Goal: Task Accomplishment & Management: Manage account settings

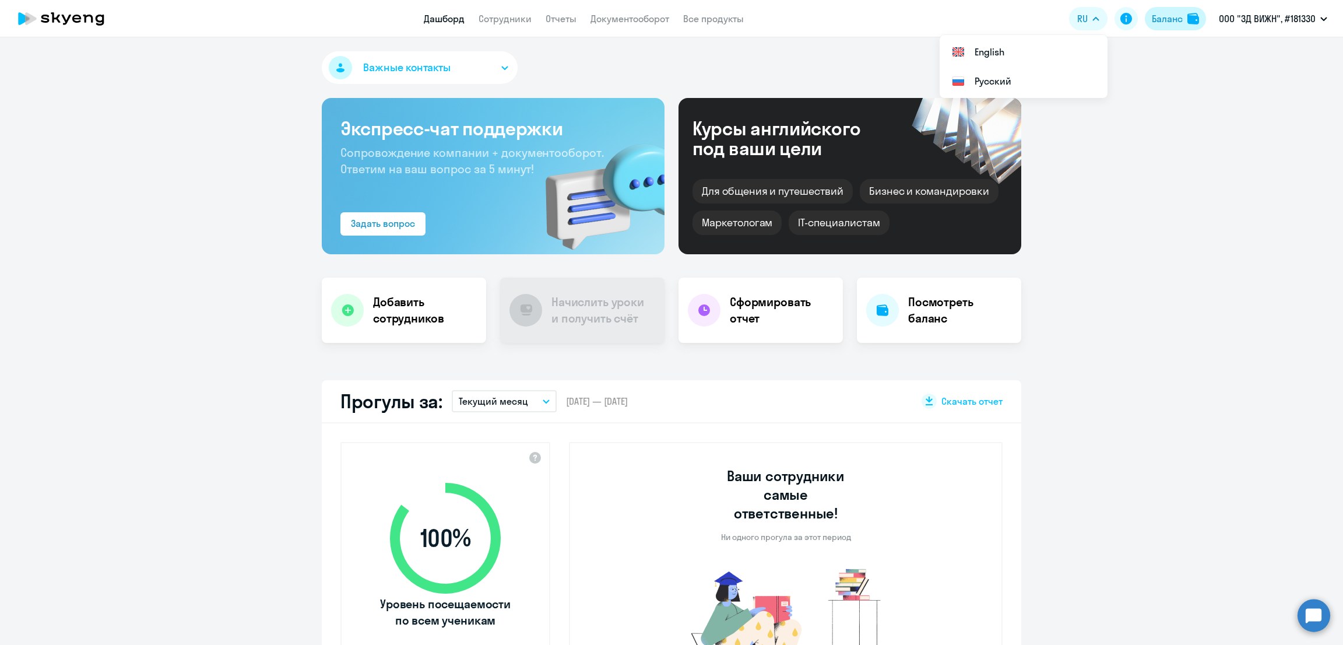
click at [1163, 13] on div "Баланс" at bounding box center [1167, 19] width 31 height 14
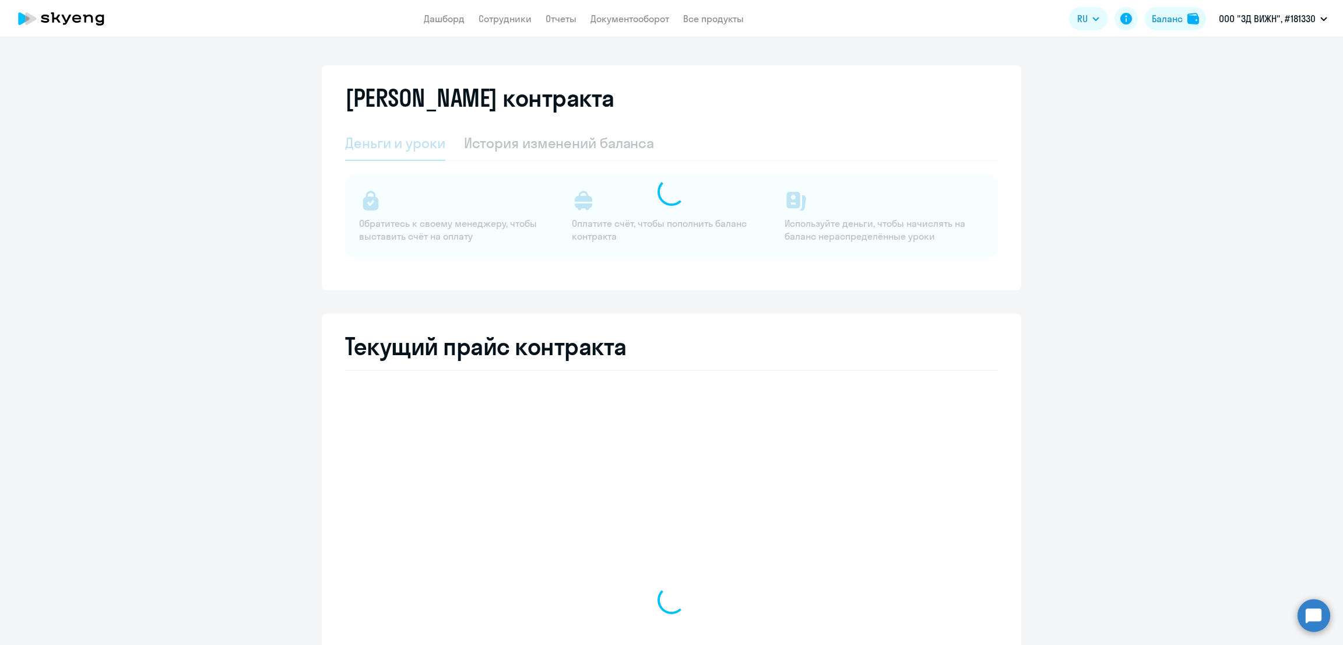
select select "english_adult_not_native_speaker"
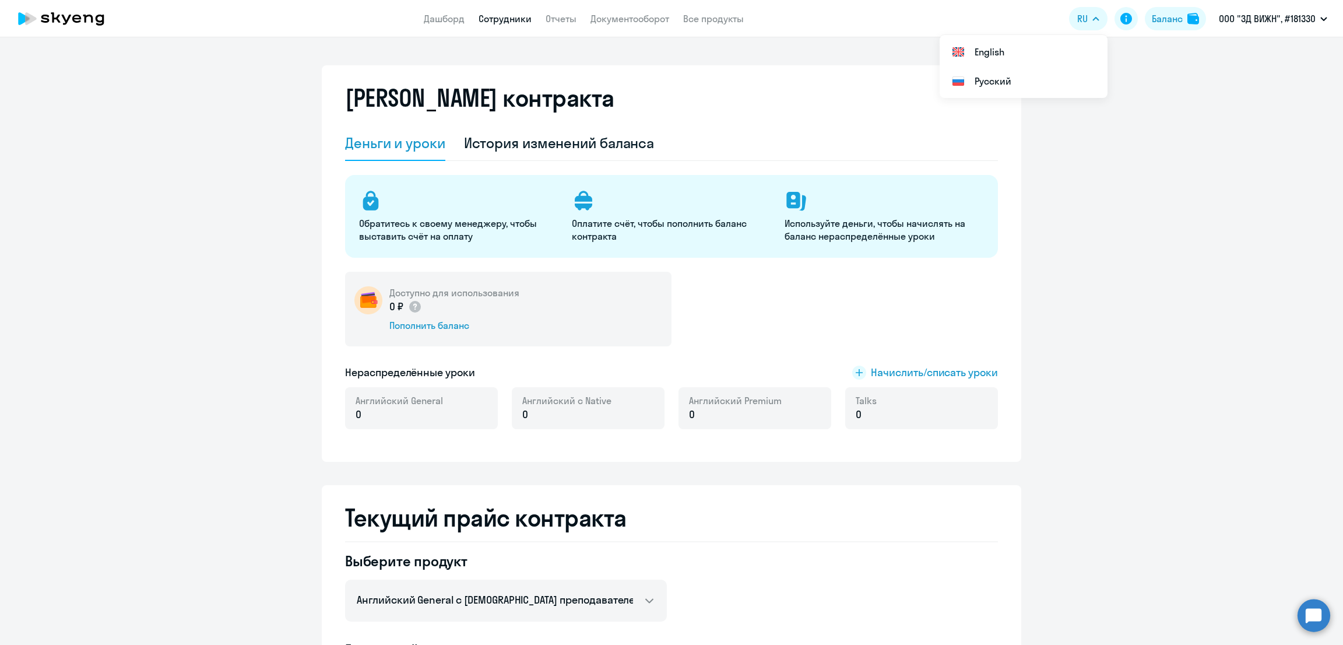
click at [527, 20] on link "Сотрудники" at bounding box center [505, 19] width 53 height 12
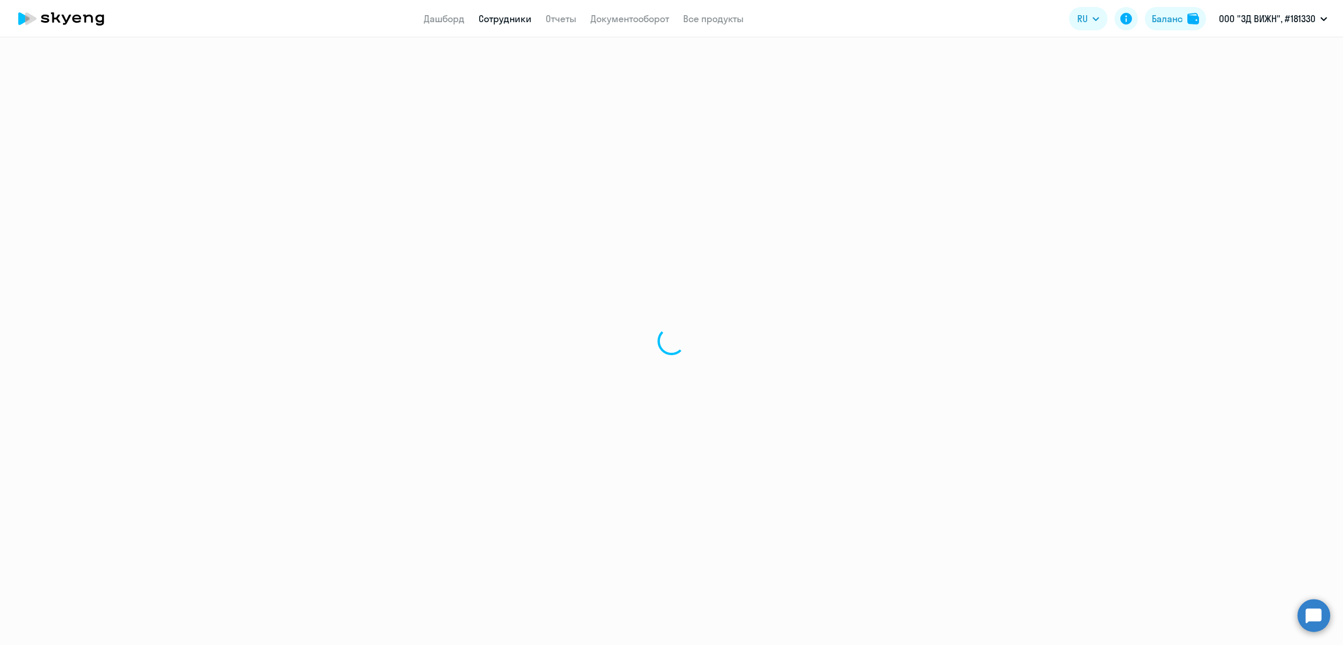
select select "30"
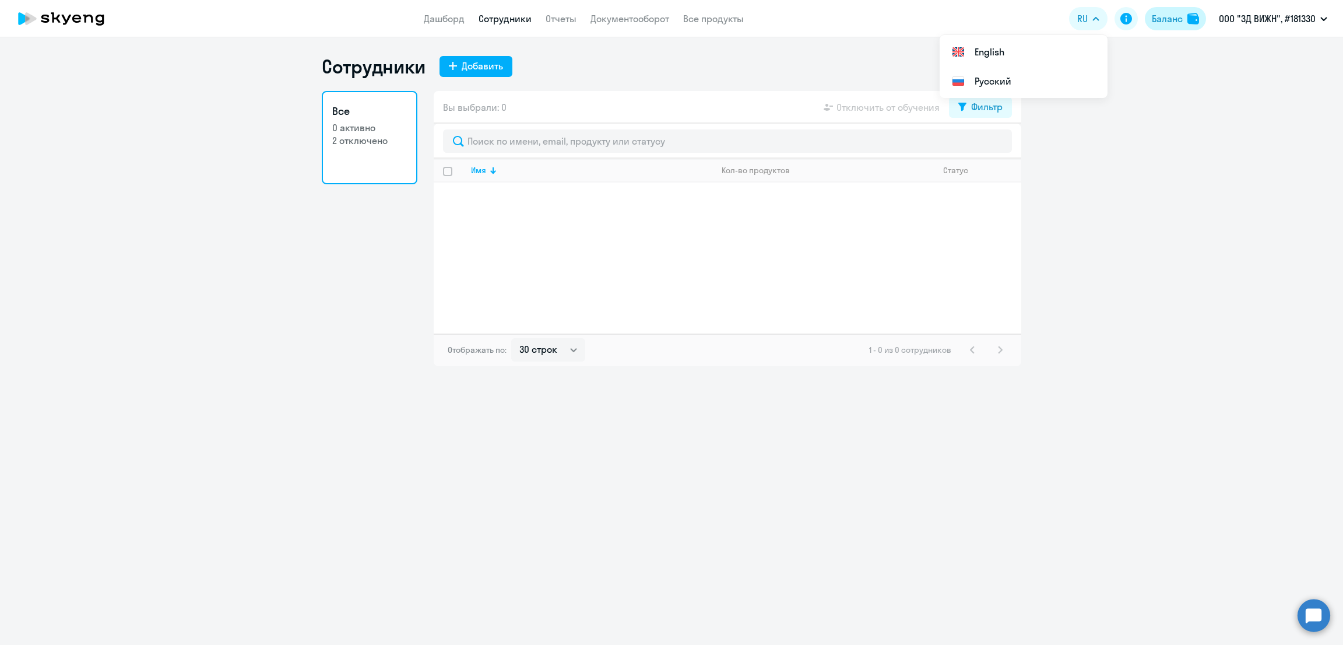
click at [1162, 16] on div "Баланс" at bounding box center [1167, 19] width 31 height 14
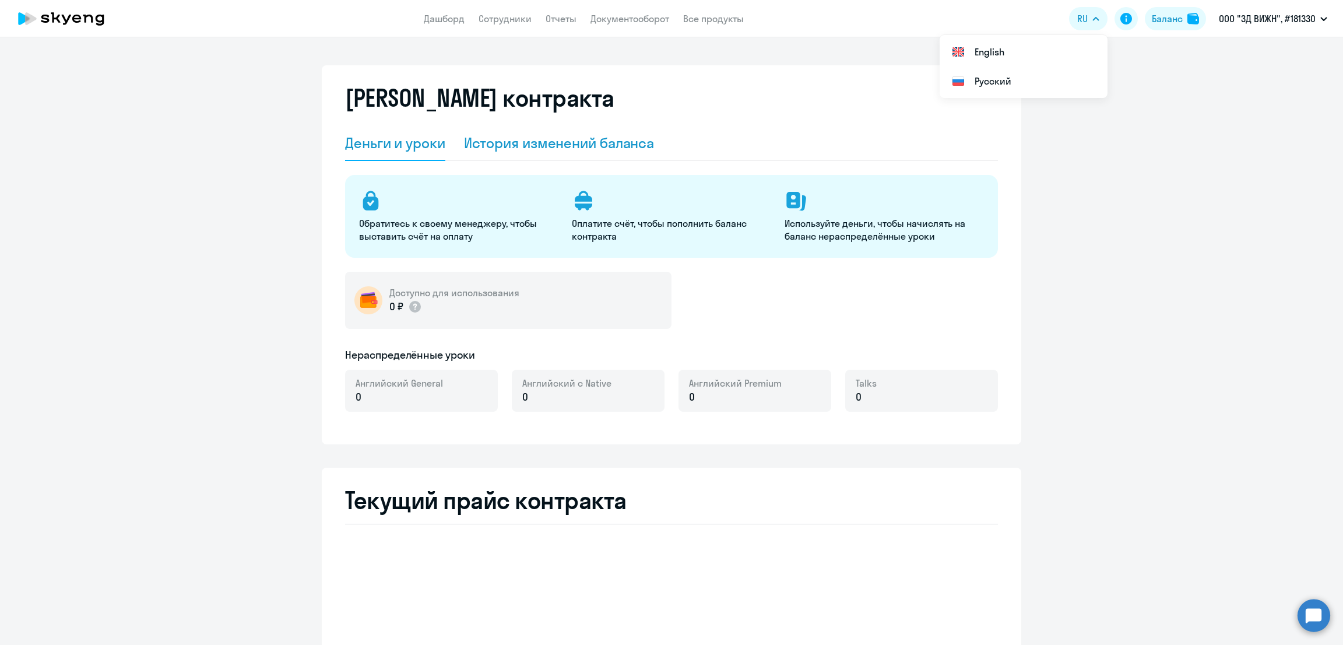
select select "english_adult_not_native_speaker"
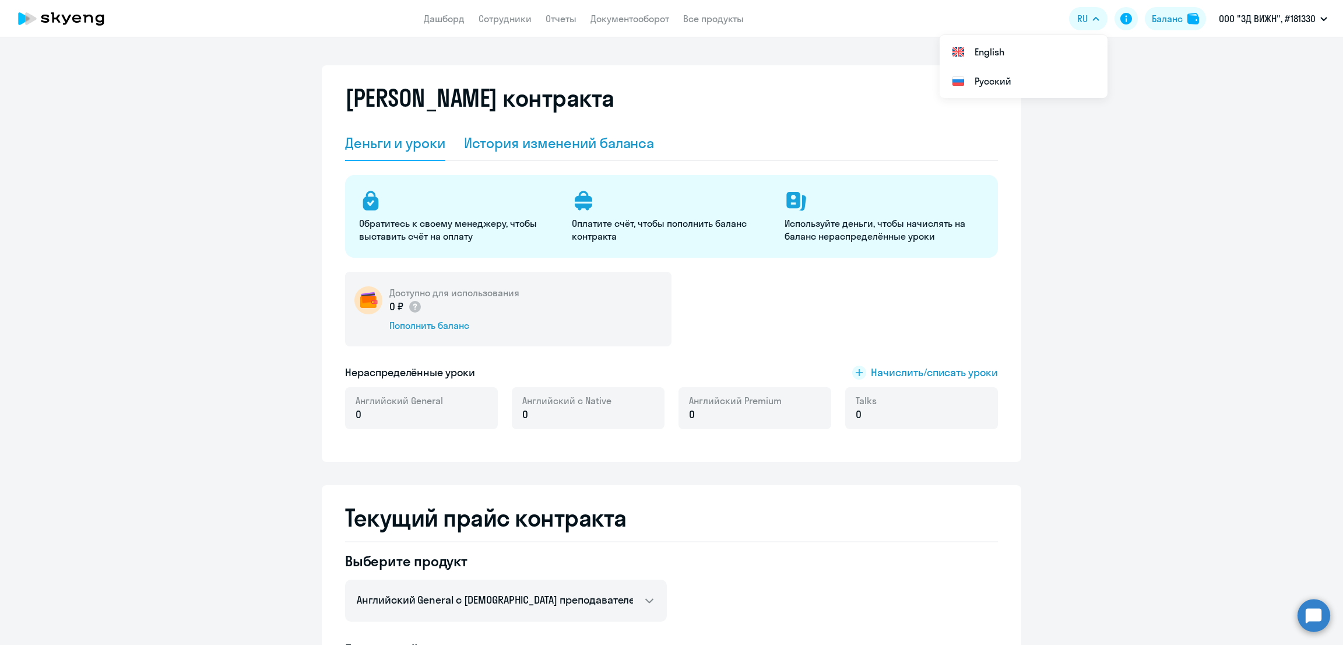
click at [533, 149] on div "История изменений баланса" at bounding box center [559, 142] width 191 height 19
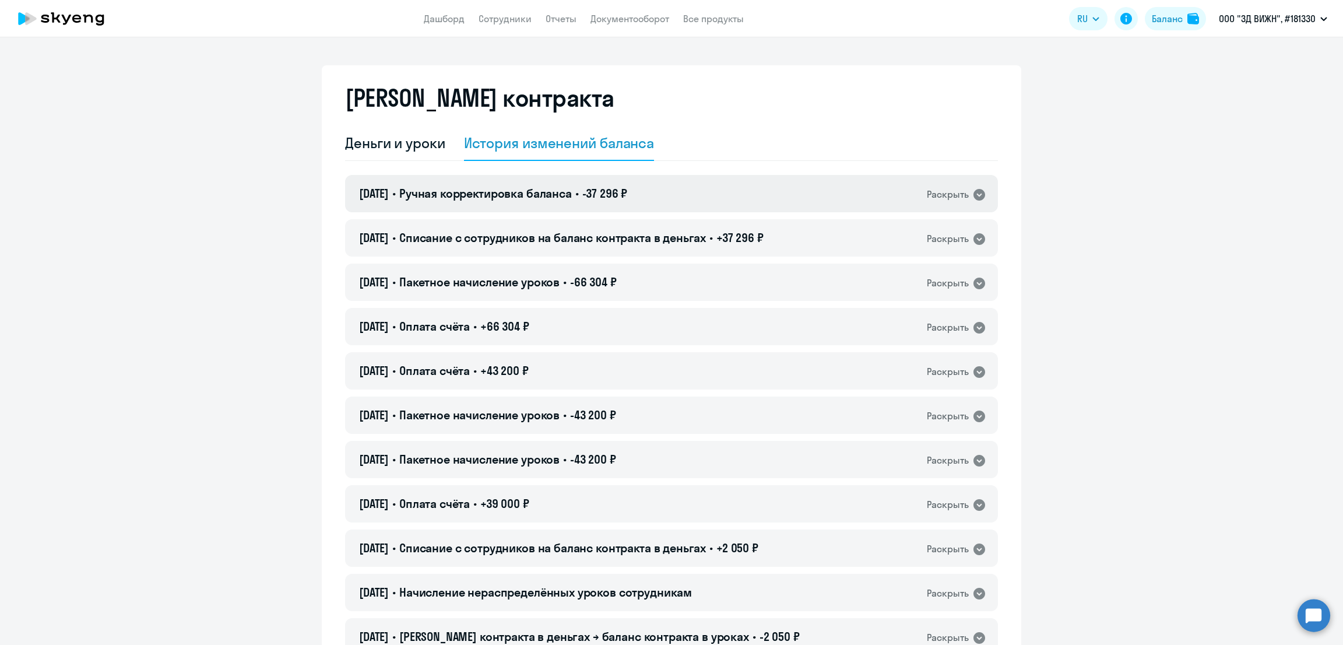
click at [655, 196] on div "19.08.2025 • Ручная корректировка баланса • -37 296 ₽ Раскрыть" at bounding box center [671, 193] width 653 height 37
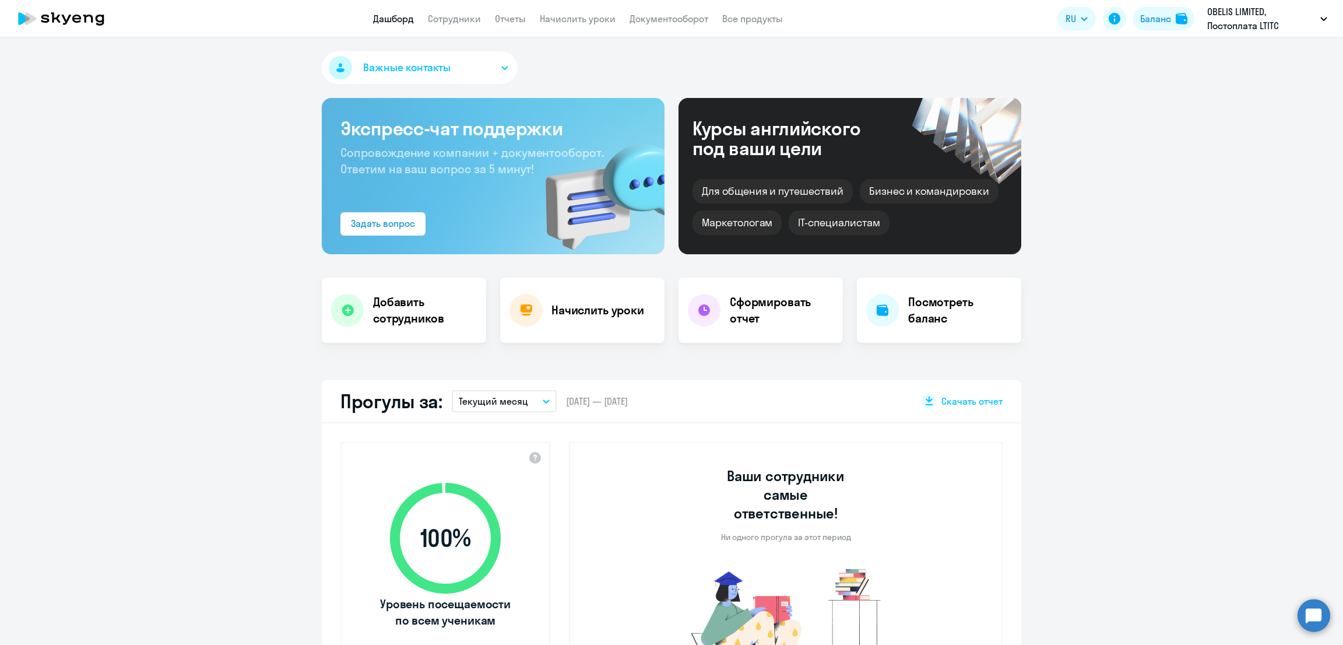
select select "30"
click at [454, 15] on link "Сотрудники" at bounding box center [454, 19] width 53 height 12
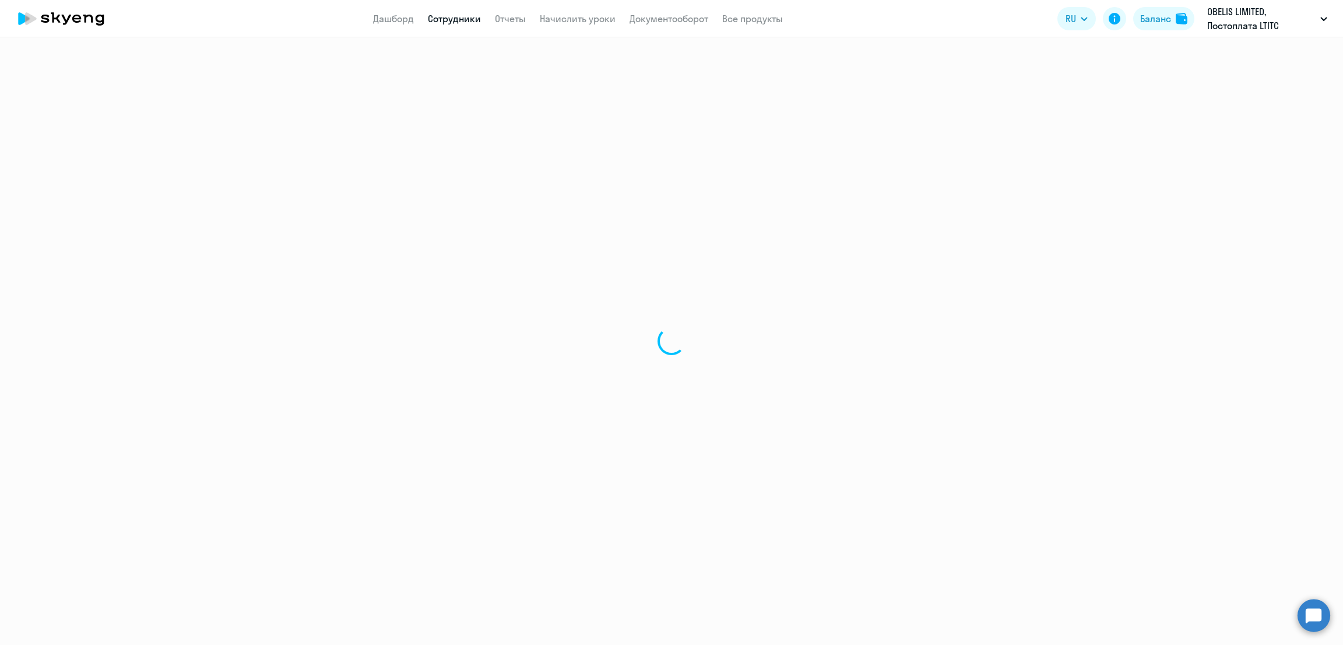
select select "30"
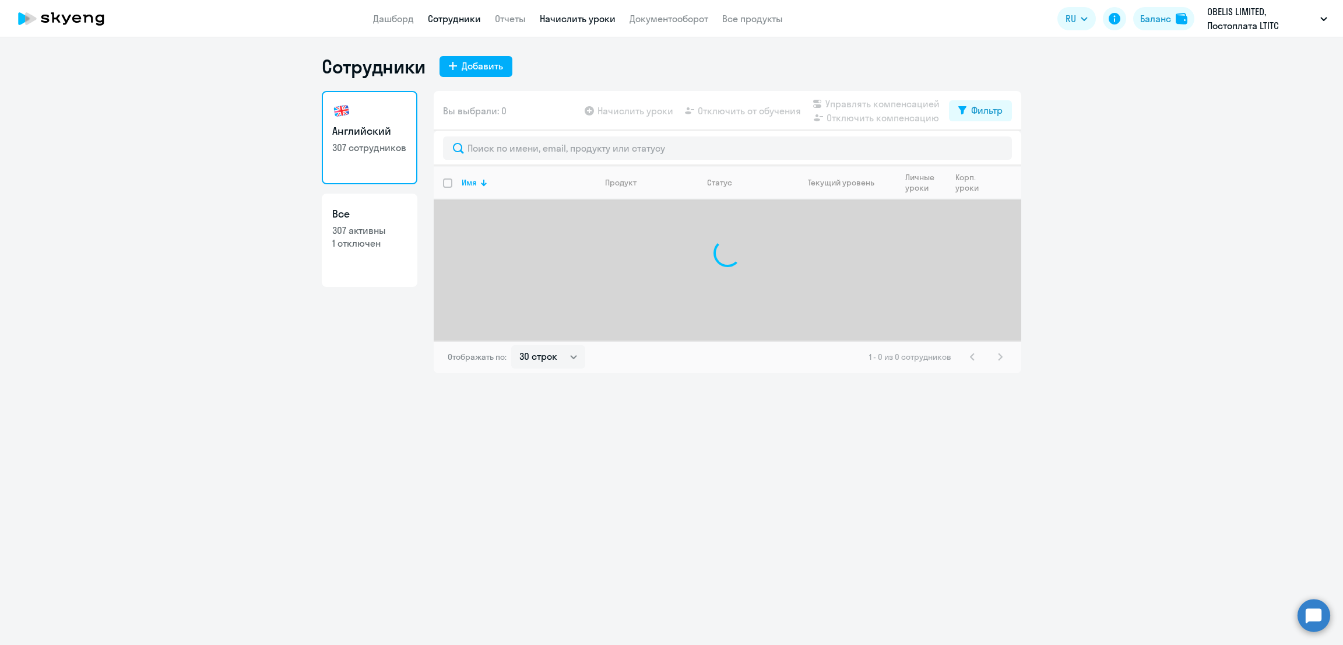
click at [589, 17] on link "Начислить уроки" at bounding box center [578, 19] width 76 height 12
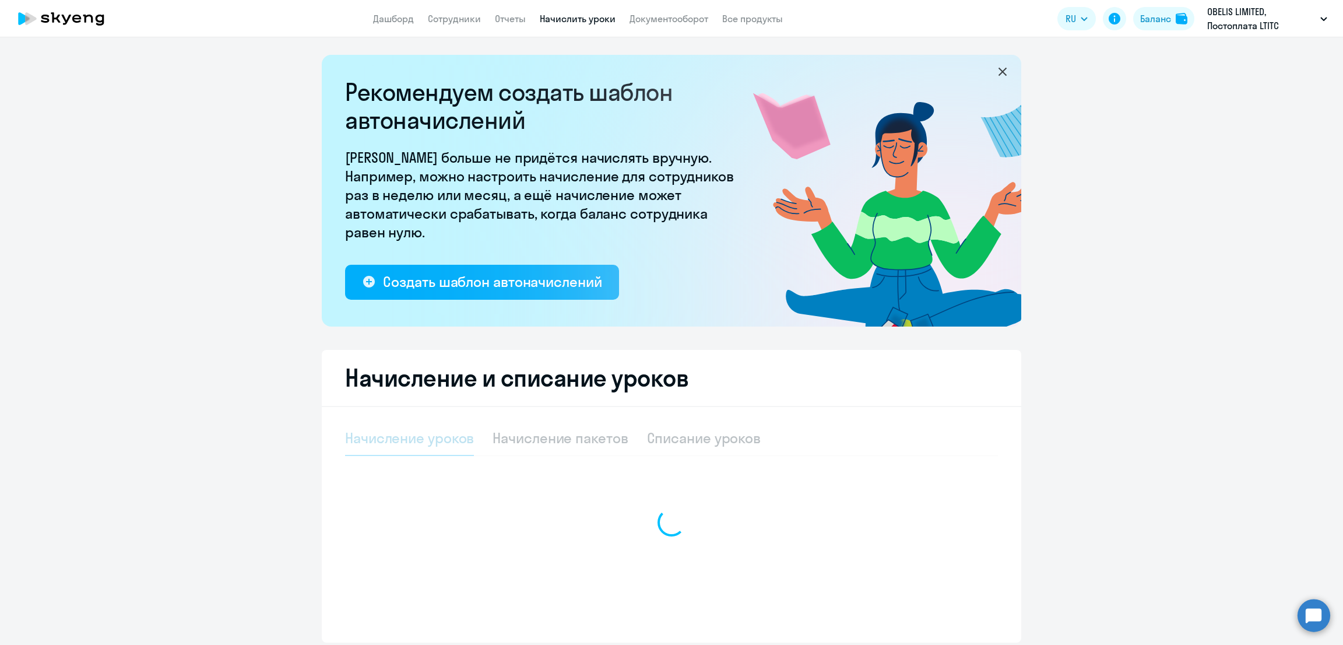
select select "10"
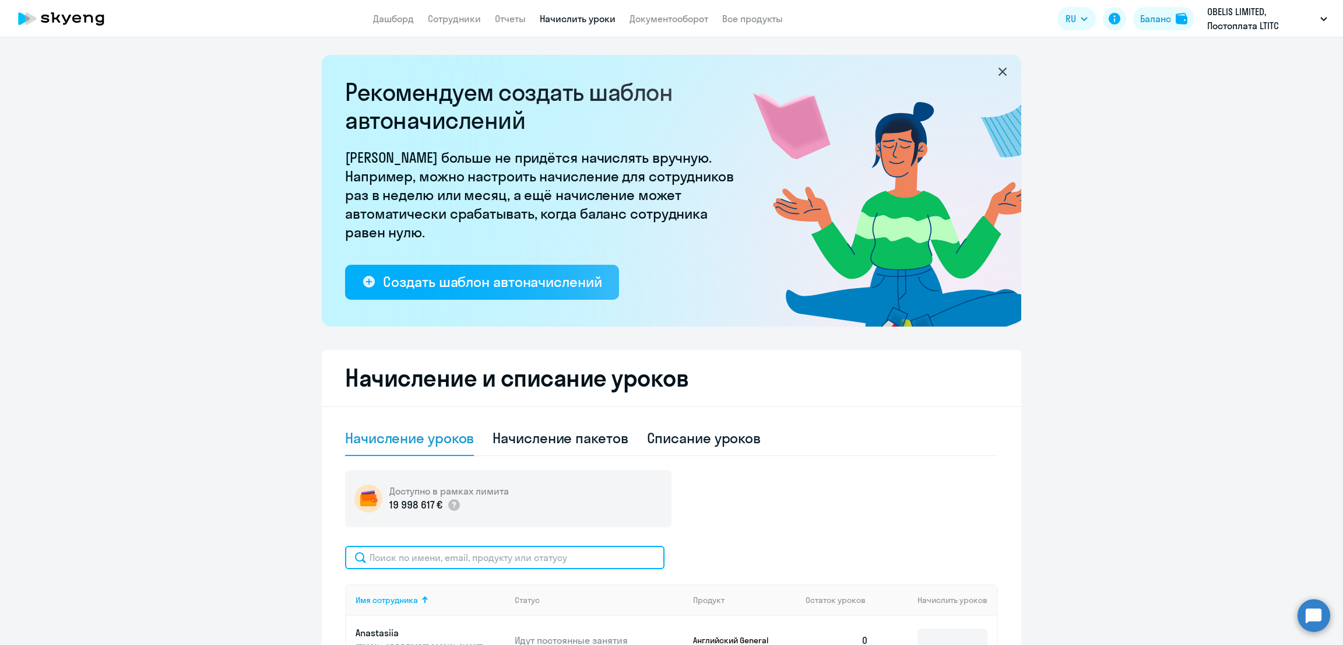
click at [509, 550] on input "text" at bounding box center [504, 557] width 319 height 23
paste input "Melnikov"
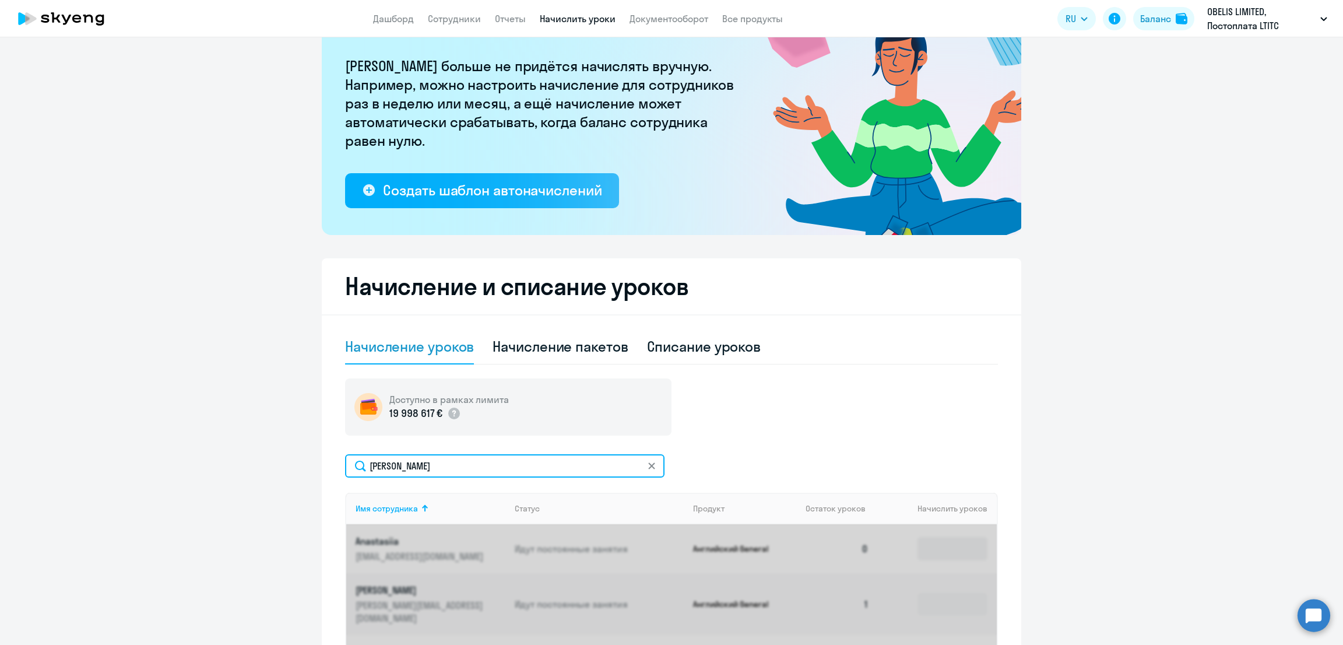
scroll to position [145, 0]
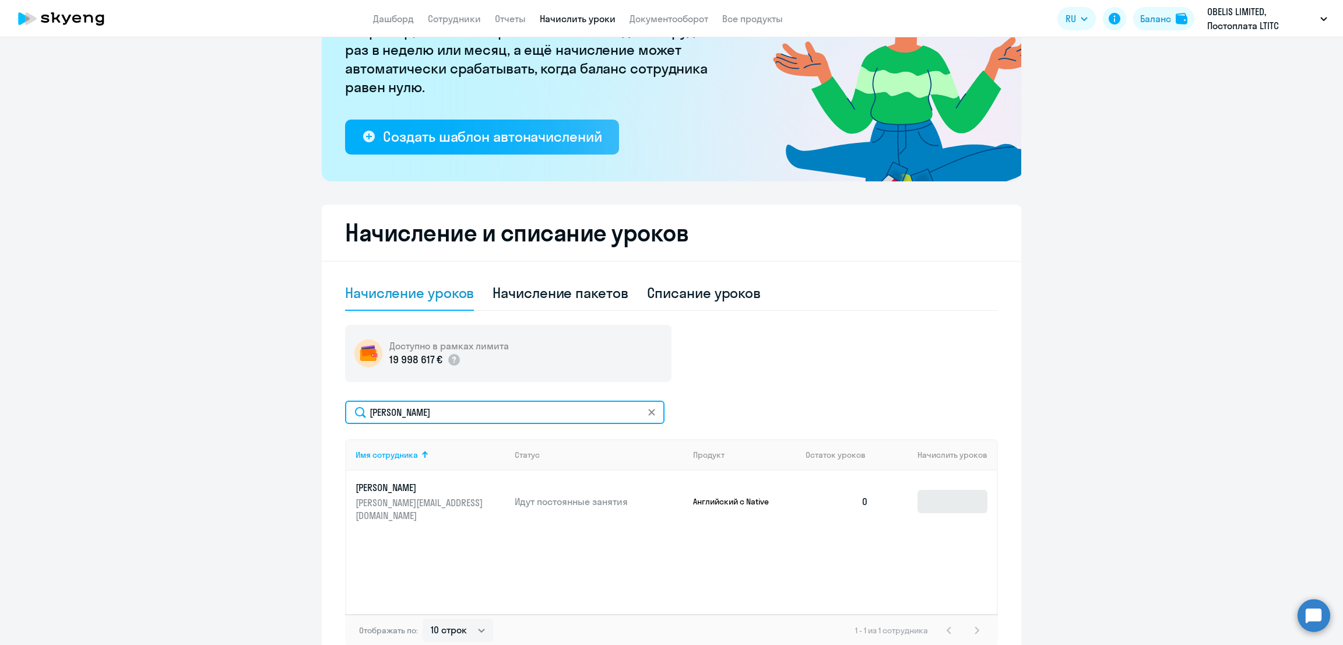
type input "Melnikov"
click at [930, 498] on input at bounding box center [953, 501] width 70 height 23
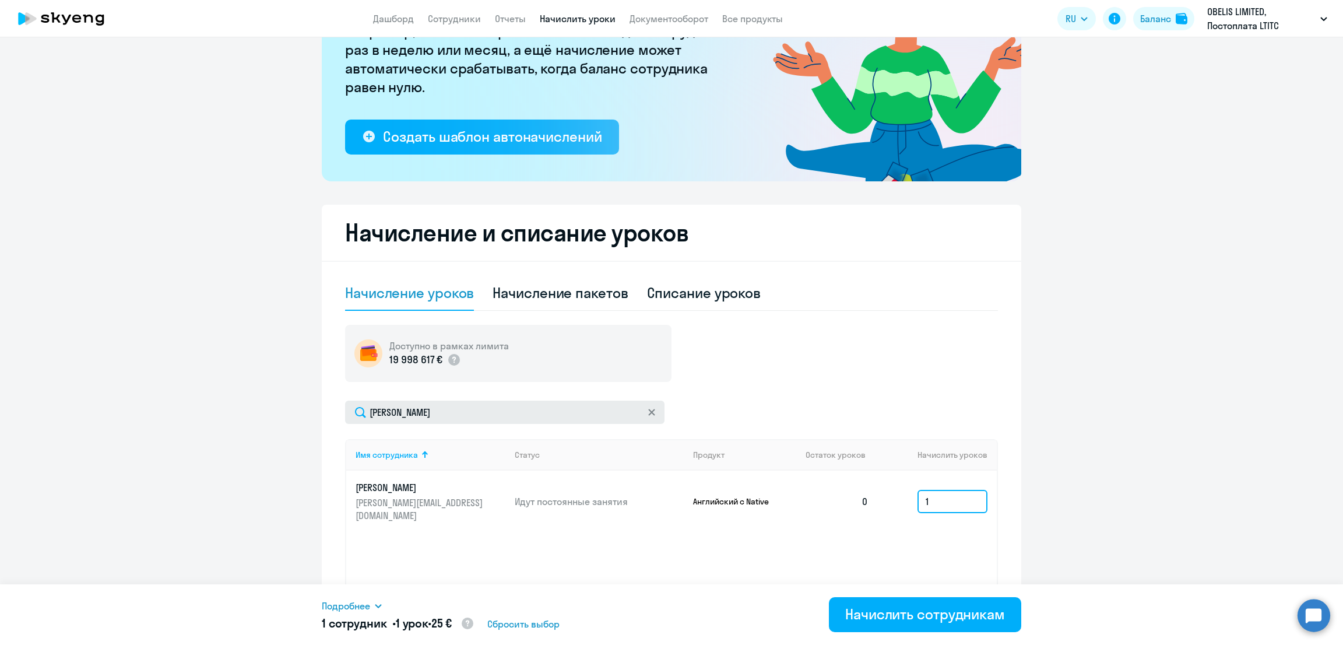
type input "1"
drag, startPoint x: 405, startPoint y: 409, endPoint x: 314, endPoint y: 413, distance: 90.5
click at [322, 413] on div "Начисление и списание уроков Начисление уроков Начисление пакетов Списание урок…" at bounding box center [672, 435] width 700 height 461
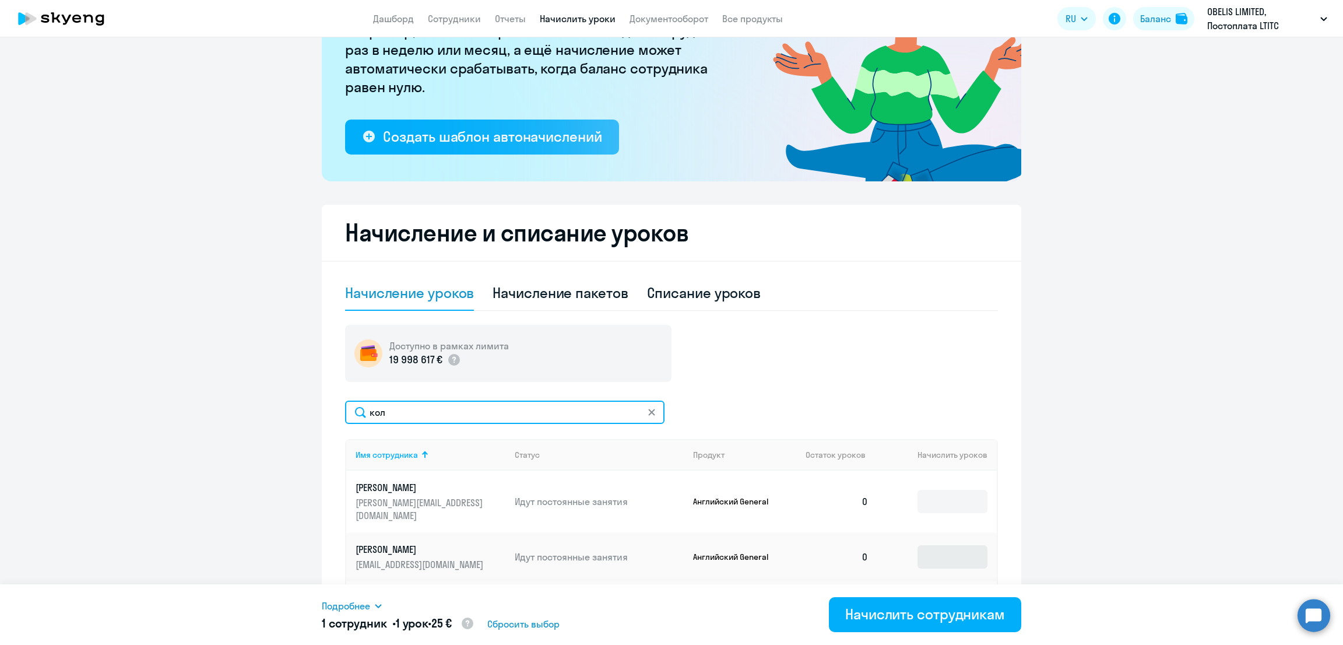
type input "кол"
click at [933, 545] on input at bounding box center [953, 556] width 70 height 23
type input "1"
click at [398, 403] on input "кол" at bounding box center [504, 411] width 319 height 23
drag, startPoint x: 412, startPoint y: 410, endPoint x: 307, endPoint y: 418, distance: 105.2
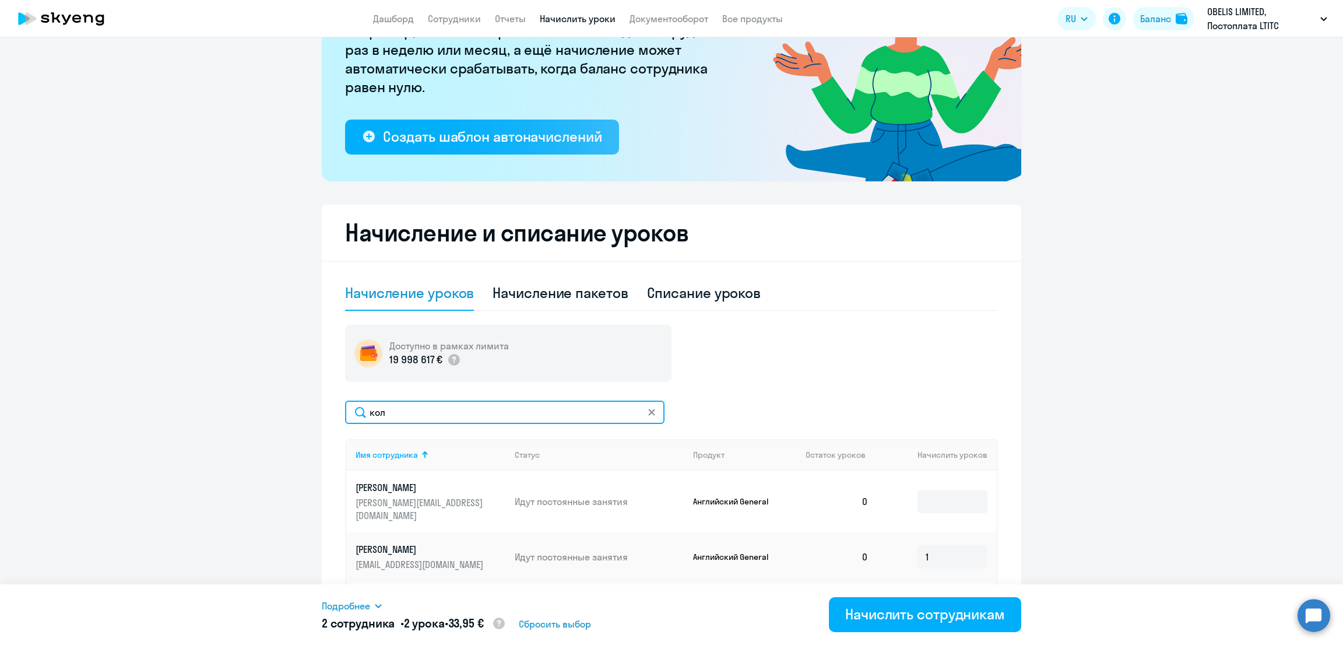
click at [307, 417] on ng-component "Рекомендуем создать шаблон автоначислений Уроки больше не придётся начислять вр…" at bounding box center [671, 288] width 1343 height 756
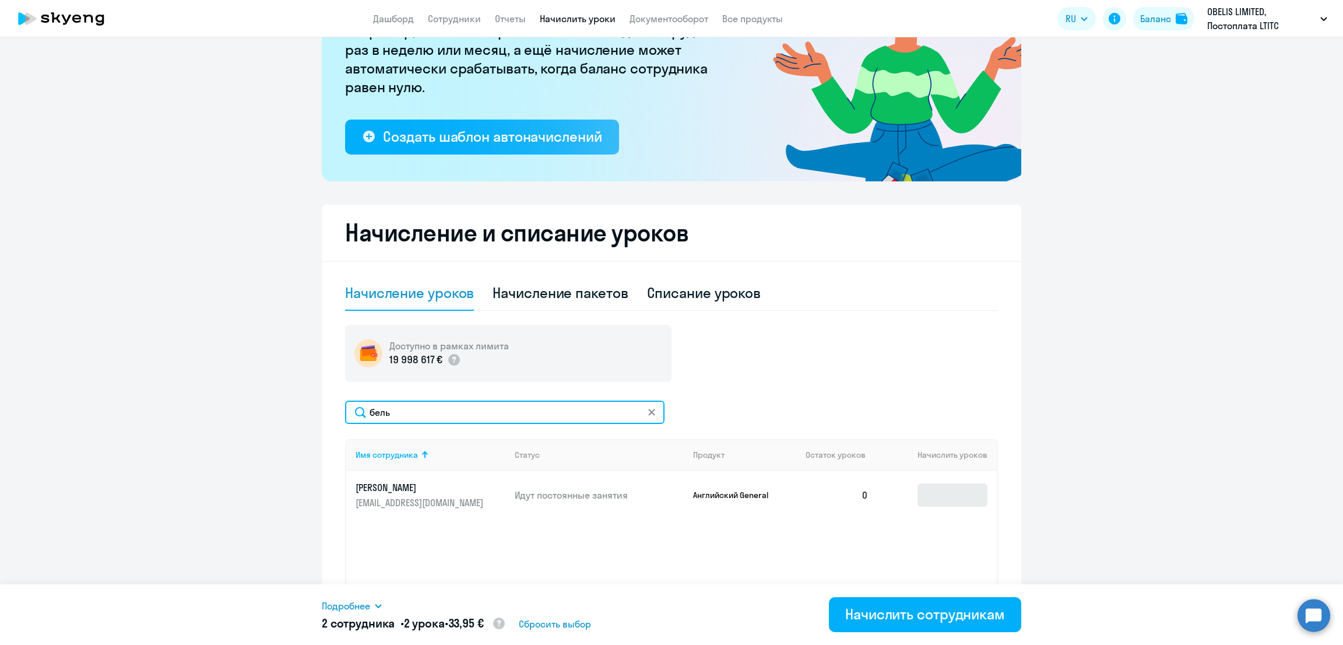
type input "бель"
click at [931, 497] on input at bounding box center [953, 494] width 70 height 23
type input "1"
drag, startPoint x: 334, startPoint y: 414, endPoint x: 325, endPoint y: 414, distance: 9.3
click at [325, 414] on div "Начисление и списание уроков Начисление уроков Начисление пакетов Списание урок…" at bounding box center [672, 435] width 700 height 461
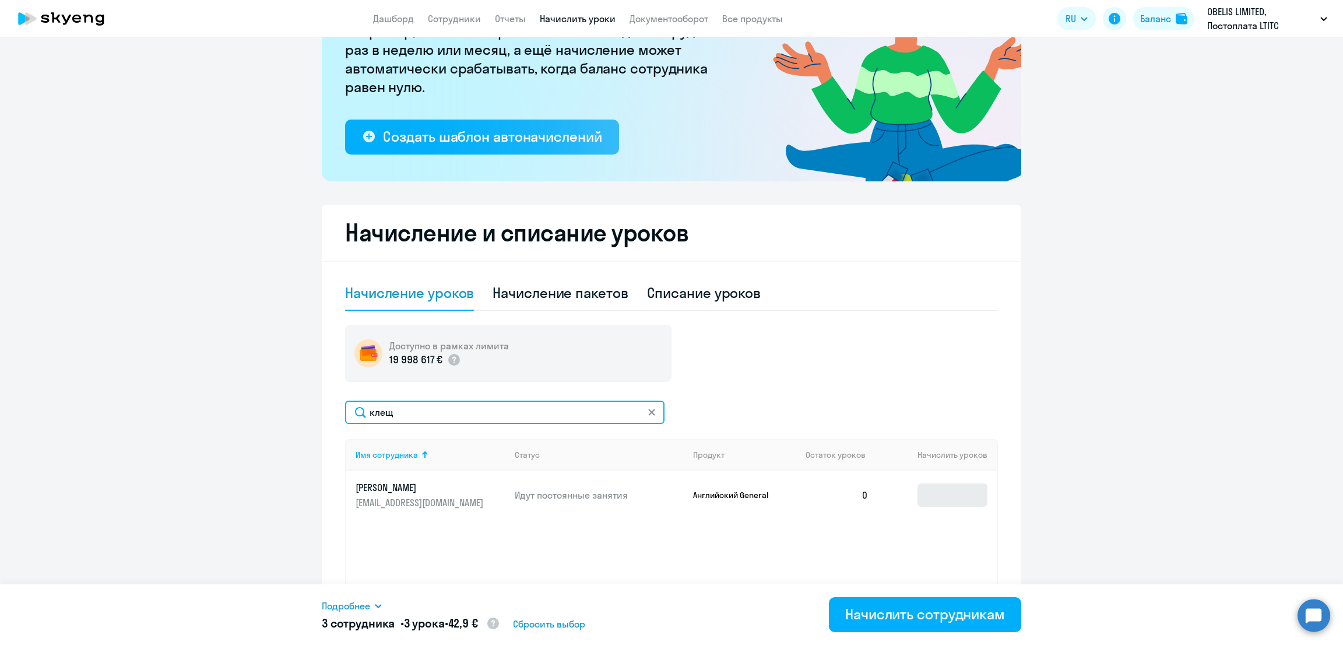
type input "клещ"
click at [958, 488] on input at bounding box center [953, 494] width 70 height 23
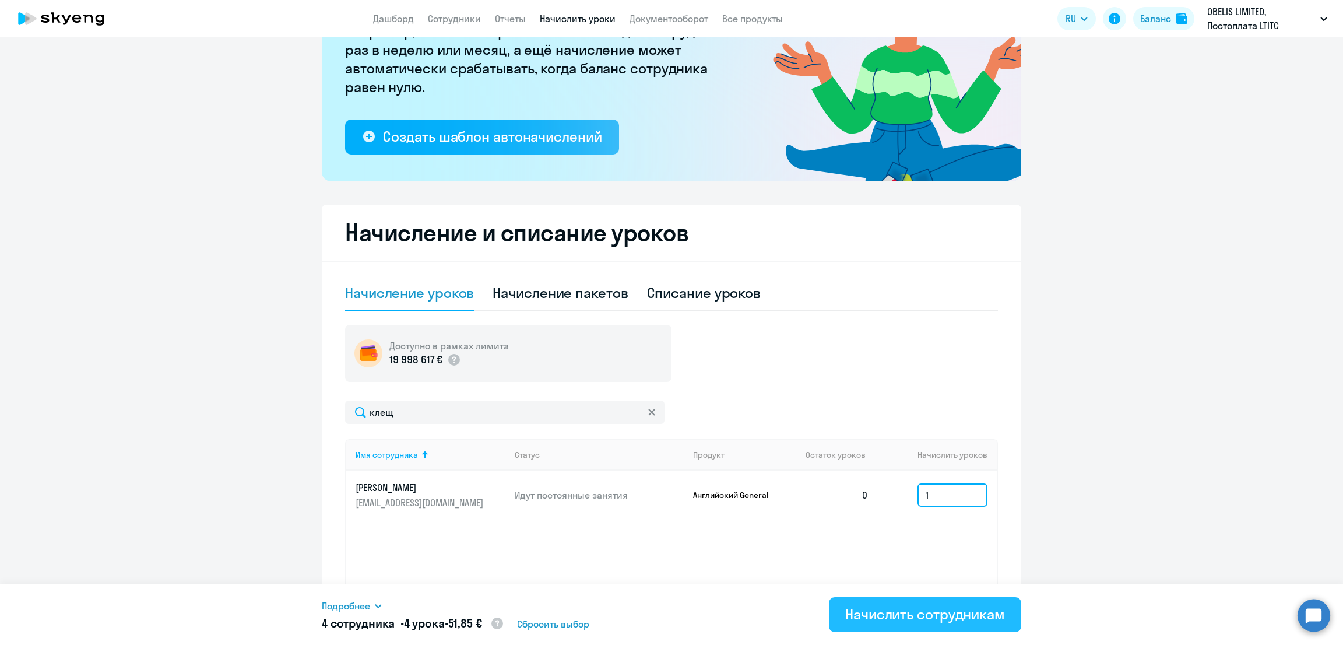
type input "1"
click at [916, 613] on div "Начислить сотрудникам" at bounding box center [925, 614] width 160 height 19
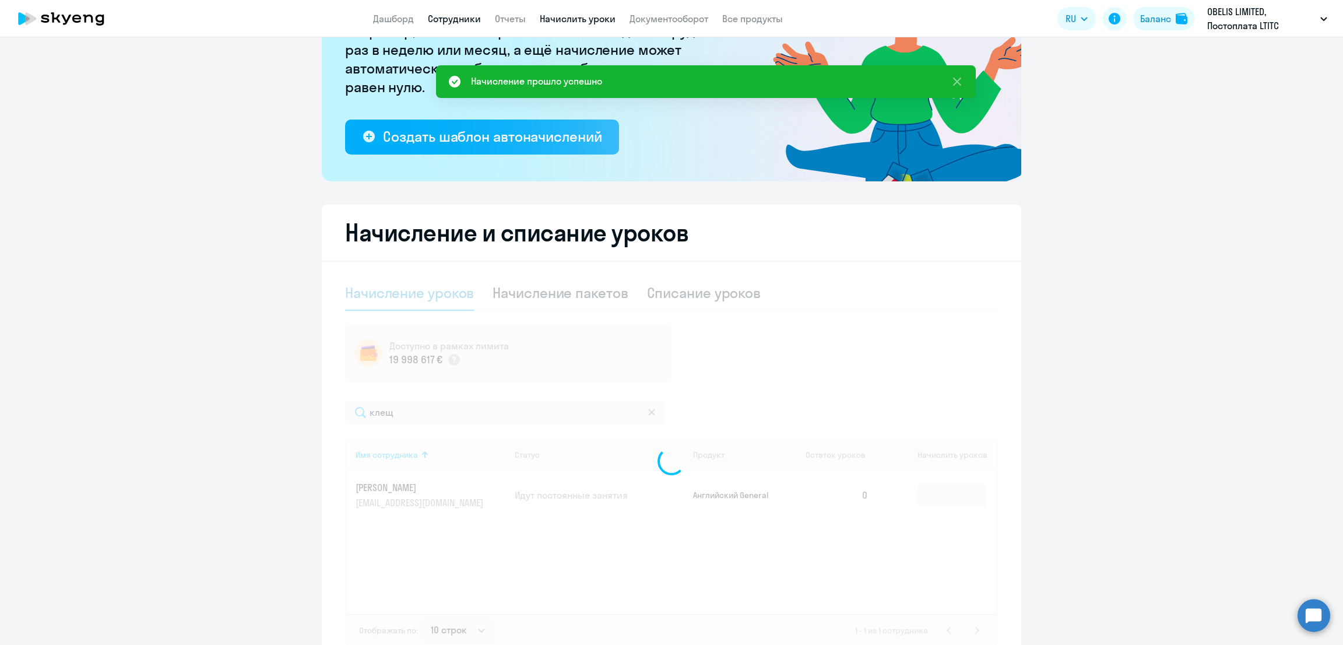
click at [454, 16] on link "Сотрудники" at bounding box center [454, 19] width 53 height 12
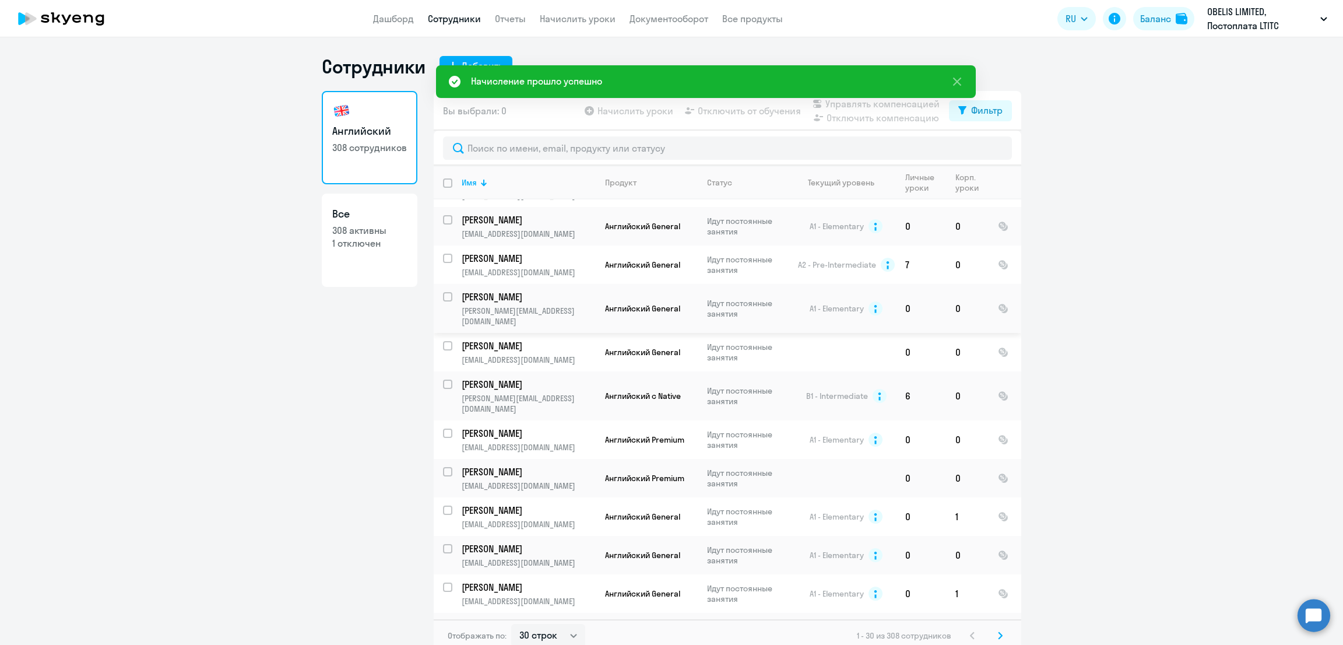
scroll to position [762, 0]
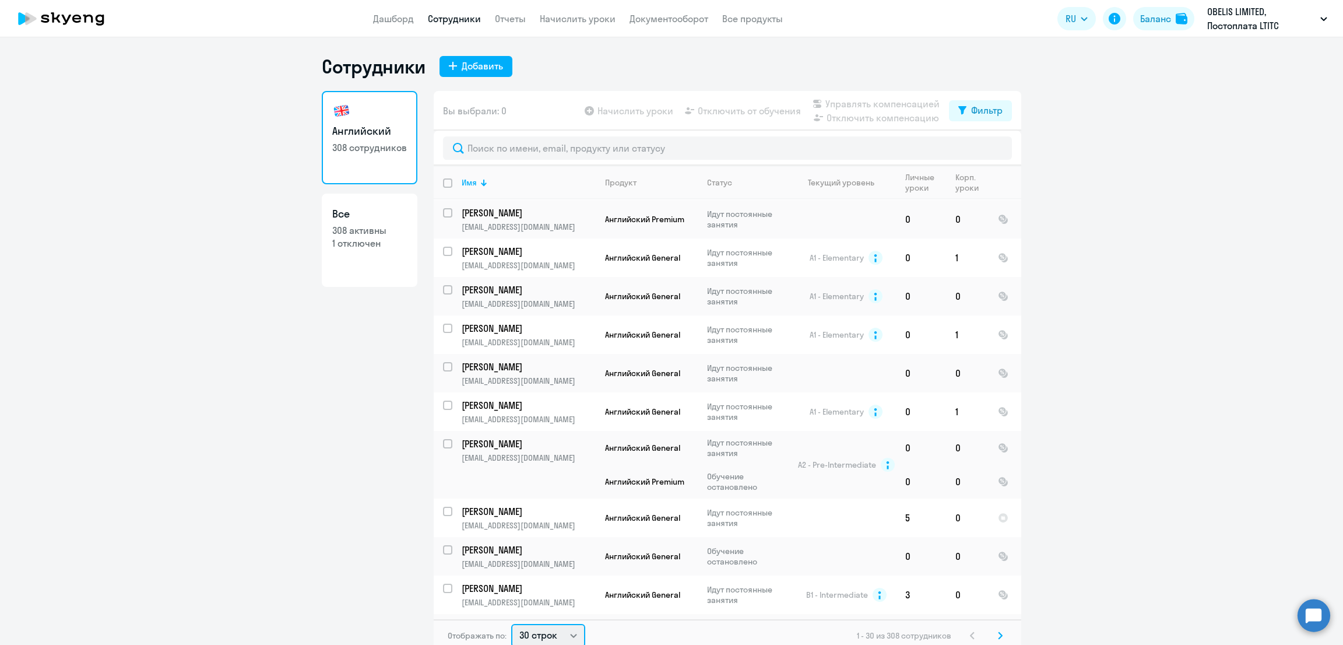
click at [528, 631] on select "30 строк 50 строк 100 строк" at bounding box center [548, 635] width 74 height 23
select select "100"
click at [511, 622] on select "30 строк 50 строк 100 строк" at bounding box center [548, 633] width 74 height 23
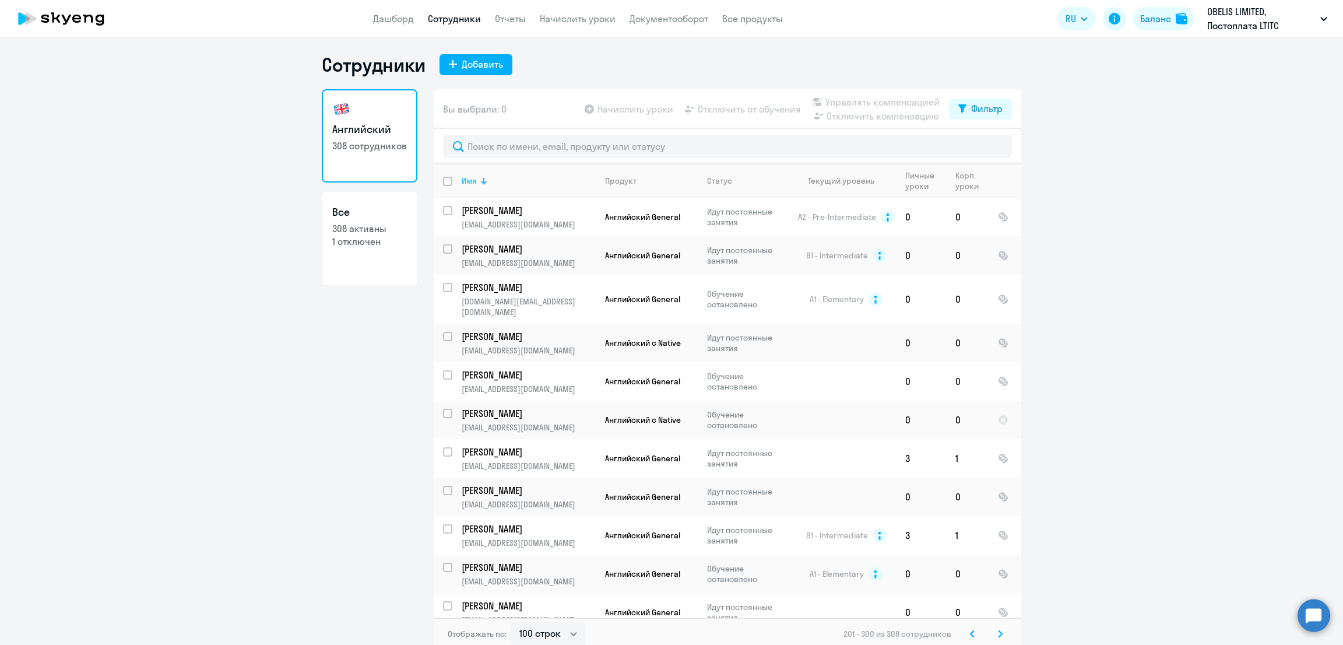
click at [483, 180] on div at bounding box center [483, 181] width 1 height 6
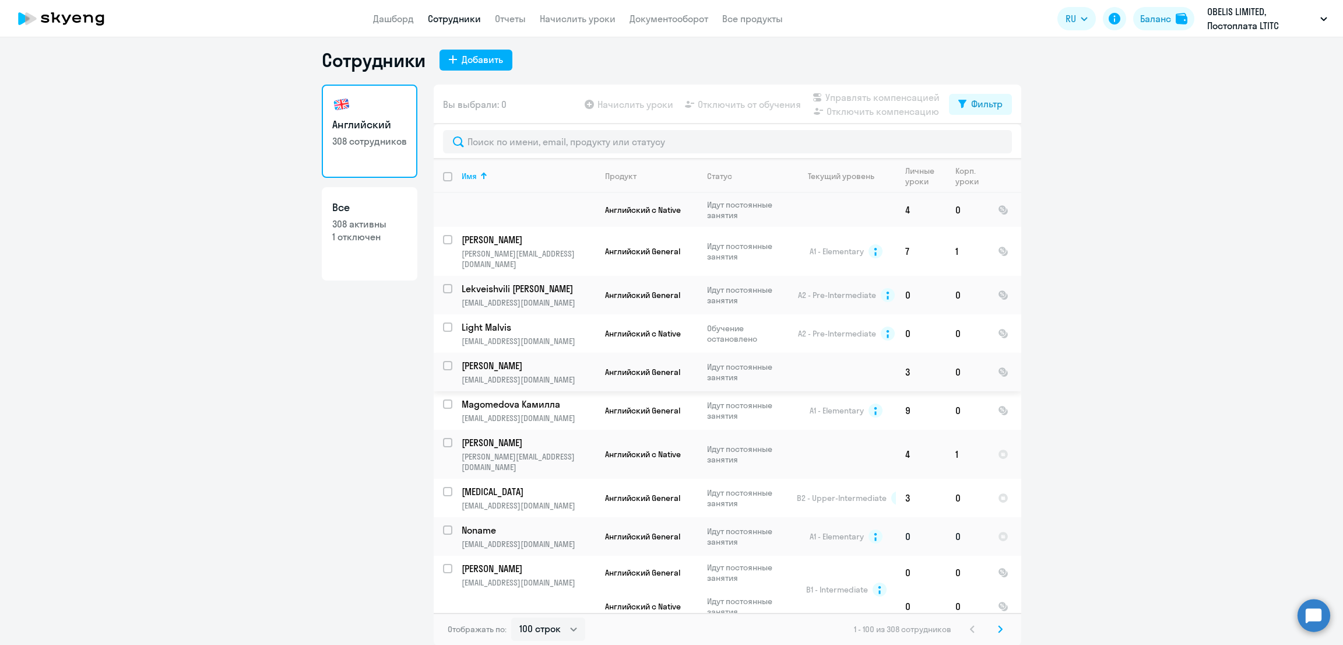
scroll to position [437, 0]
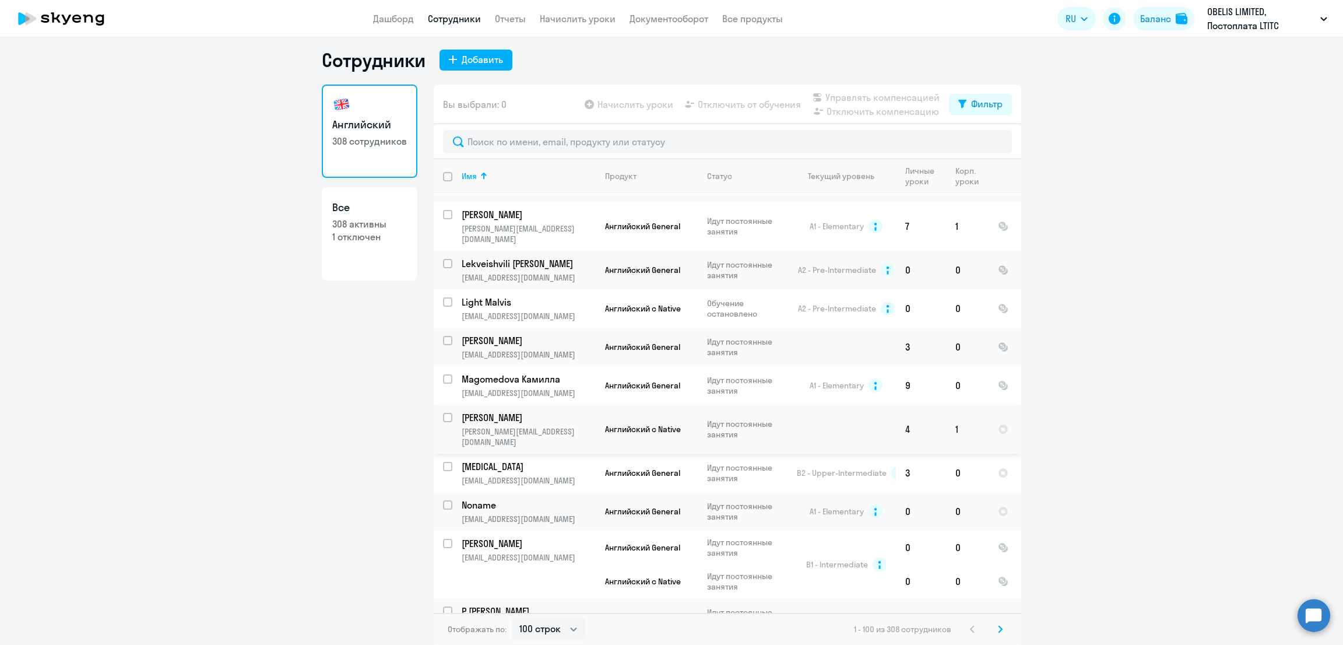
click at [443, 413] on input "select row 40391220" at bounding box center [454, 424] width 23 height 23
checkbox input "true"
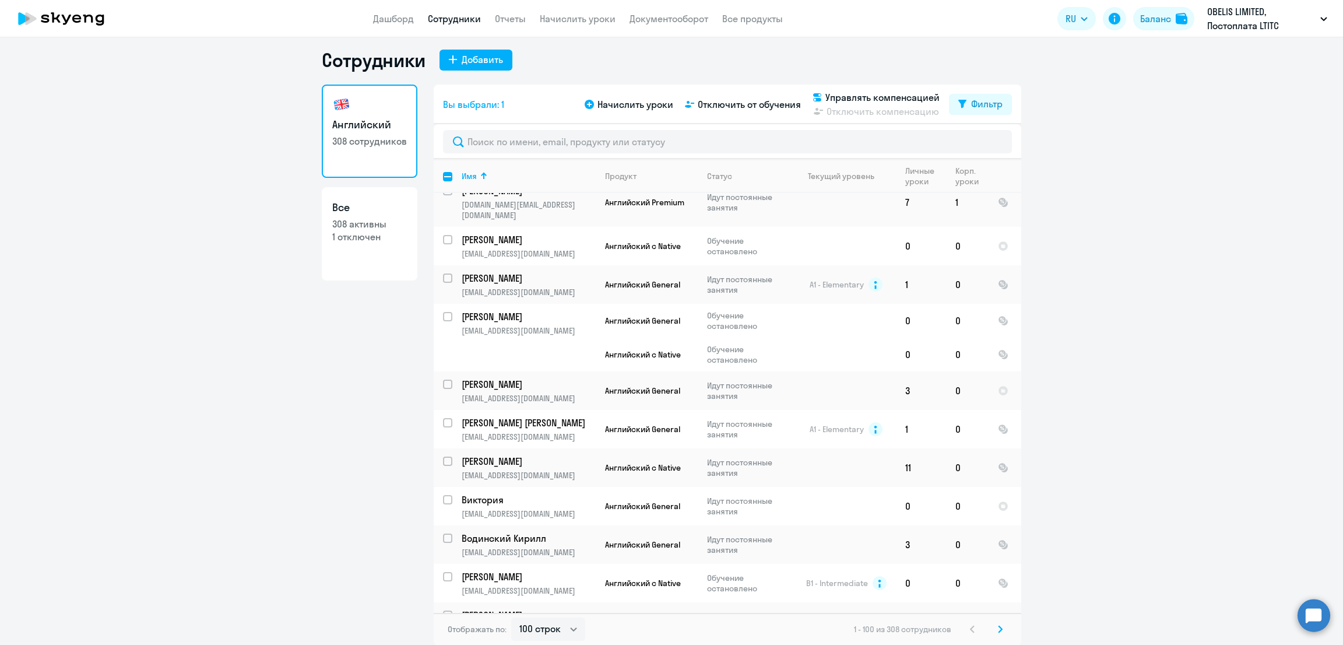
scroll to position [1723, 0]
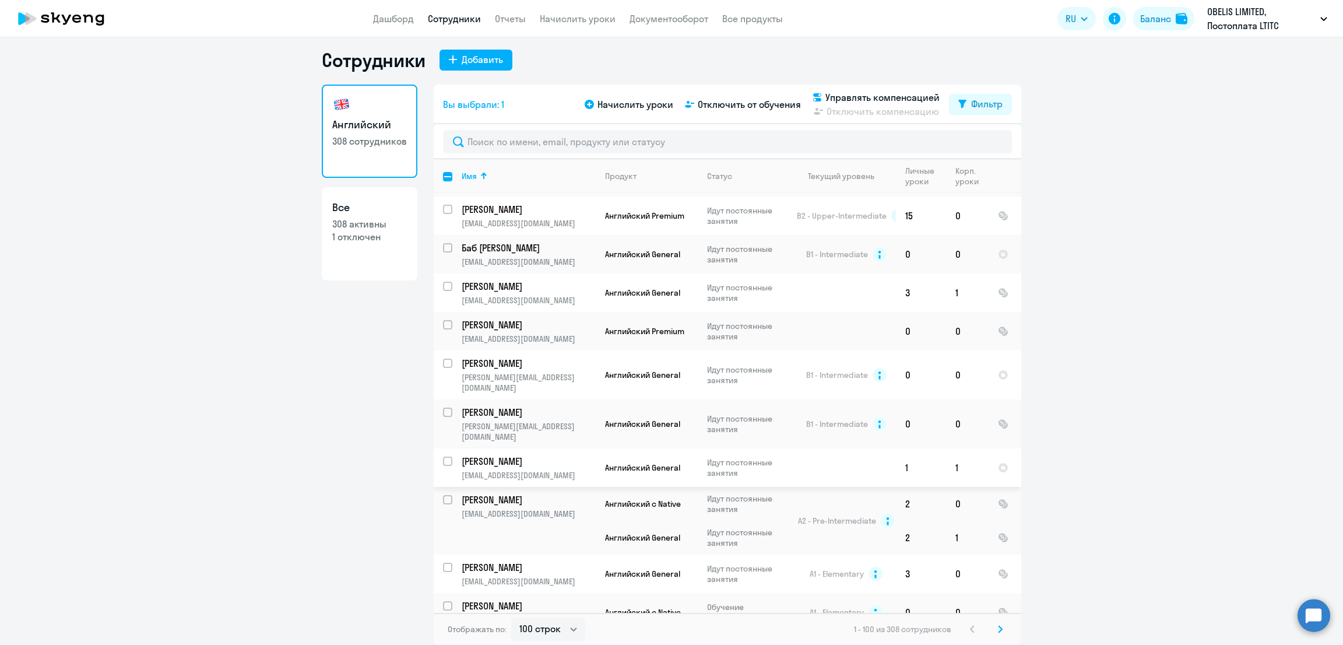
click at [443, 456] on input "select row 40390877" at bounding box center [454, 467] width 23 height 23
checkbox input "true"
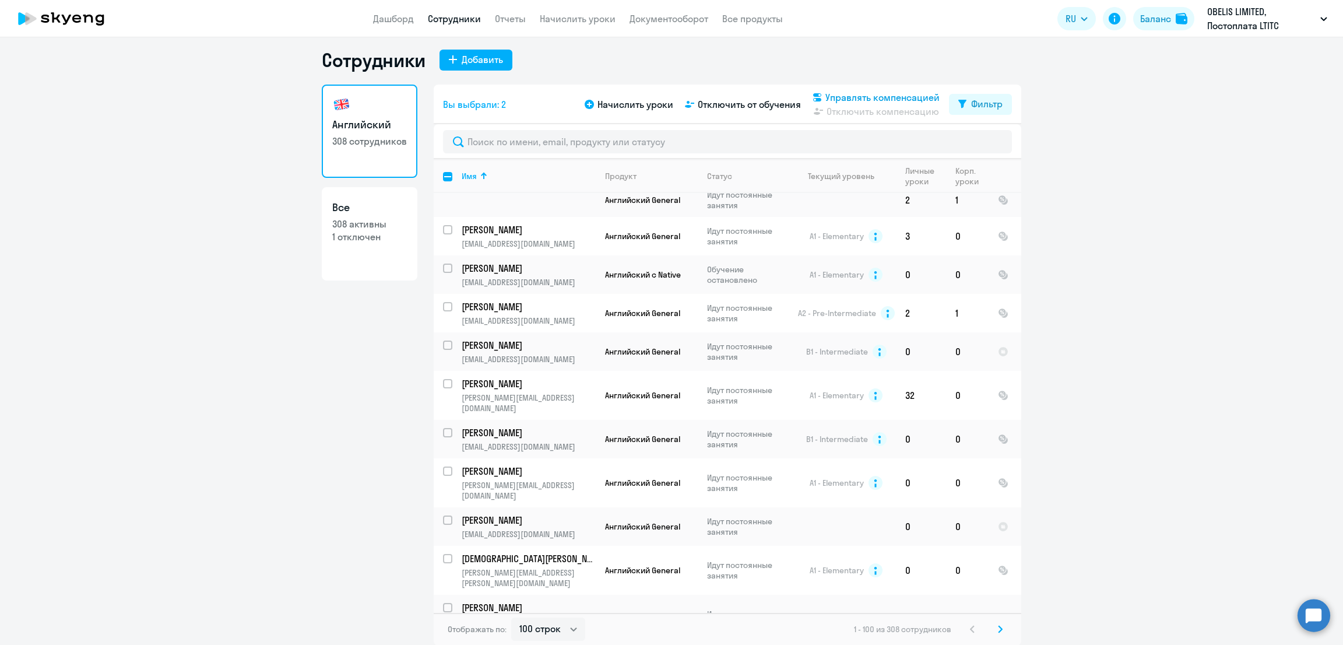
click at [853, 92] on span "Управлять компенсацией" at bounding box center [882, 97] width 114 height 14
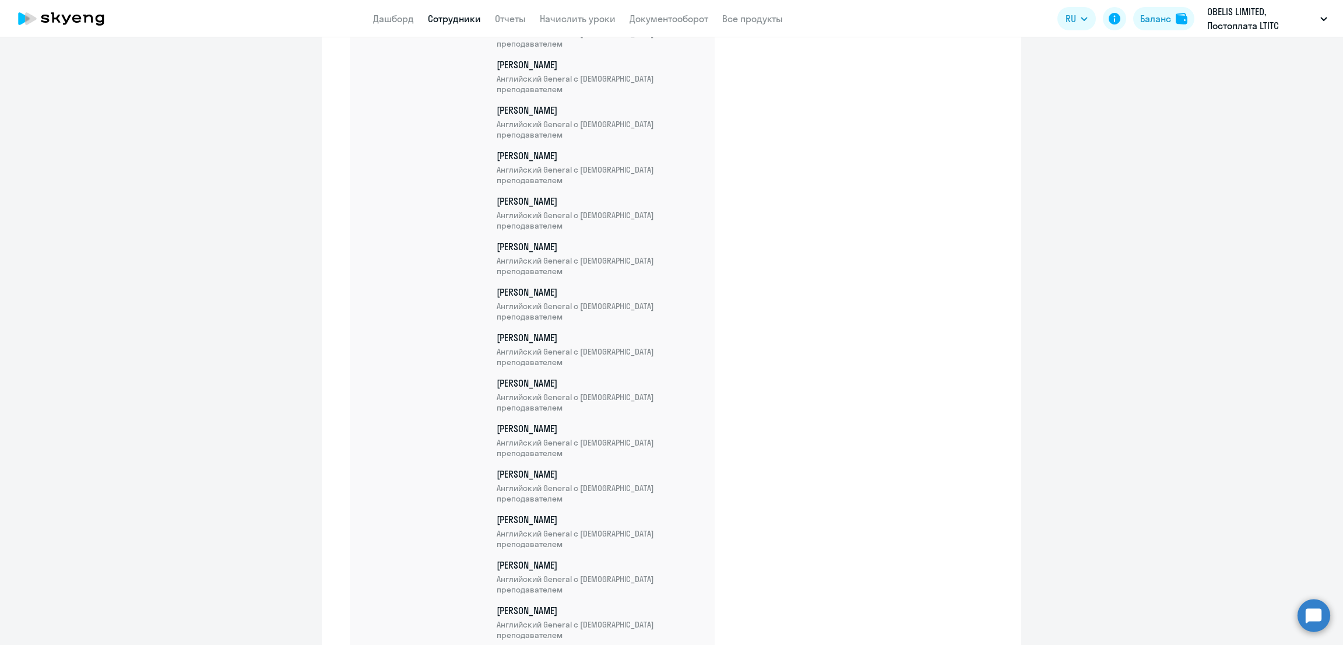
scroll to position [11210, 0]
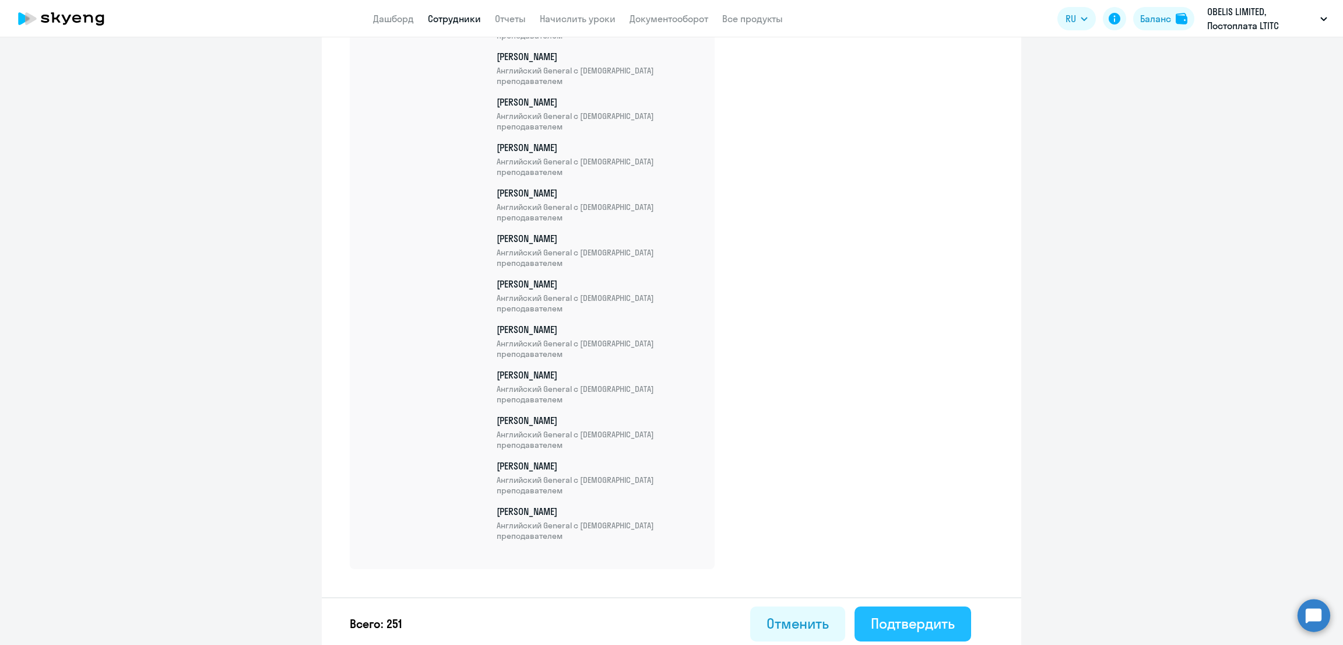
click at [905, 619] on div "Подтвердить" at bounding box center [913, 623] width 84 height 19
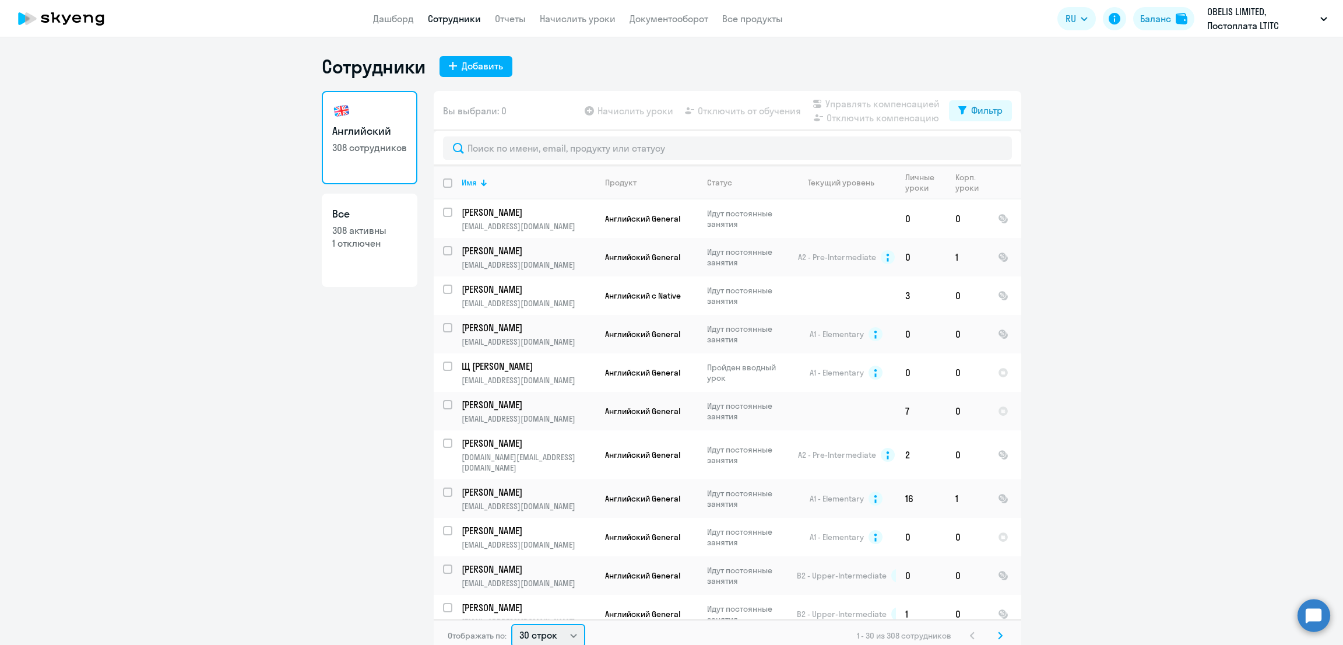
click at [521, 635] on select "30 строк 50 строк 100 строк" at bounding box center [548, 635] width 74 height 23
select select "100"
click at [511, 622] on select "30 строк 50 строк 100 строк" at bounding box center [548, 633] width 74 height 23
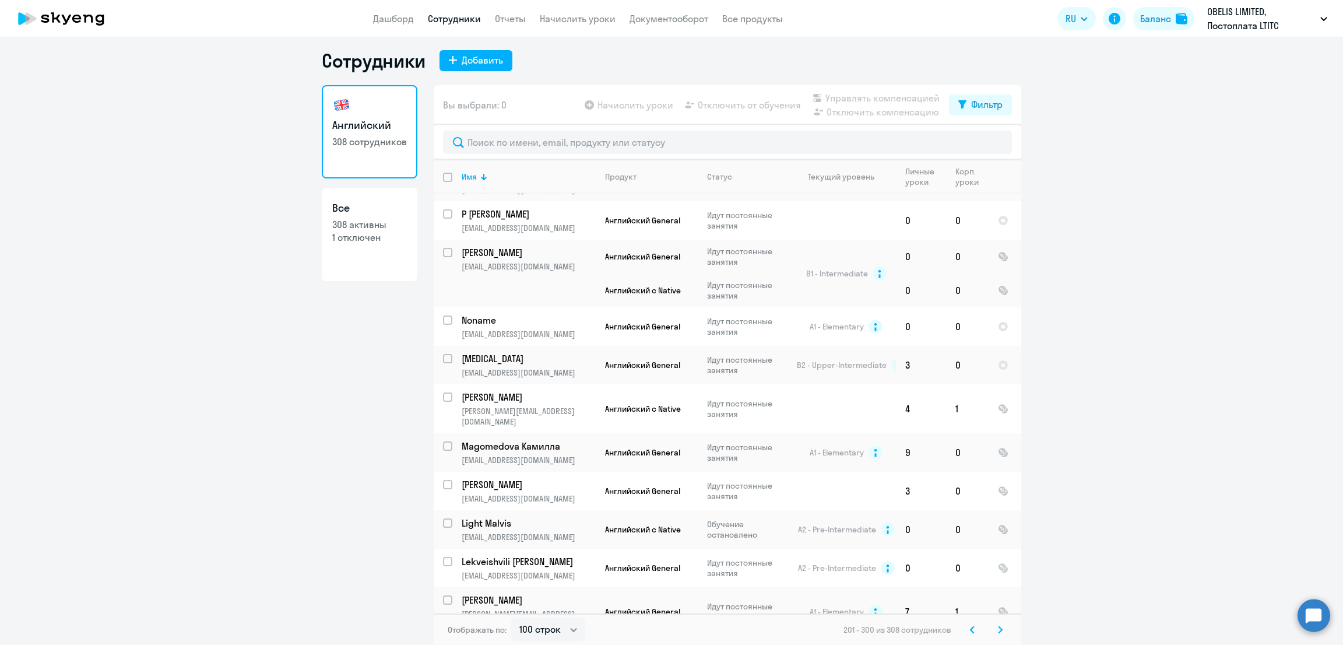
scroll to position [6, 0]
click at [469, 178] on div "Имя" at bounding box center [469, 176] width 15 height 10
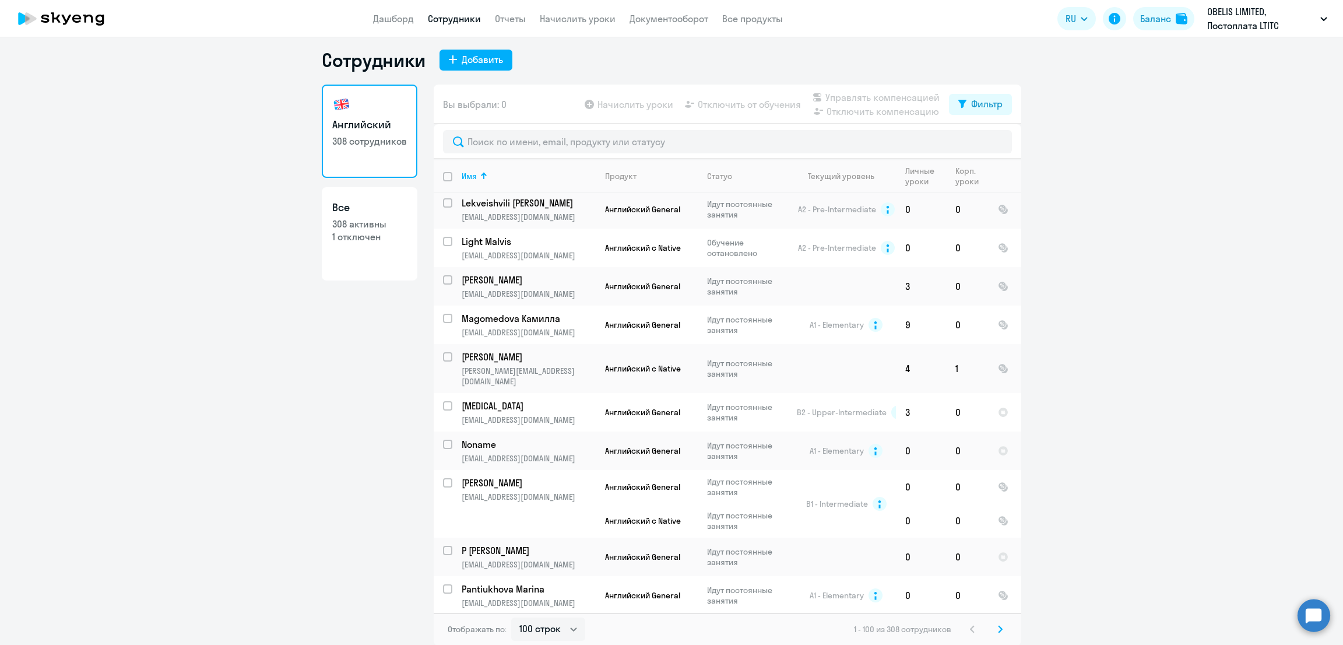
scroll to position [874, 0]
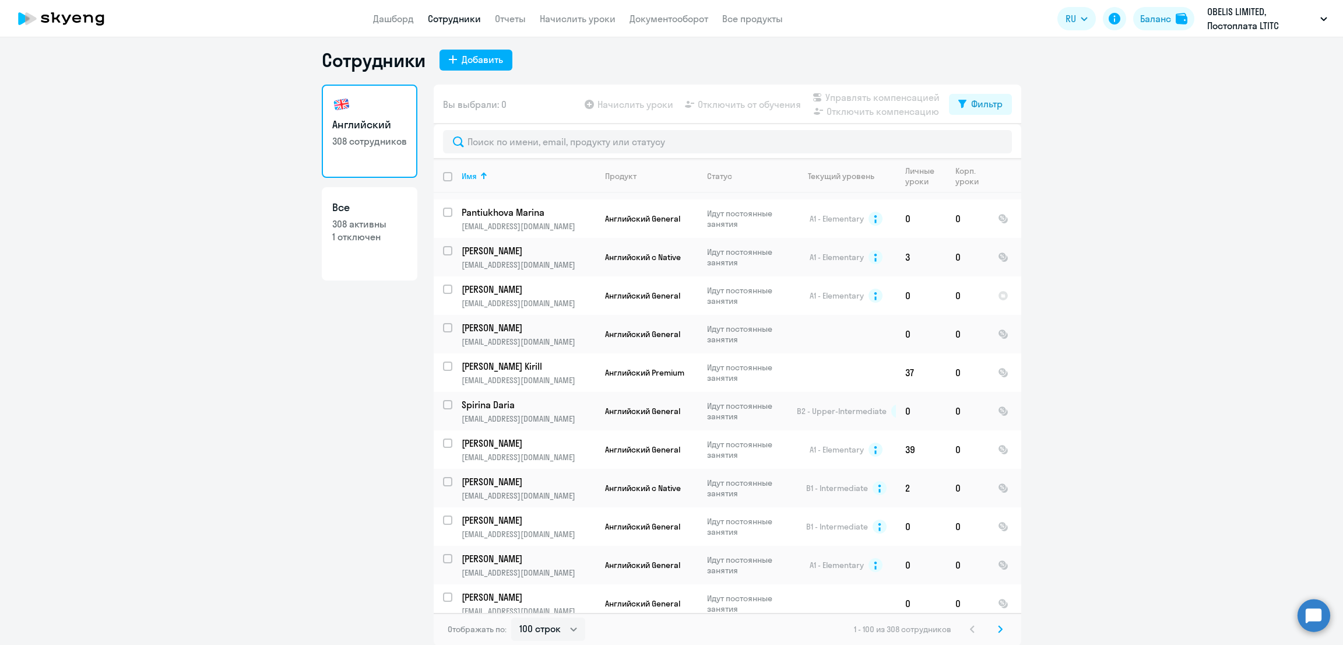
click at [998, 627] on icon at bounding box center [1000, 629] width 5 height 8
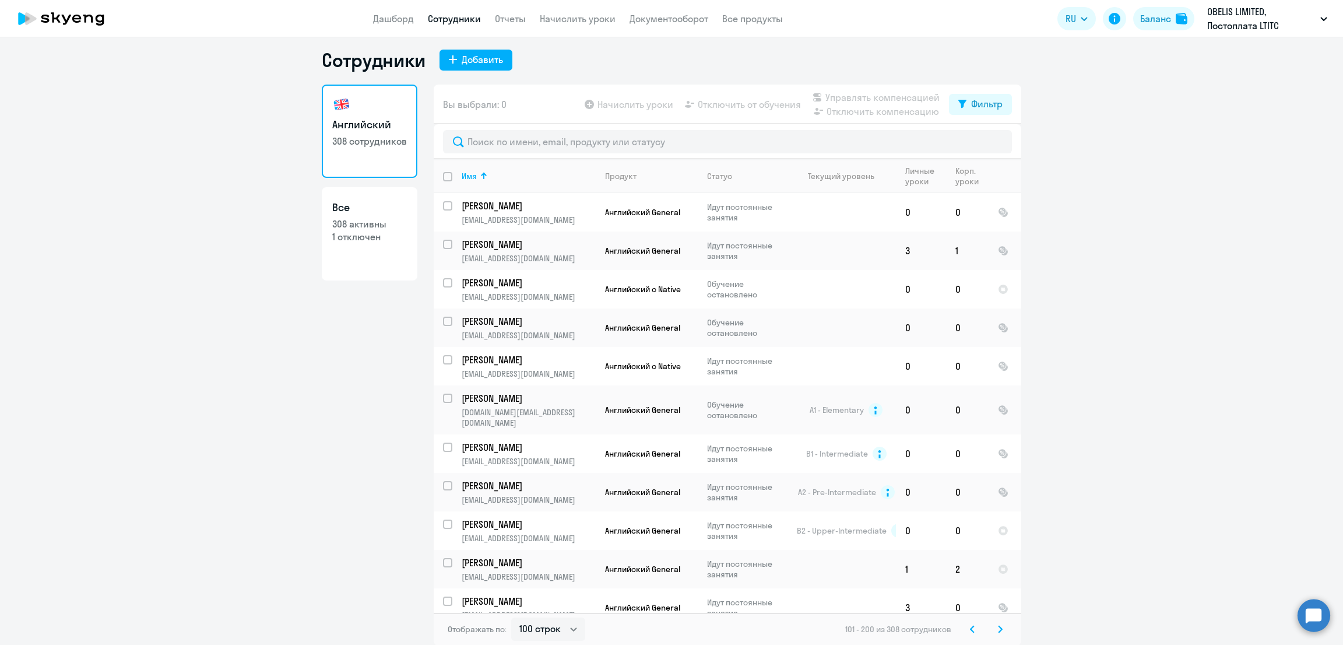
scroll to position [695, 0]
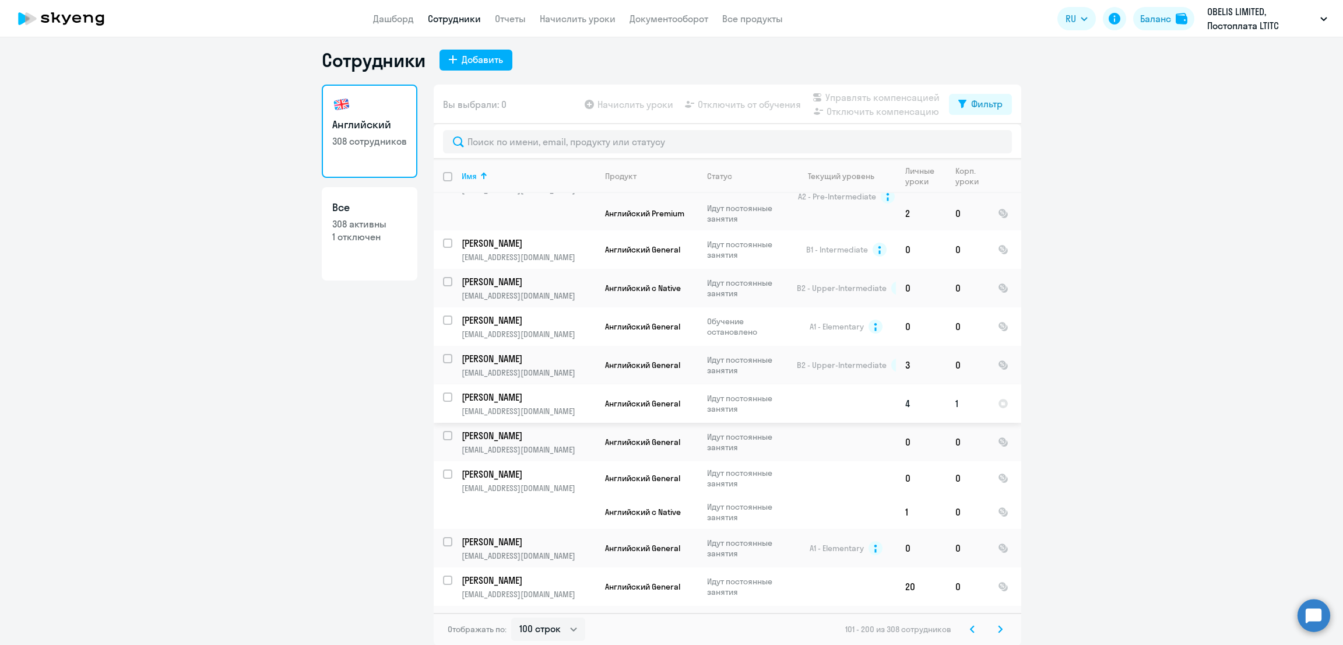
click at [443, 392] on input "select row 40390979" at bounding box center [454, 403] width 23 height 23
checkbox input "true"
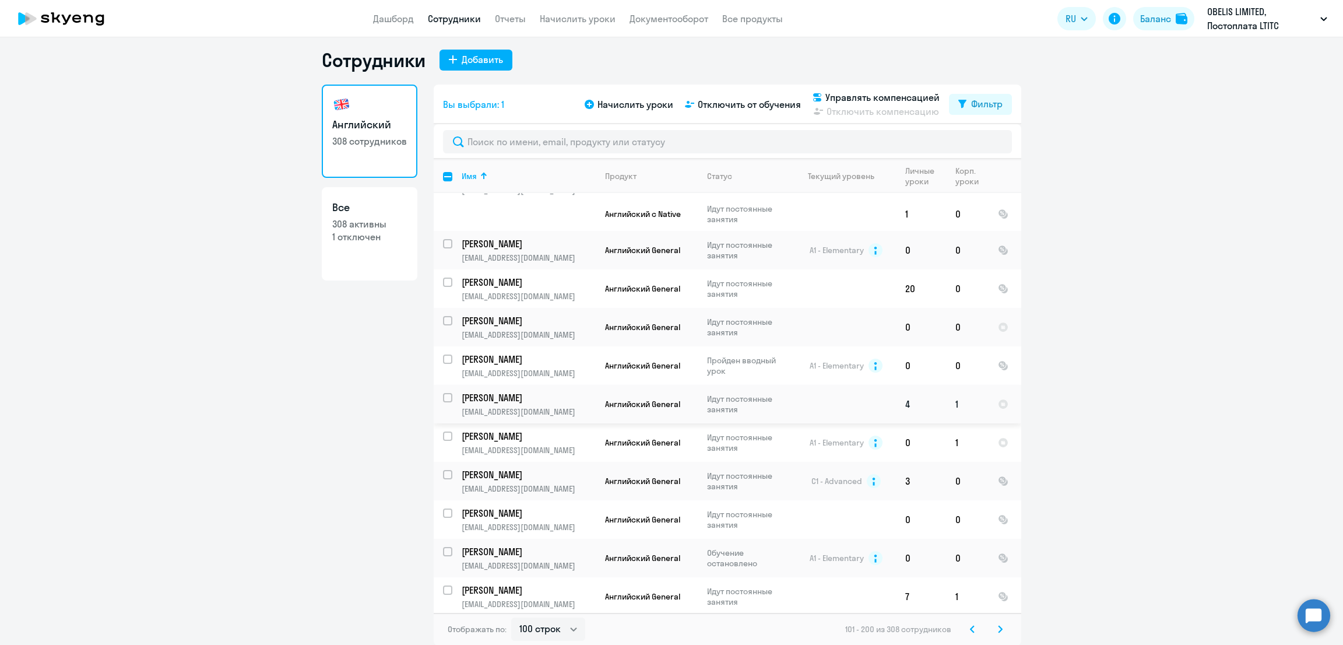
click at [444, 393] on input "select row 40328688" at bounding box center [454, 404] width 23 height 23
checkbox input "true"
click at [880, 99] on span "Управлять компенсацией" at bounding box center [882, 97] width 114 height 14
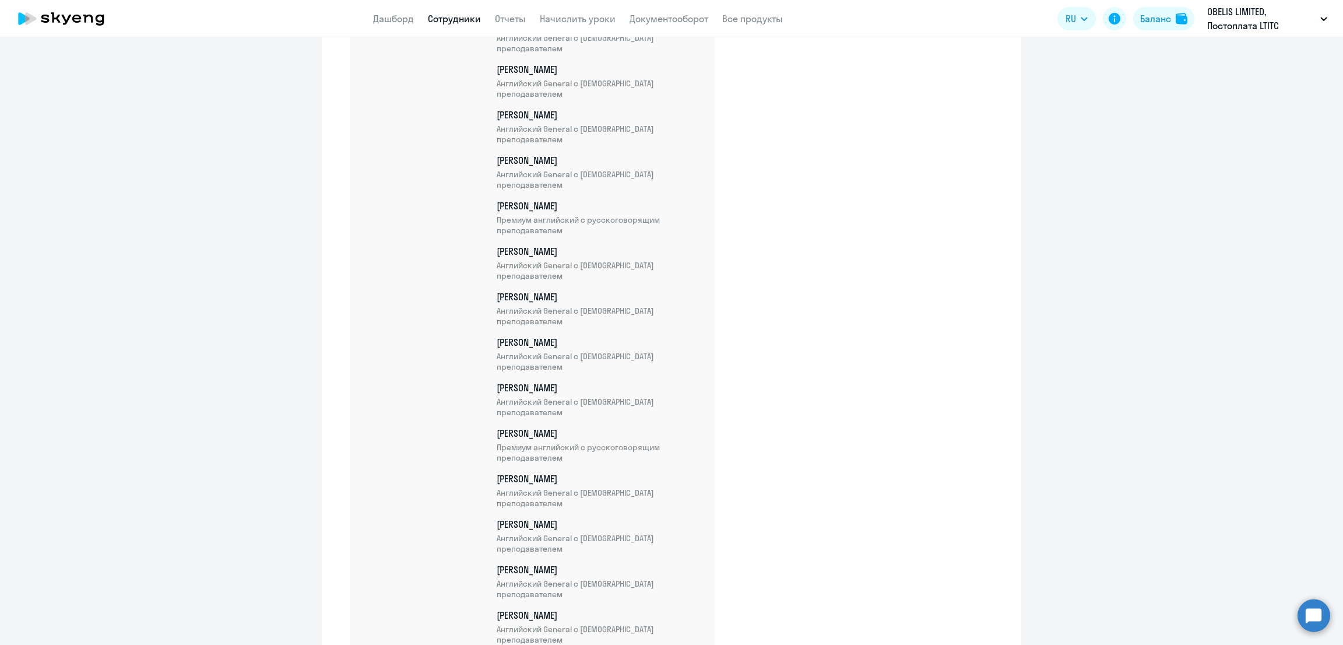
scroll to position [11301, 0]
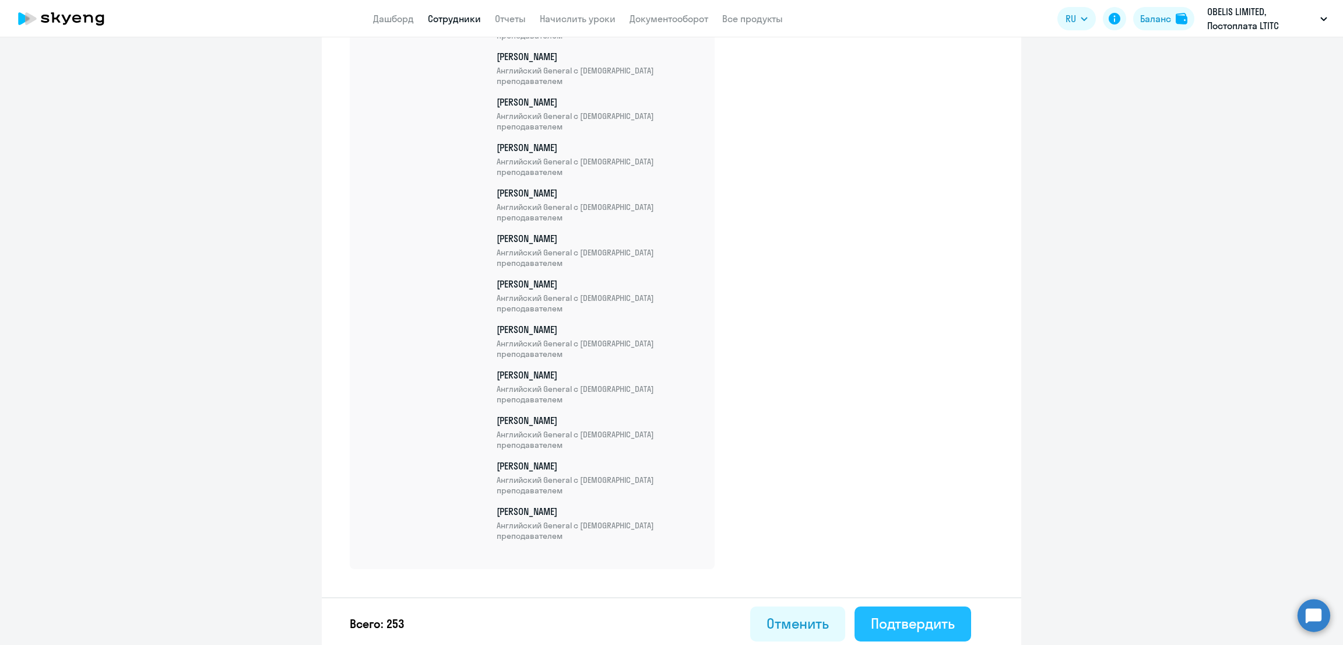
click at [894, 614] on div "Подтвердить" at bounding box center [913, 623] width 84 height 19
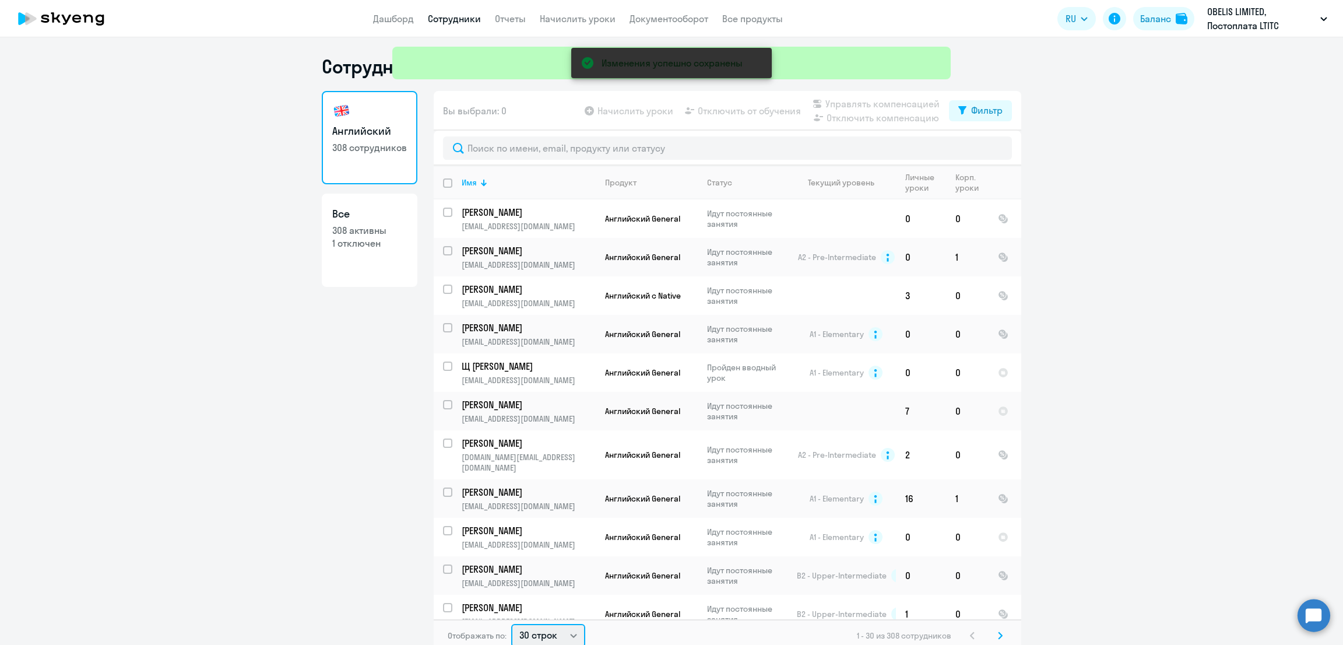
click at [540, 630] on select "30 строк 50 строк 100 строк" at bounding box center [548, 635] width 74 height 23
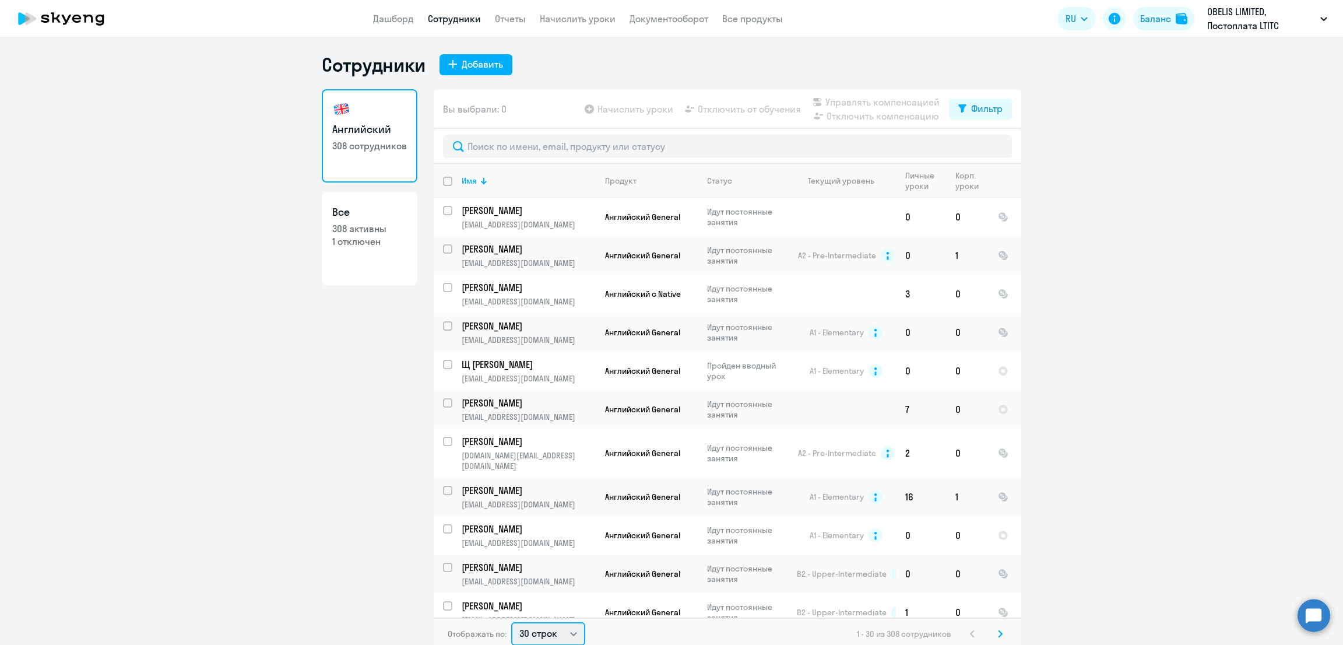
select select "100"
click at [511, 622] on select "30 строк 50 строк 100 строк" at bounding box center [548, 633] width 74 height 23
click at [466, 178] on div "Имя" at bounding box center [469, 180] width 15 height 10
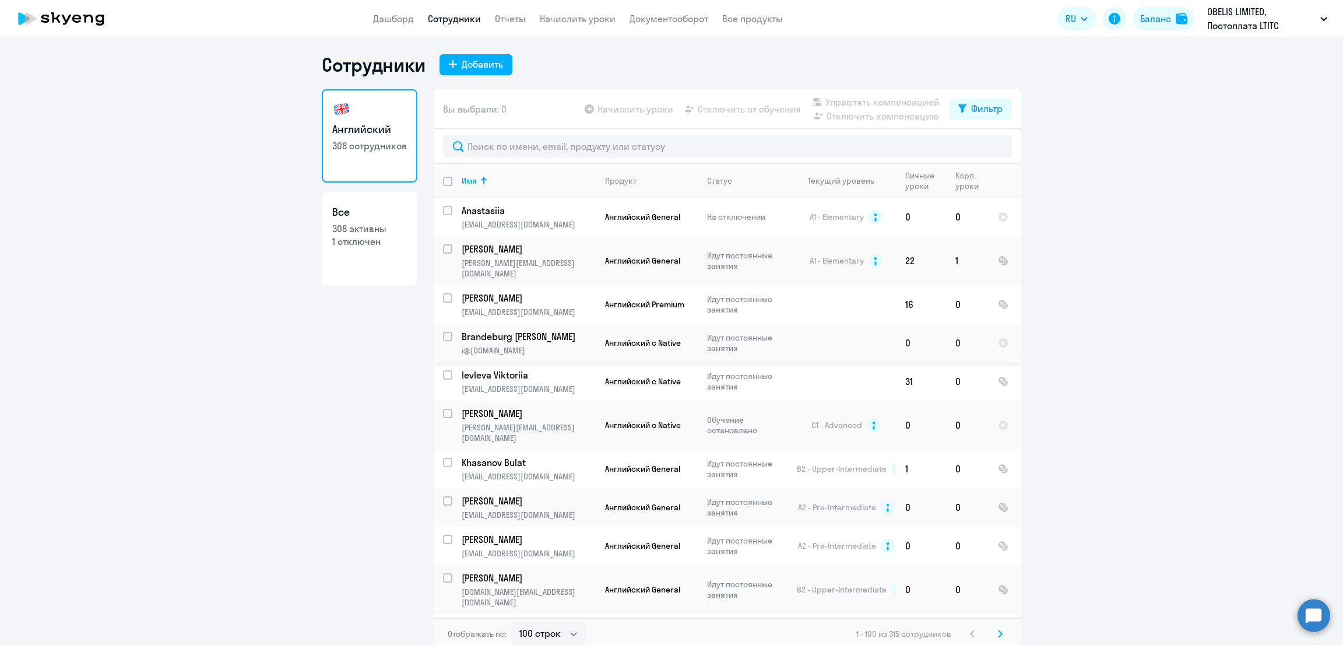
click at [443, 322] on div at bounding box center [448, 336] width 28 height 28
checkbox input "true"
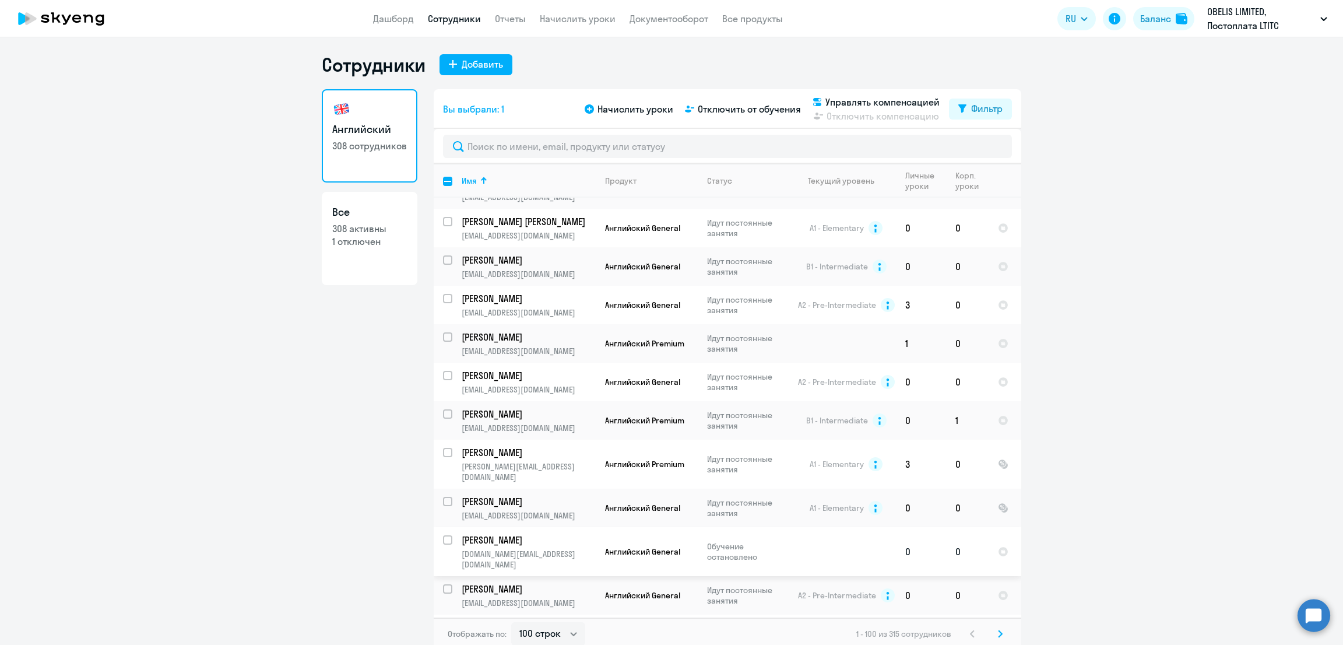
click at [443, 535] on input "select row 39968315" at bounding box center [454, 546] width 23 height 23
checkbox input "true"
click at [893, 101] on span "Управлять компенсацией" at bounding box center [882, 102] width 114 height 14
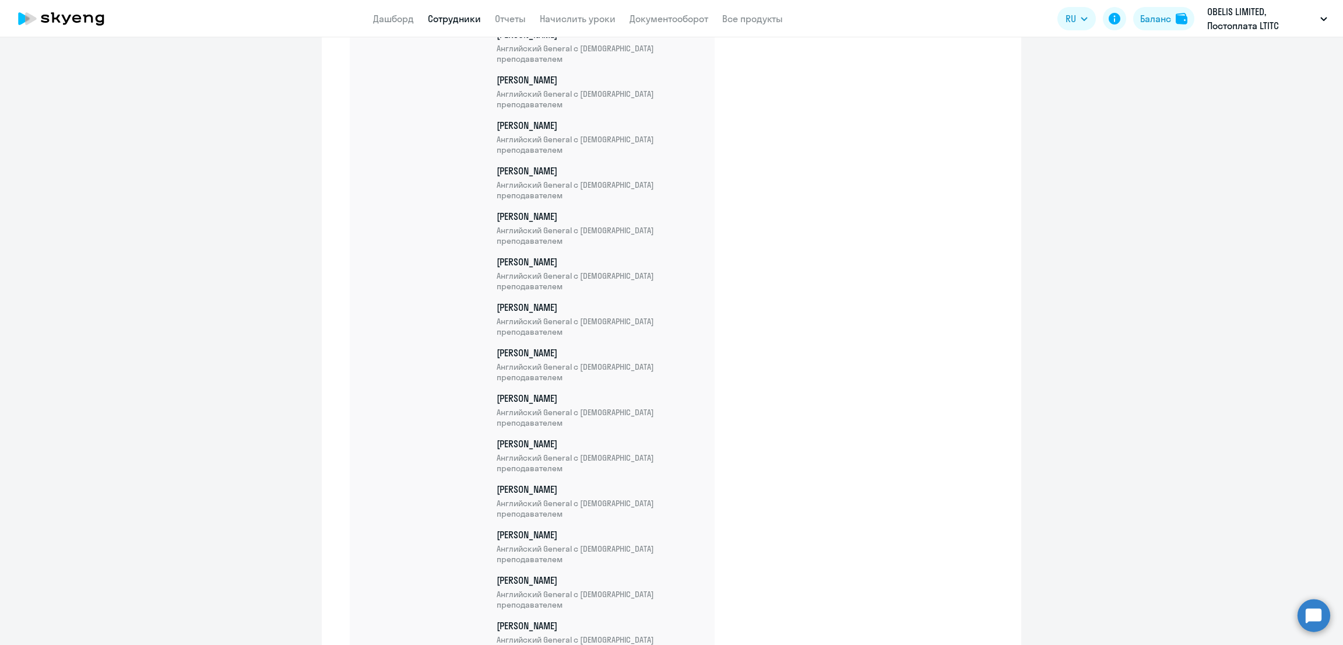
scroll to position [11438, 0]
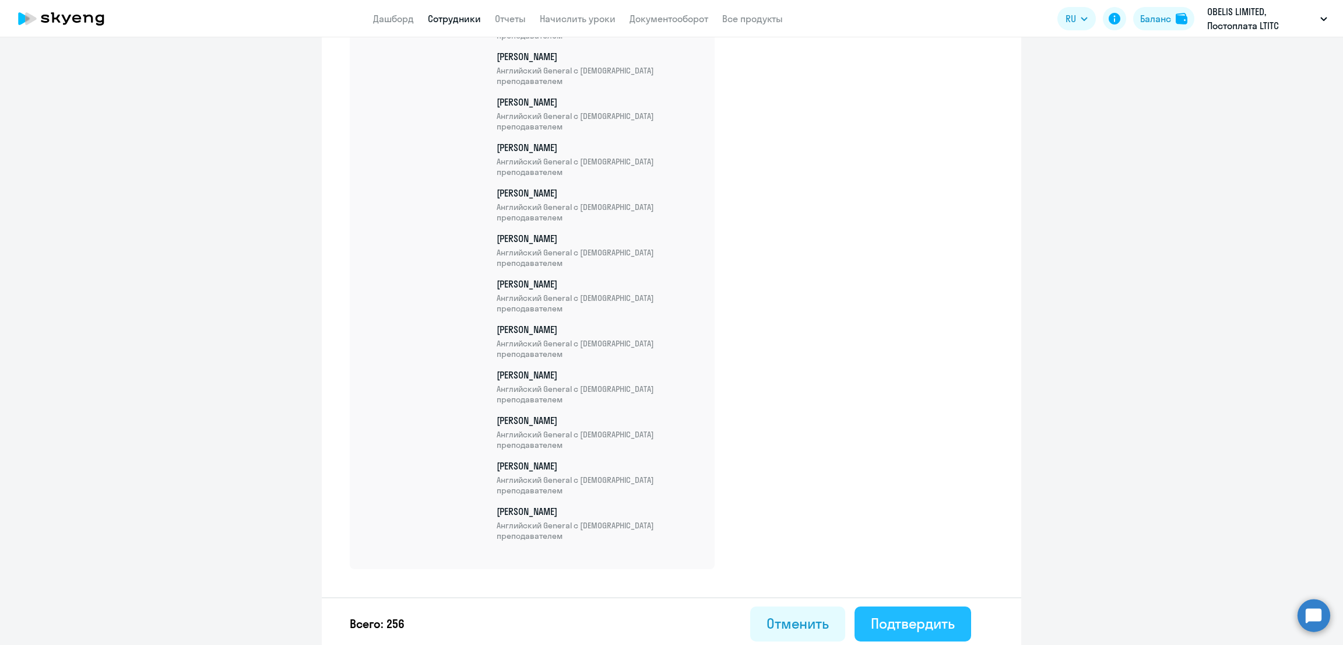
click at [905, 619] on div "Подтвердить" at bounding box center [913, 623] width 84 height 19
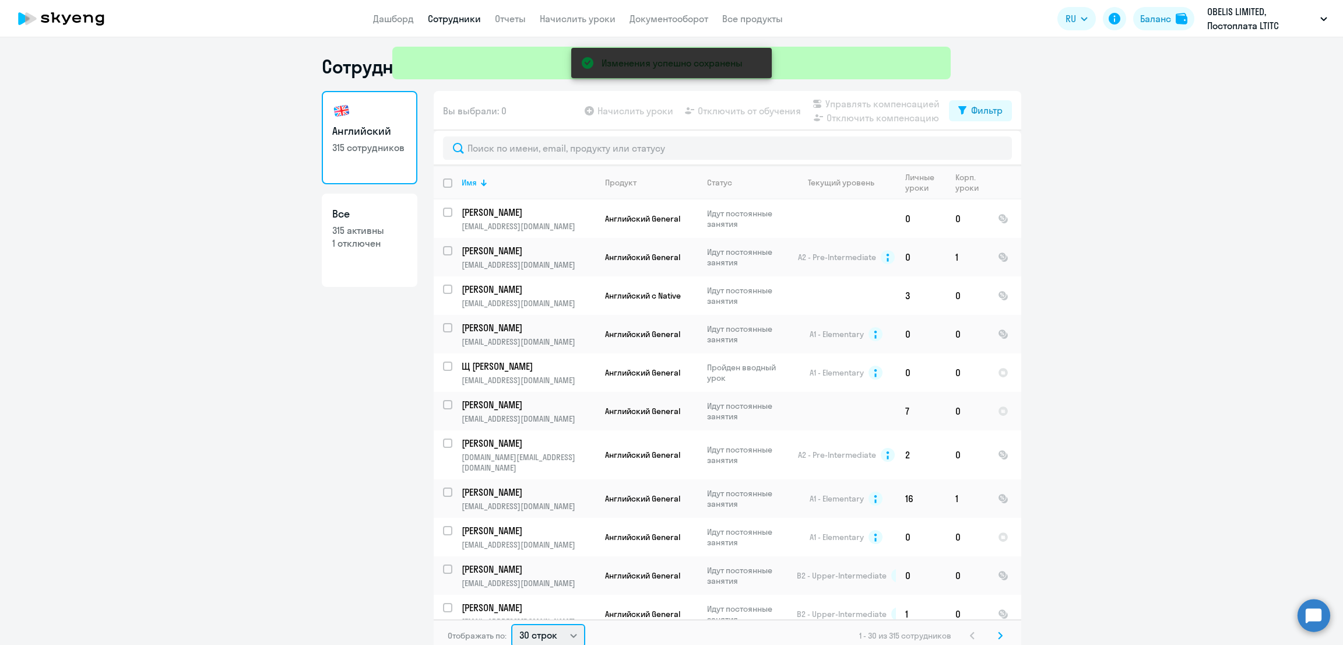
click at [543, 637] on select "30 строк 50 строк 100 строк" at bounding box center [548, 635] width 74 height 23
select select "100"
click at [511, 622] on select "30 строк 50 строк 100 строк" at bounding box center [548, 633] width 74 height 23
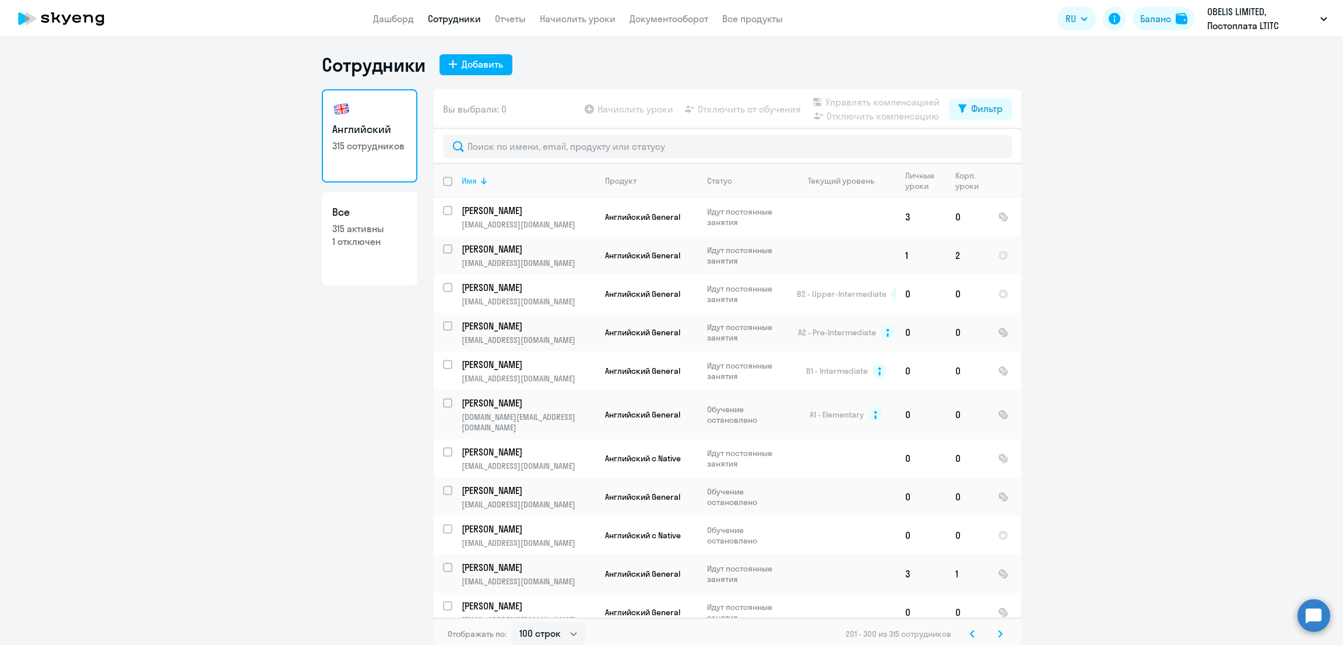
click at [471, 179] on div "Имя" at bounding box center [528, 180] width 133 height 10
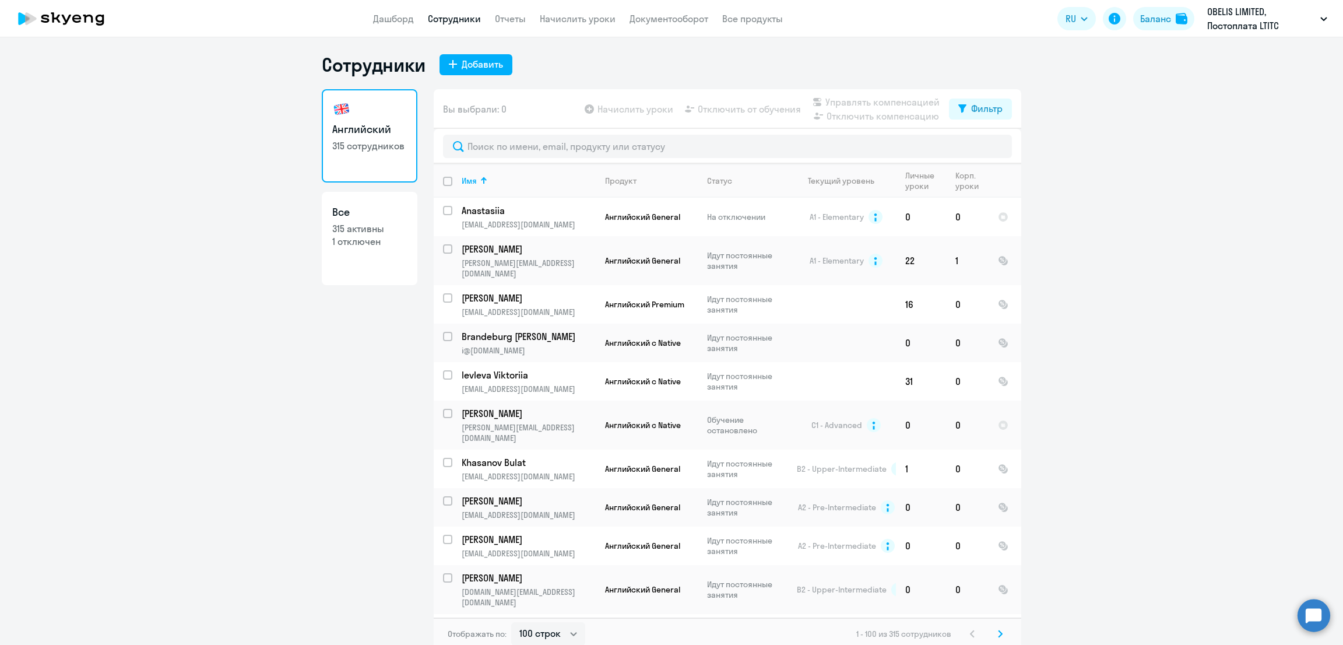
click at [998, 630] on icon at bounding box center [1000, 634] width 5 height 8
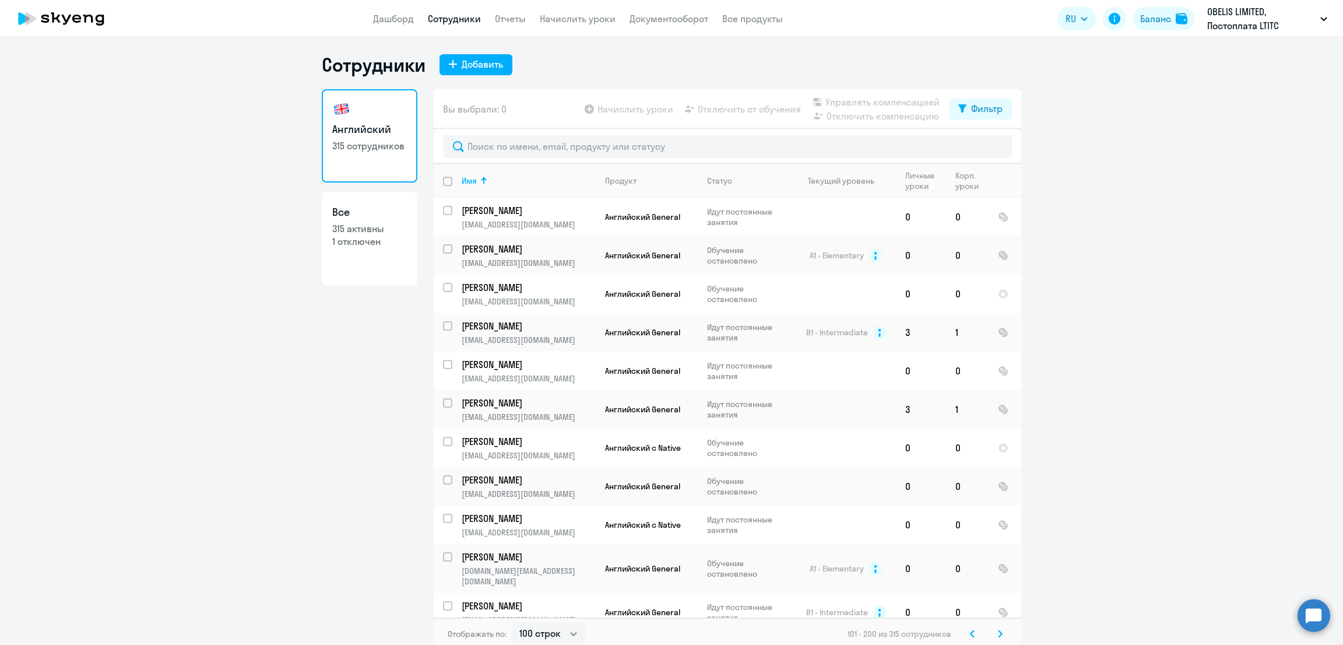
click at [998, 629] on svg-icon at bounding box center [1000, 634] width 14 height 14
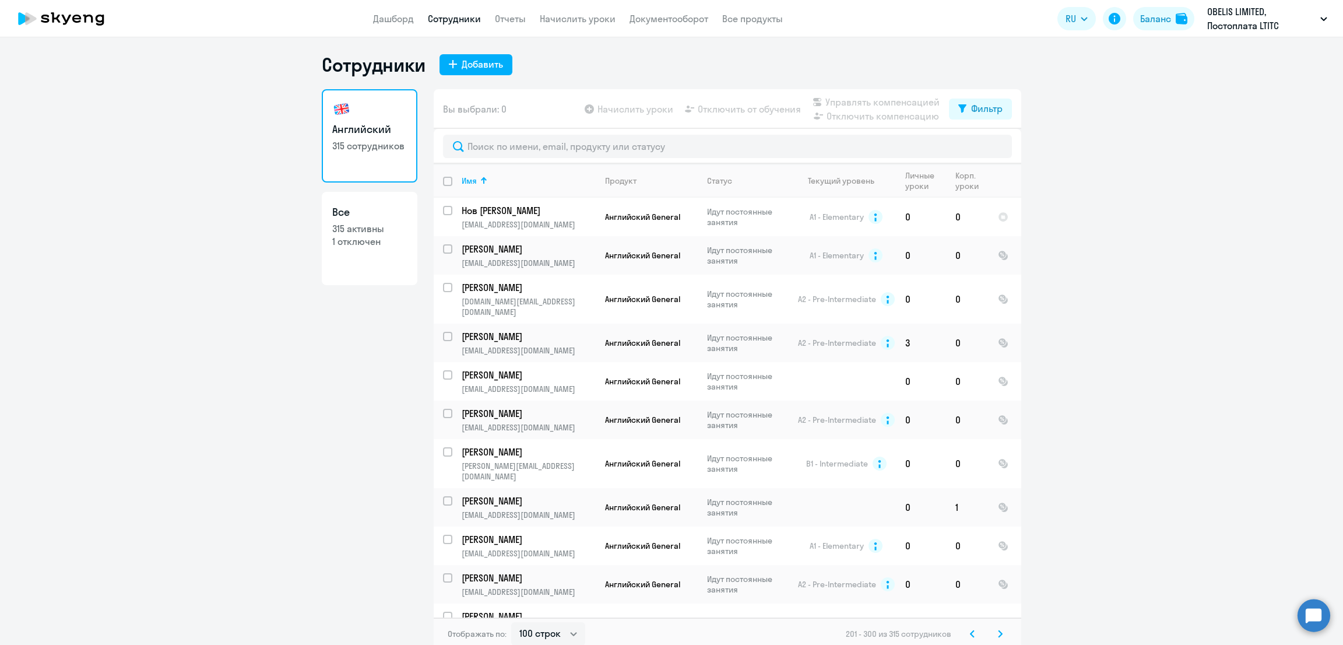
scroll to position [1108, 0]
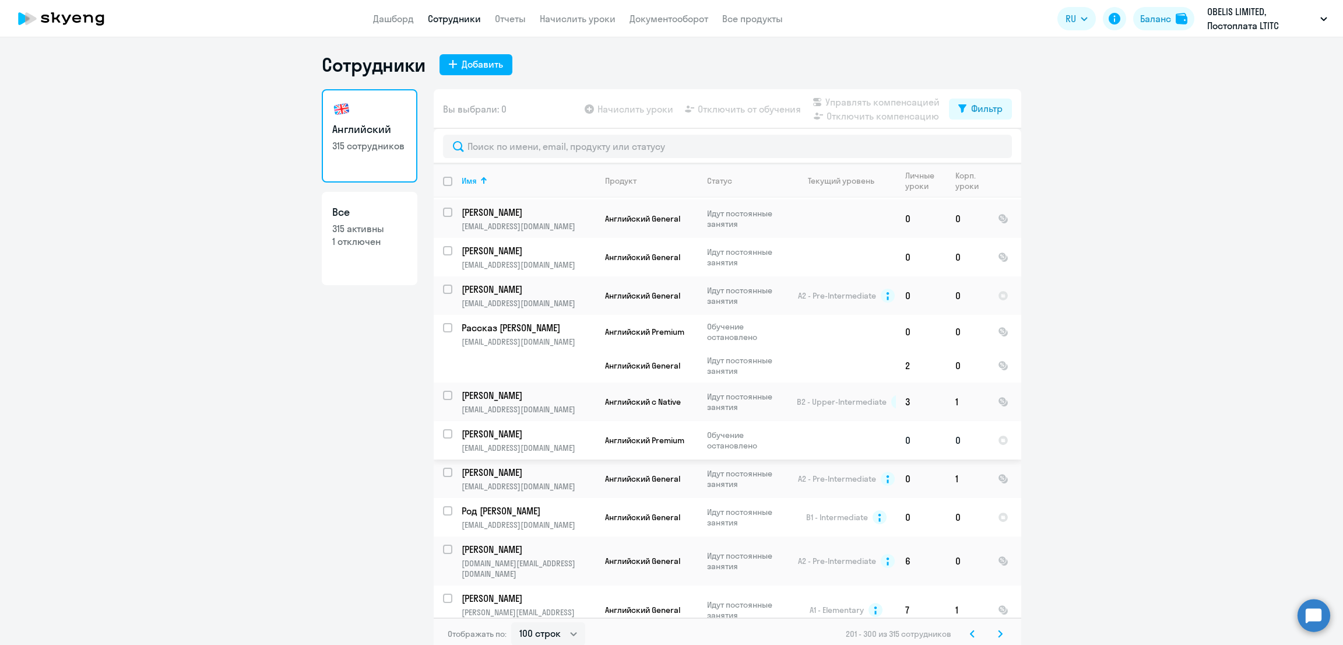
click at [443, 429] on input "select row 40181309" at bounding box center [454, 440] width 23 height 23
checkbox input "true"
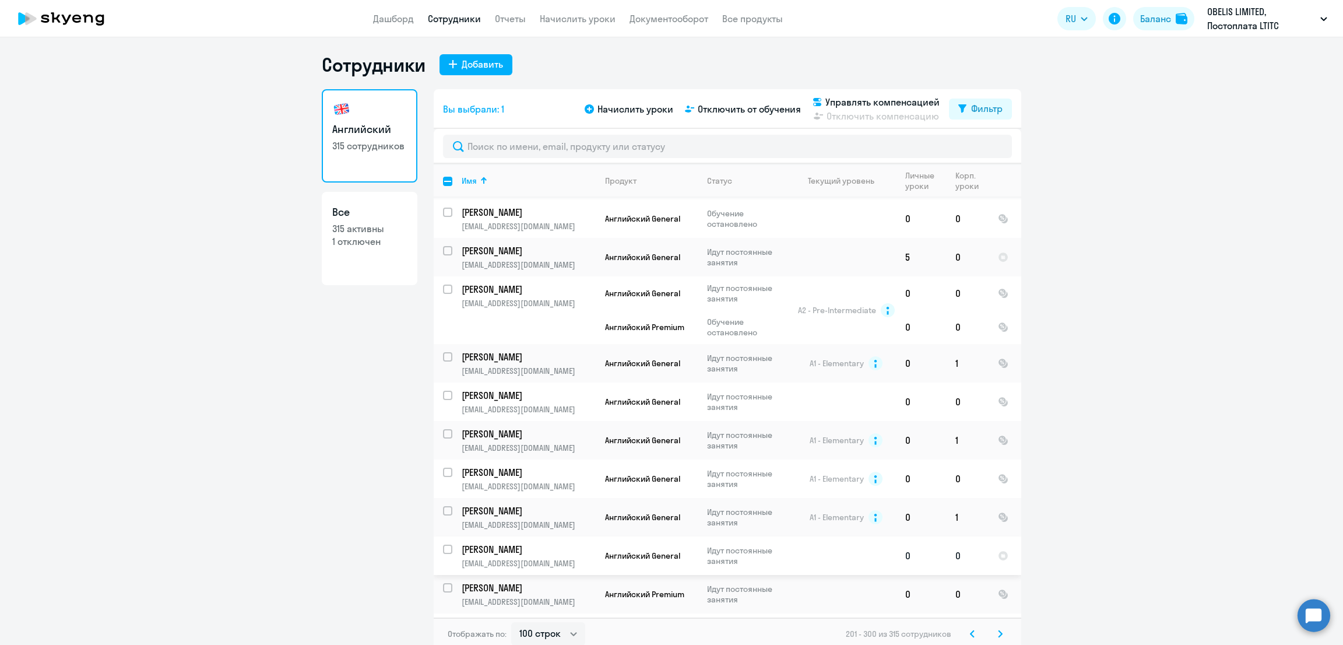
click at [443, 544] on input "select row 40184200" at bounding box center [454, 555] width 23 height 23
checkbox input "true"
click at [915, 99] on span "Управлять компенсацией" at bounding box center [882, 102] width 114 height 14
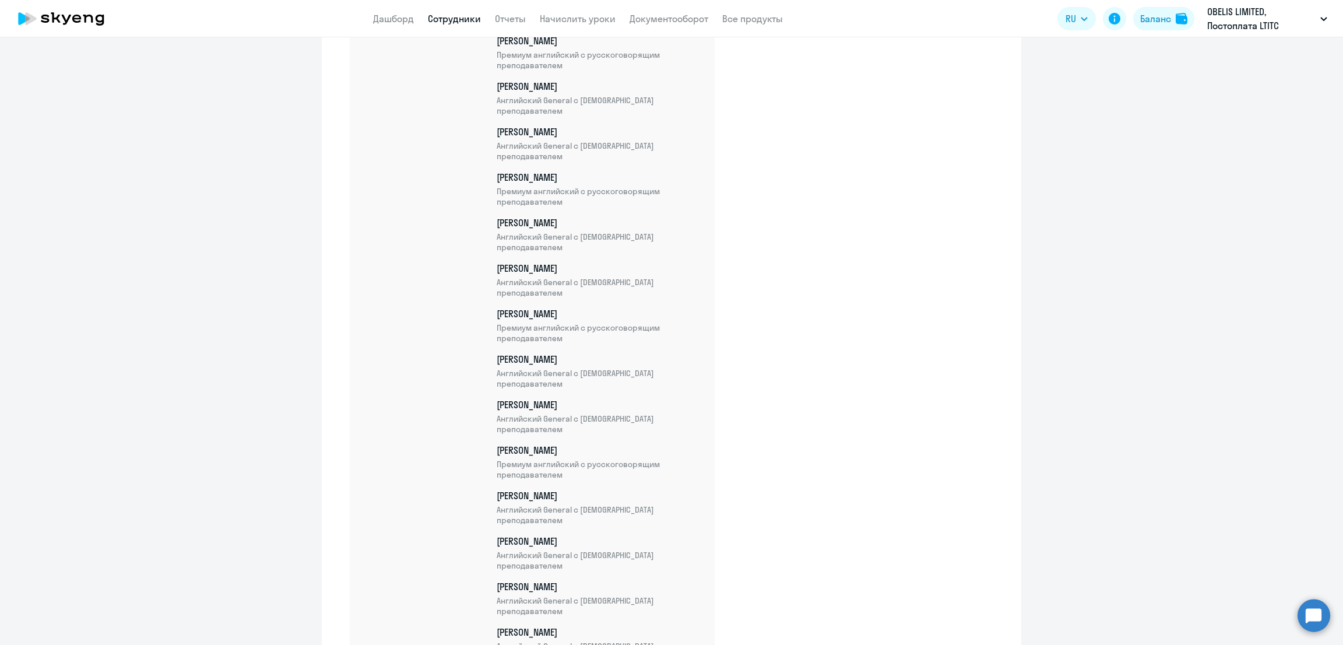
scroll to position [11529, 0]
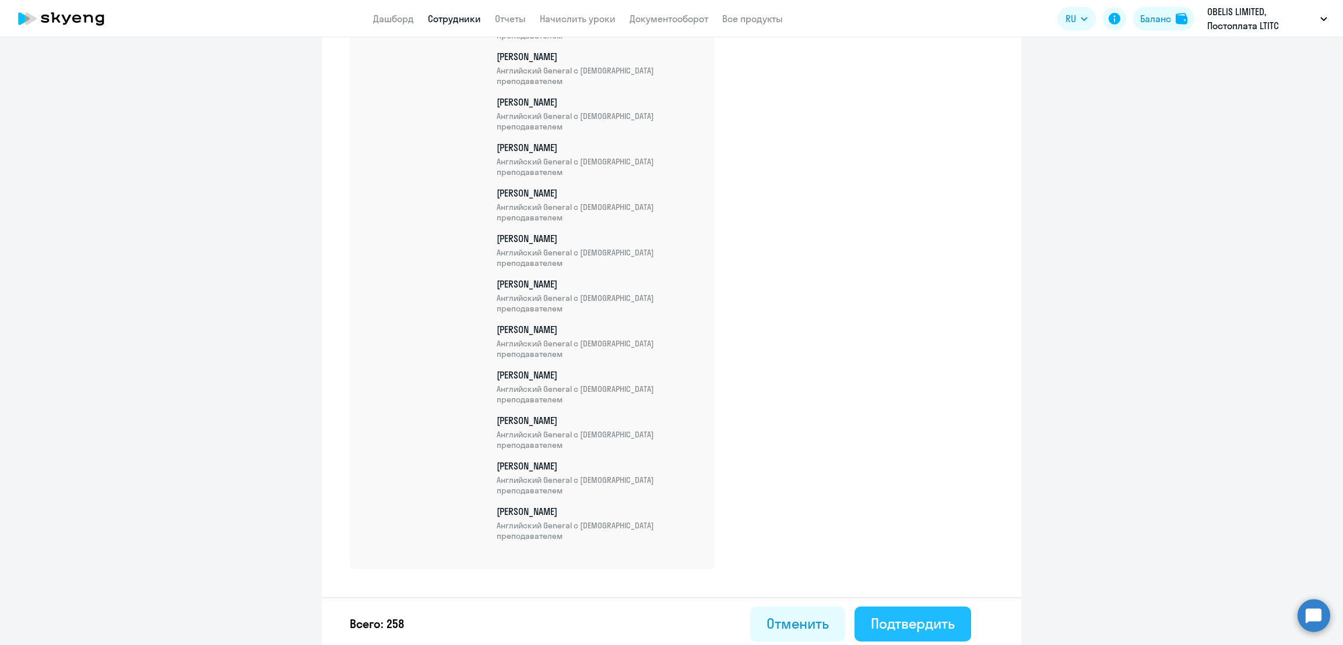
click at [909, 608] on button "Подтвердить" at bounding box center [913, 623] width 117 height 35
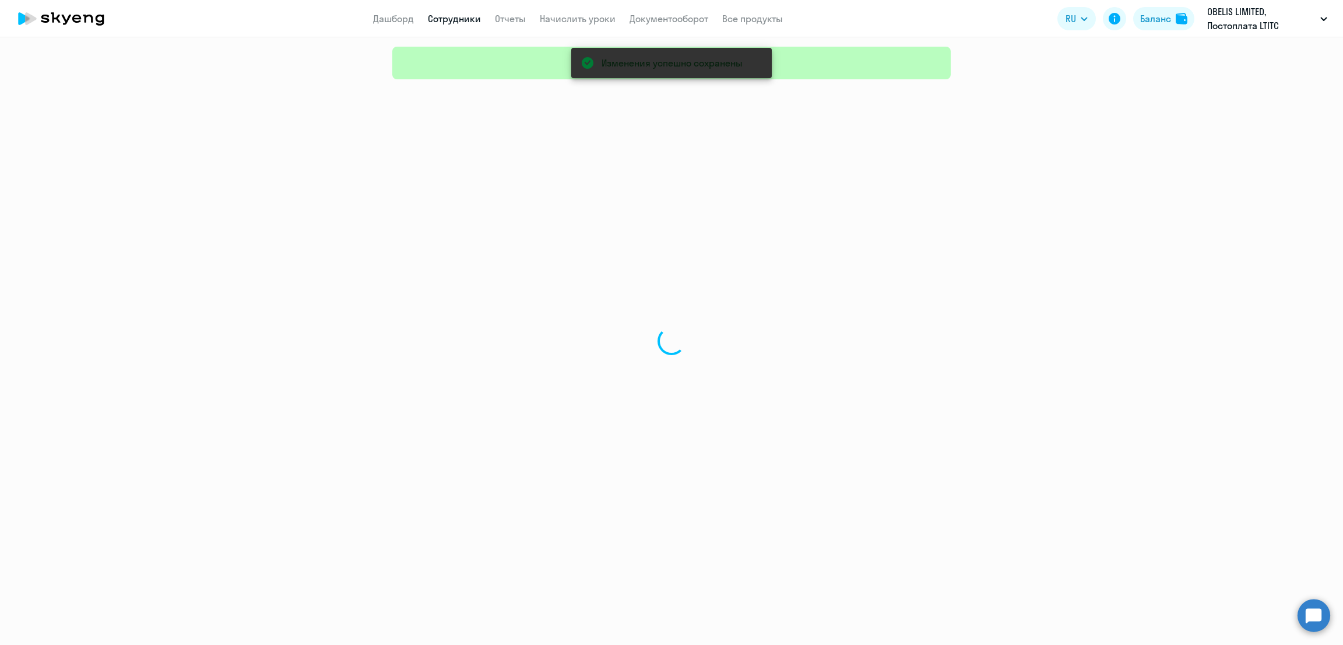
select select "30"
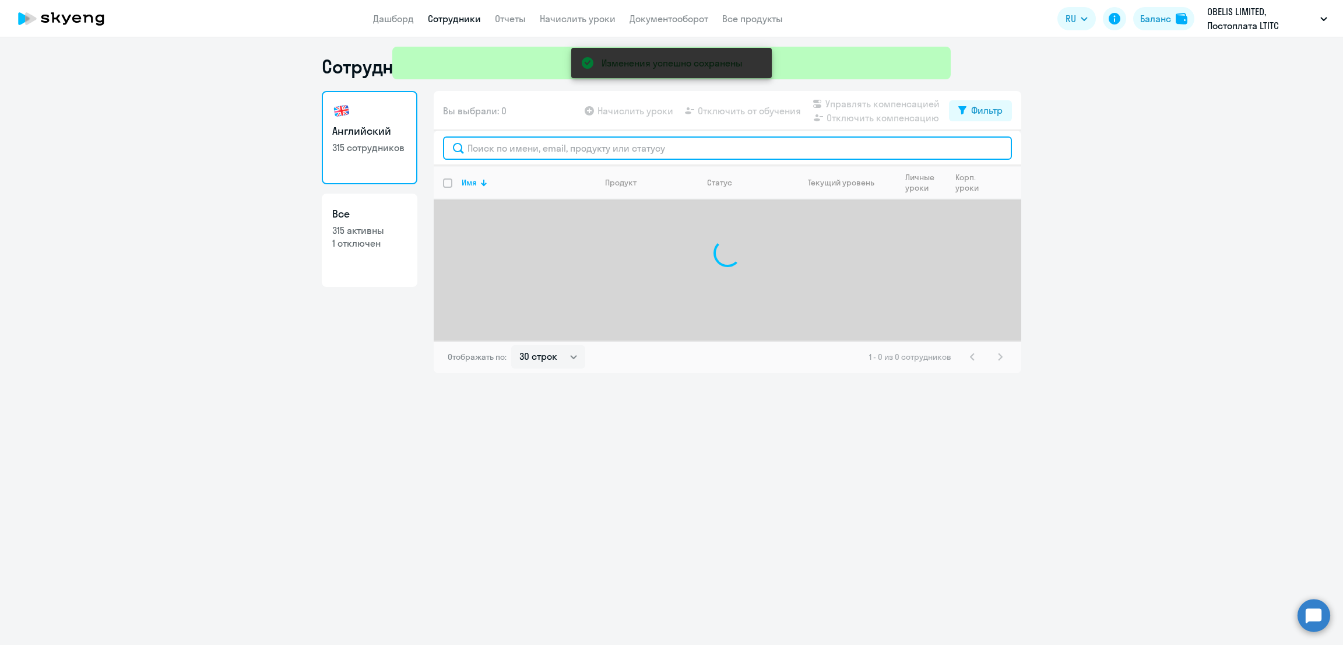
click at [509, 151] on input "text" at bounding box center [727, 147] width 569 height 23
paste input "Рахмадзянова"
drag, startPoint x: 555, startPoint y: 145, endPoint x: 423, endPoint y: 149, distance: 132.4
click at [423, 149] on div "Английский 315 сотрудников Все 315 активны 1 отключен Вы выбрали: 0 Начислить у…" at bounding box center [672, 232] width 700 height 282
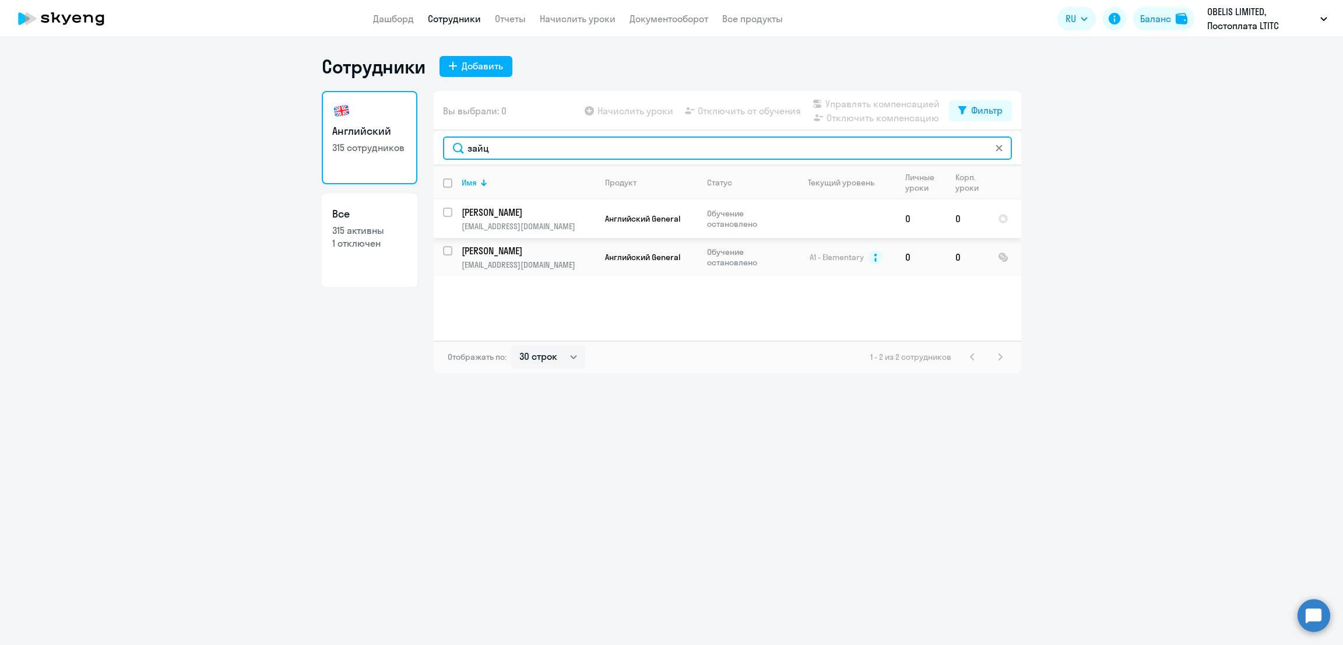
type input "зайц"
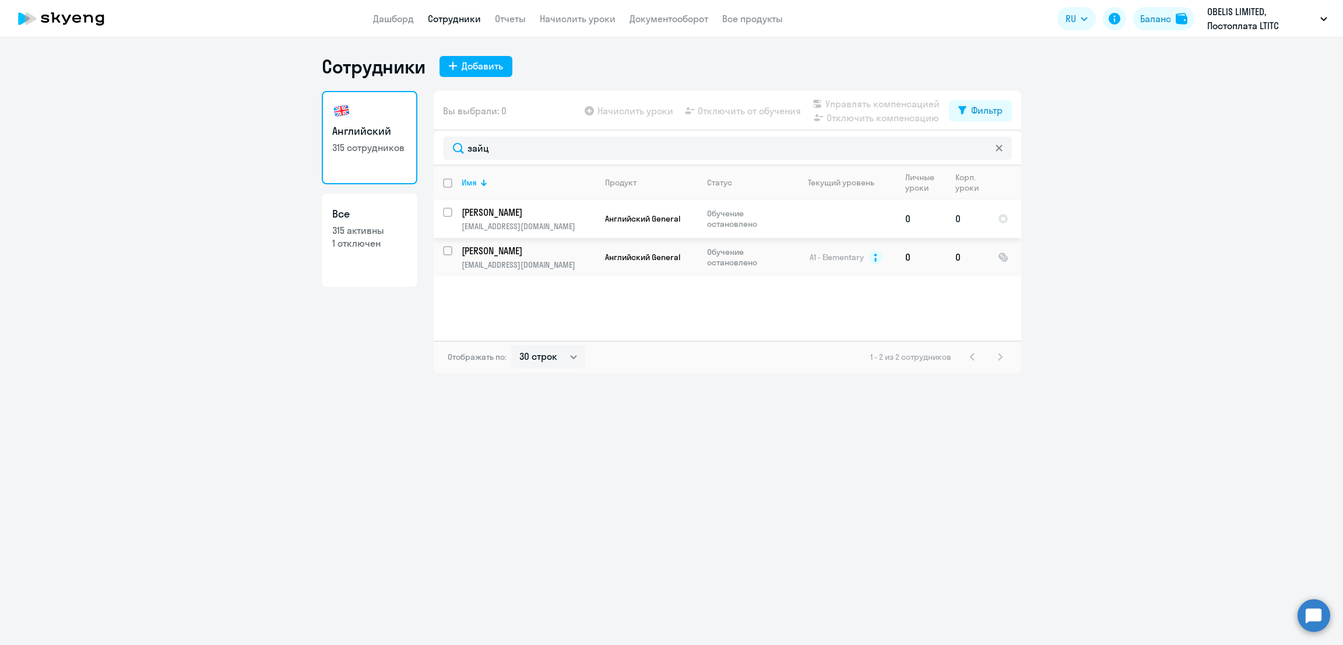
click at [447, 212] on input "select row 40143922" at bounding box center [454, 219] width 23 height 23
checkbox input "true"
click at [863, 104] on span "Управлять компенсацией" at bounding box center [882, 104] width 114 height 14
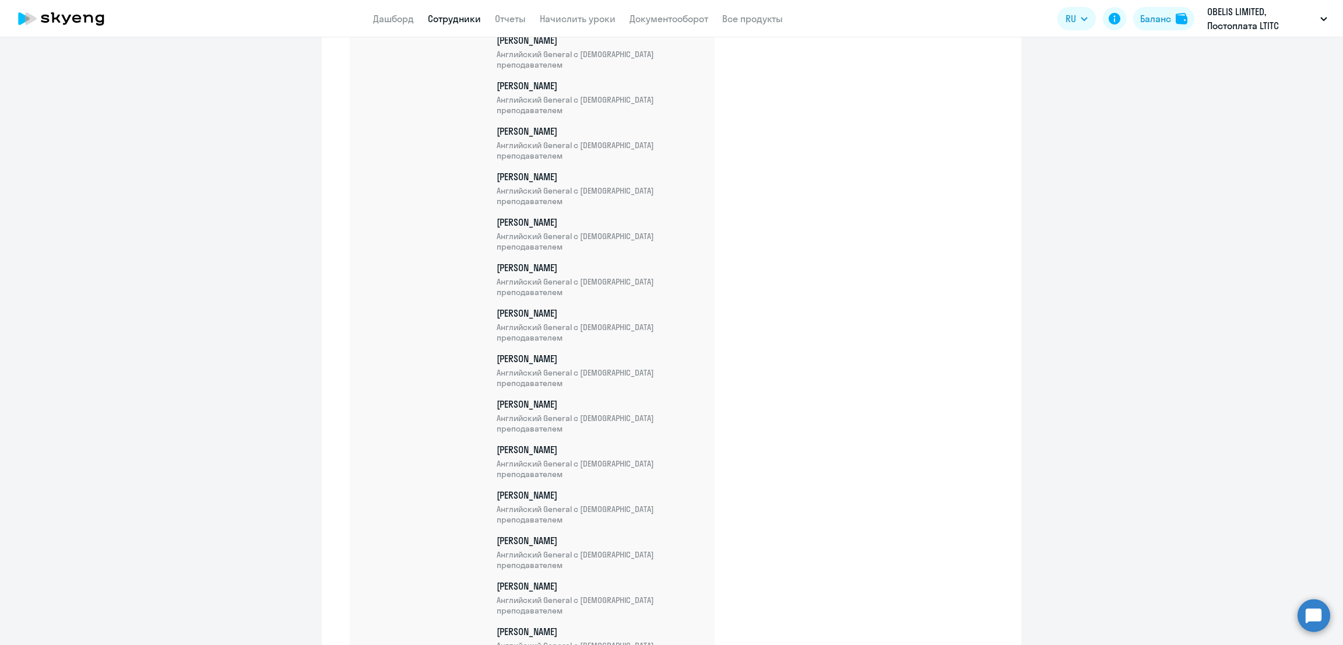
scroll to position [11574, 0]
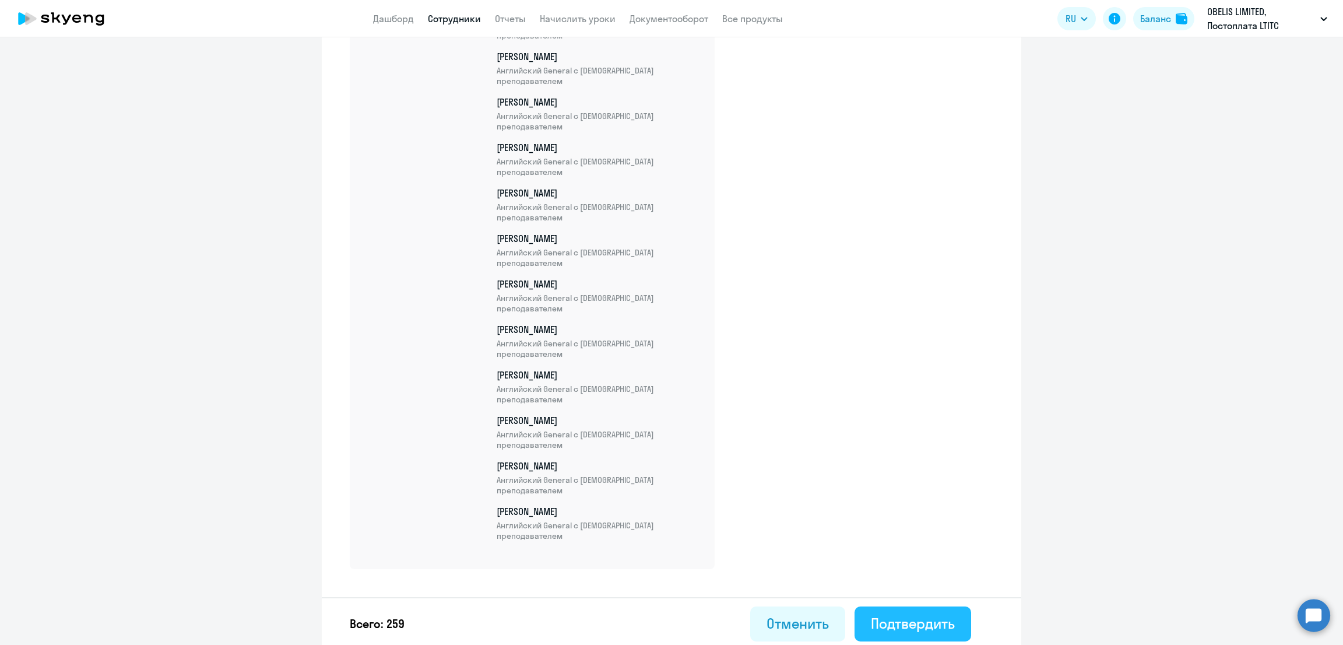
click at [903, 606] on button "Подтвердить" at bounding box center [913, 623] width 117 height 35
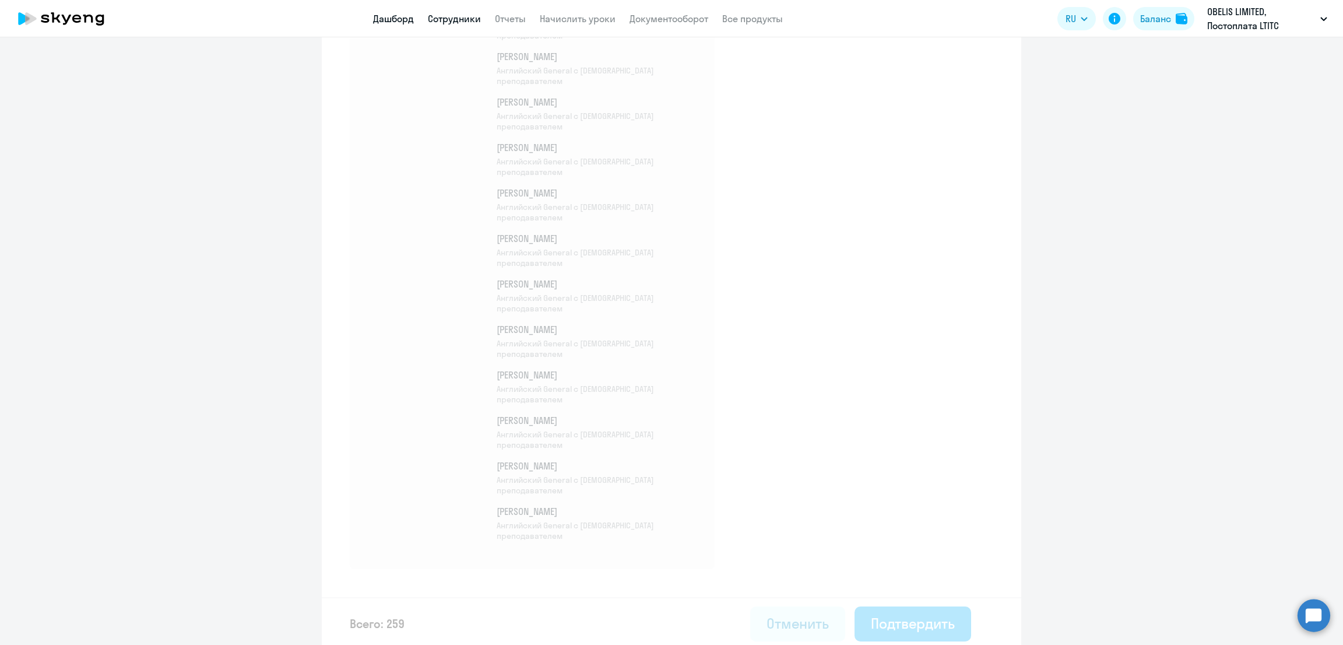
select select "30"
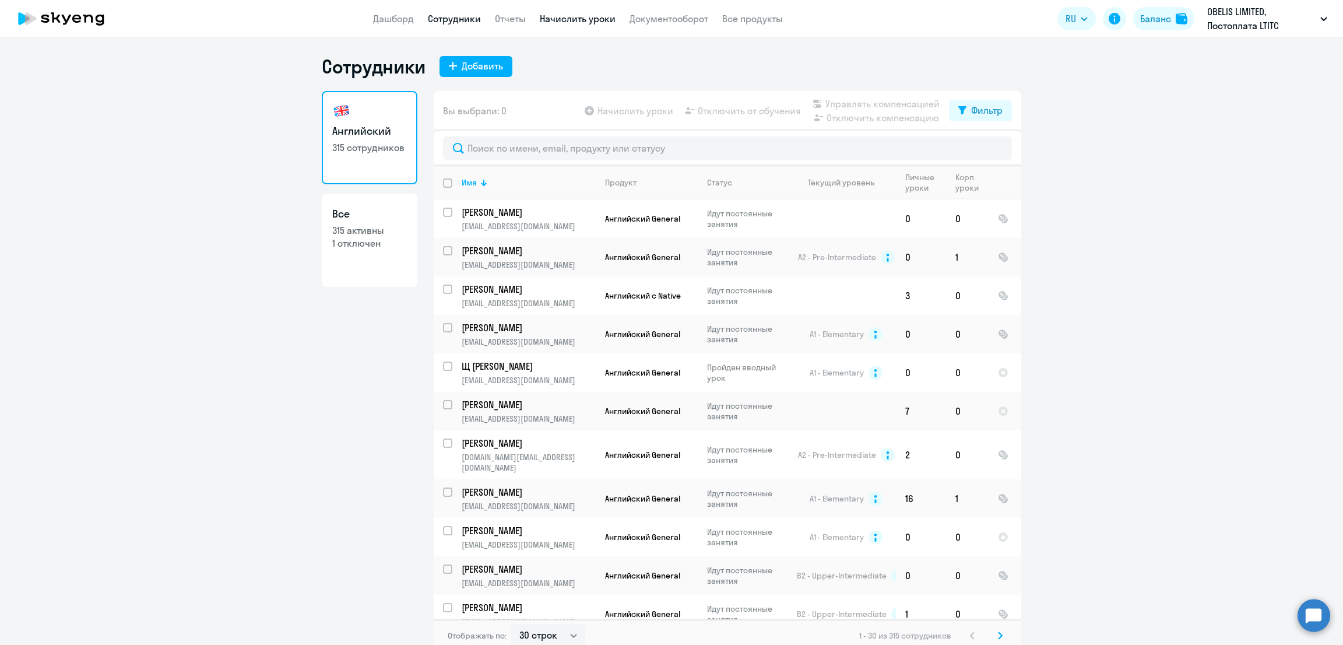
click at [586, 21] on link "Начислить уроки" at bounding box center [578, 19] width 76 height 12
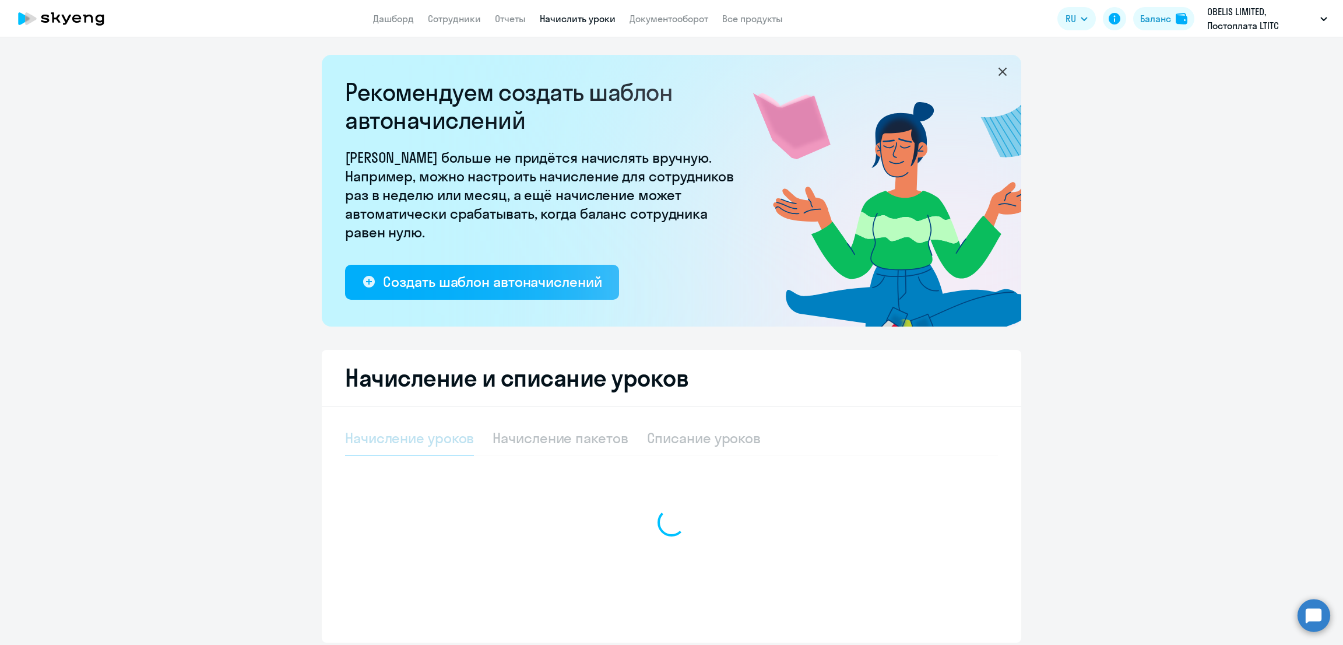
select select "10"
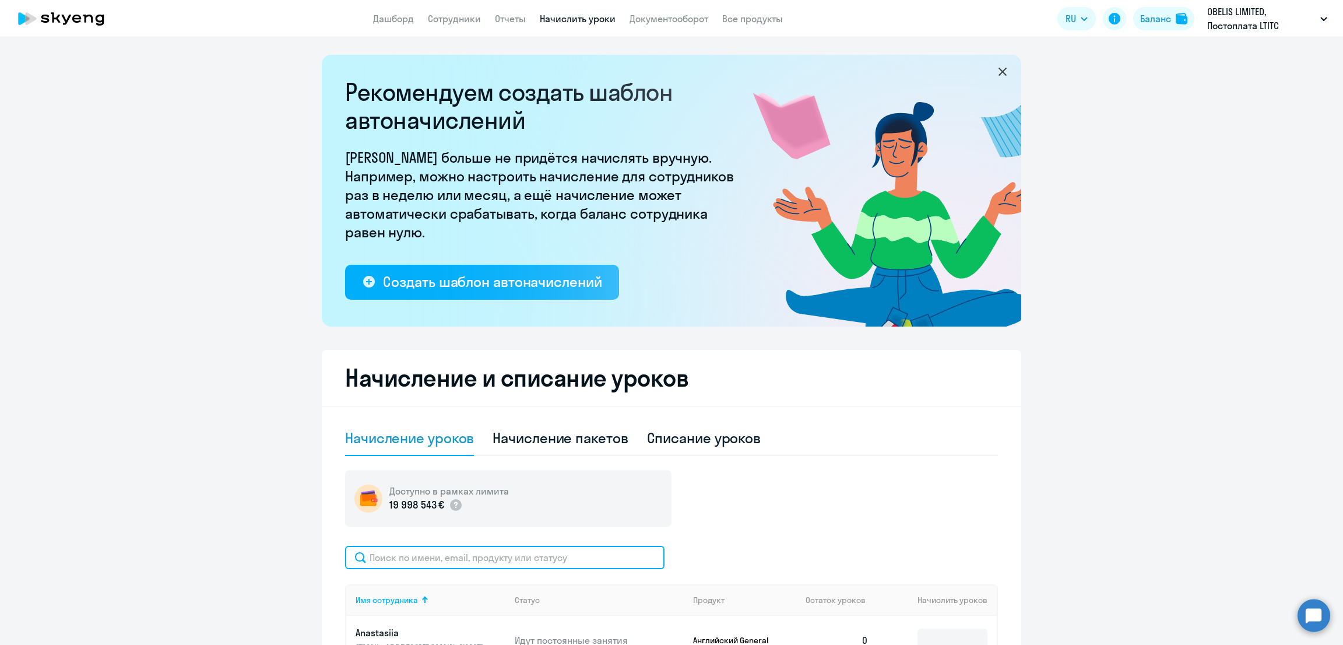
click at [463, 550] on input "text" at bounding box center [504, 557] width 319 height 23
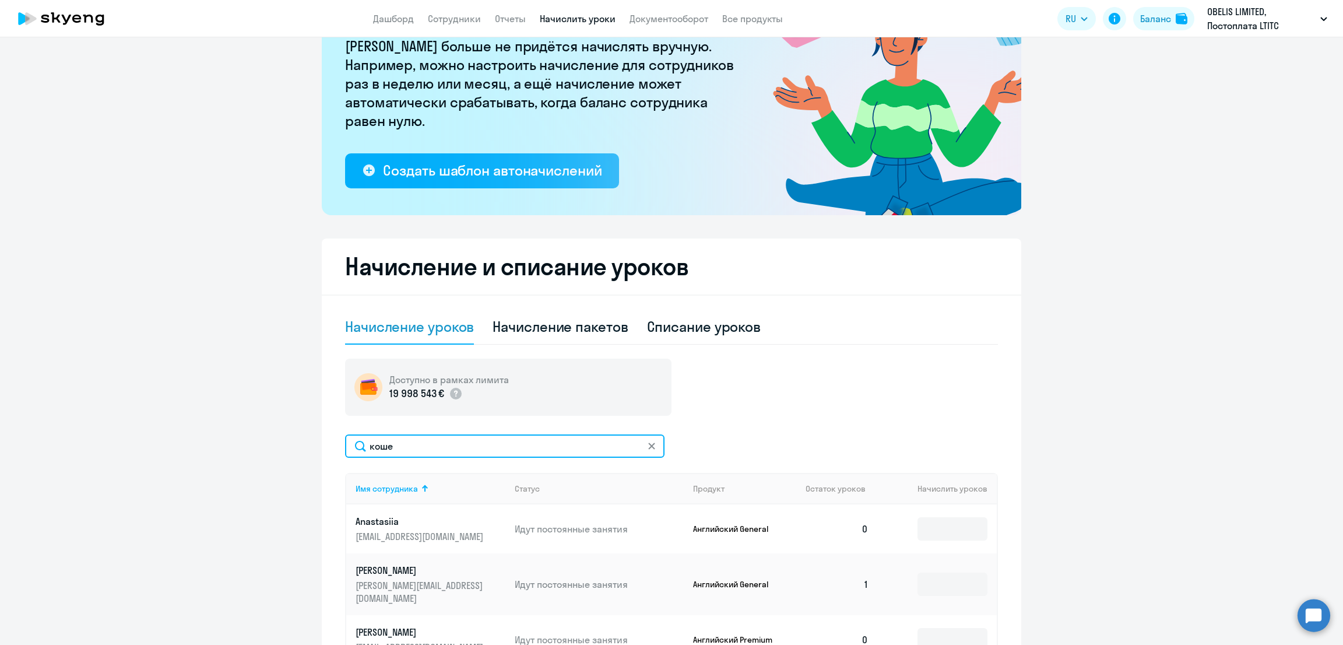
scroll to position [145, 0]
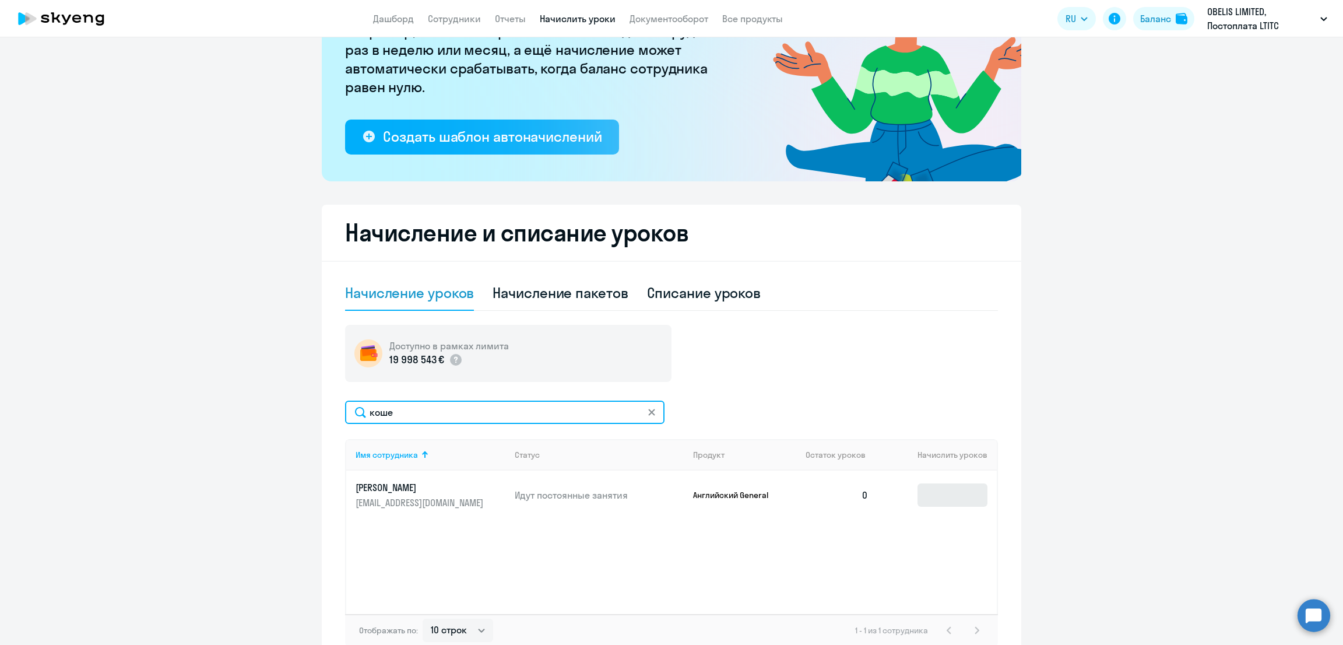
type input "коше"
click at [928, 494] on input at bounding box center [953, 494] width 70 height 23
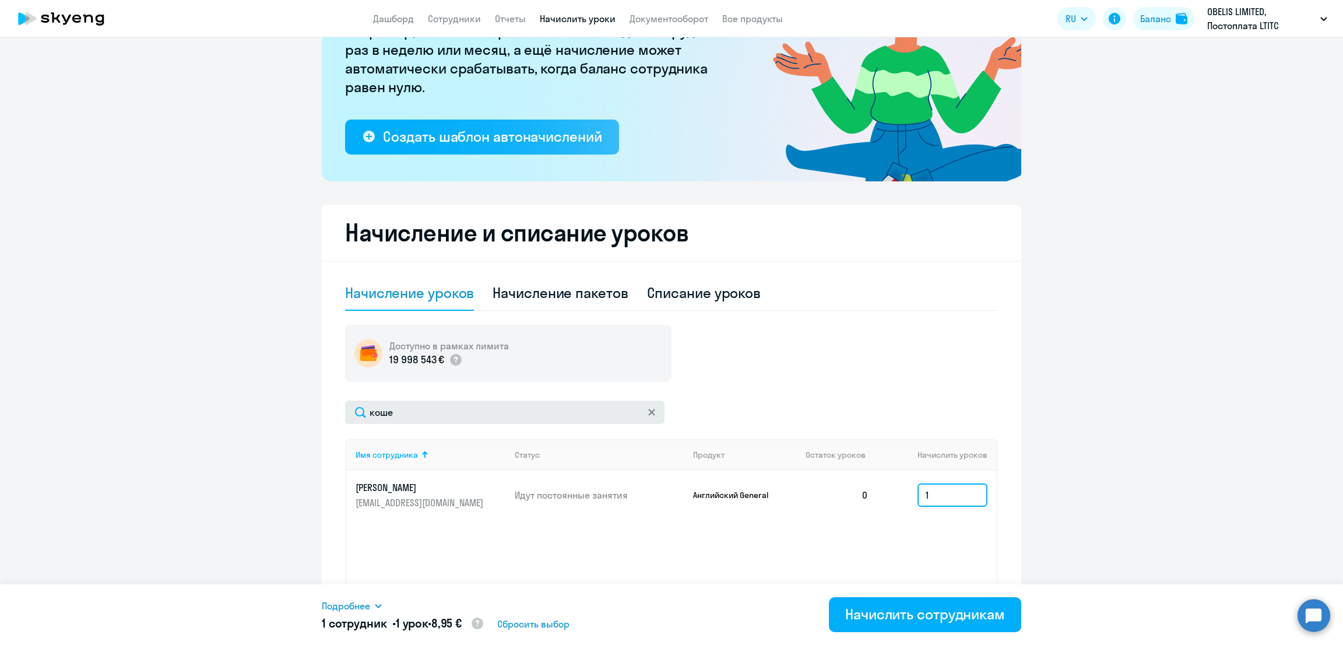
type input "1"
drag, startPoint x: 408, startPoint y: 406, endPoint x: 288, endPoint y: 417, distance: 120.5
click at [288, 417] on ng-component "Рекомендуем создать шаблон автоначислений Уроки больше не придётся начислять вр…" at bounding box center [671, 288] width 1343 height 756
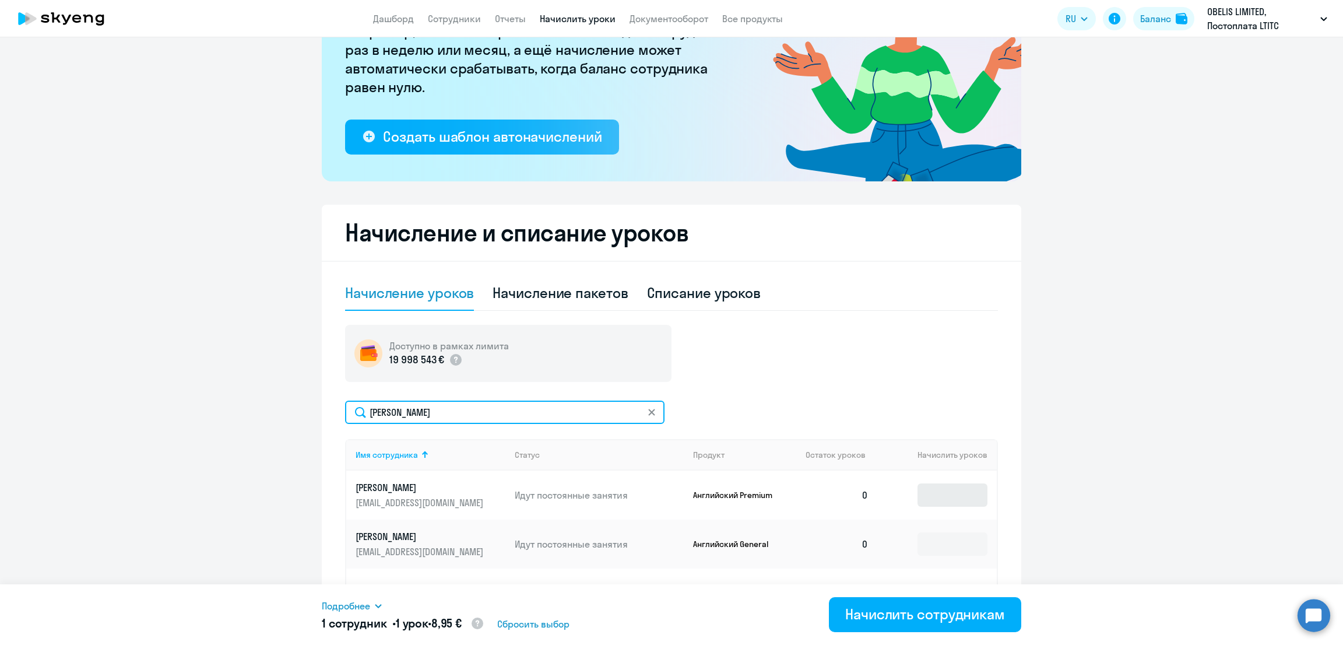
type input "коваль"
click at [929, 504] on input at bounding box center [953, 494] width 70 height 23
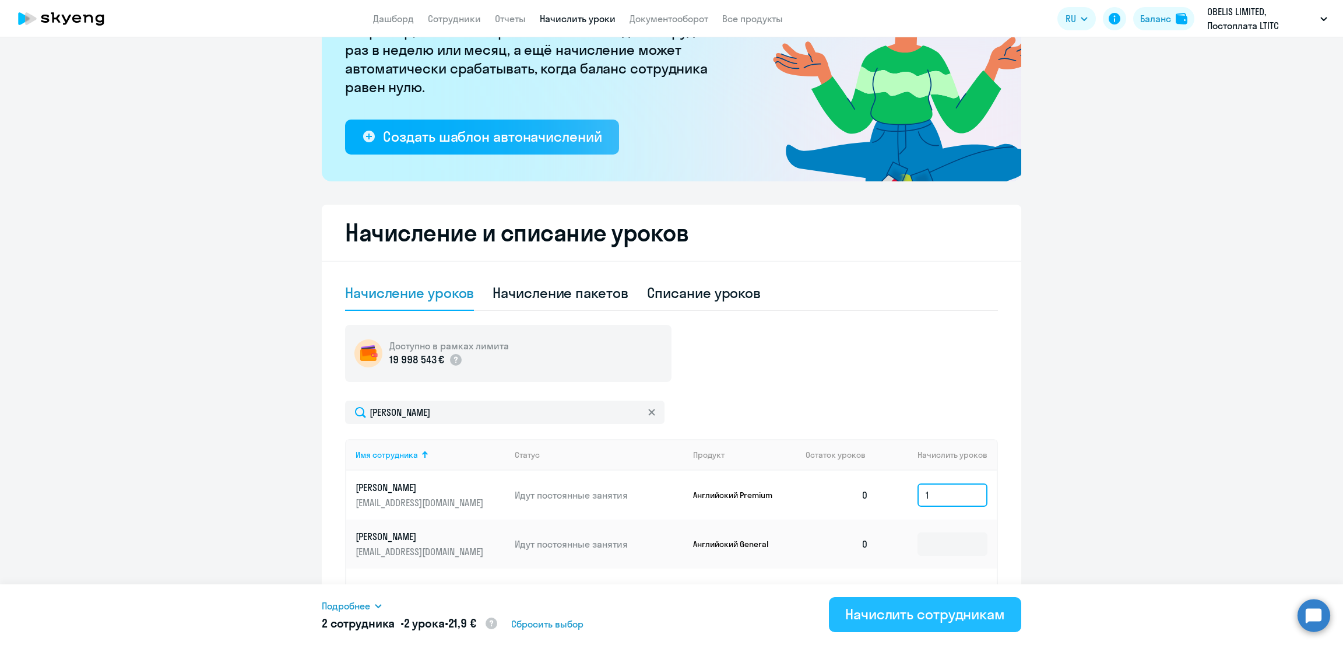
type input "1"
click at [929, 608] on div "Начислить сотрудникам" at bounding box center [925, 614] width 160 height 19
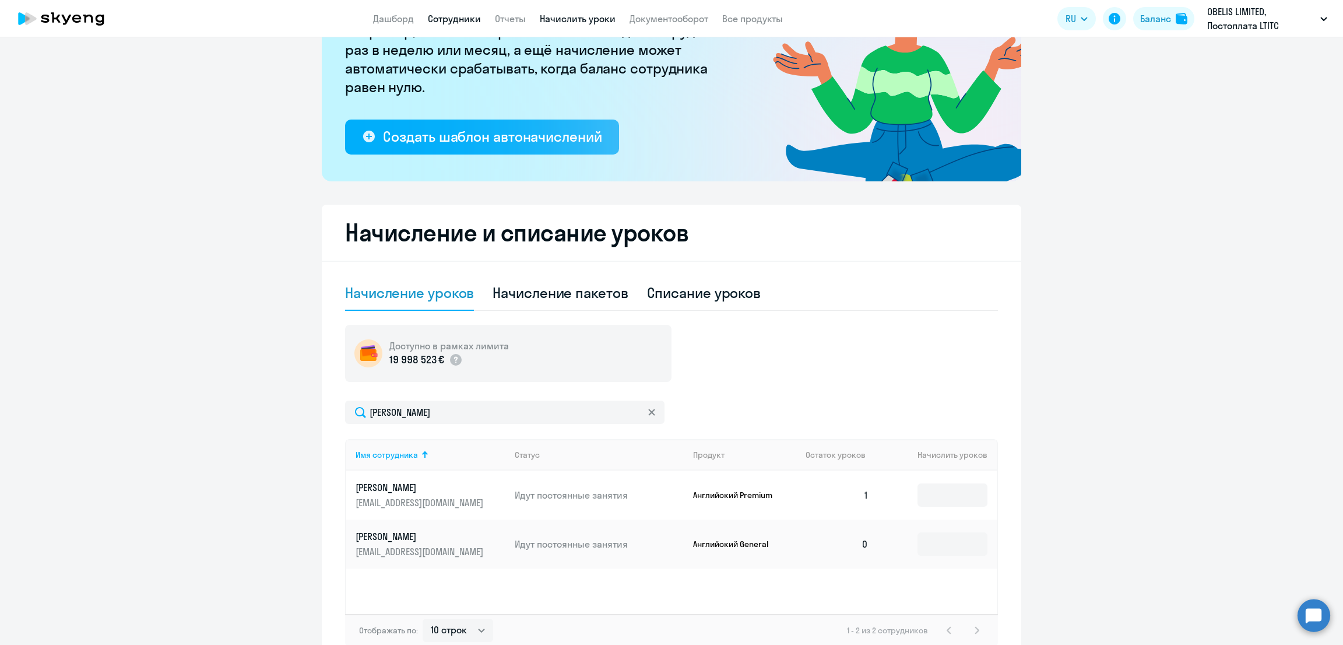
click at [461, 19] on link "Сотрудники" at bounding box center [454, 19] width 53 height 12
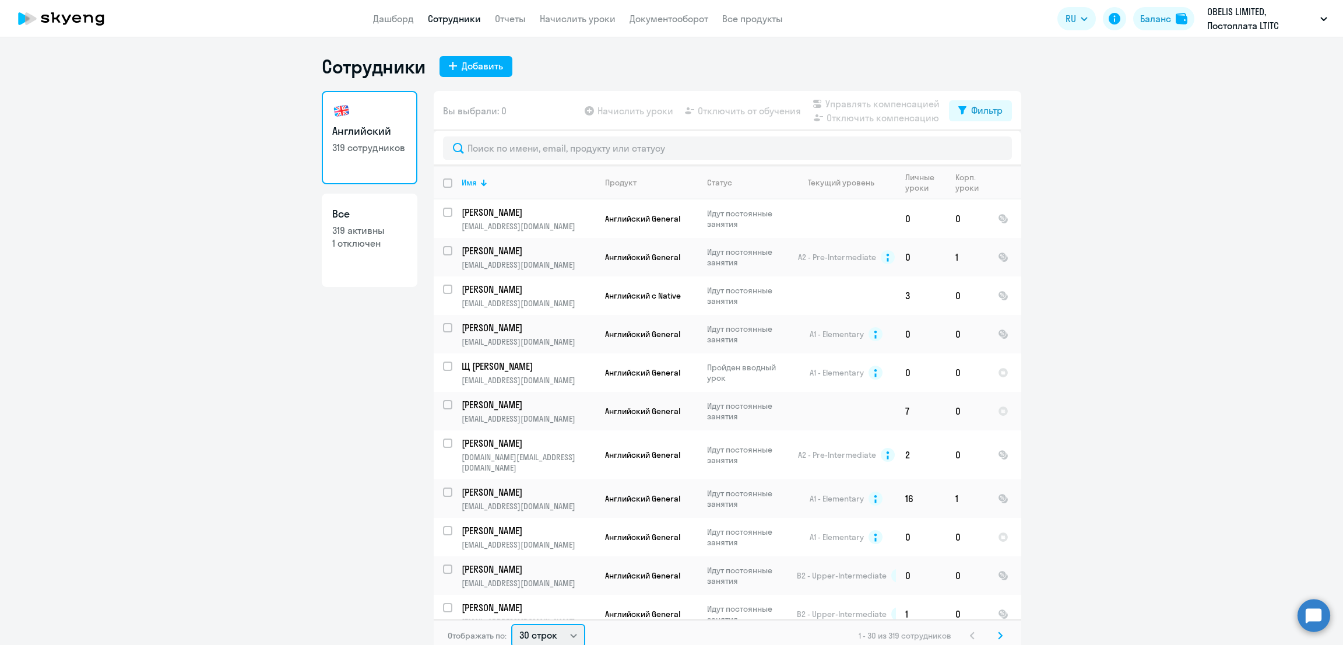
click at [525, 633] on select "30 строк 50 строк 100 строк" at bounding box center [548, 635] width 74 height 23
select select "100"
click at [511, 622] on select "30 строк 50 строк 100 строк" at bounding box center [548, 633] width 74 height 23
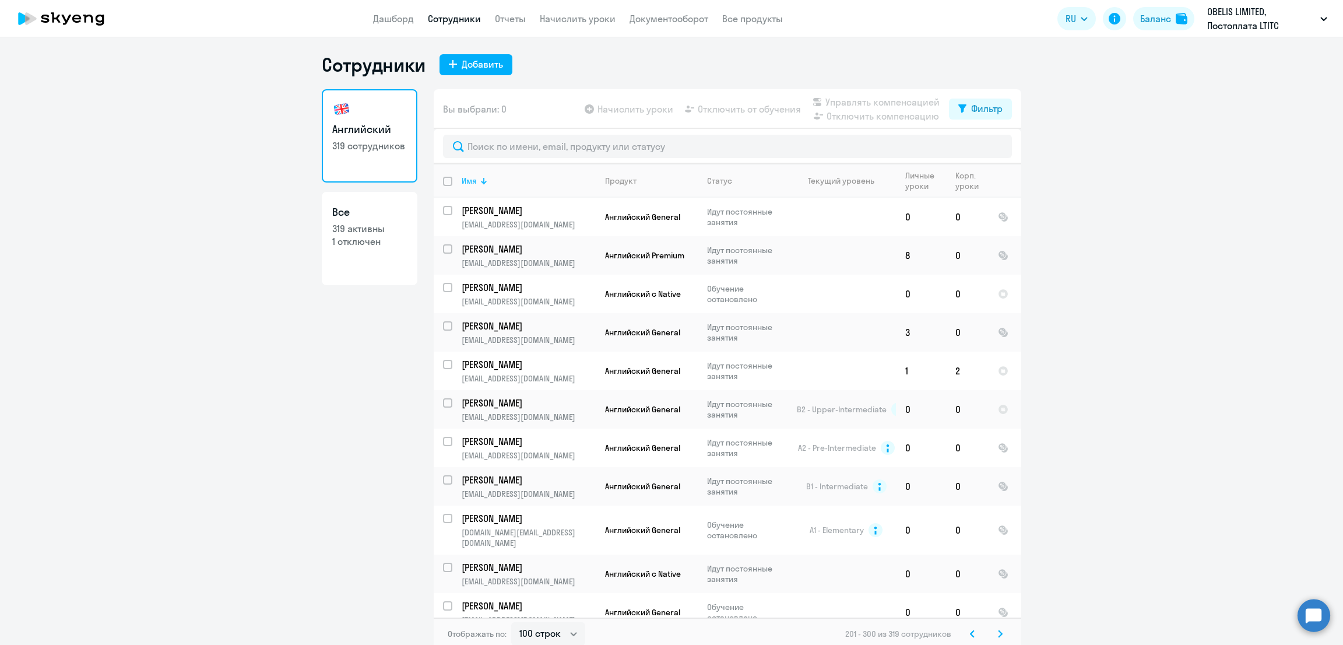
click at [481, 181] on div at bounding box center [482, 182] width 3 height 3
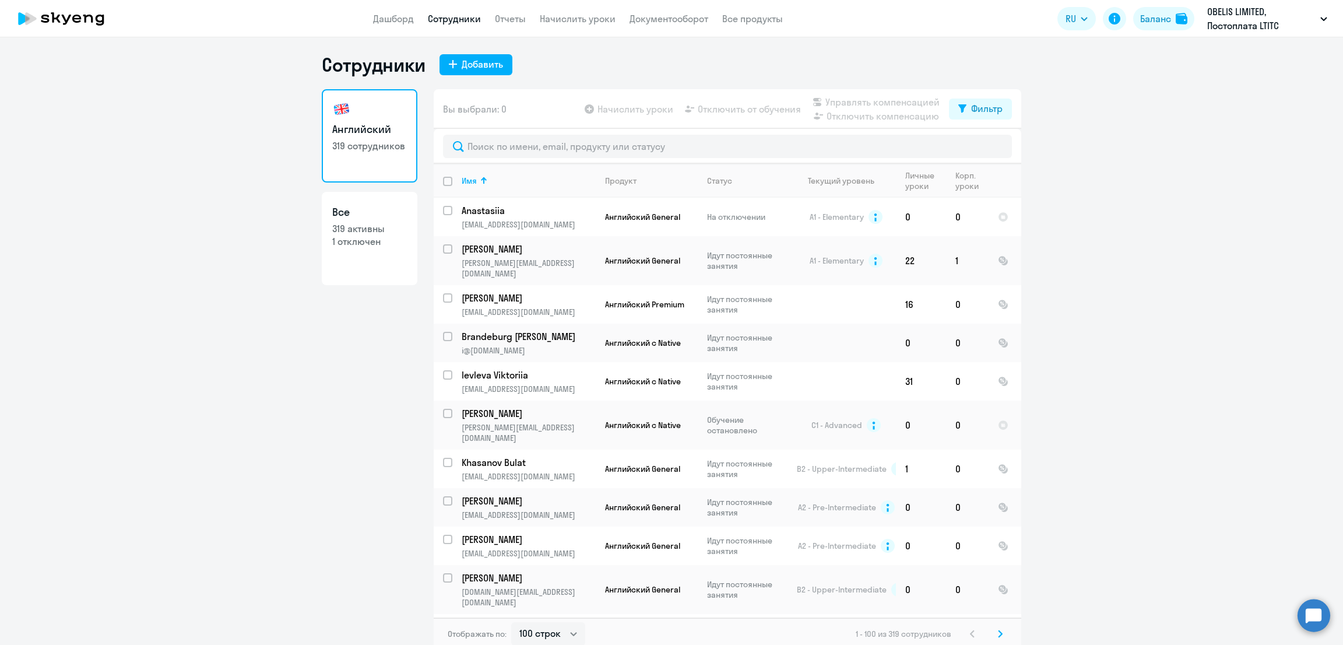
scroll to position [2474, 0]
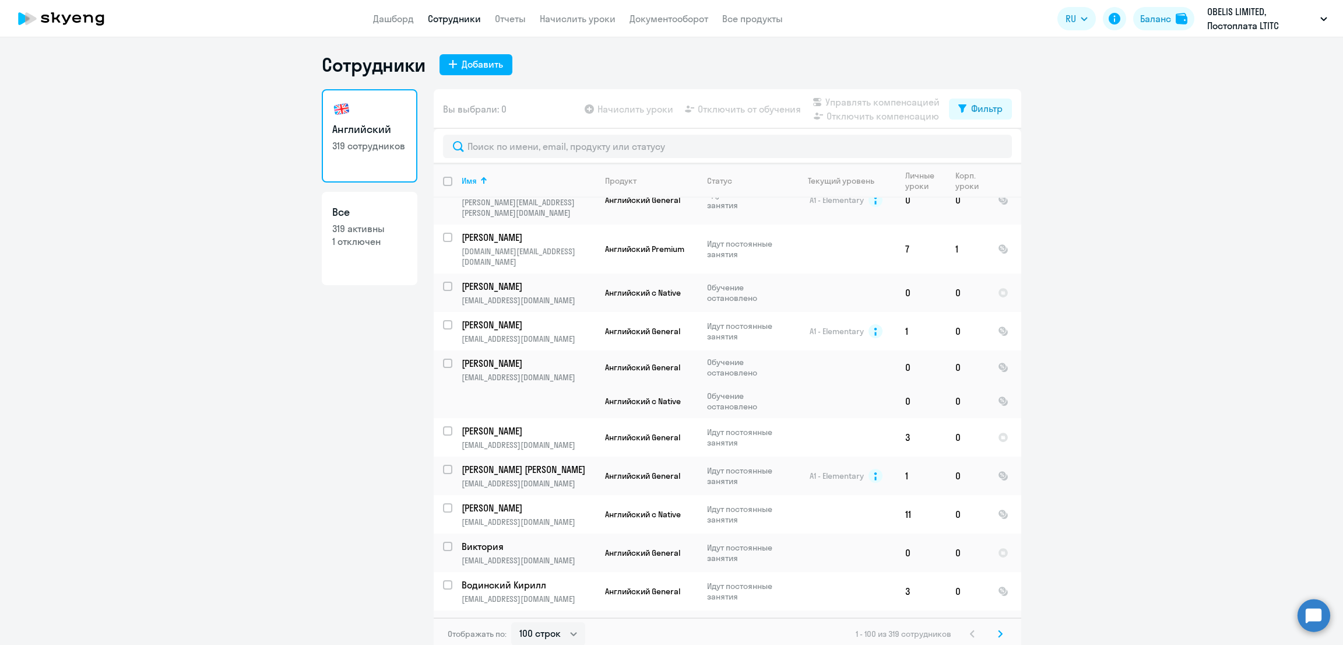
click at [998, 631] on icon at bounding box center [1000, 634] width 5 height 8
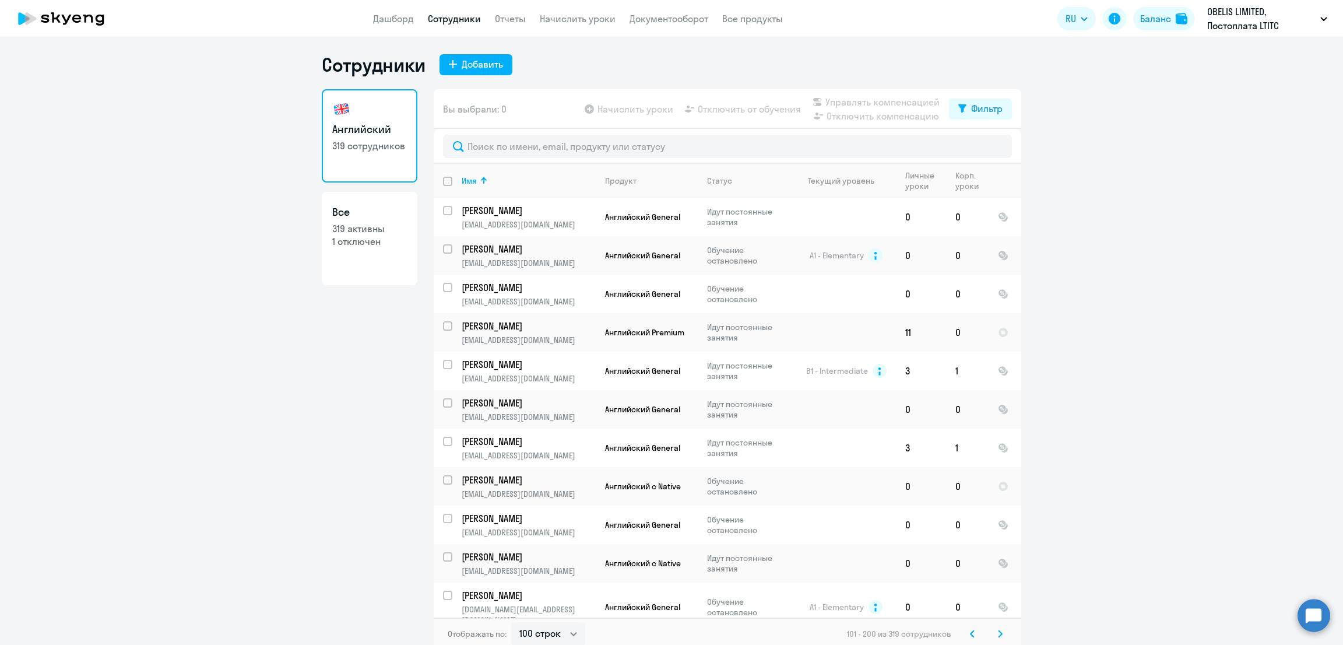
scroll to position [1031, 0]
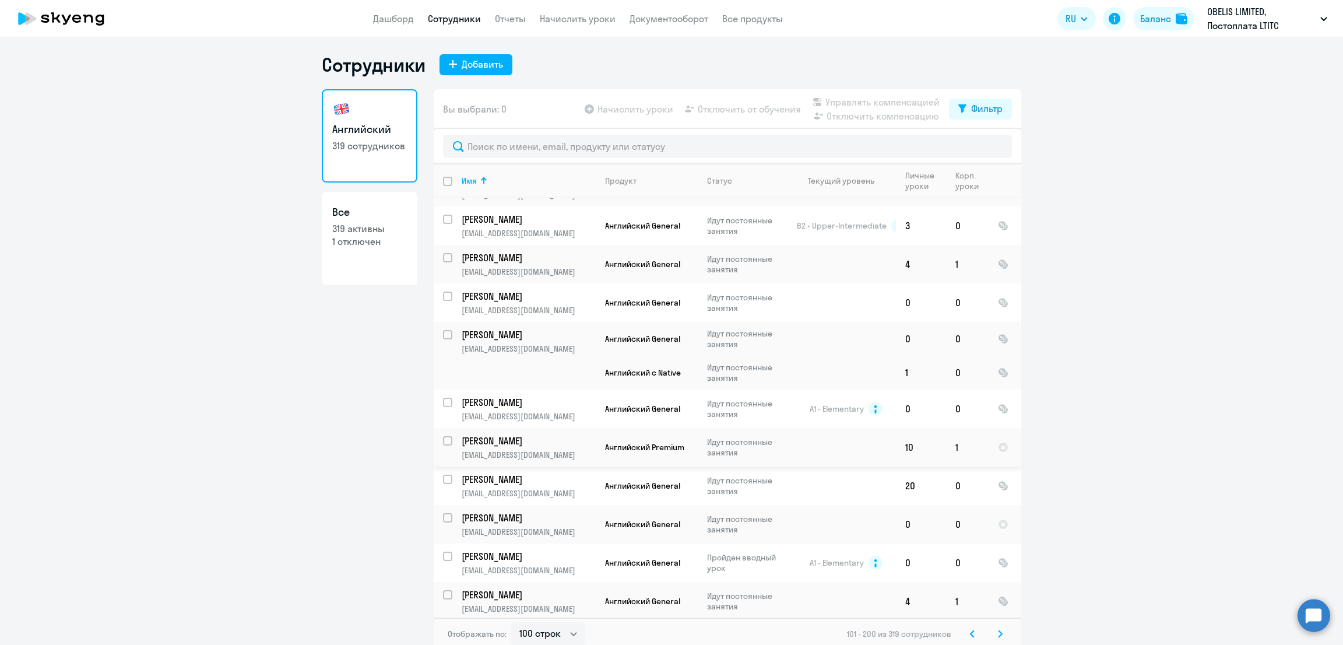
click at [443, 436] on input "select row 40712564" at bounding box center [454, 447] width 23 height 23
checkbox input "true"
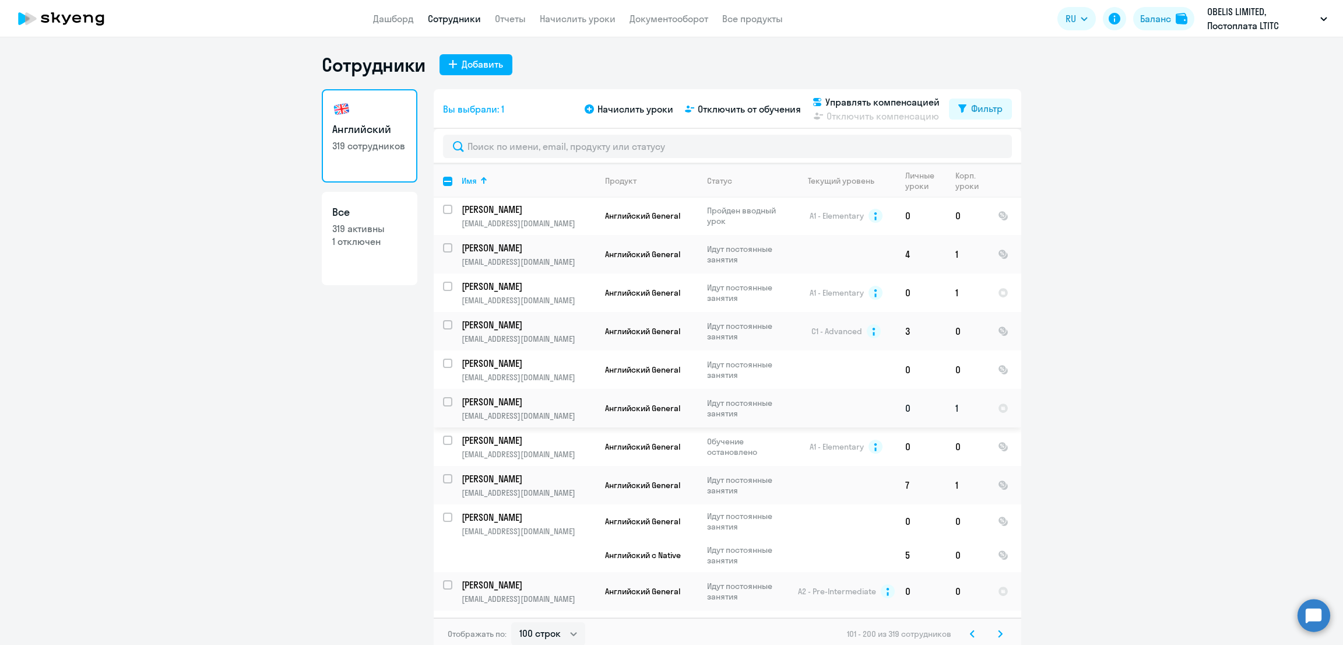
click at [444, 397] on input "select row 41165024" at bounding box center [454, 408] width 23 height 23
checkbox input "true"
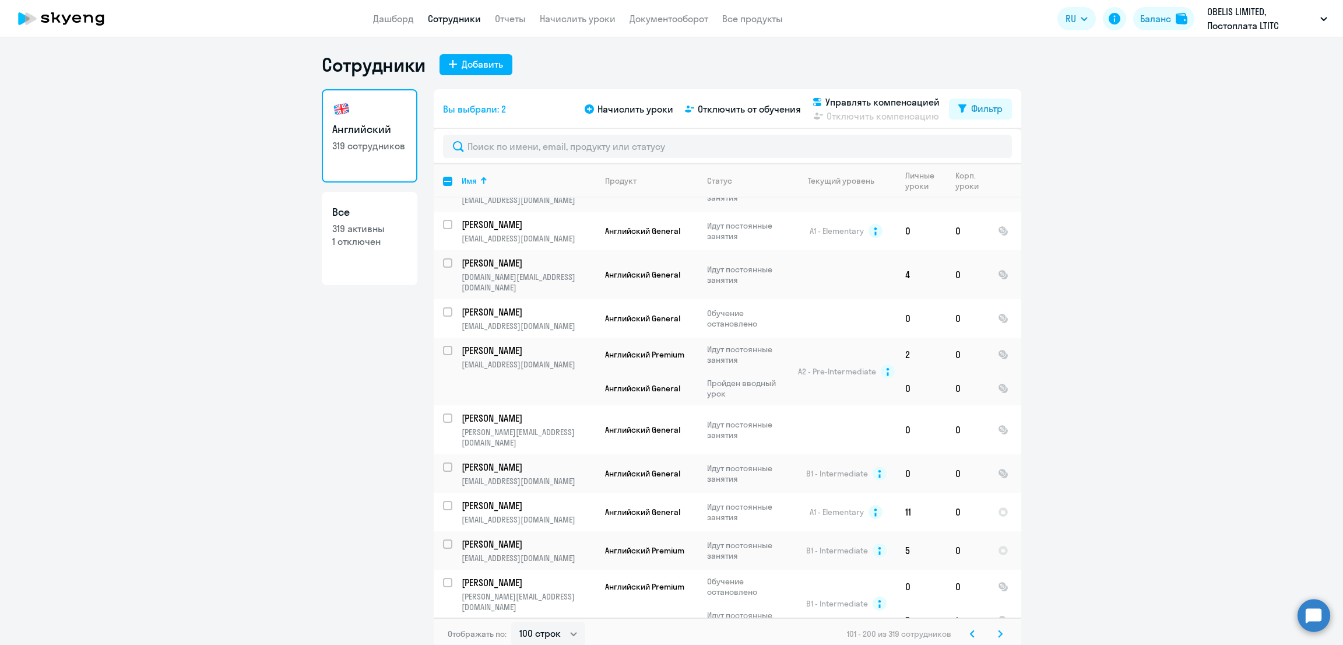
scroll to position [3657, 0]
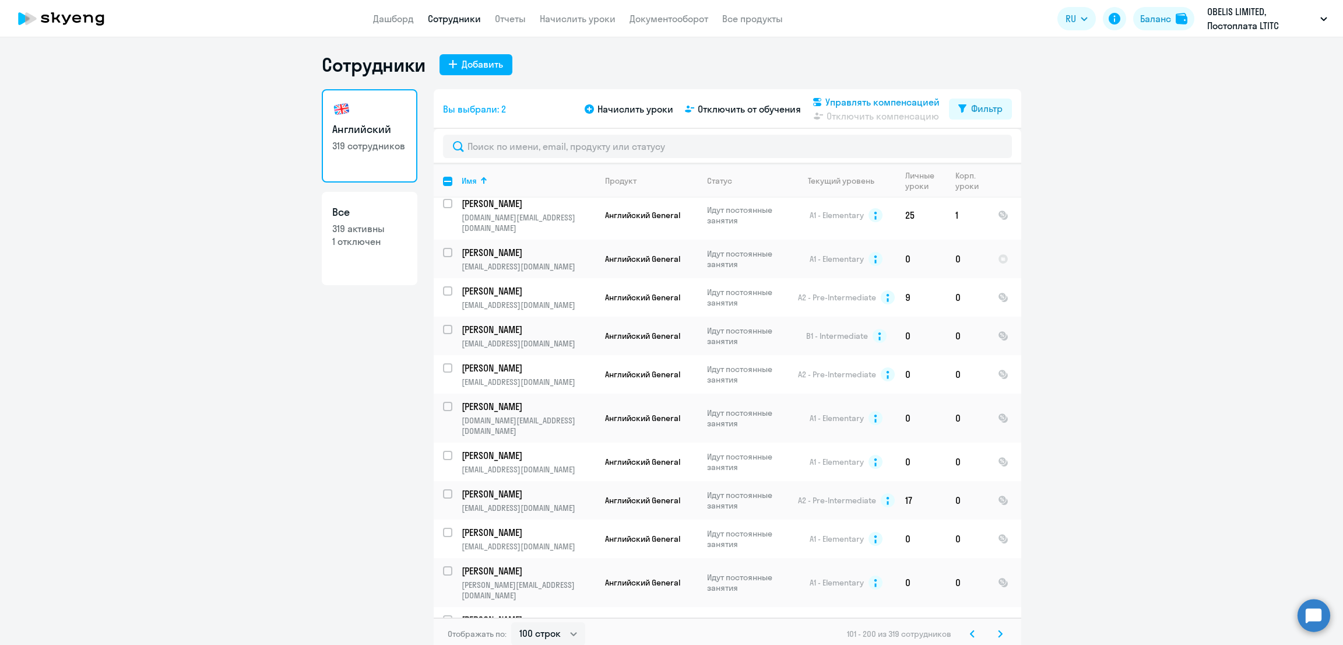
click at [869, 99] on span "Управлять компенсацией" at bounding box center [882, 102] width 114 height 14
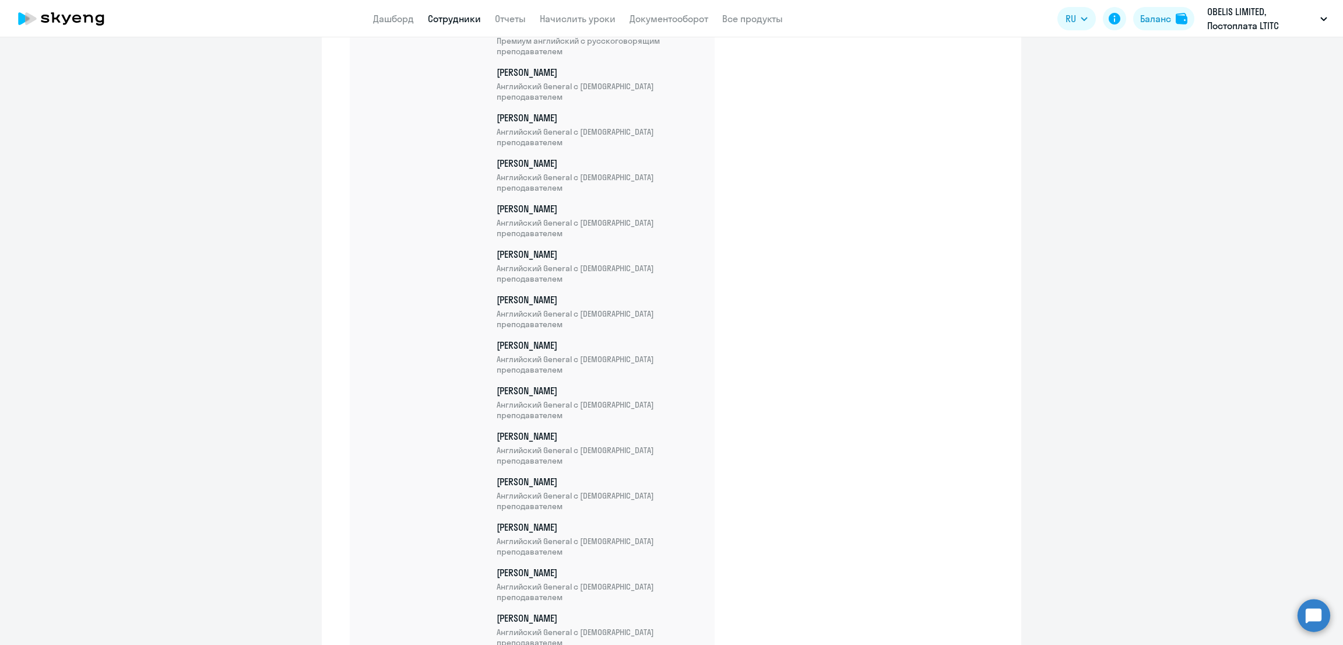
scroll to position [11710, 0]
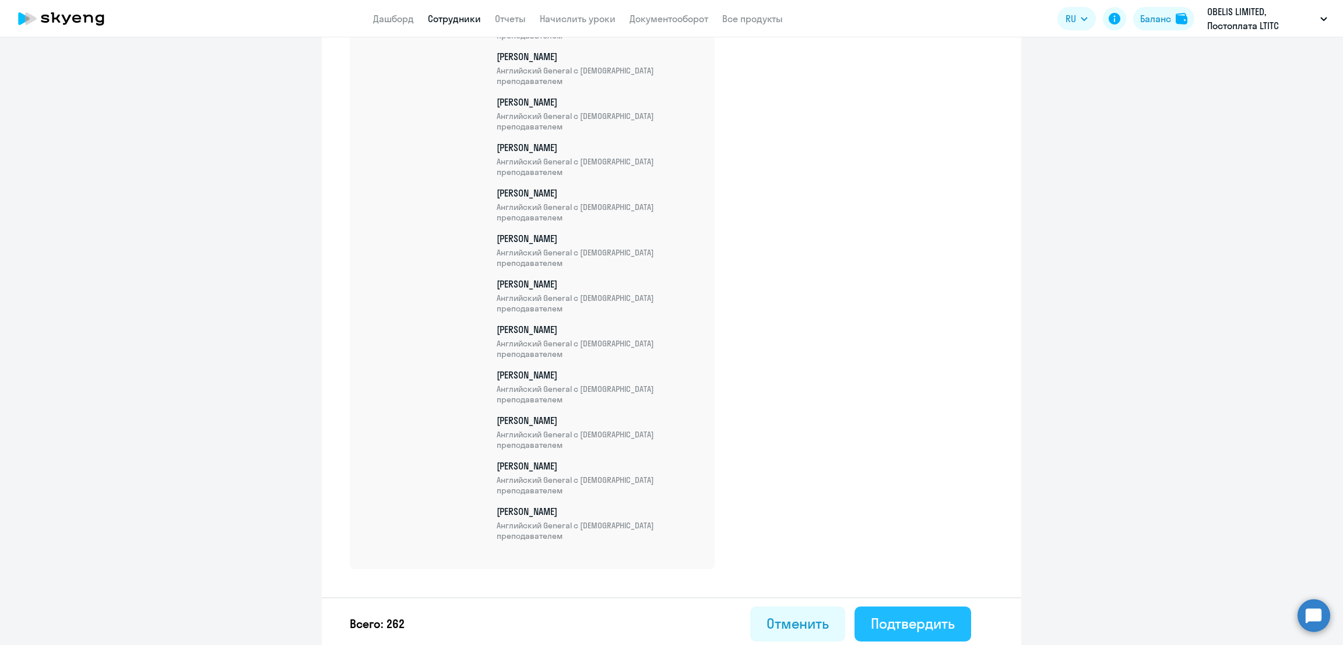
click at [938, 623] on div "Подтвердить" at bounding box center [913, 623] width 84 height 19
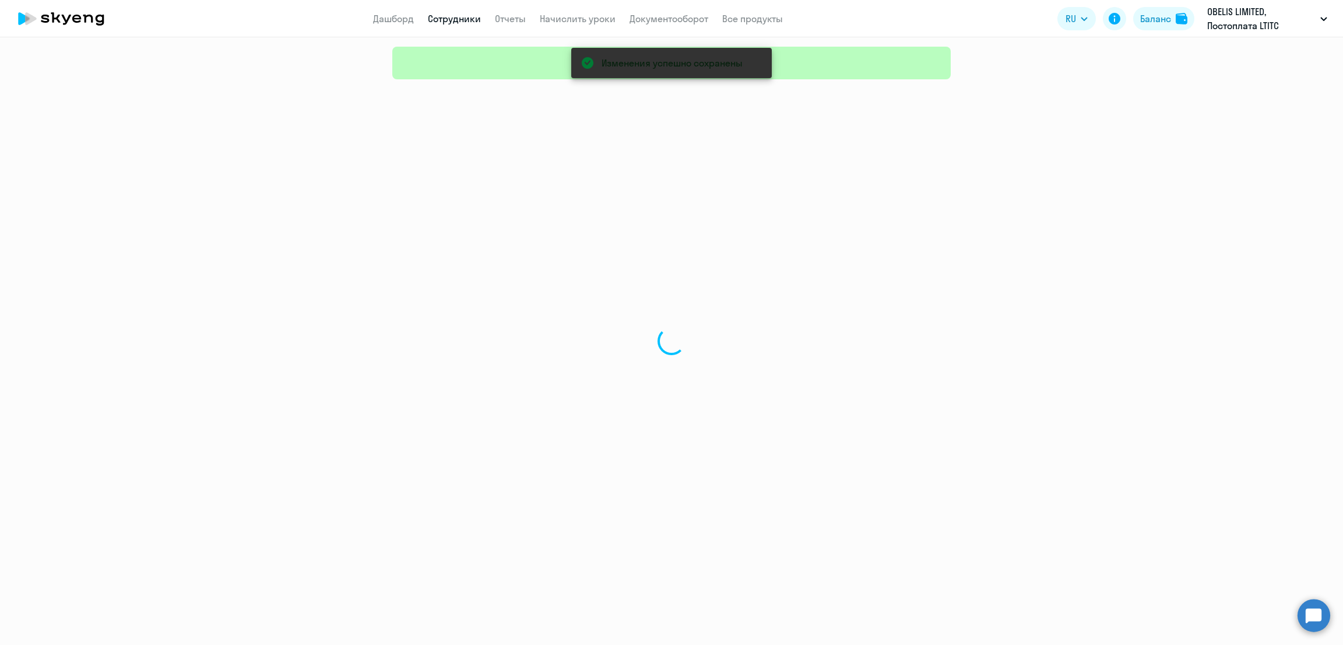
select select "30"
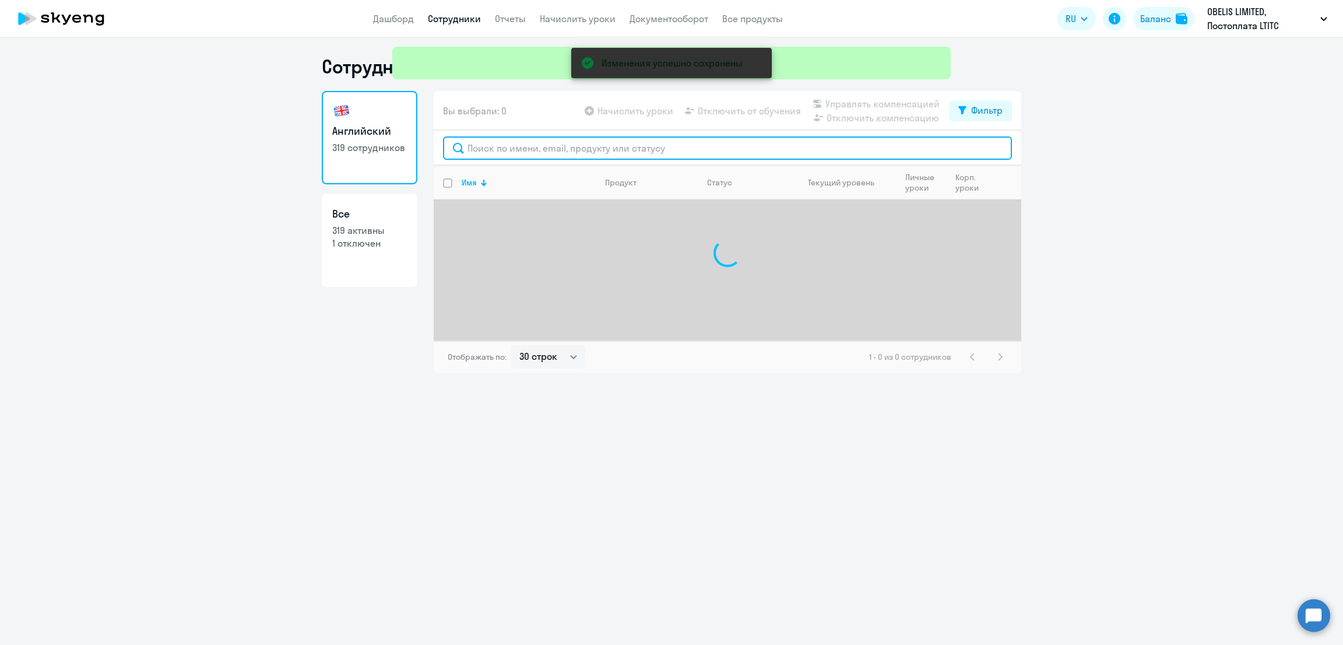
click at [526, 150] on input "text" at bounding box center [727, 147] width 569 height 23
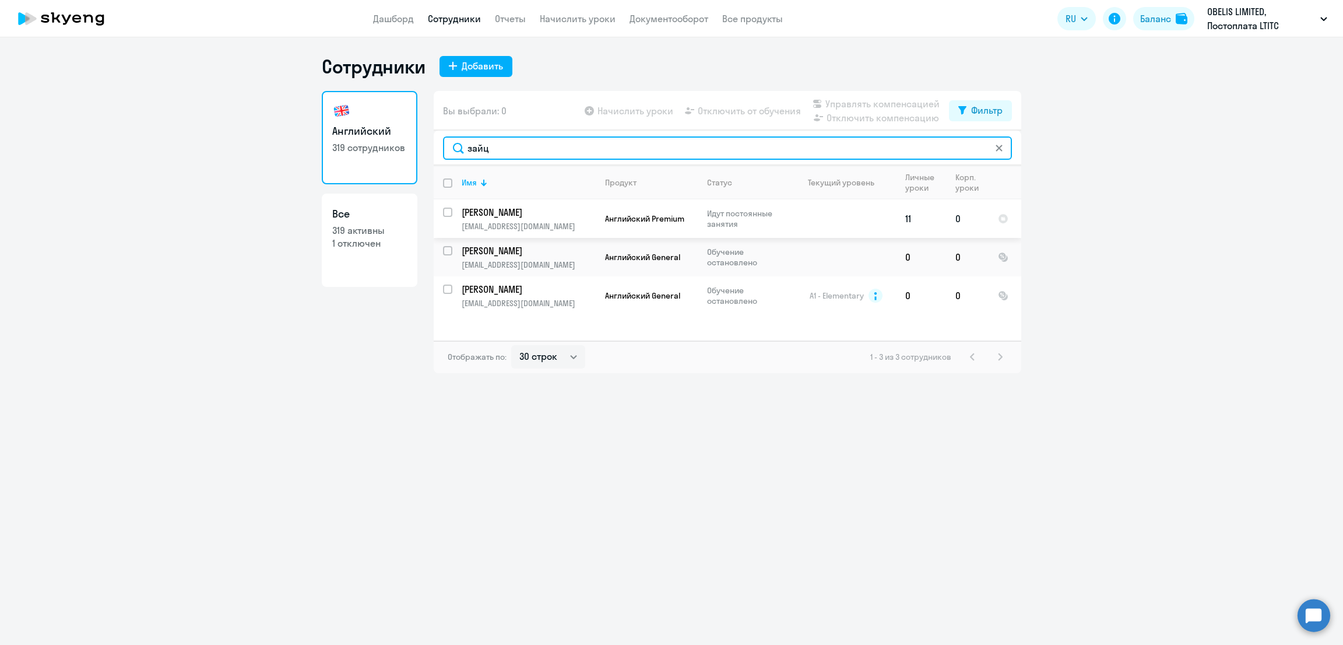
type input "зайц"
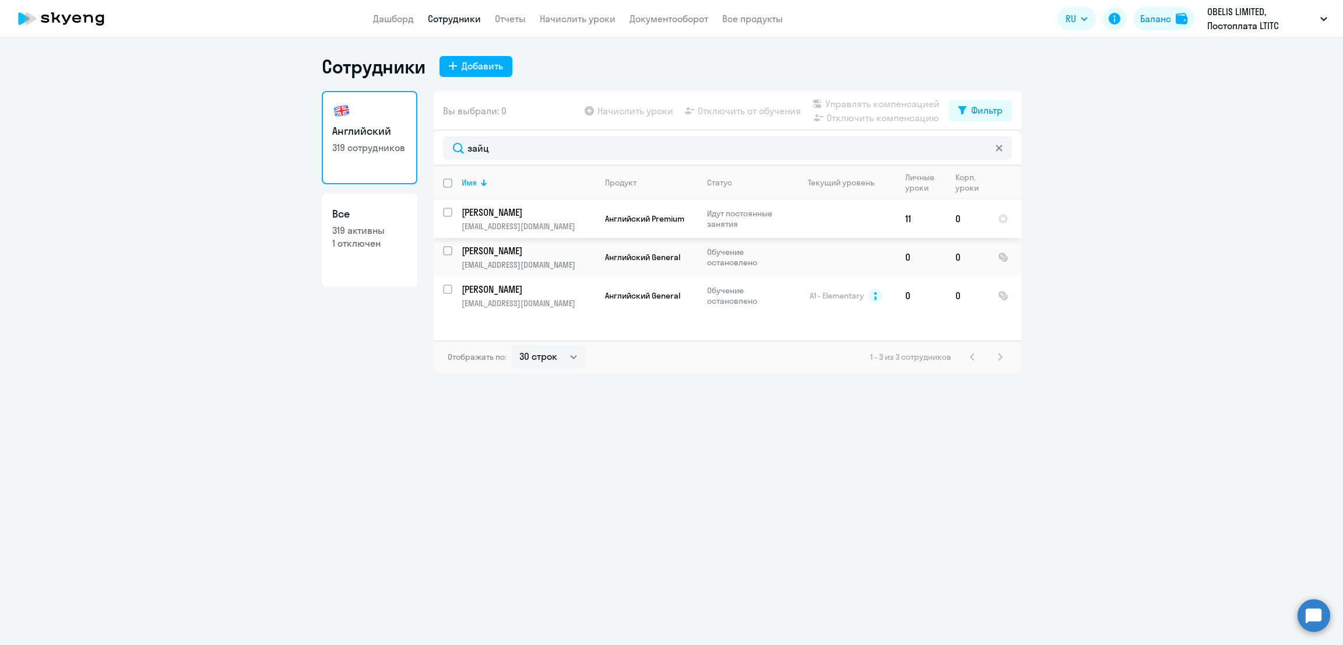
drag, startPoint x: 446, startPoint y: 213, endPoint x: 737, endPoint y: 101, distance: 312.0
click at [447, 213] on input "select row 41850967" at bounding box center [454, 219] width 23 height 23
checkbox input "true"
click at [898, 103] on span "Управлять компенсацией" at bounding box center [882, 104] width 114 height 14
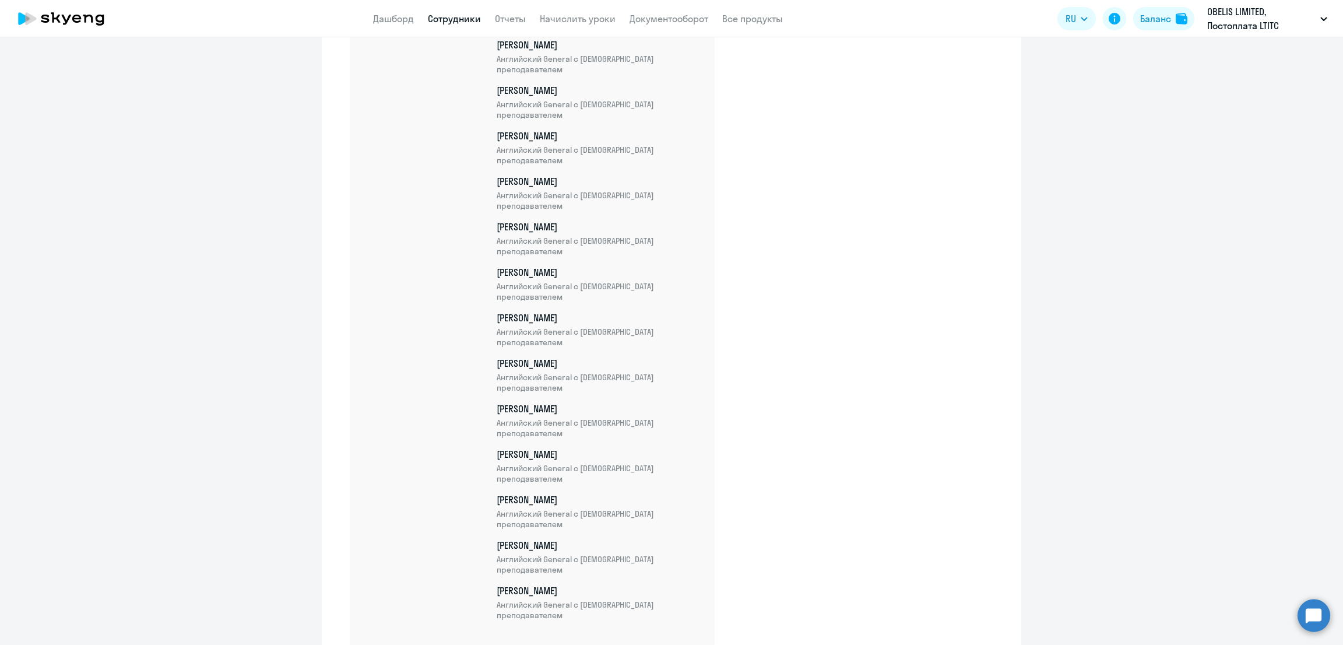
scroll to position [11756, 0]
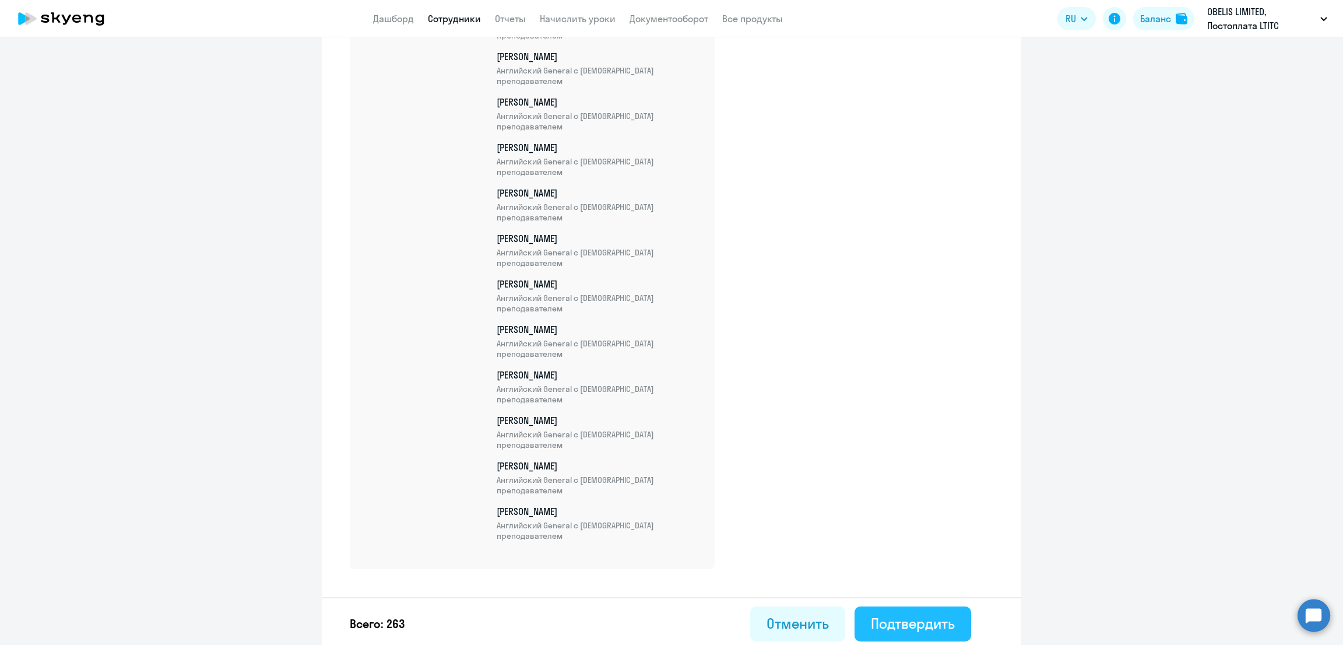
click at [941, 616] on div "Подтвердить" at bounding box center [913, 623] width 84 height 19
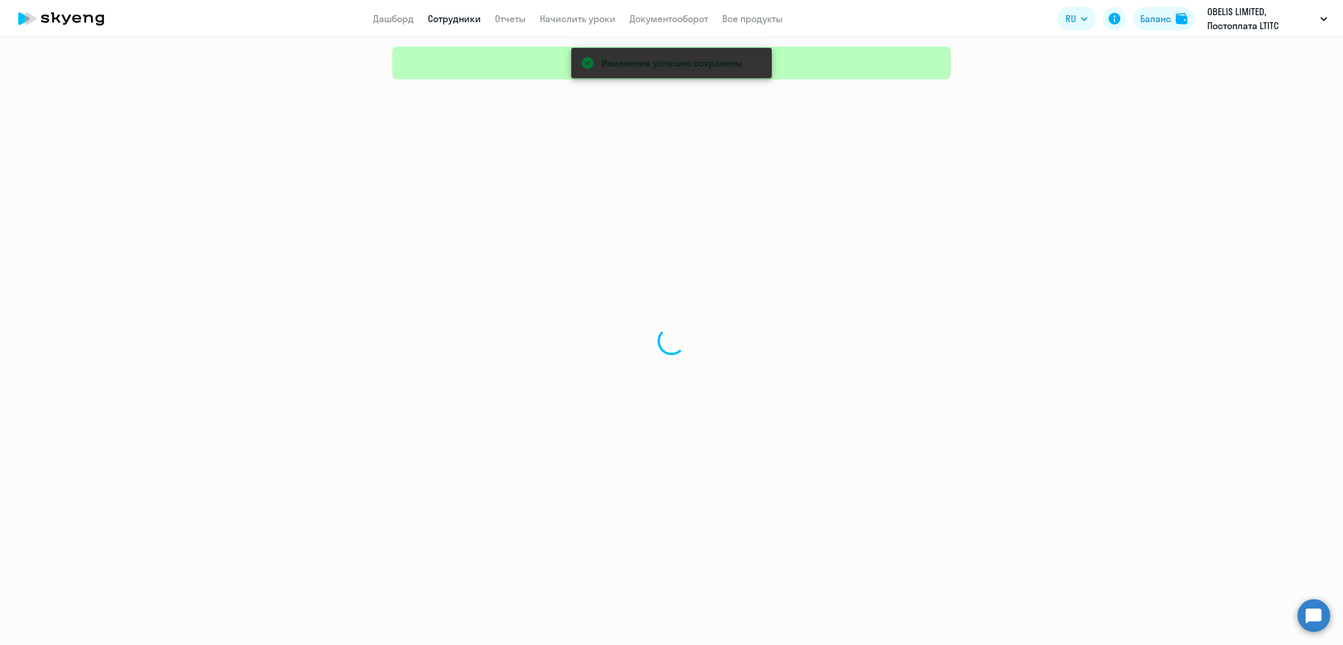
select select "30"
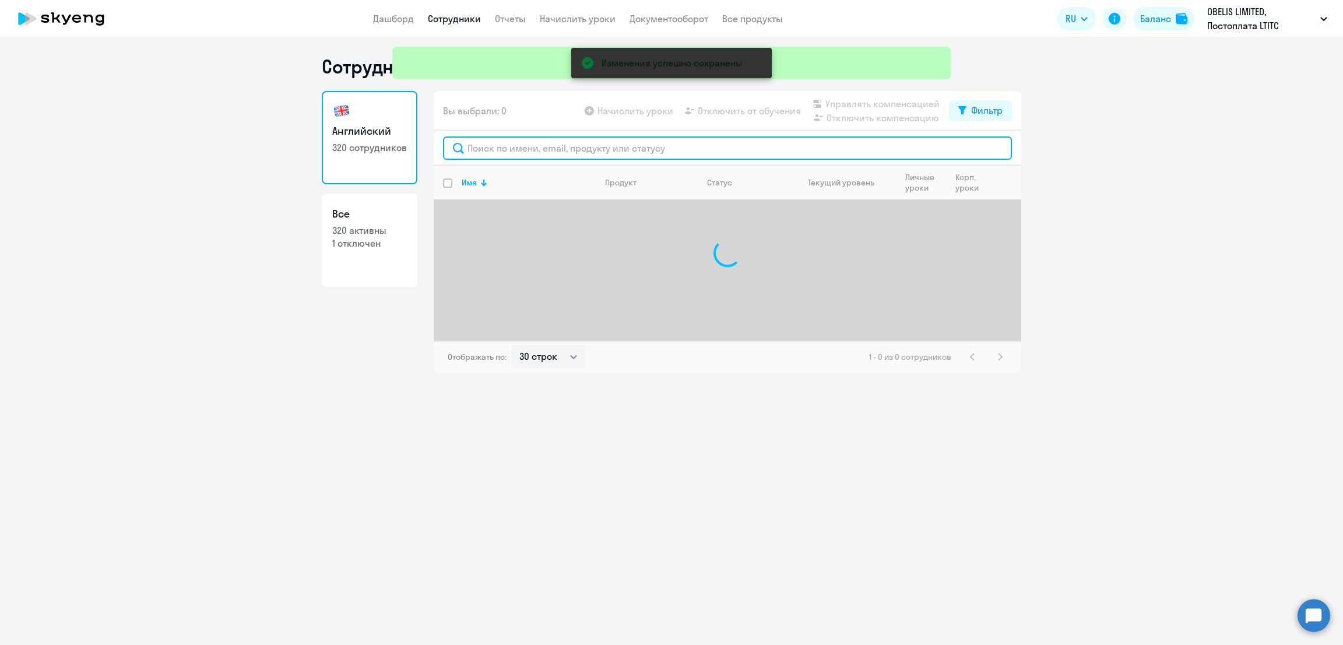
click at [526, 140] on input "text" at bounding box center [727, 147] width 569 height 23
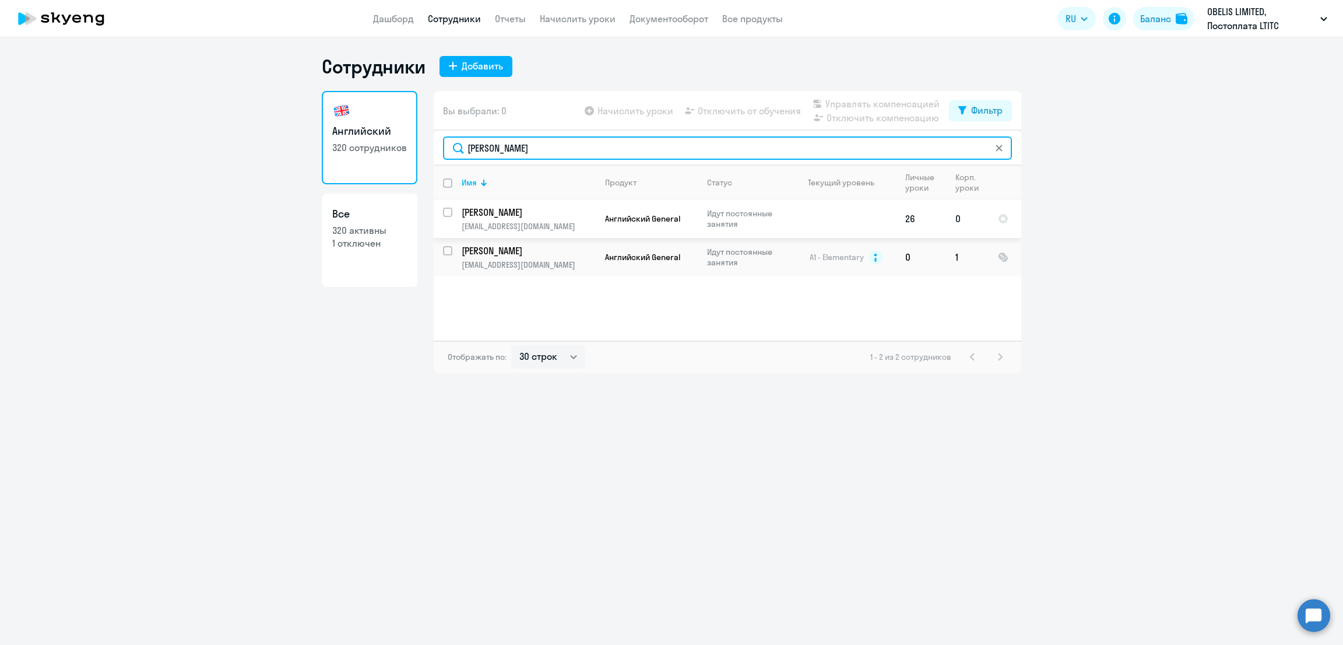
type input "фрол"
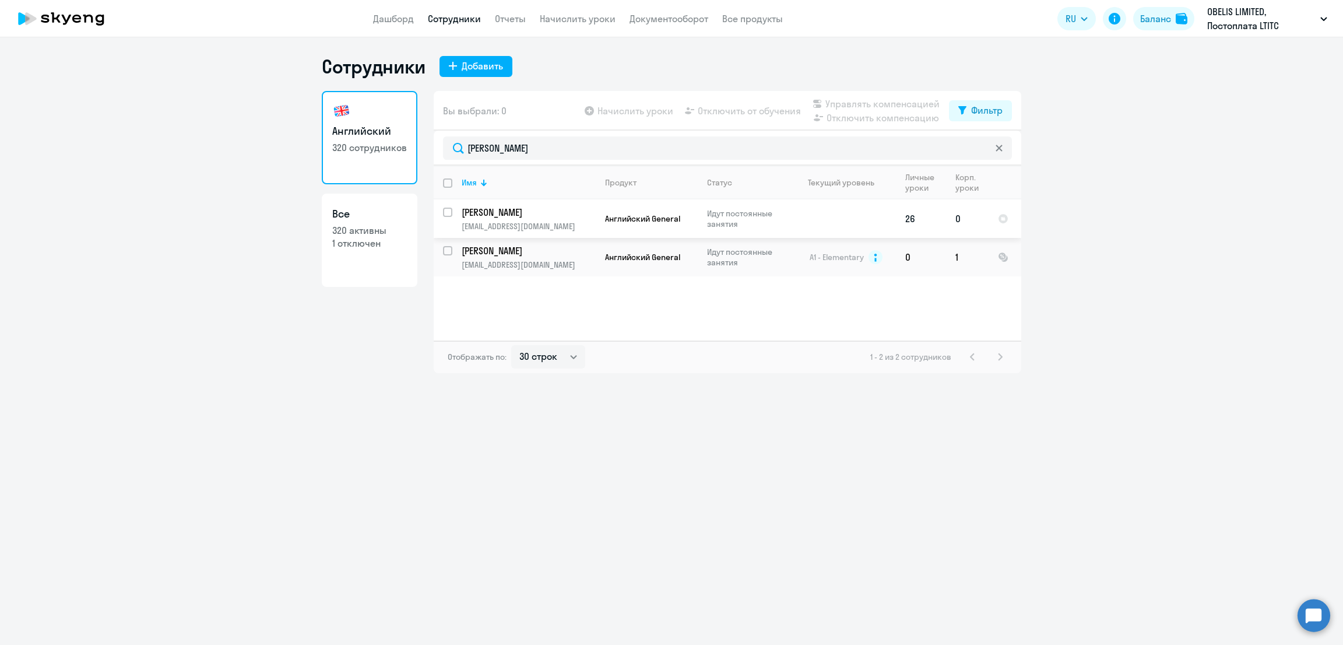
click at [449, 215] on input "select row 42001339" at bounding box center [454, 219] width 23 height 23
checkbox input "true"
click at [862, 101] on span "Управлять компенсацией" at bounding box center [882, 104] width 114 height 14
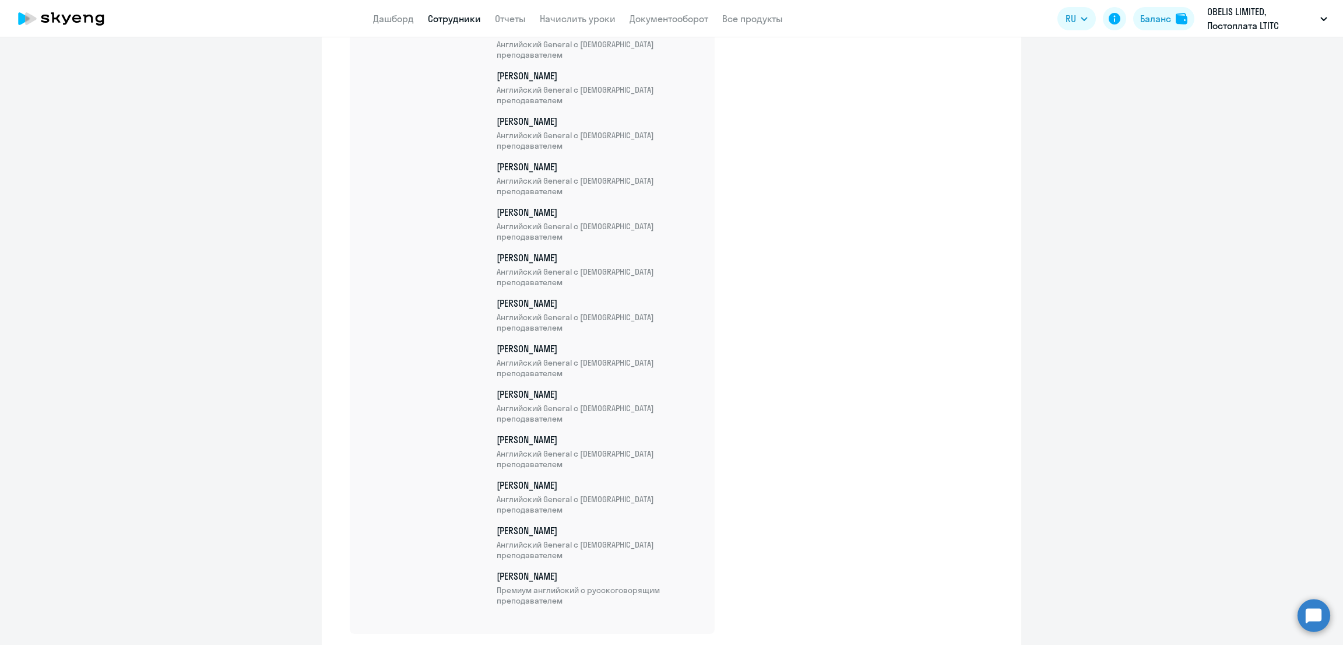
scroll to position [11801, 0]
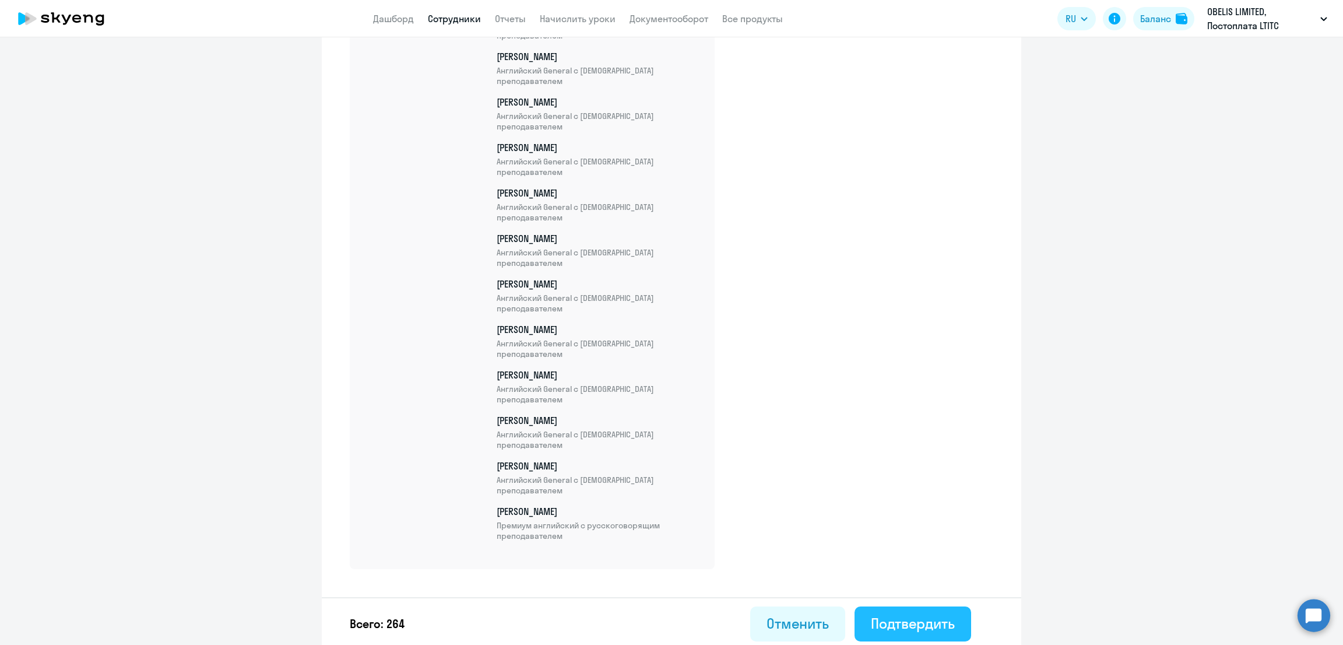
click at [883, 615] on div "Подтвердить" at bounding box center [913, 623] width 84 height 19
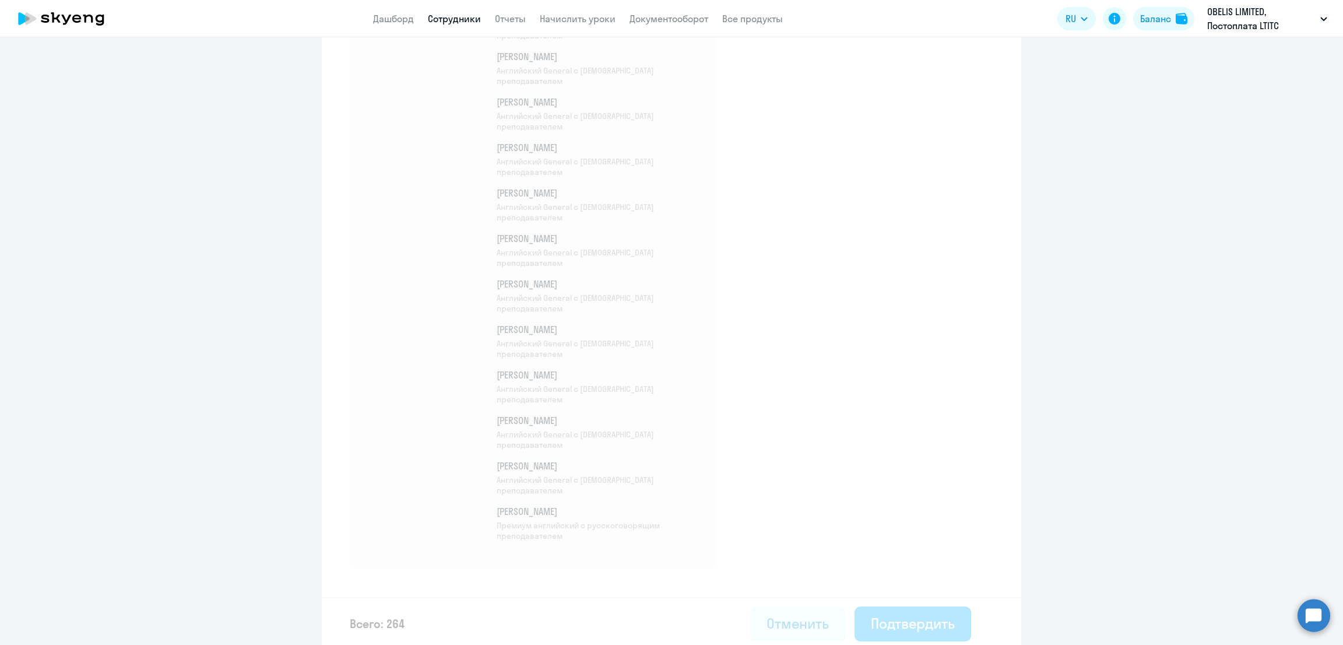
select select "30"
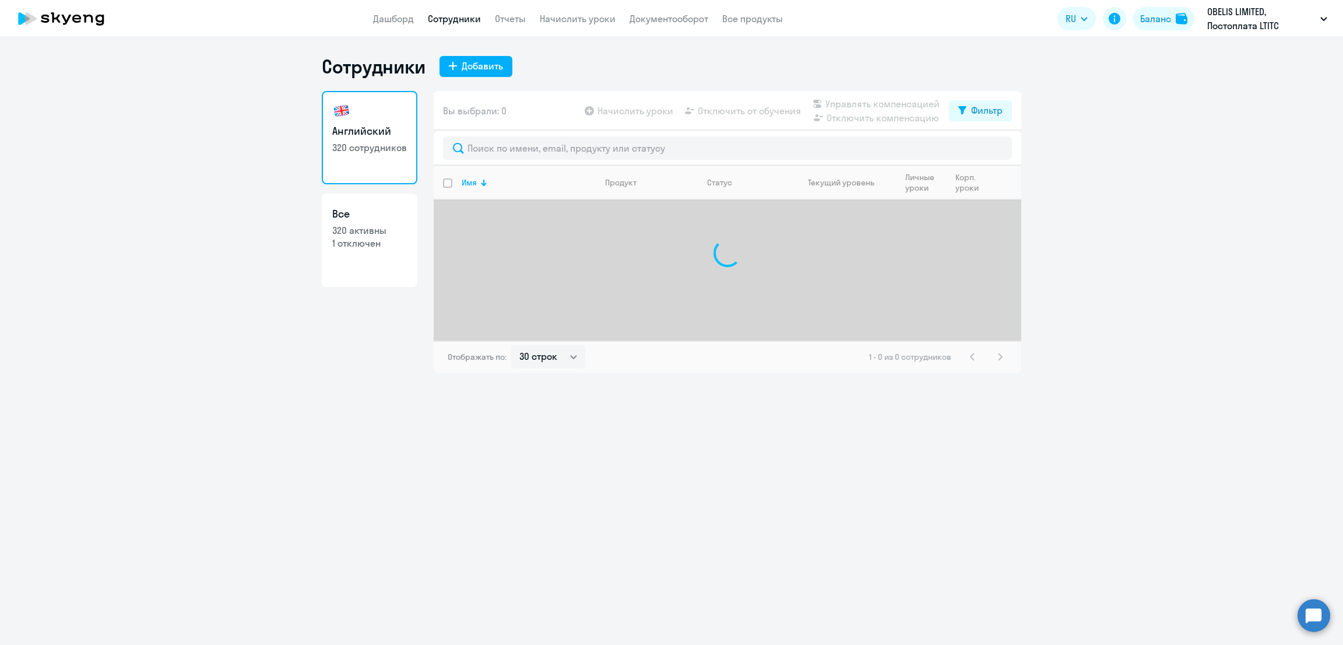
select select "30"
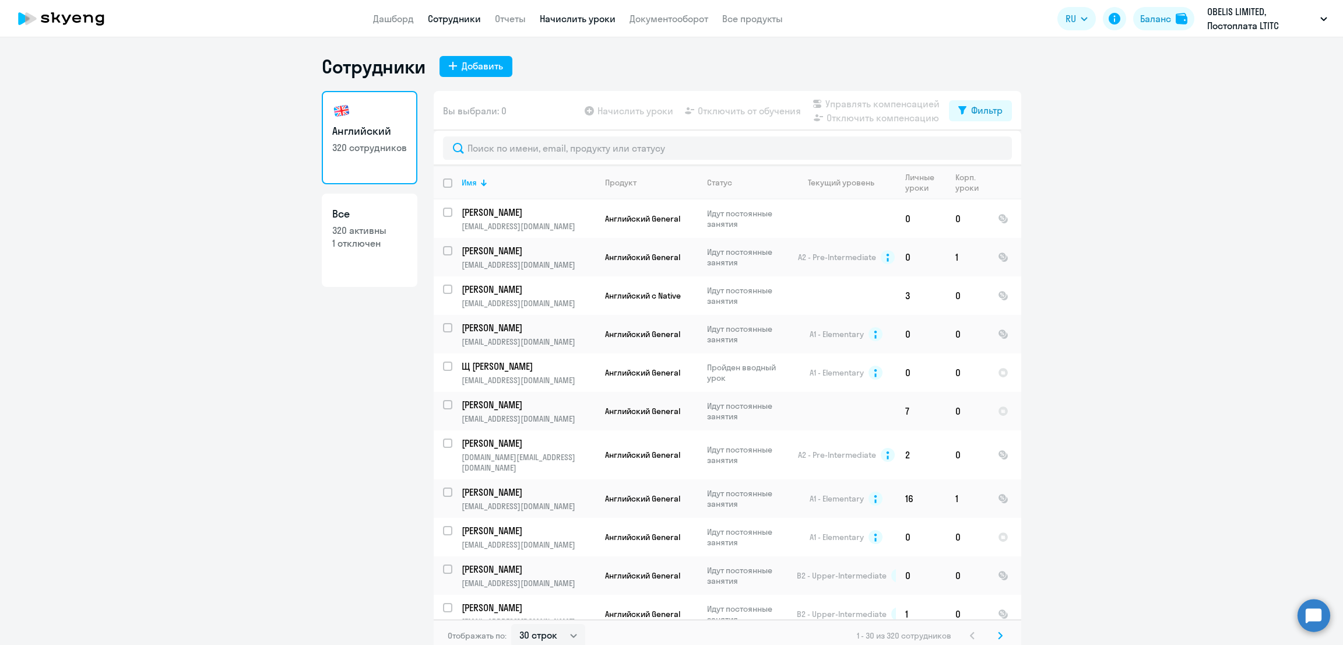
click at [594, 19] on link "Начислить уроки" at bounding box center [578, 19] width 76 height 12
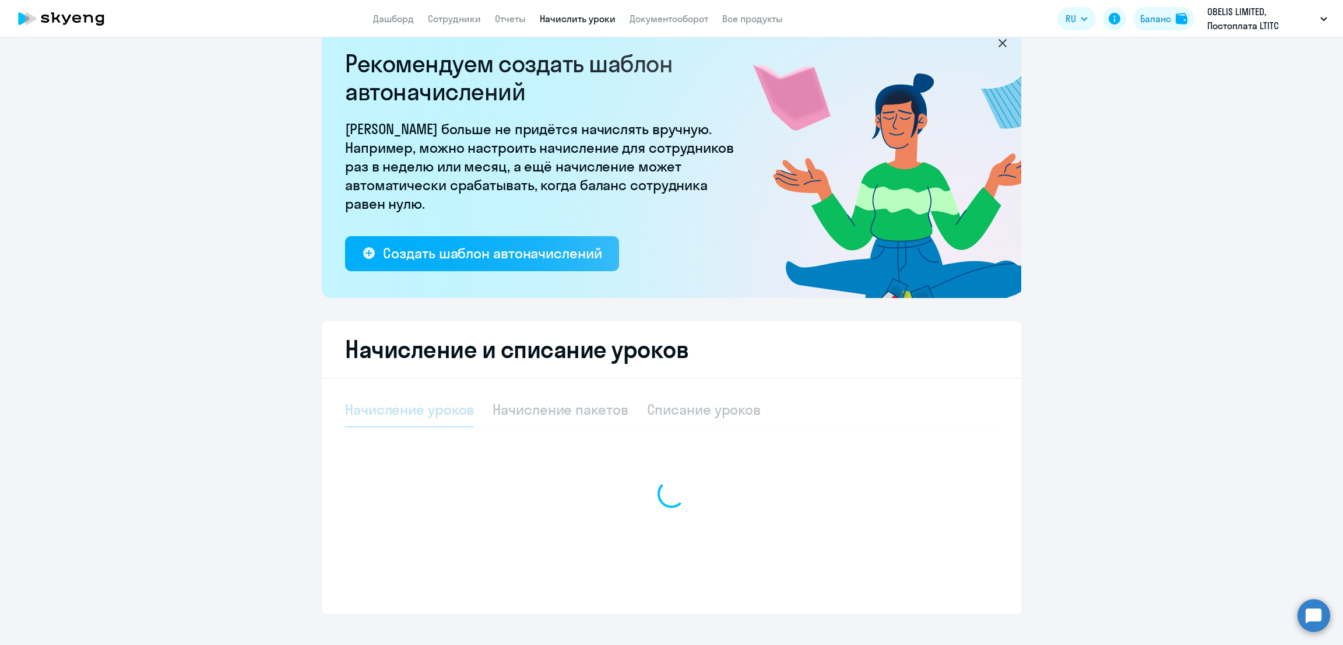
select select "10"
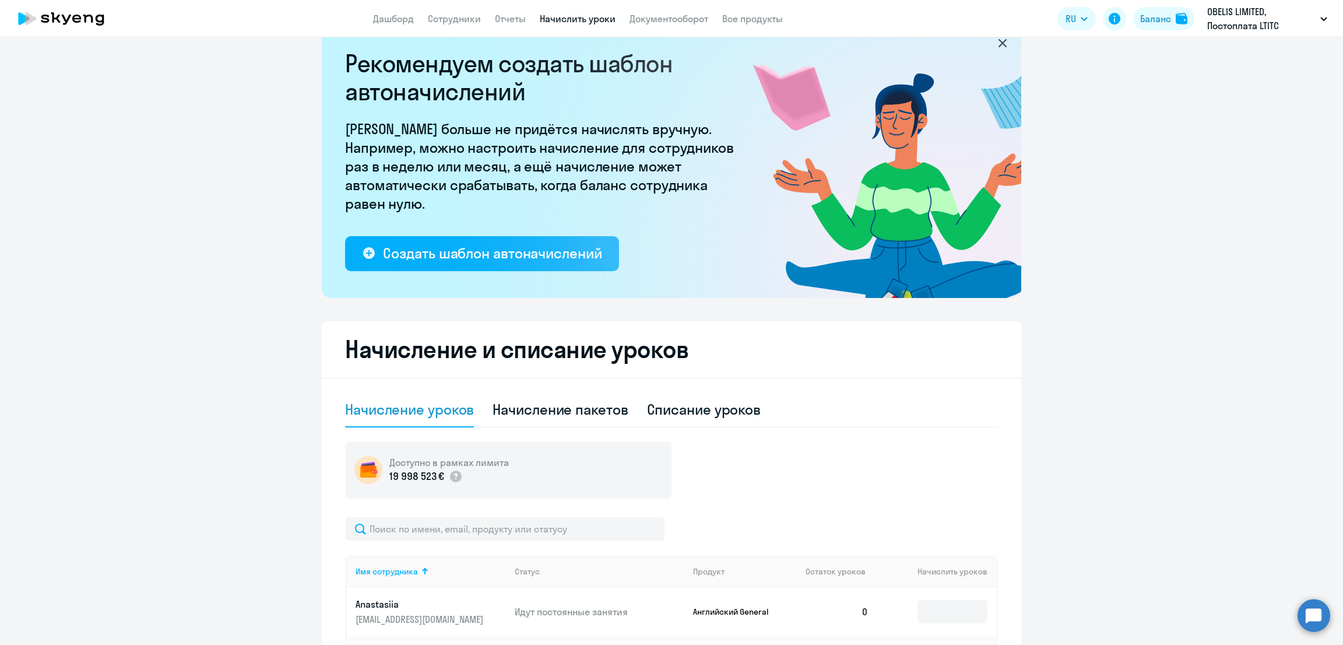
scroll to position [44, 0]
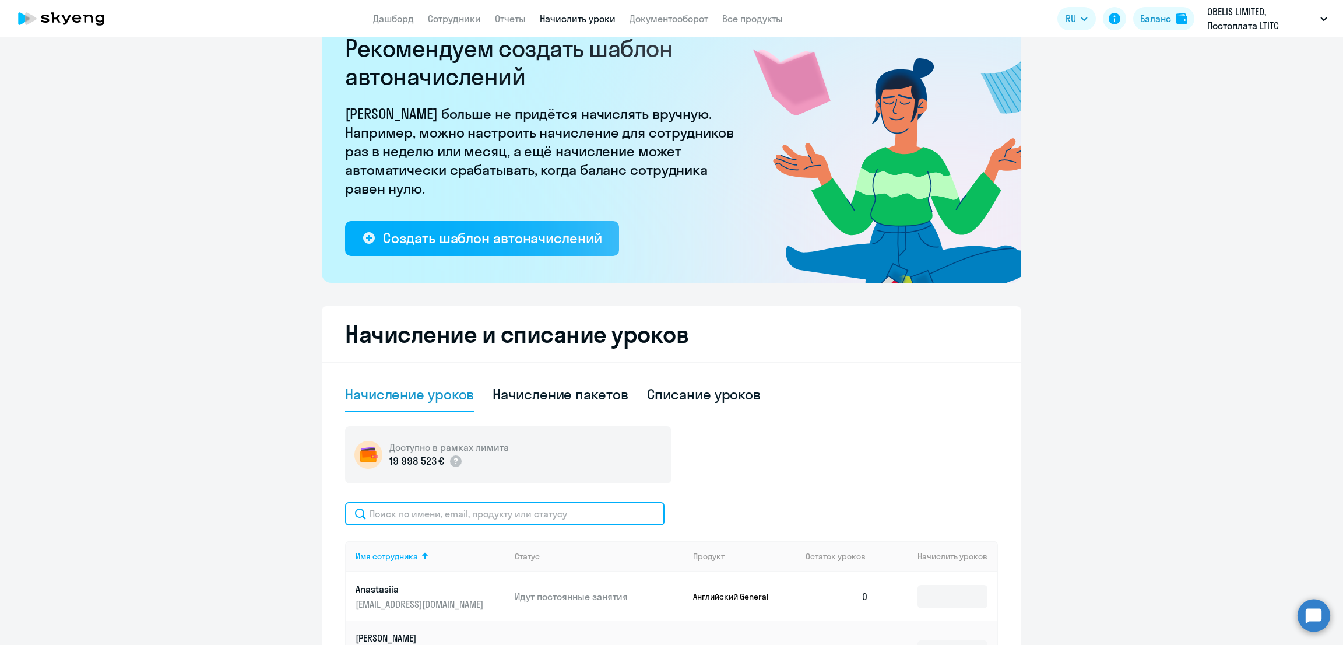
click at [493, 515] on input "text" at bounding box center [504, 513] width 319 height 23
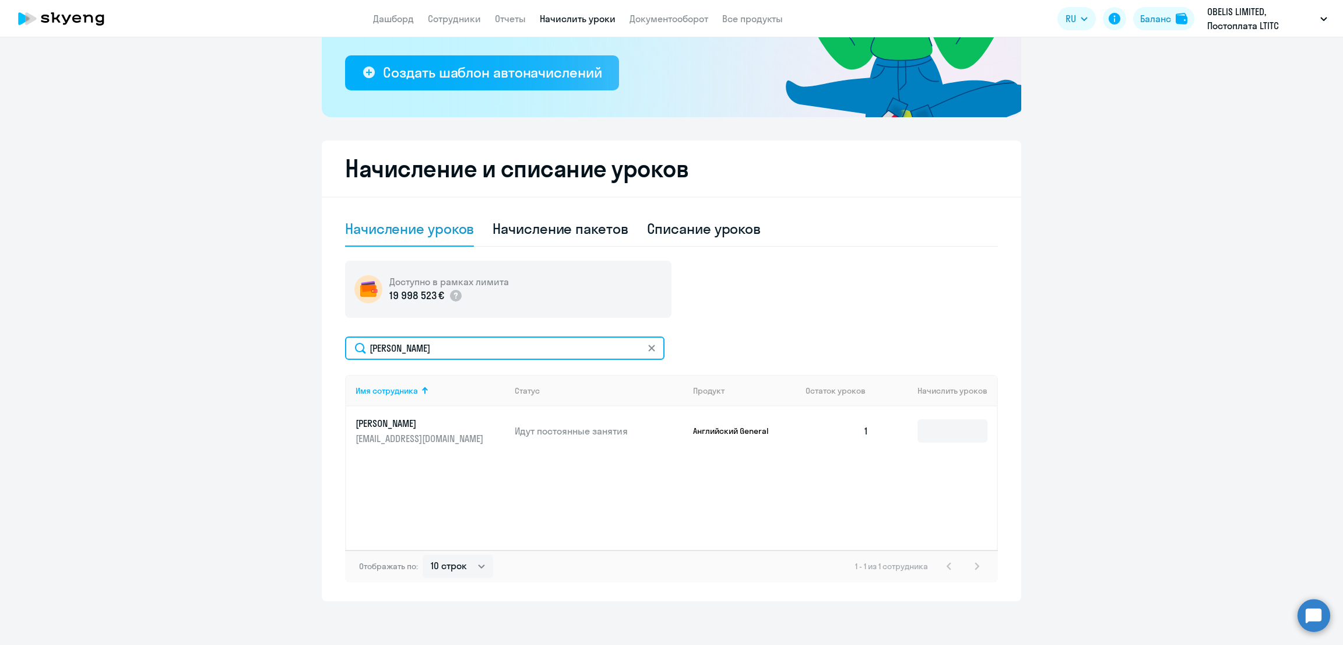
scroll to position [212, 0]
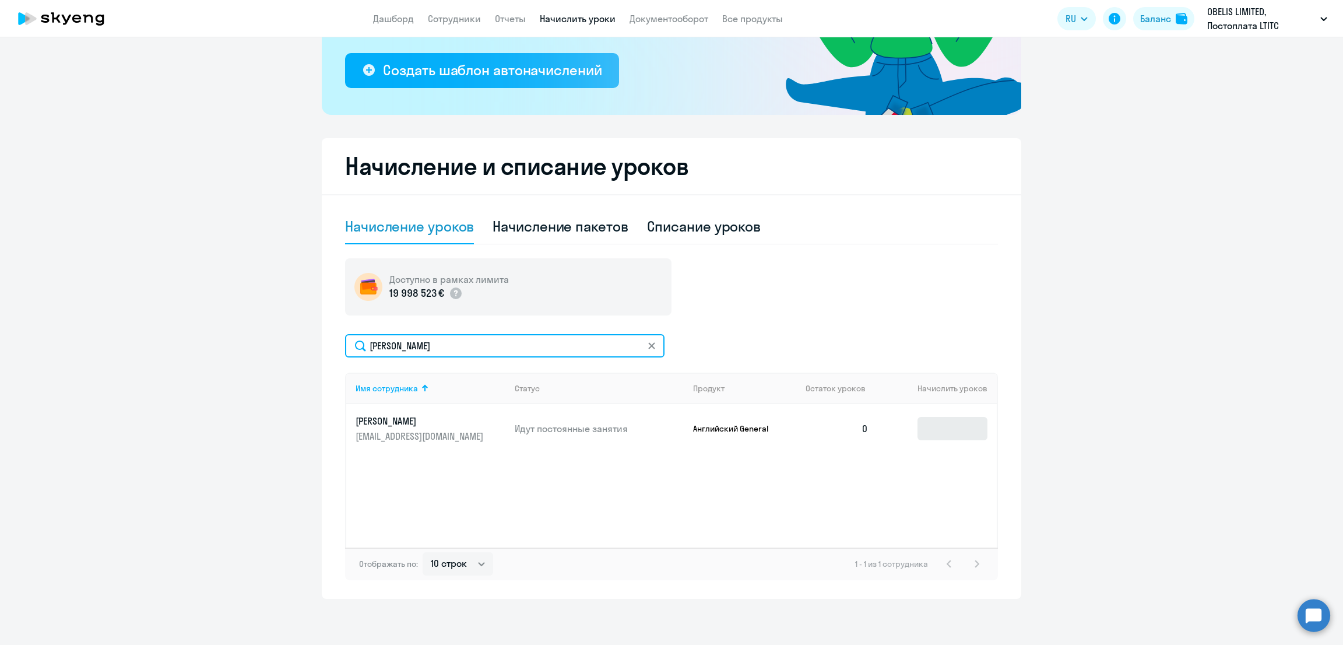
type input "тимош"
click at [932, 434] on input at bounding box center [953, 428] width 70 height 23
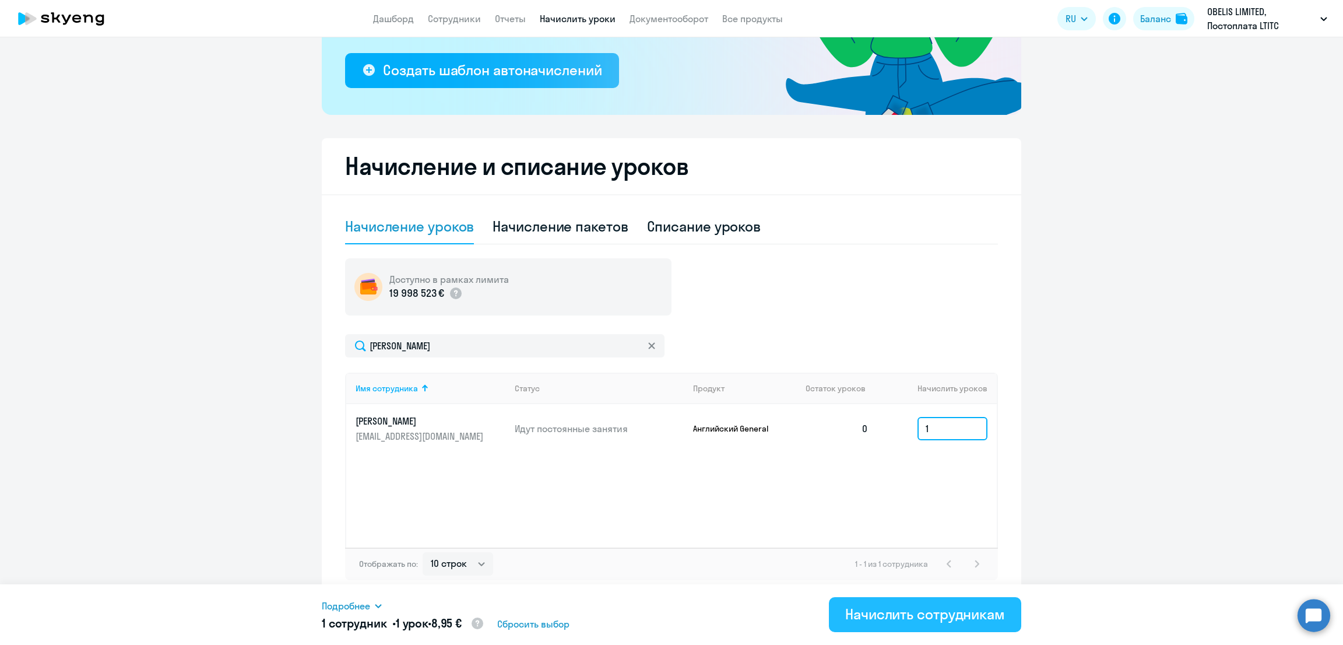
type input "1"
click at [950, 607] on div "Начислить сотрудникам" at bounding box center [925, 614] width 160 height 19
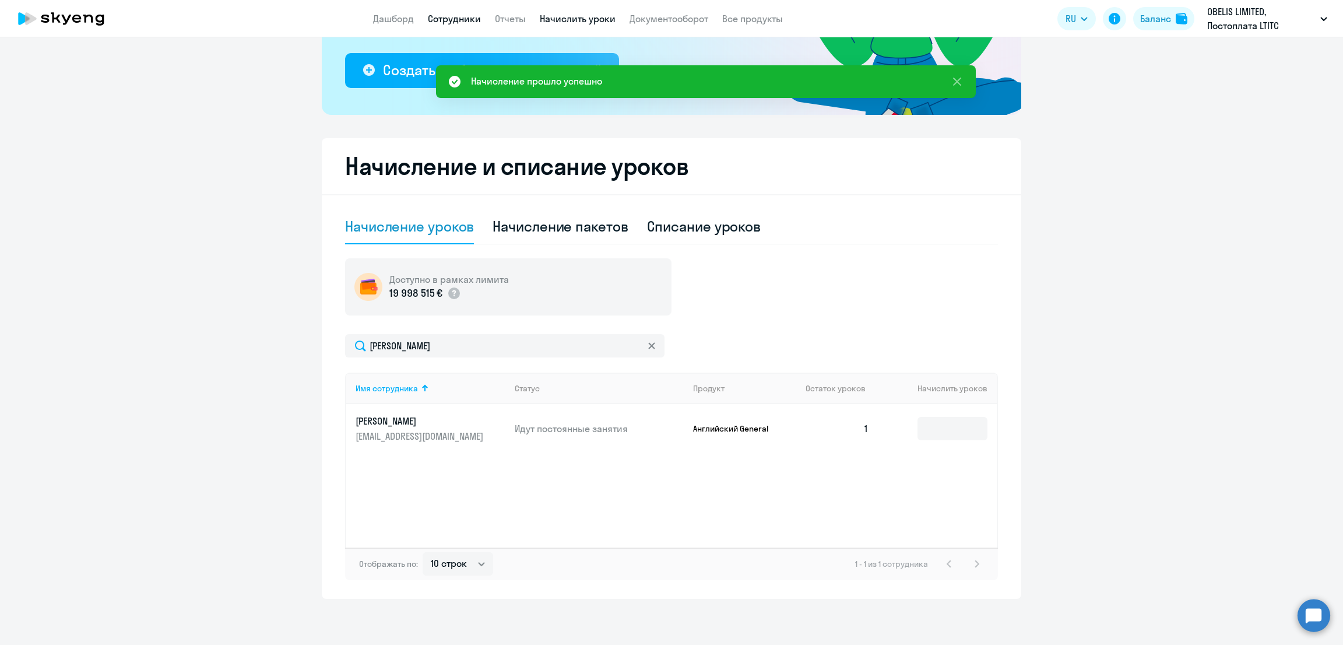
click at [465, 19] on link "Сотрудники" at bounding box center [454, 19] width 53 height 12
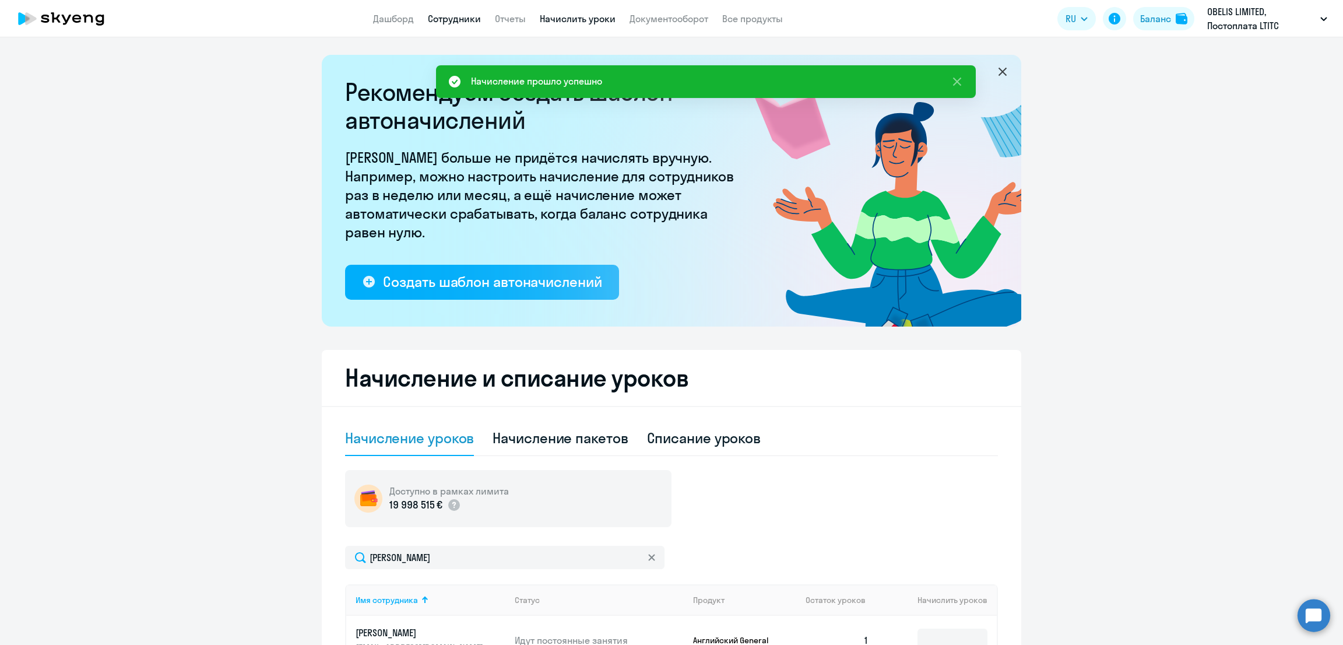
select select "30"
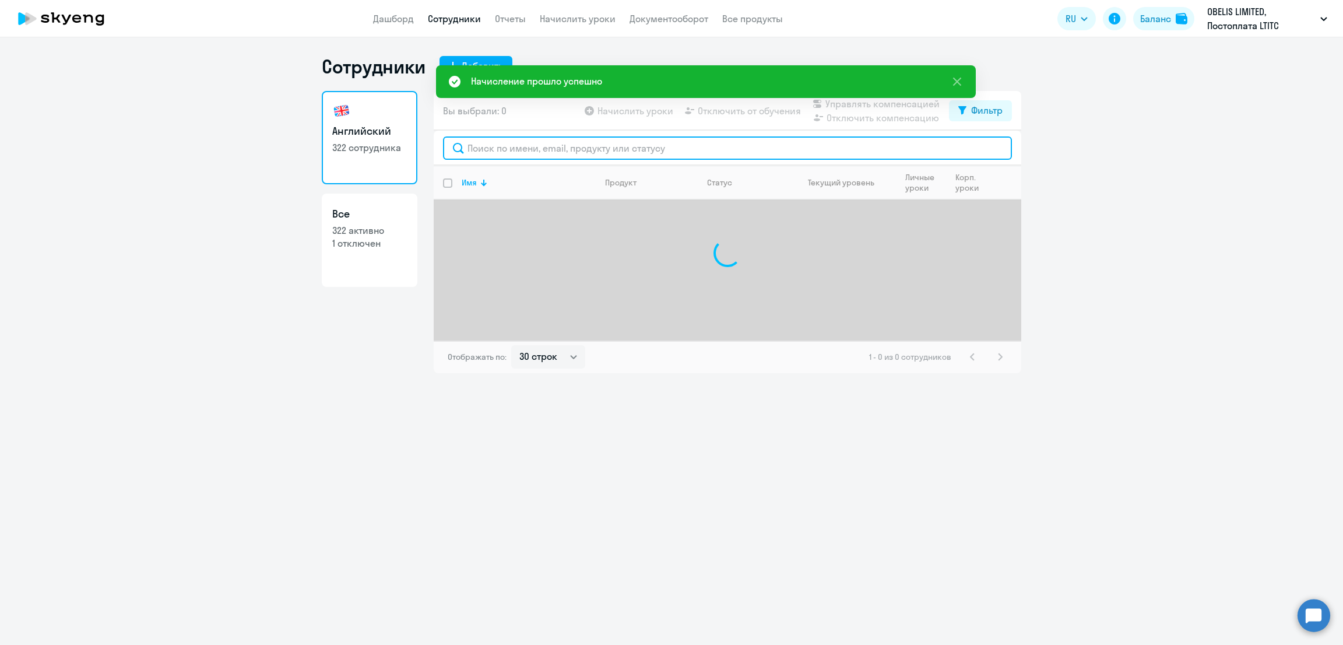
click at [565, 149] on input "text" at bounding box center [727, 147] width 569 height 23
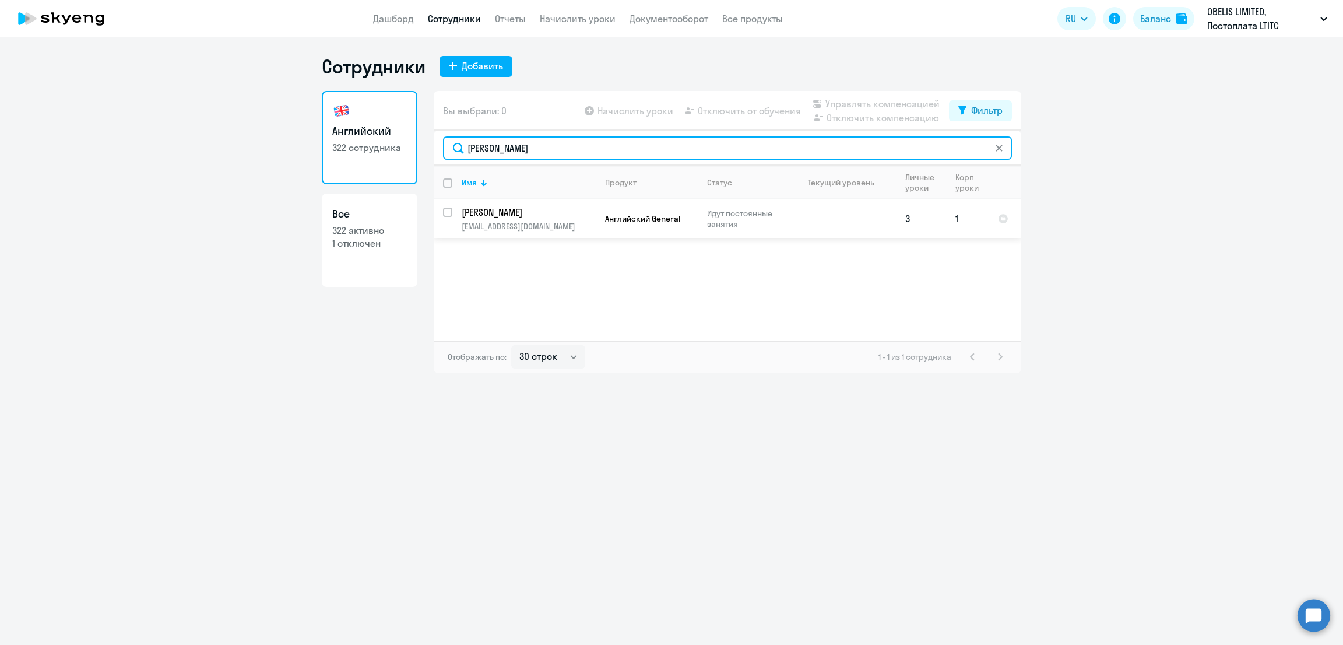
type input "тимош"
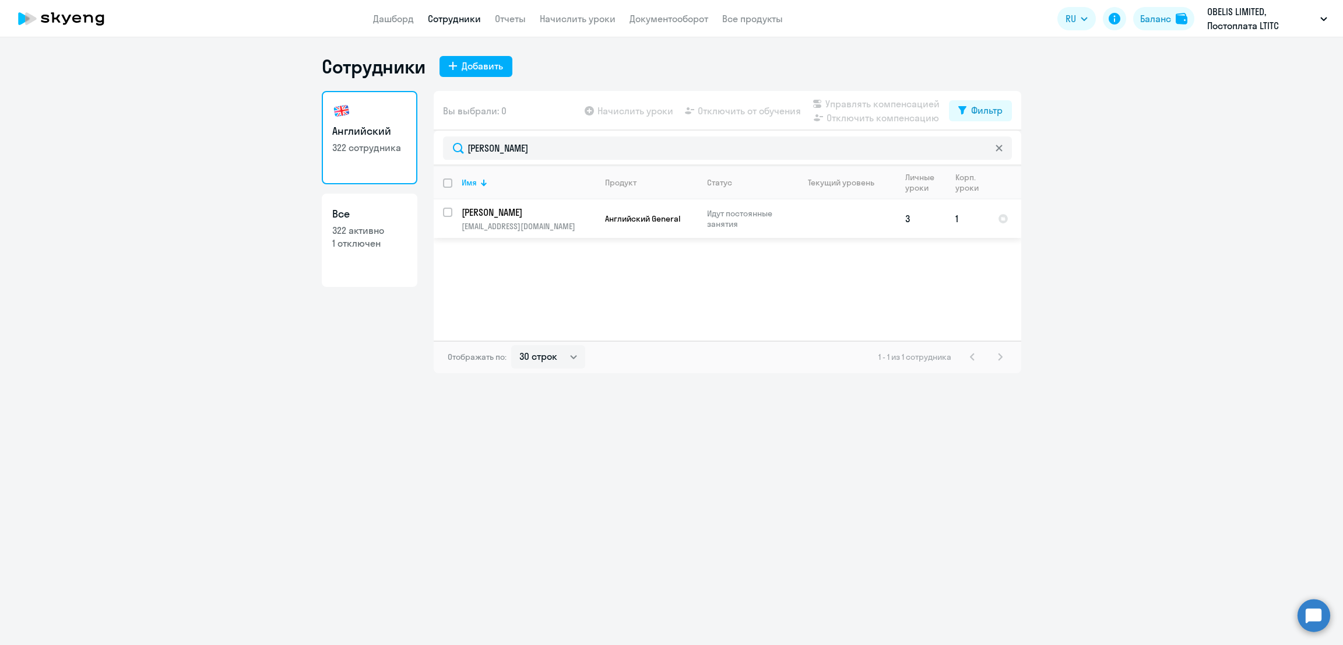
click at [449, 208] on input "select row 42123041" at bounding box center [454, 219] width 23 height 23
checkbox input "true"
click at [869, 103] on span "Управлять компенсацией" at bounding box center [882, 104] width 114 height 14
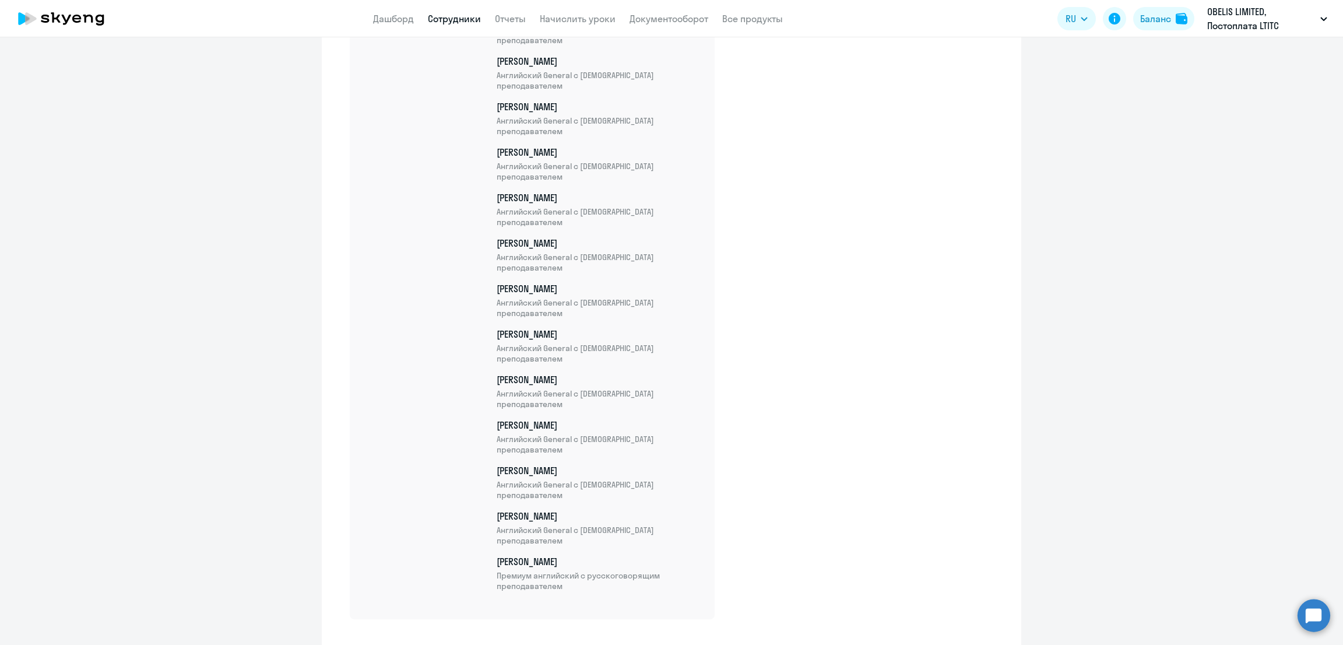
scroll to position [11892, 0]
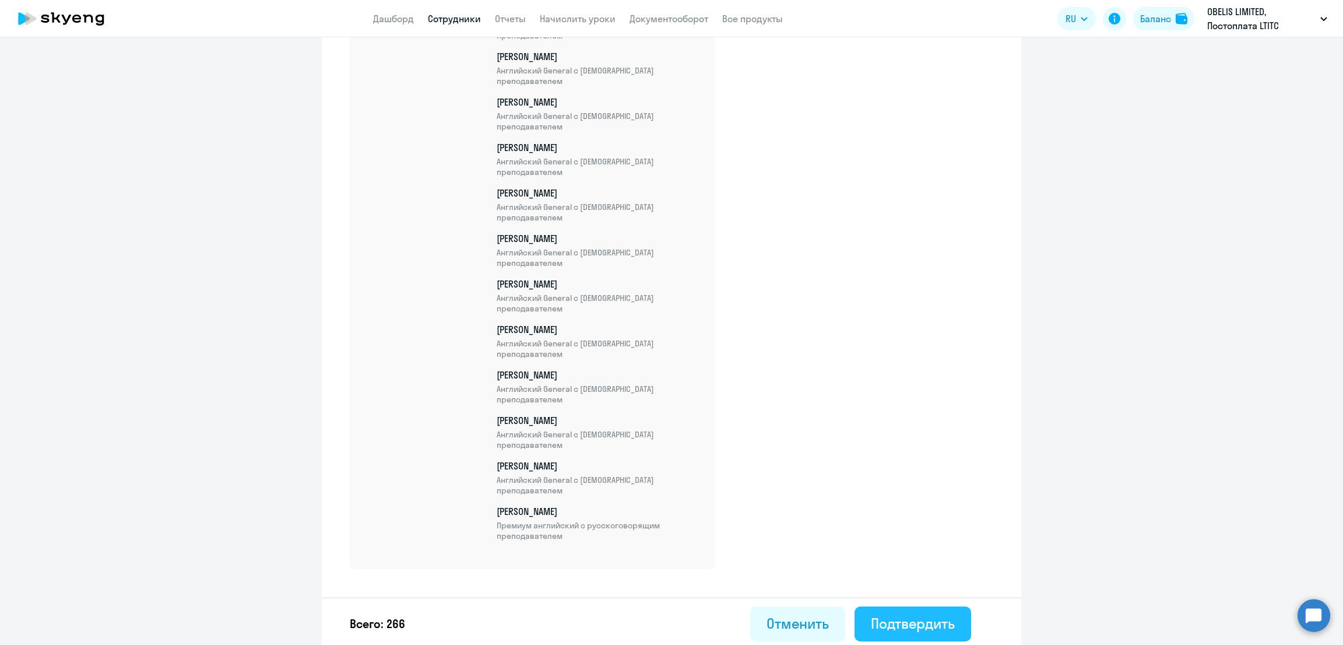
click at [909, 617] on div "Подтвердить" at bounding box center [913, 623] width 84 height 19
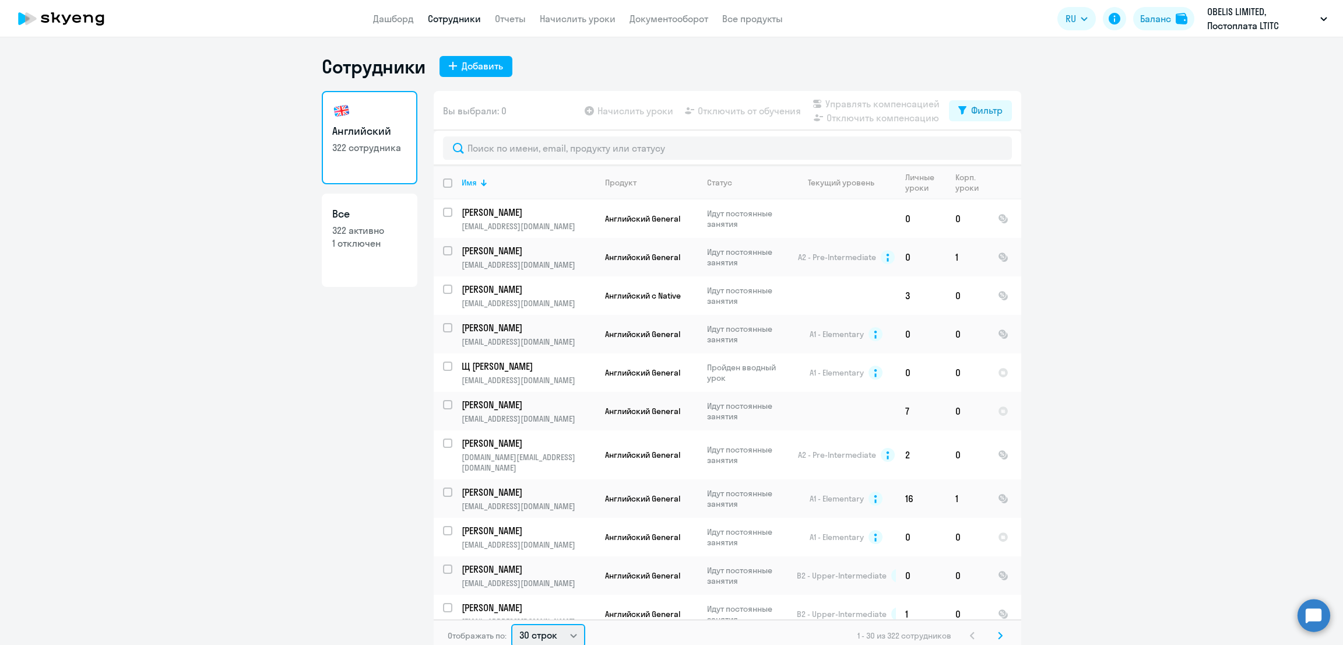
click at [543, 638] on select "30 строк 50 строк 100 строк" at bounding box center [548, 635] width 74 height 23
select select "100"
click at [511, 622] on select "30 строк 50 строк 100 строк" at bounding box center [548, 633] width 74 height 23
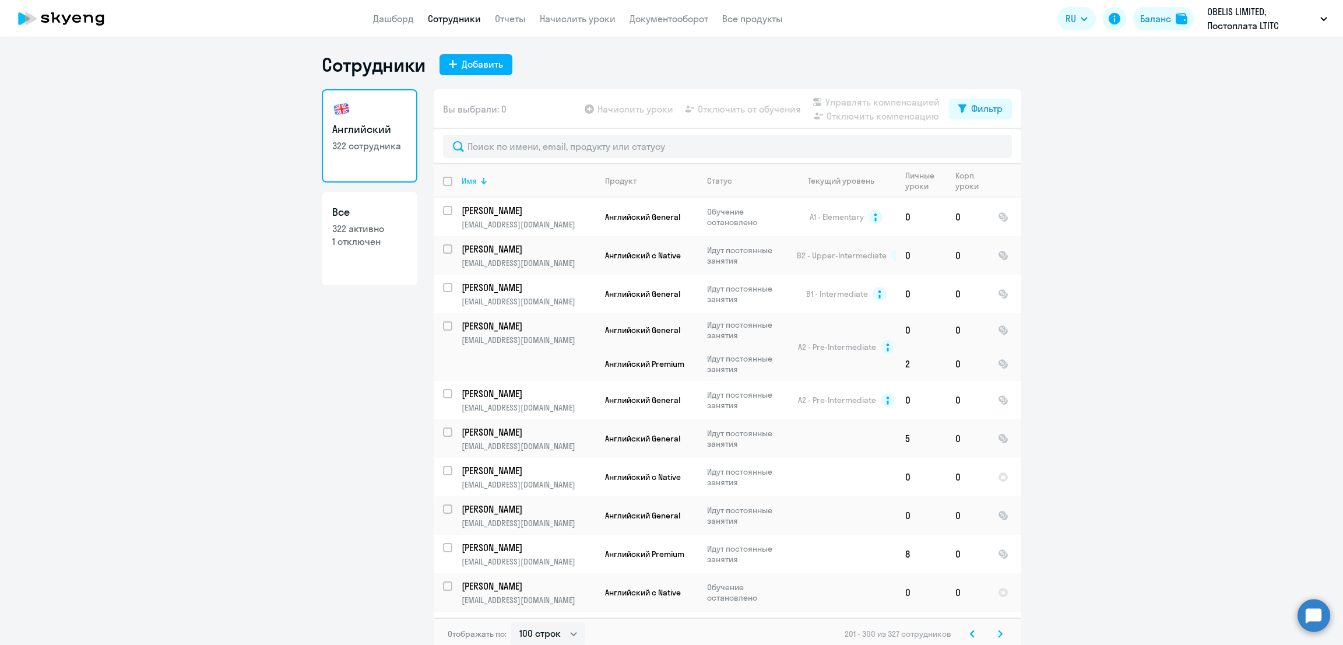
click at [481, 182] on div at bounding box center [482, 182] width 3 height 3
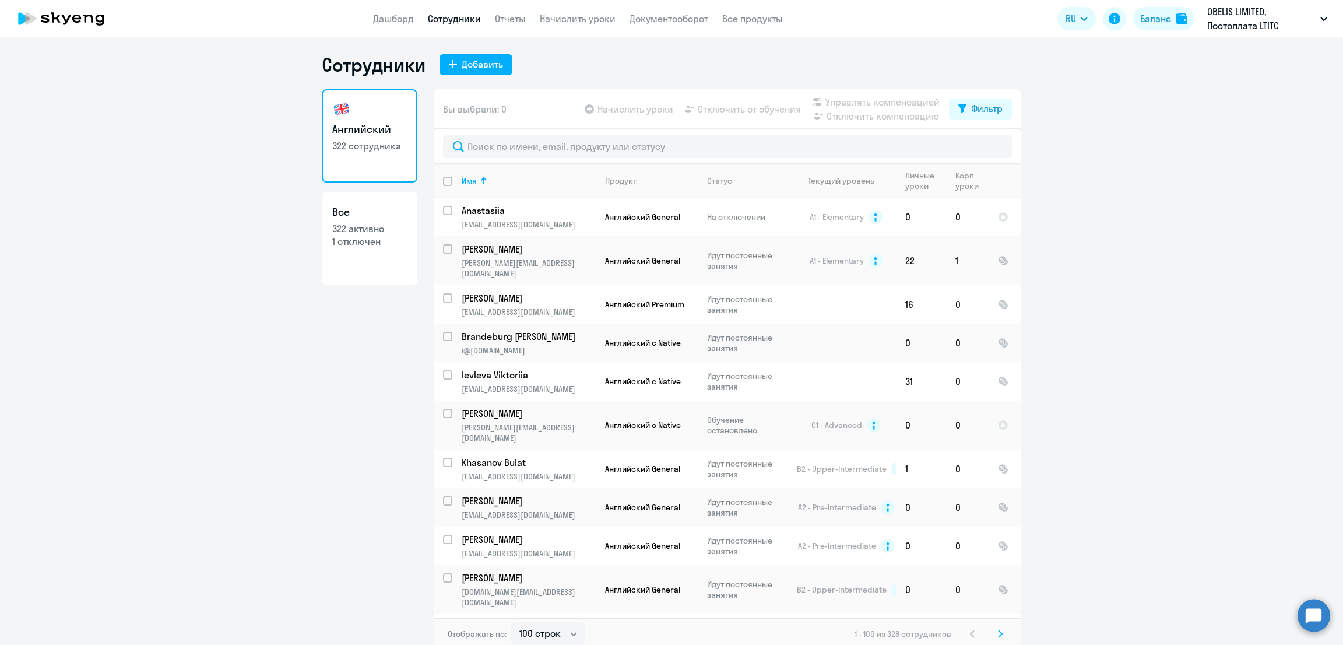
scroll to position [3541, 0]
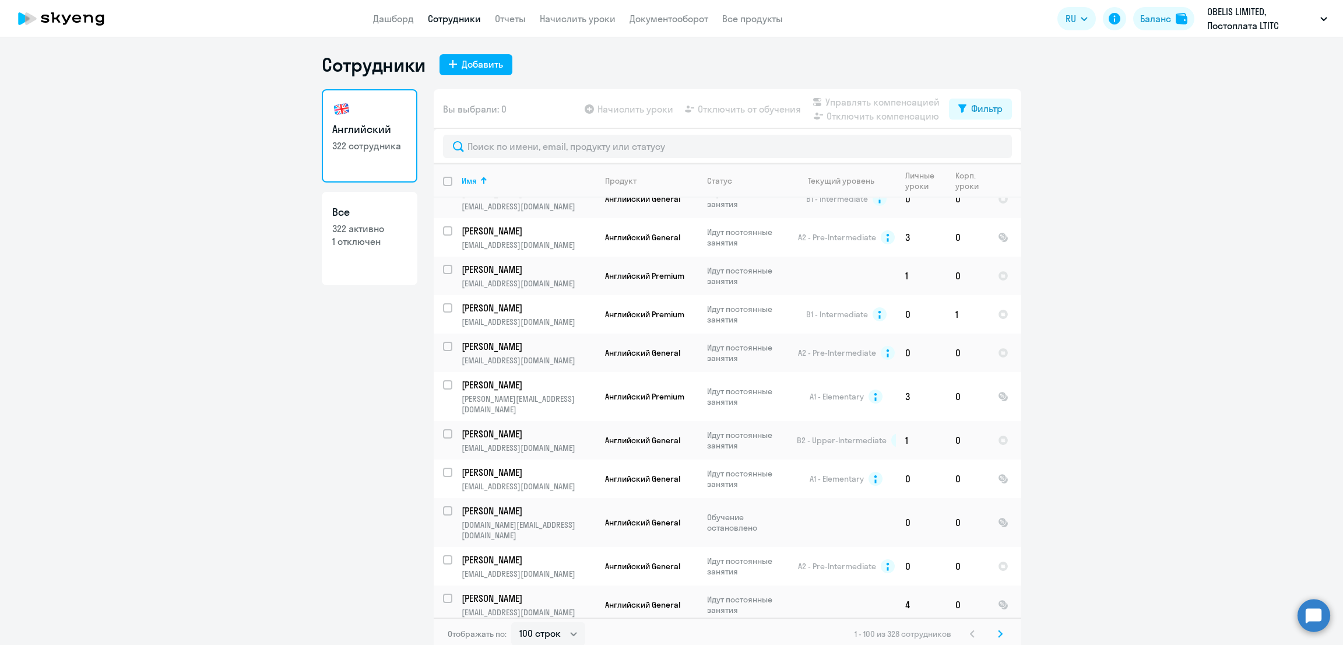
click at [998, 631] on icon at bounding box center [1000, 634] width 5 height 8
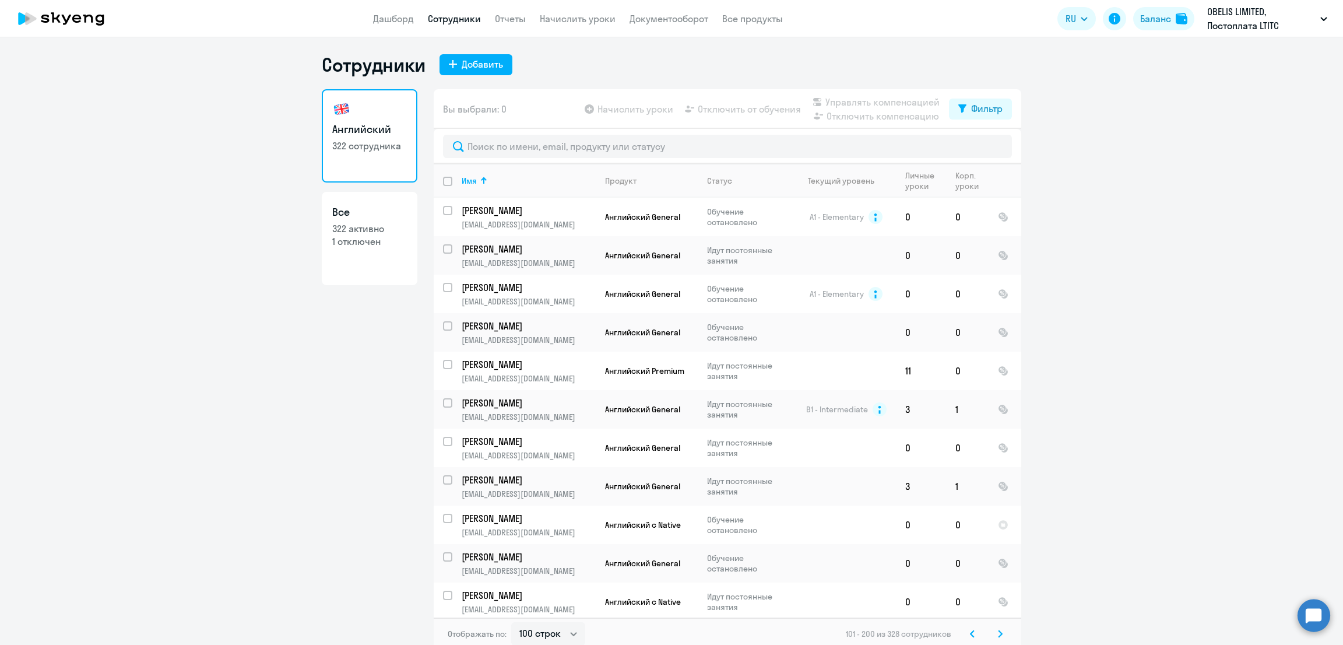
scroll to position [2282, 0]
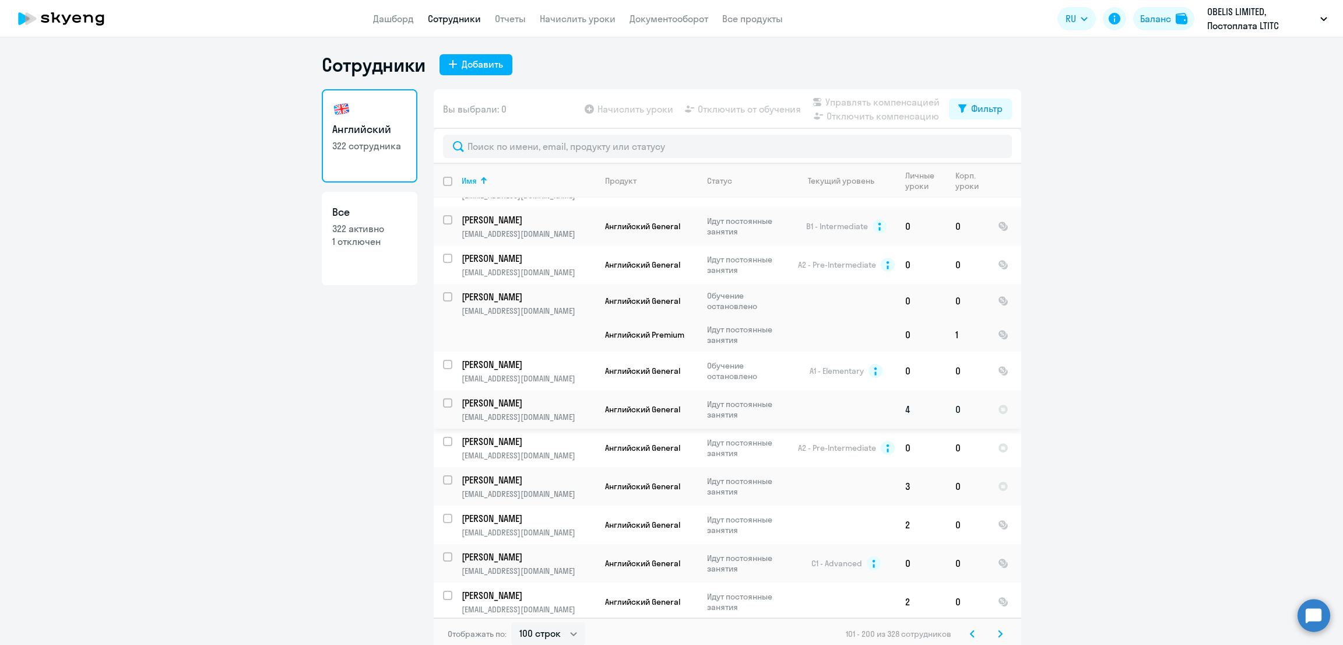
click at [443, 398] on input "select row 42123543" at bounding box center [454, 409] width 23 height 23
checkbox input "true"
click at [443, 398] on input "select row 42241582" at bounding box center [454, 409] width 23 height 23
checkbox input "true"
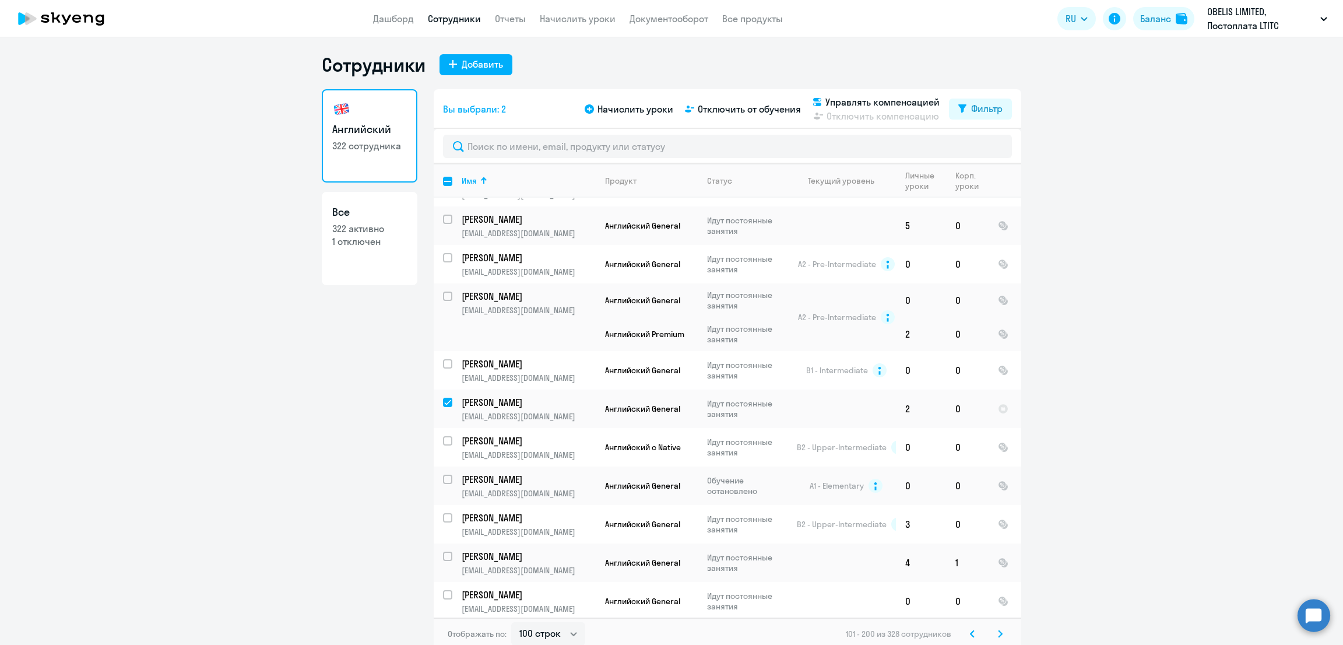
scroll to position [2964, 0]
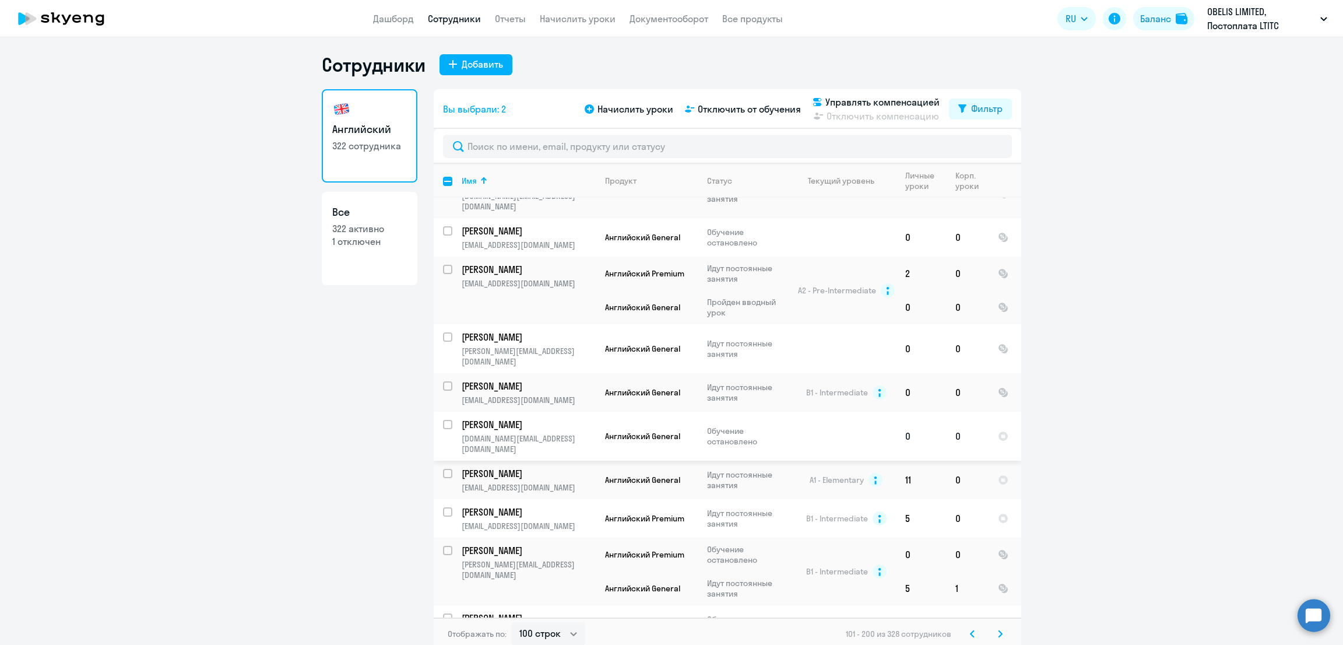
click at [443, 420] on input "select row 41504211" at bounding box center [454, 431] width 23 height 23
checkbox input "true"
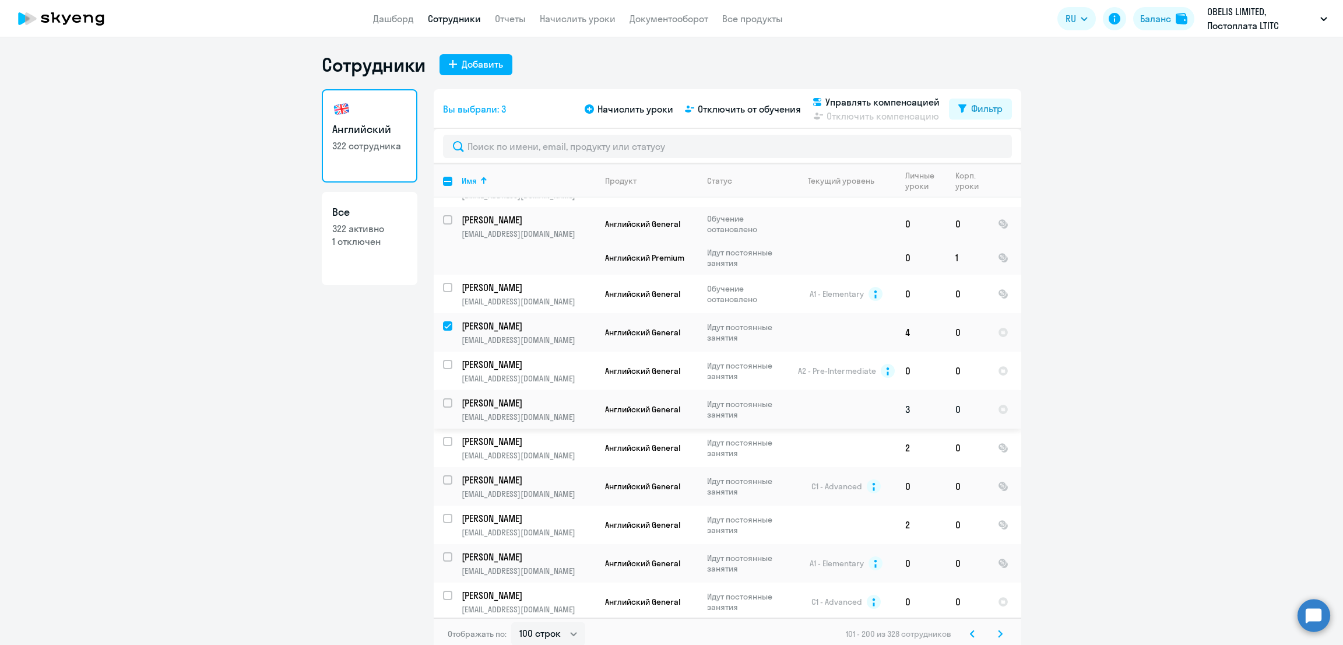
click at [443, 398] on input "select row 42011591" at bounding box center [454, 409] width 23 height 23
checkbox input "true"
click at [913, 99] on span "Управлять компенсацией" at bounding box center [882, 102] width 114 height 14
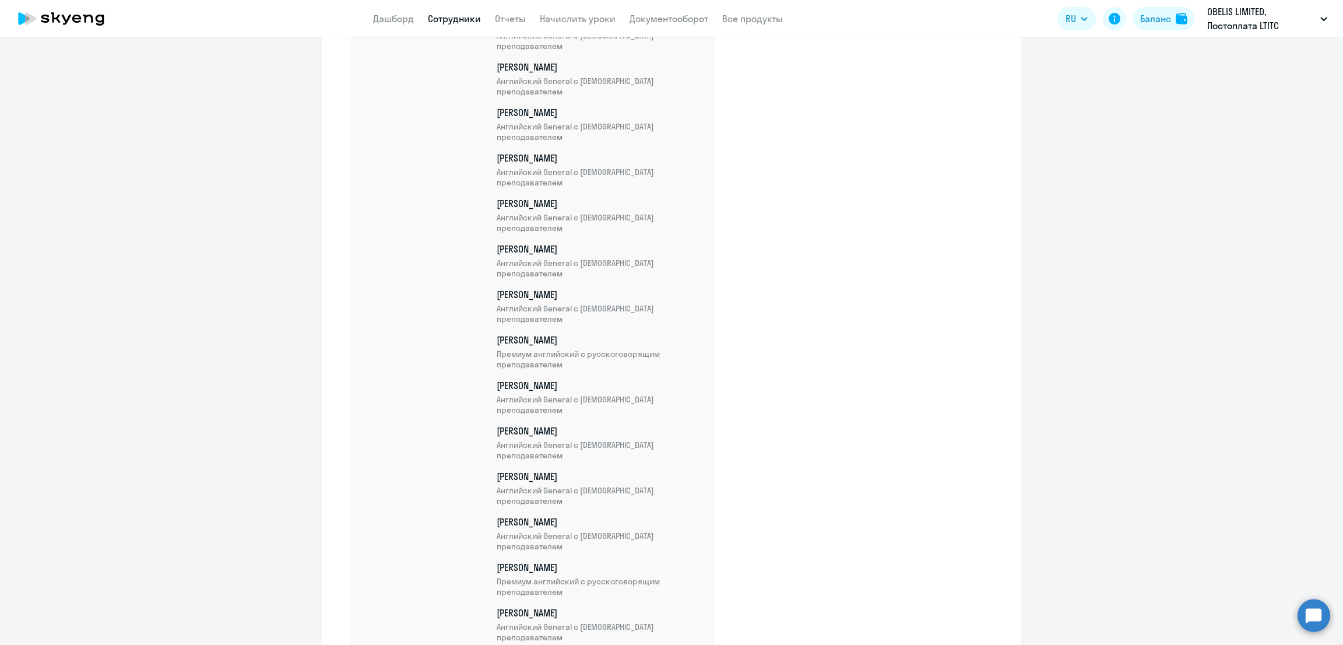
scroll to position [12164, 0]
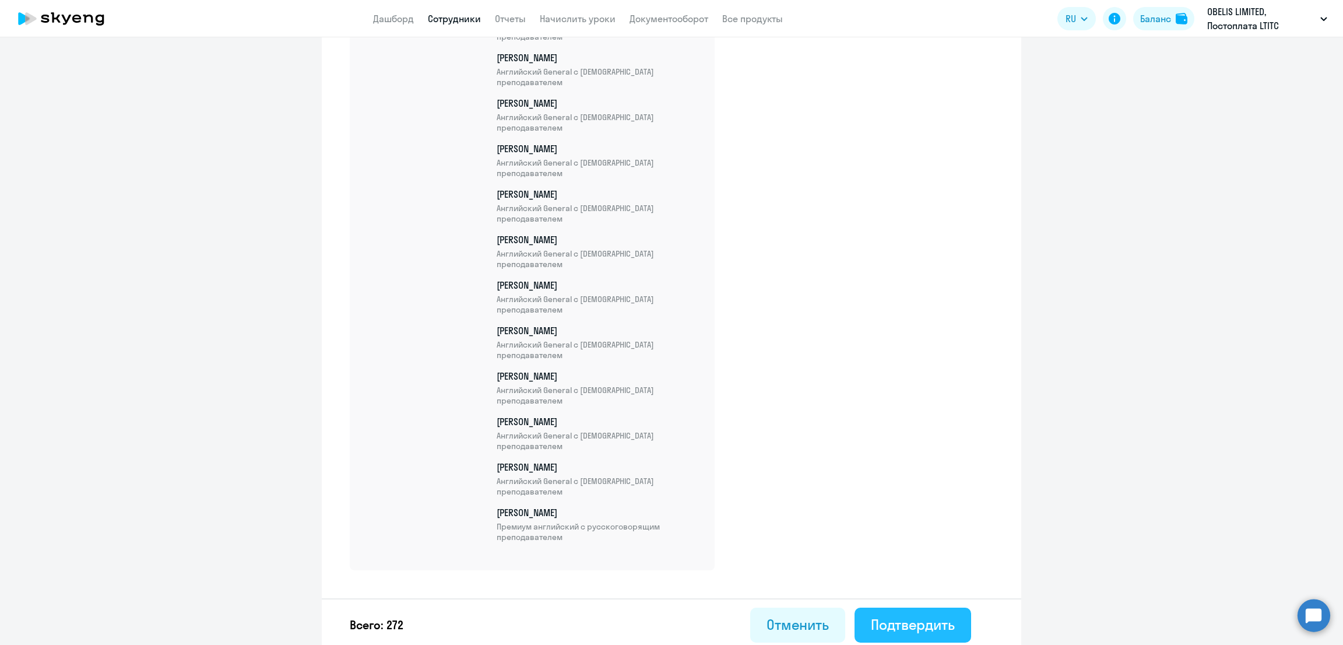
click at [915, 615] on div "Подтвердить" at bounding box center [913, 624] width 84 height 19
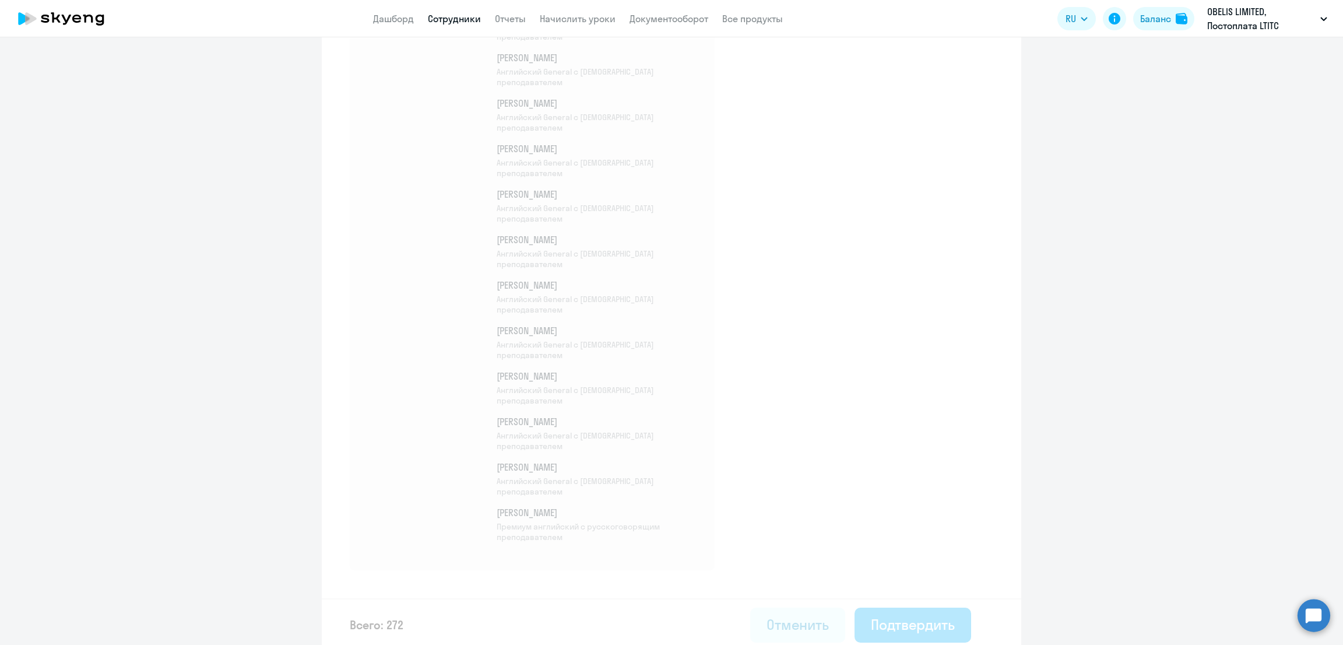
select select "30"
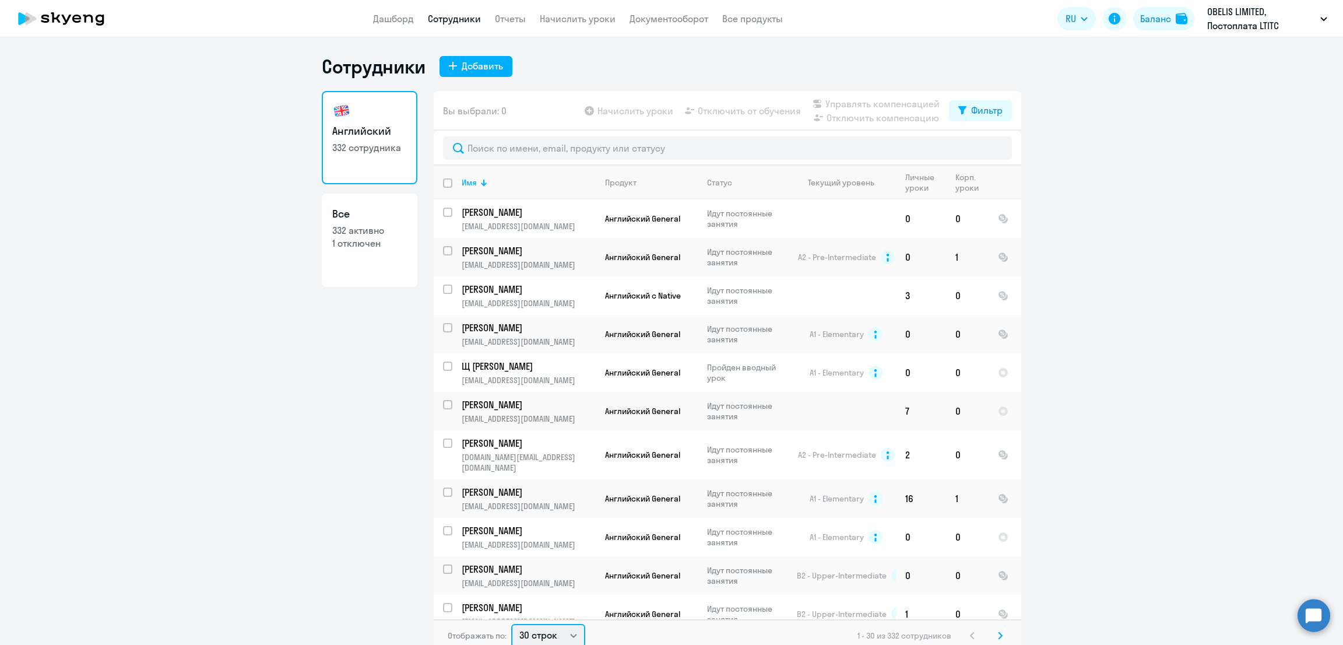
click at [531, 634] on select "30 строк 50 строк 100 строк" at bounding box center [548, 635] width 74 height 23
select select "100"
click at [511, 622] on select "30 строк 50 строк 100 строк" at bounding box center [548, 633] width 74 height 23
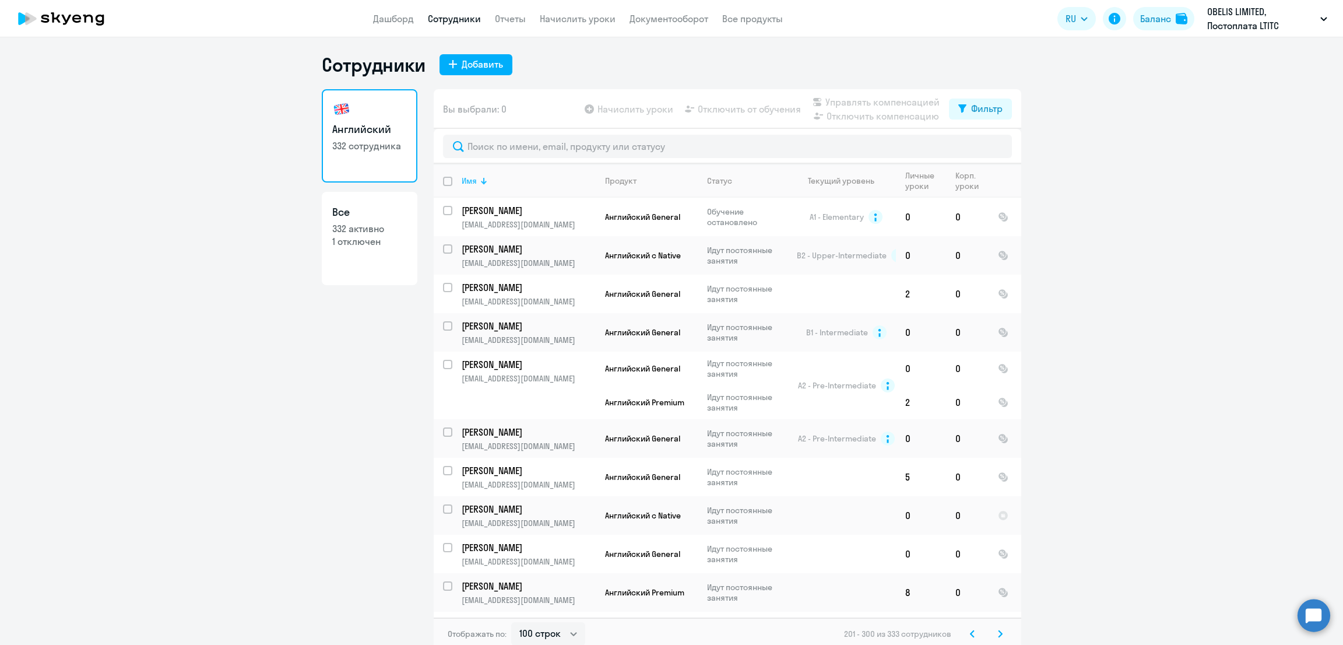
click at [473, 181] on div "Имя" at bounding box center [528, 180] width 133 height 10
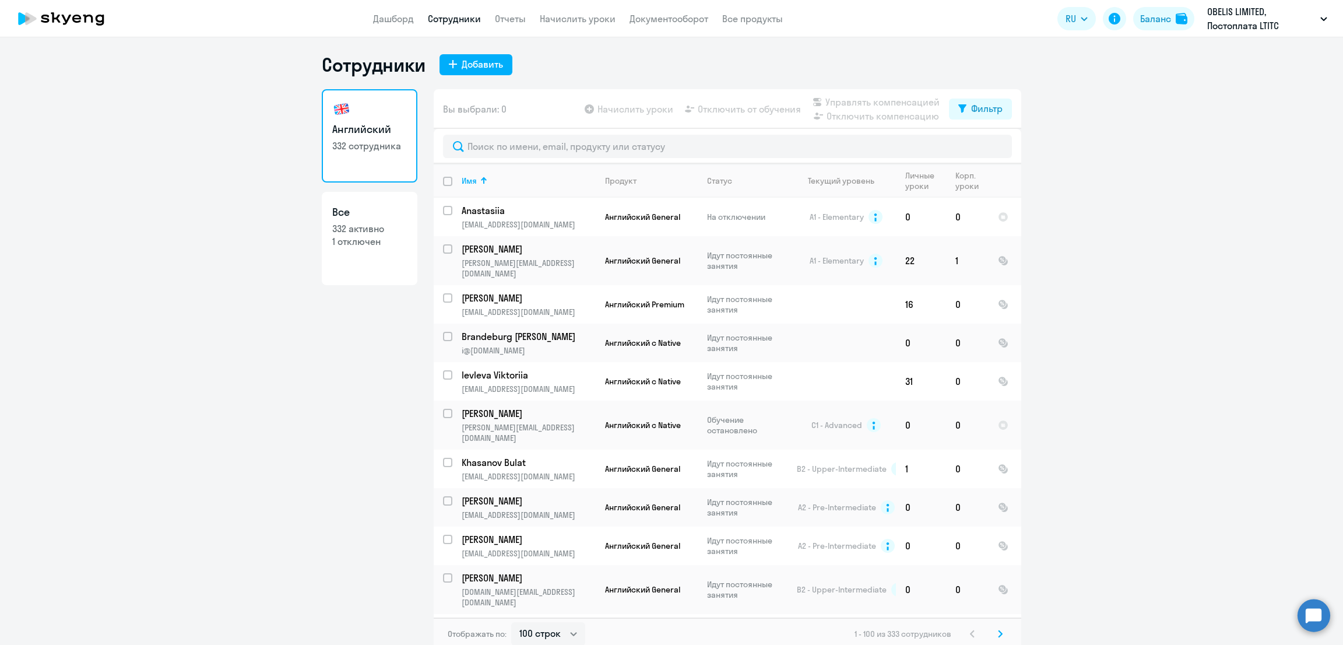
scroll to position [1839, 0]
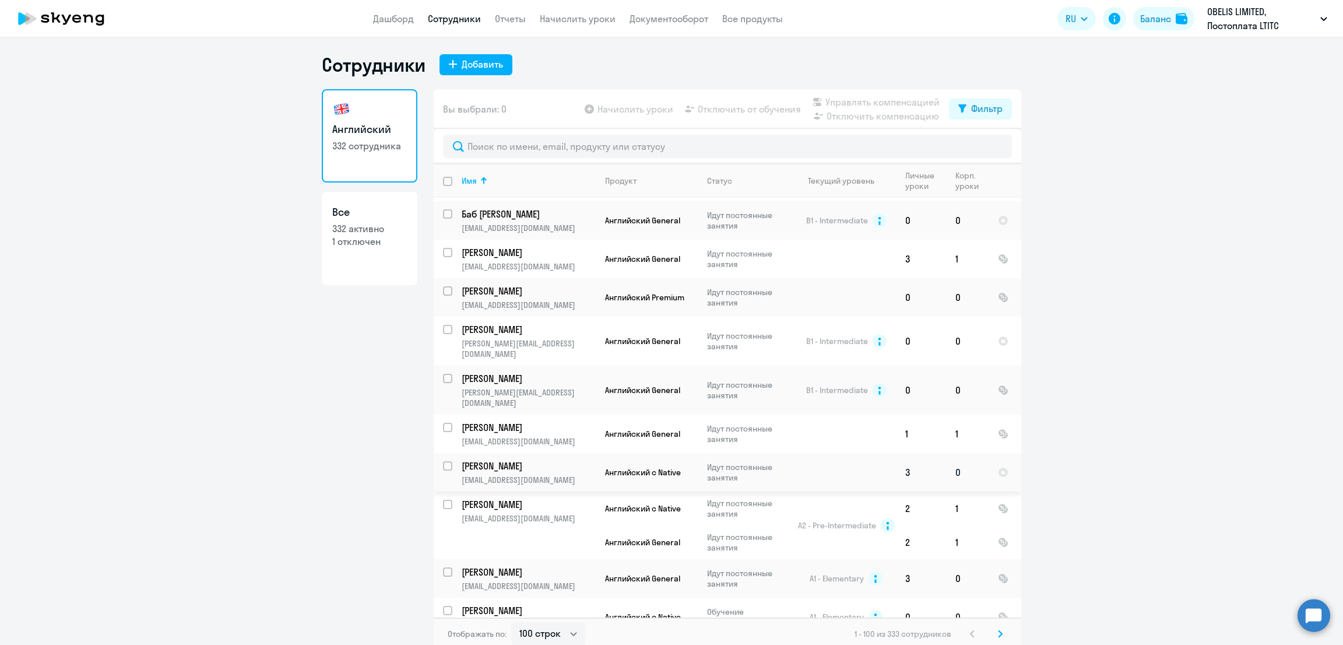
click at [443, 461] on input "select row 42054577" at bounding box center [454, 472] width 23 height 23
checkbox input "true"
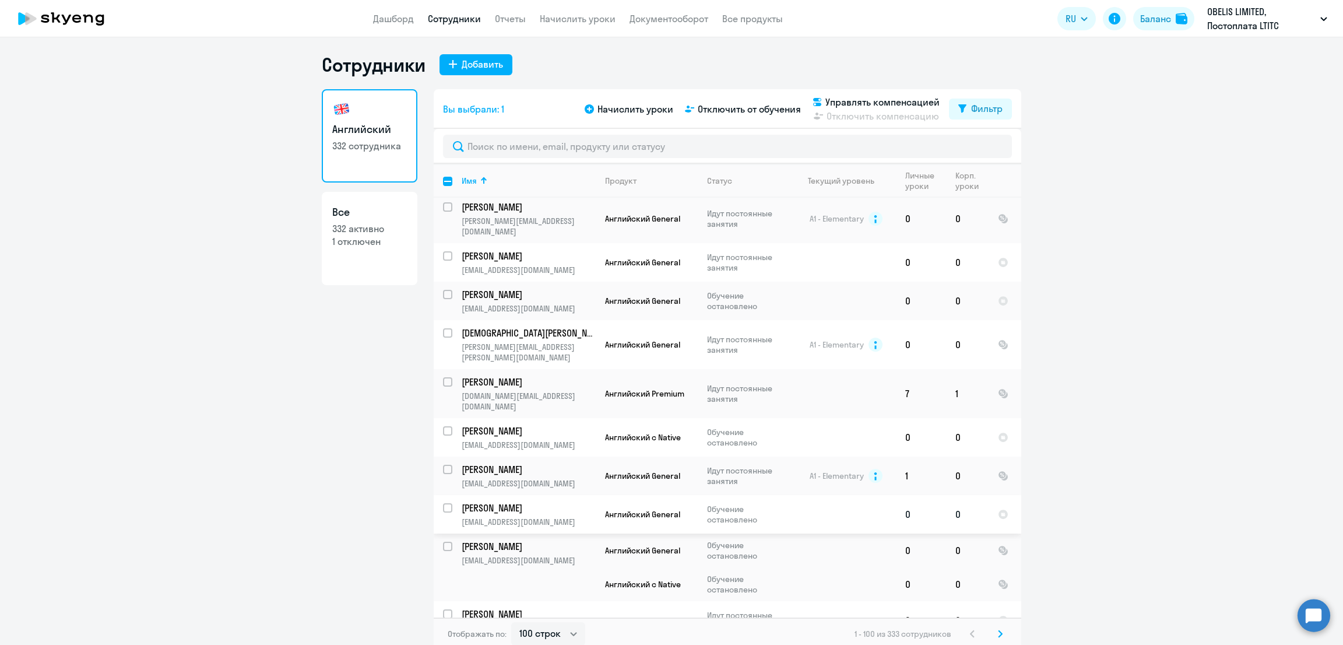
click at [443, 503] on input "select row 42122983" at bounding box center [454, 514] width 23 height 23
checkbox input "true"
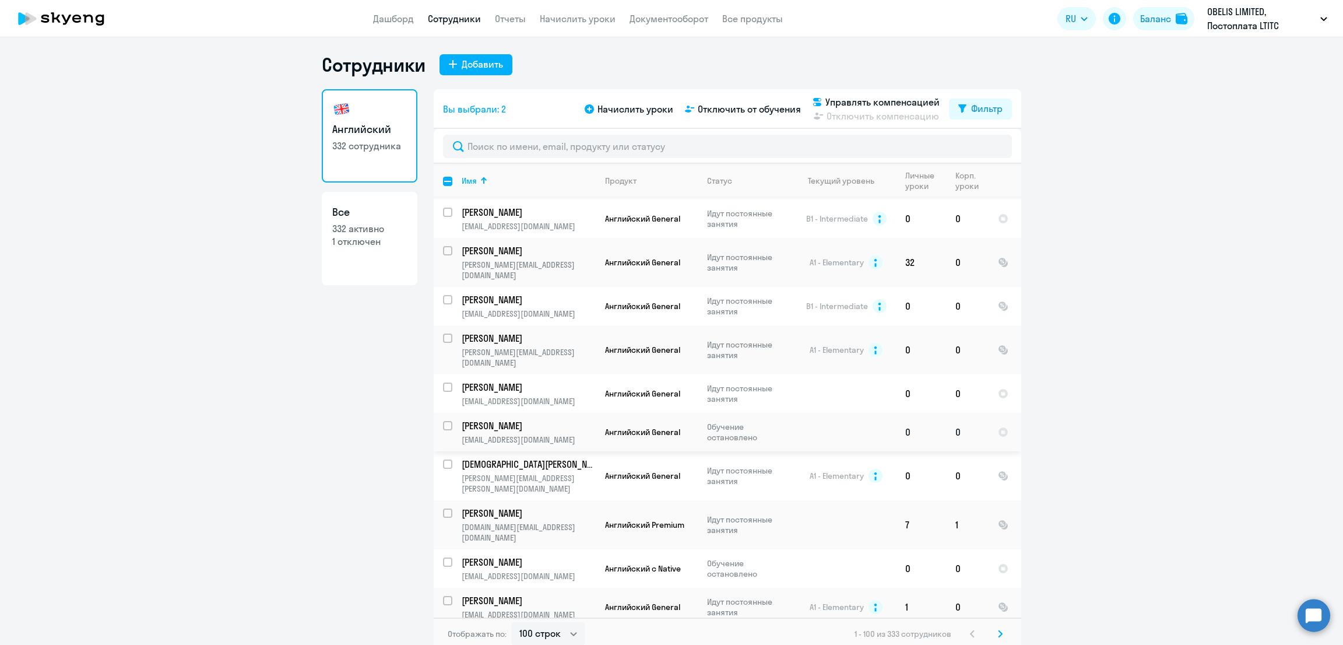
scroll to position [2299, 0]
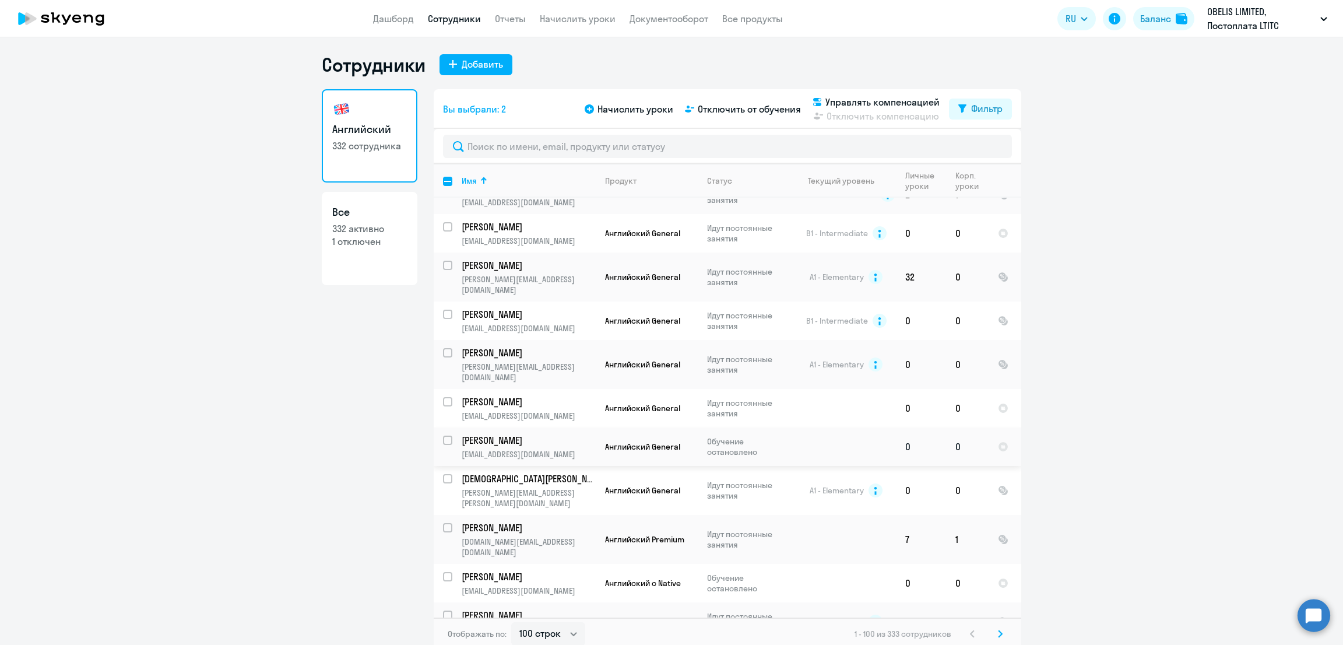
click at [443, 435] on input "select row 42155878" at bounding box center [454, 446] width 23 height 23
checkbox input "true"
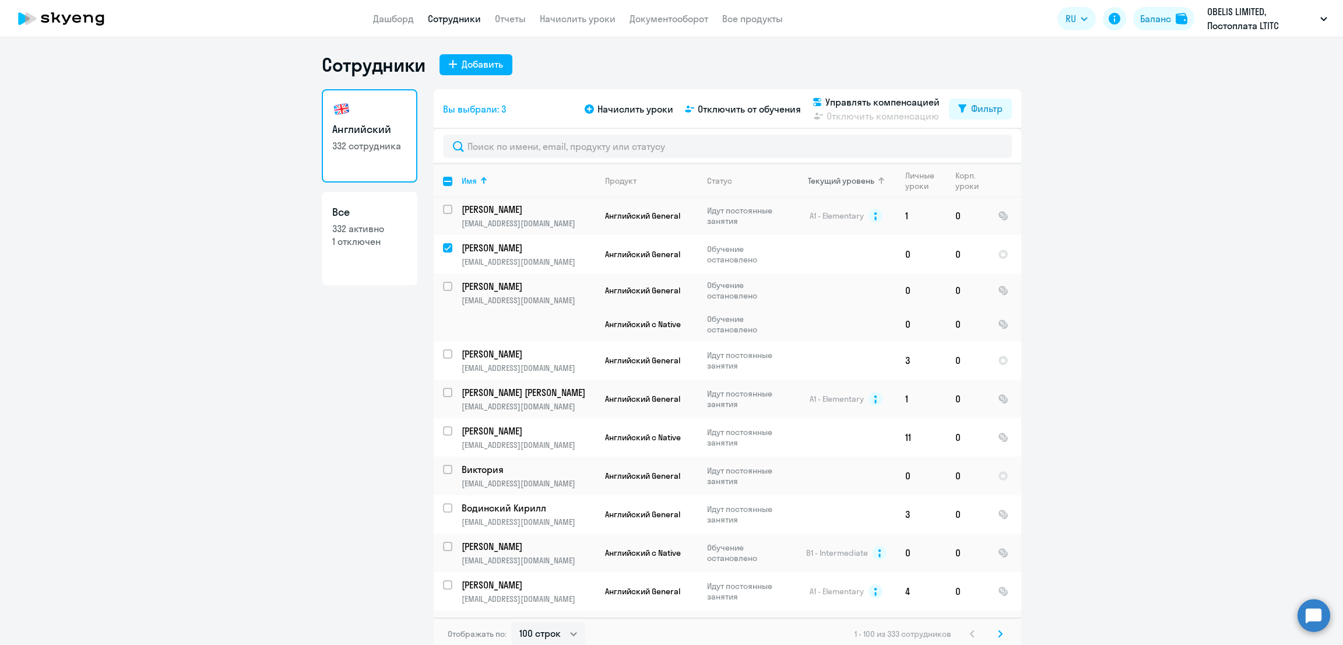
scroll to position [3541, 0]
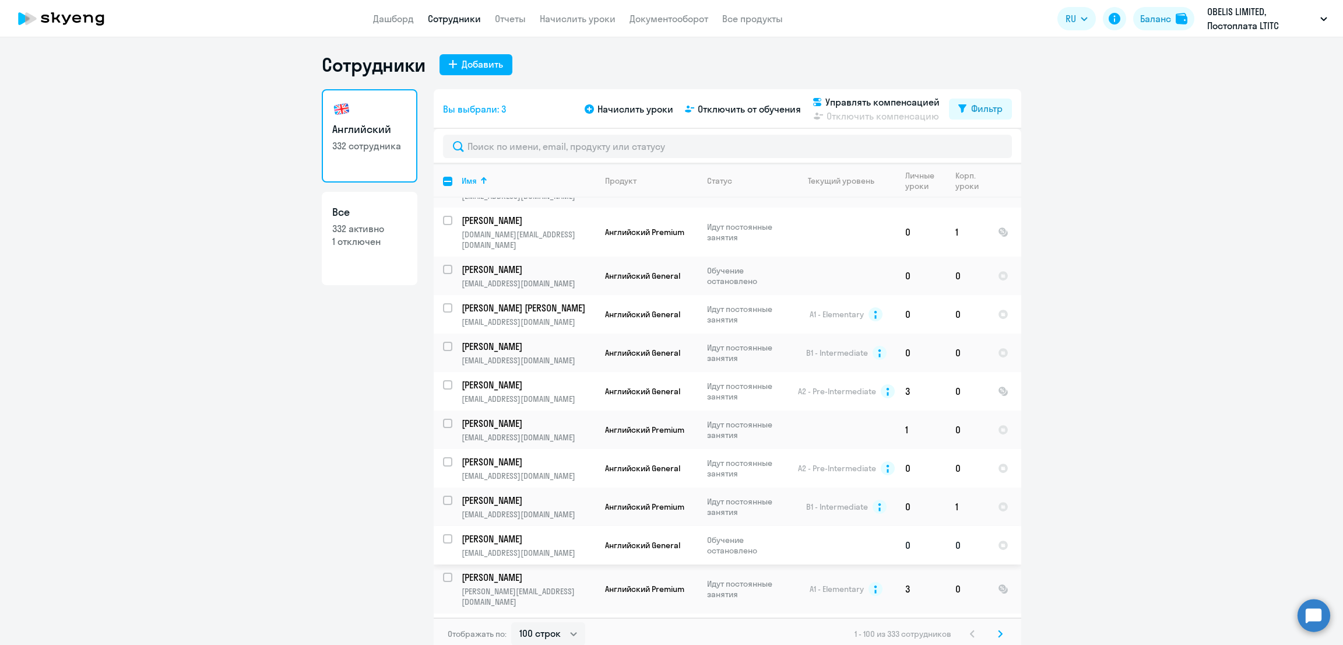
click at [443, 534] on input "select row 41803271" at bounding box center [454, 545] width 23 height 23
checkbox input "true"
click at [870, 98] on span "Управлять компенсацией" at bounding box center [882, 102] width 114 height 14
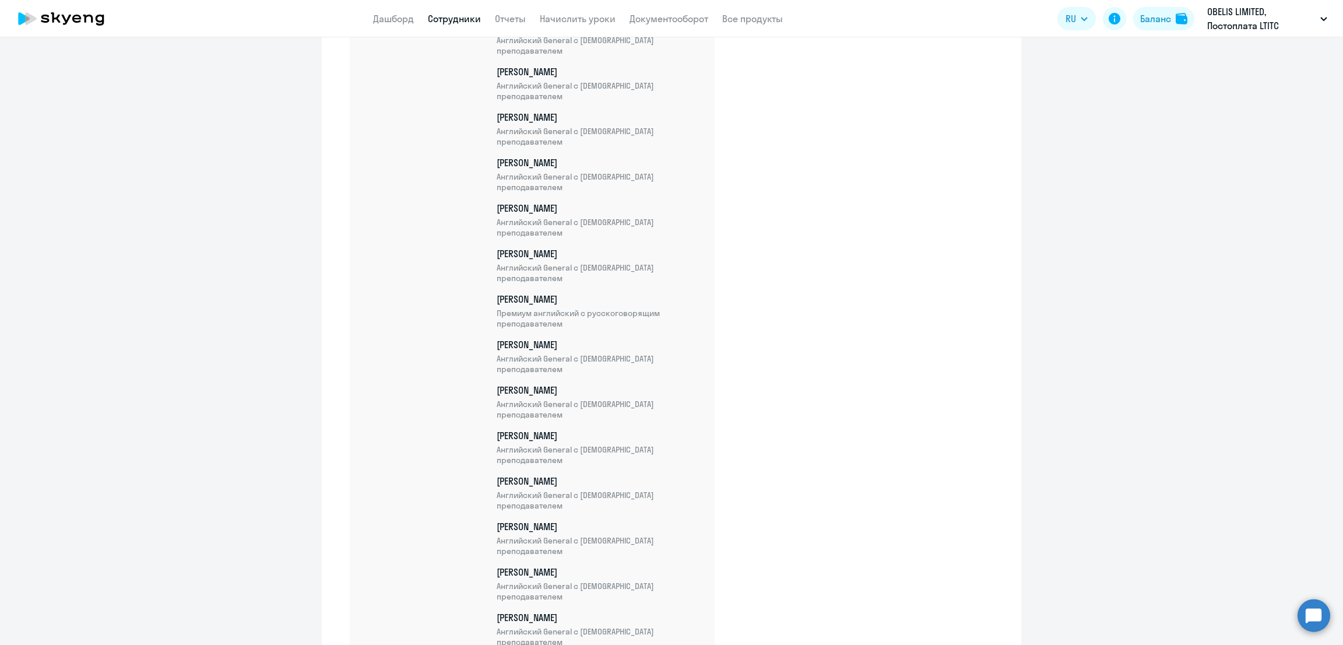
scroll to position [12391, 0]
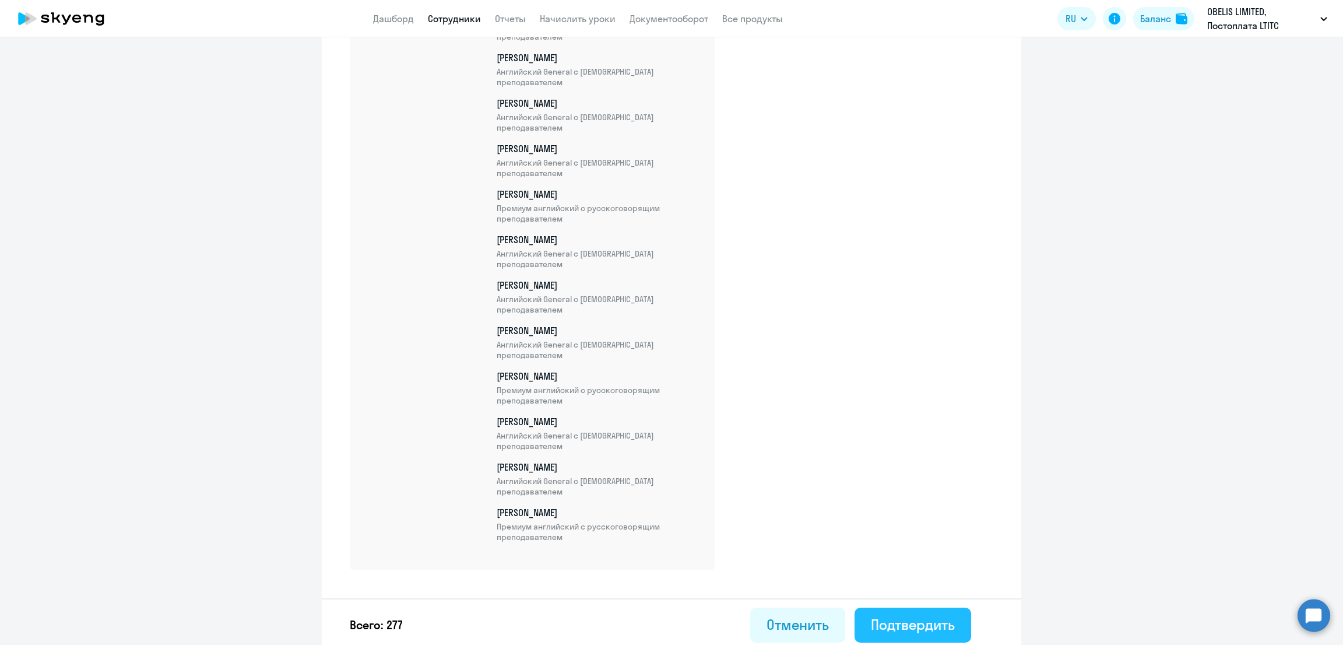
click at [871, 615] on div "Подтвердить" at bounding box center [913, 624] width 84 height 19
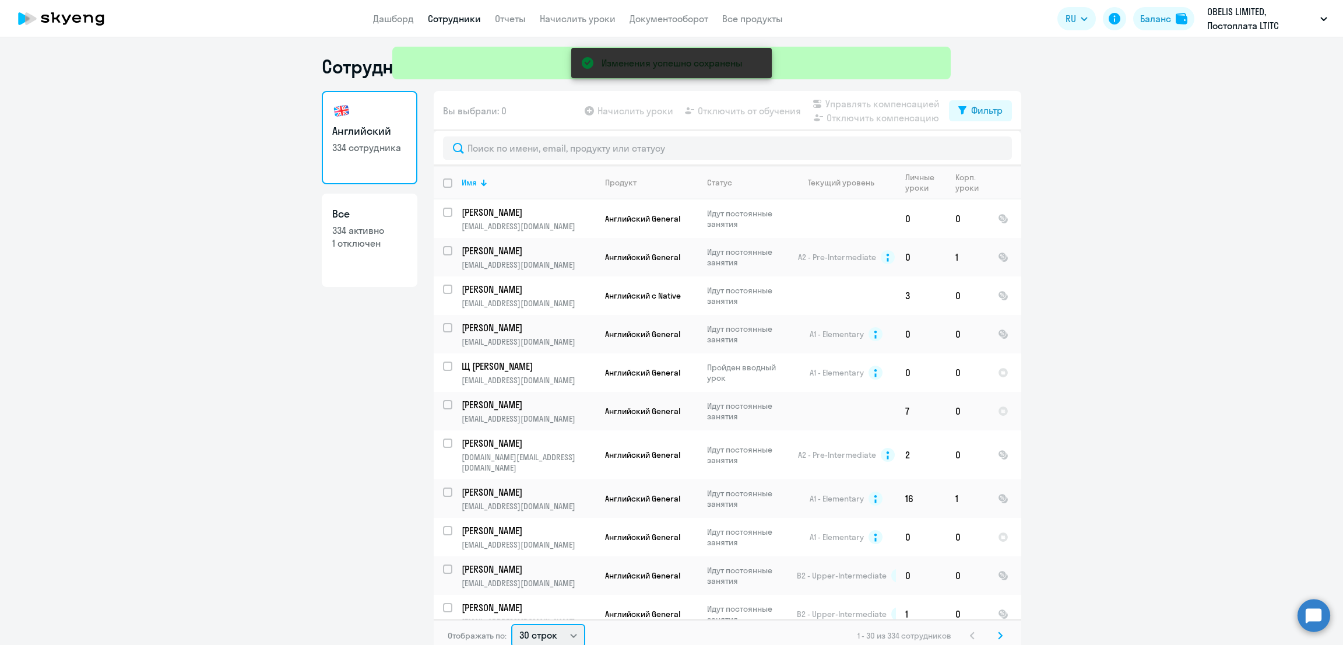
click at [558, 635] on select "30 строк 50 строк 100 строк" at bounding box center [548, 635] width 74 height 23
select select "100"
click at [511, 622] on select "30 строк 50 строк 100 строк" at bounding box center [548, 633] width 74 height 23
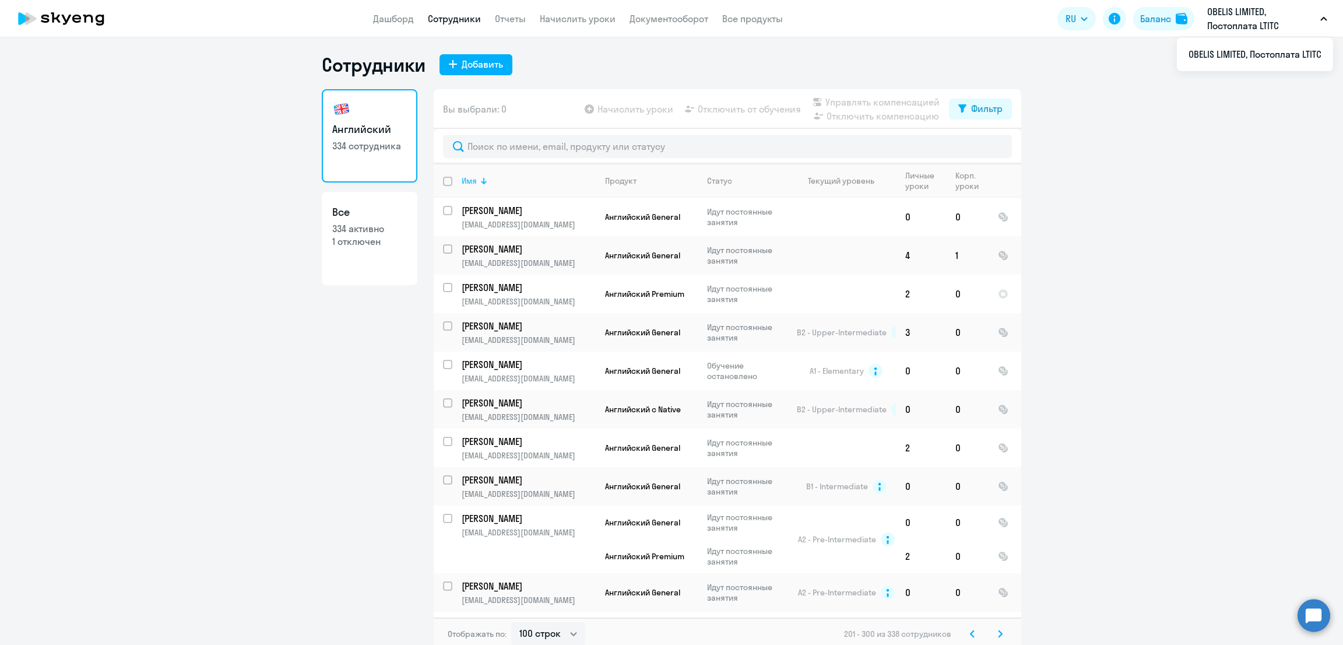
click at [473, 181] on div "Имя" at bounding box center [528, 180] width 133 height 10
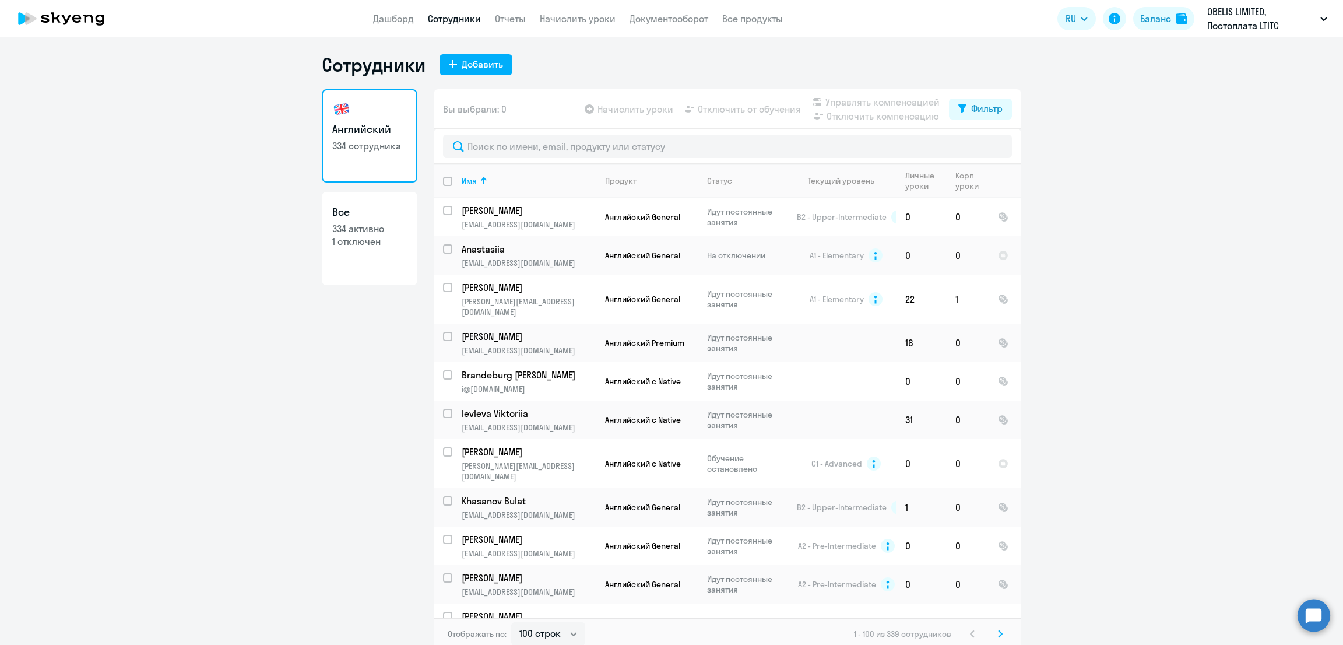
click at [998, 633] on svg-icon at bounding box center [1000, 634] width 14 height 14
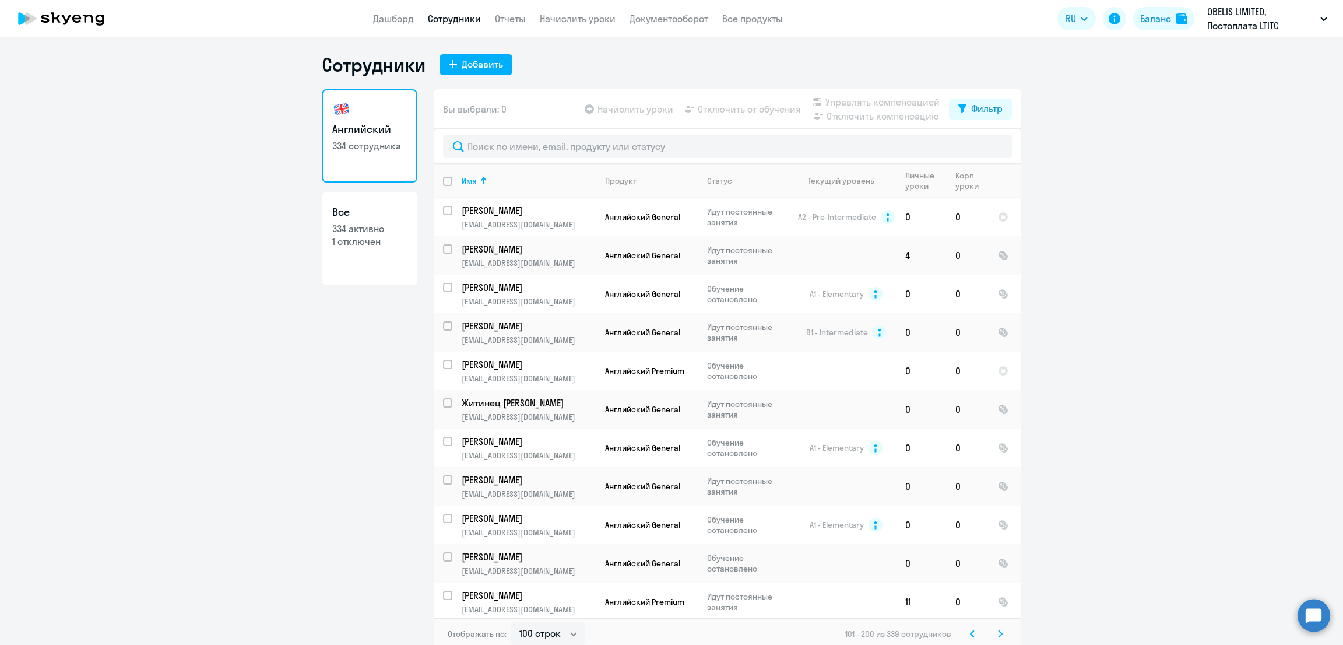
scroll to position [2022, 0]
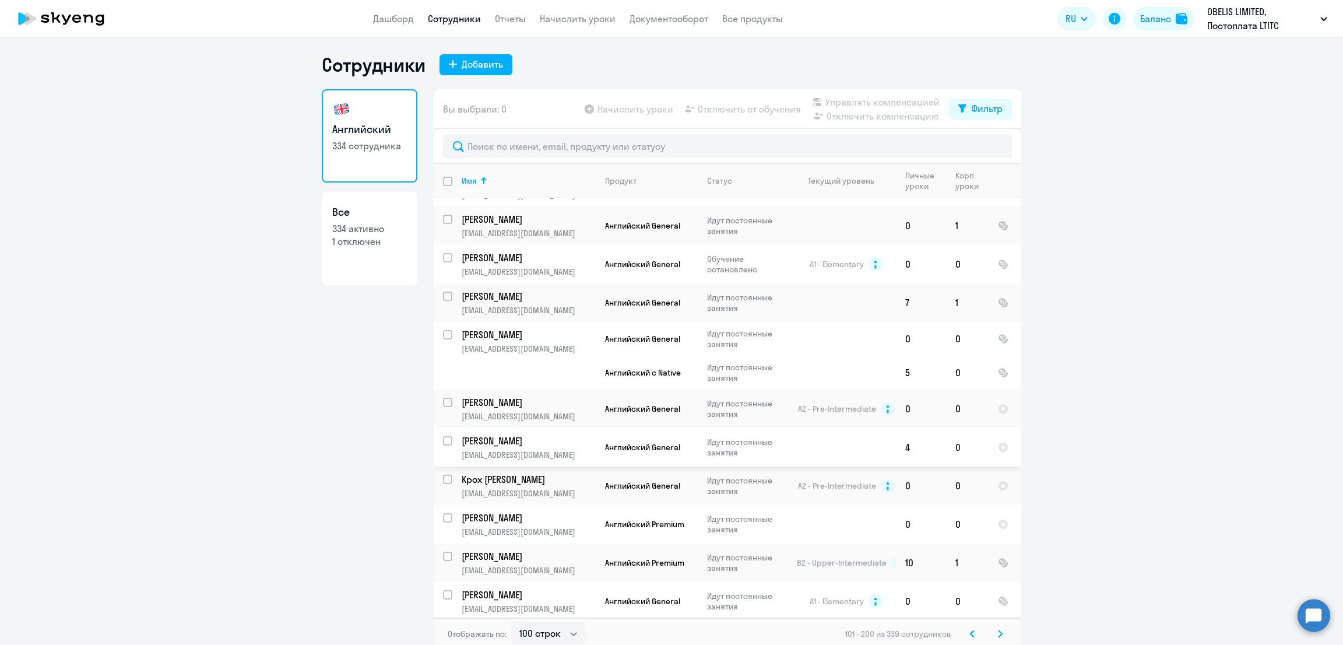
click at [444, 436] on input "select row 40464969" at bounding box center [454, 447] width 23 height 23
checkbox input "true"
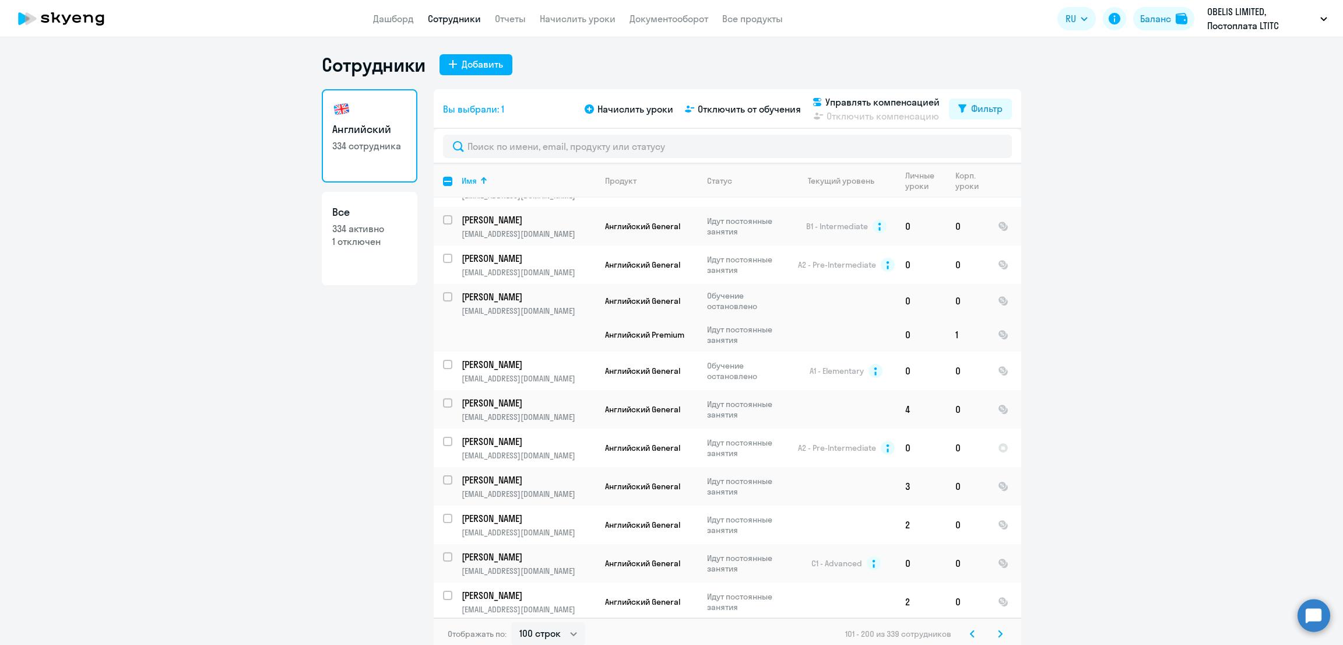
scroll to position [2138, 0]
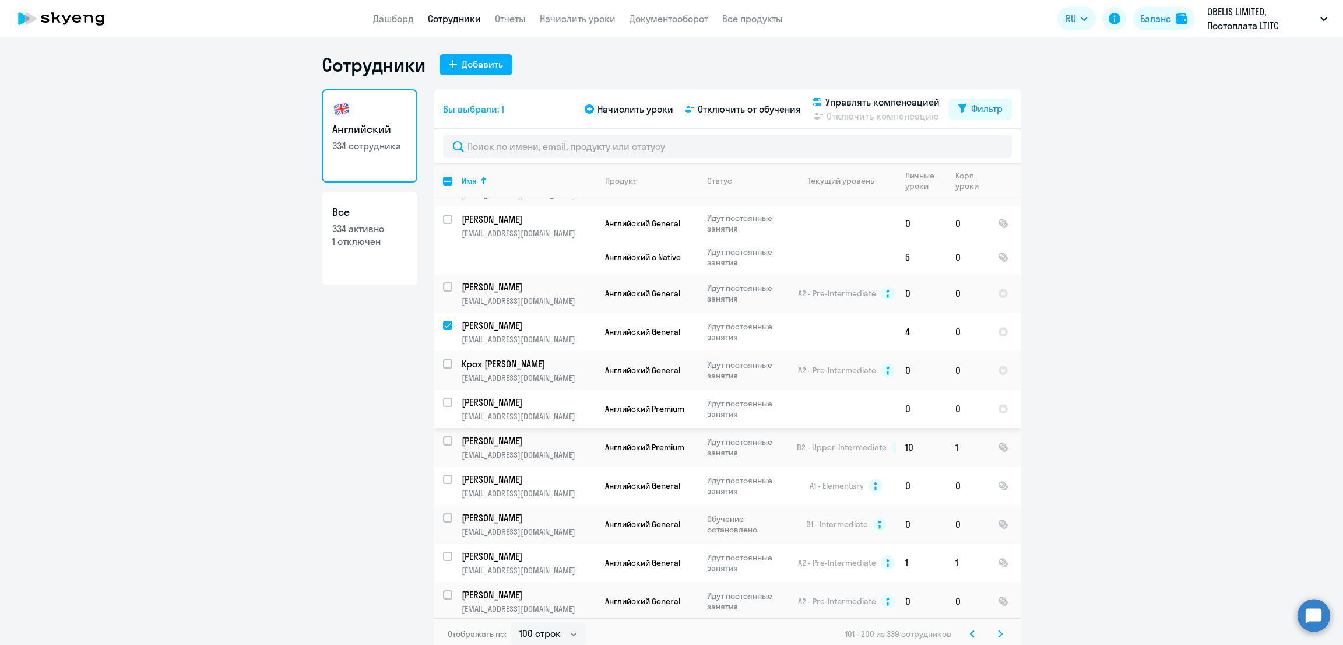
click at [443, 398] on input "select row 40532267" at bounding box center [454, 409] width 23 height 23
checkbox input "true"
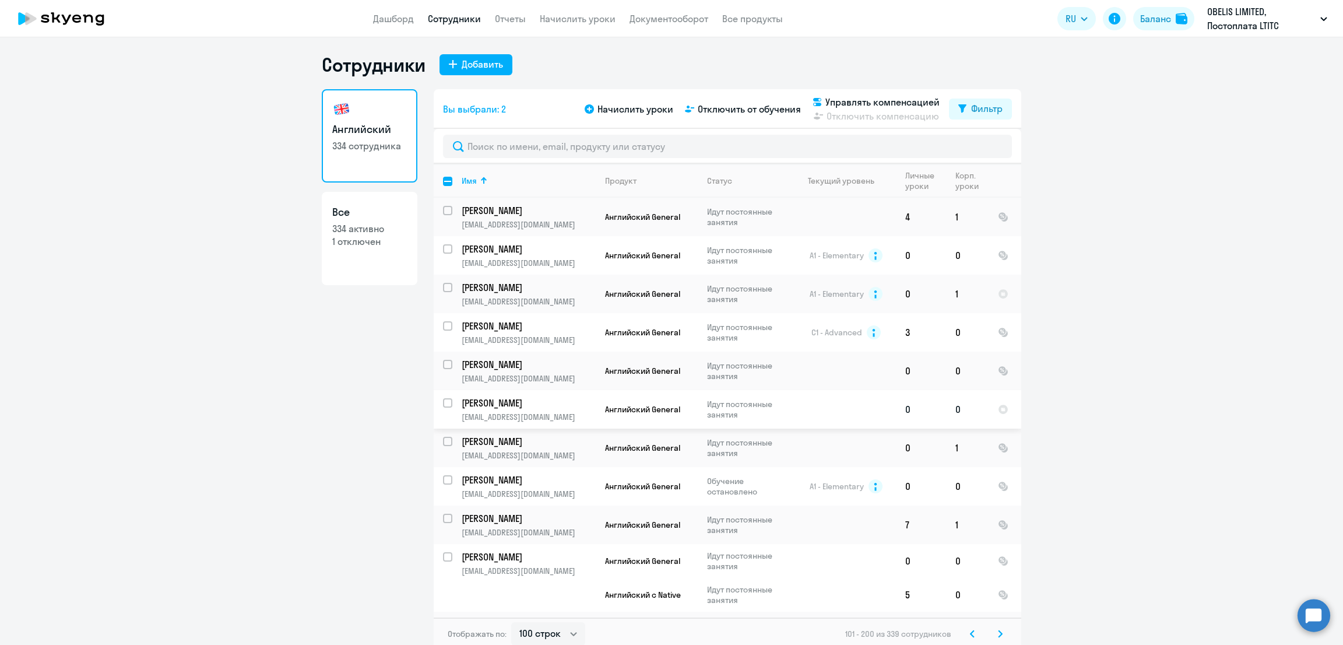
click at [443, 398] on input "select row 41165007" at bounding box center [454, 409] width 23 height 23
checkbox input "true"
click at [443, 398] on input "select row 40475757" at bounding box center [454, 409] width 23 height 23
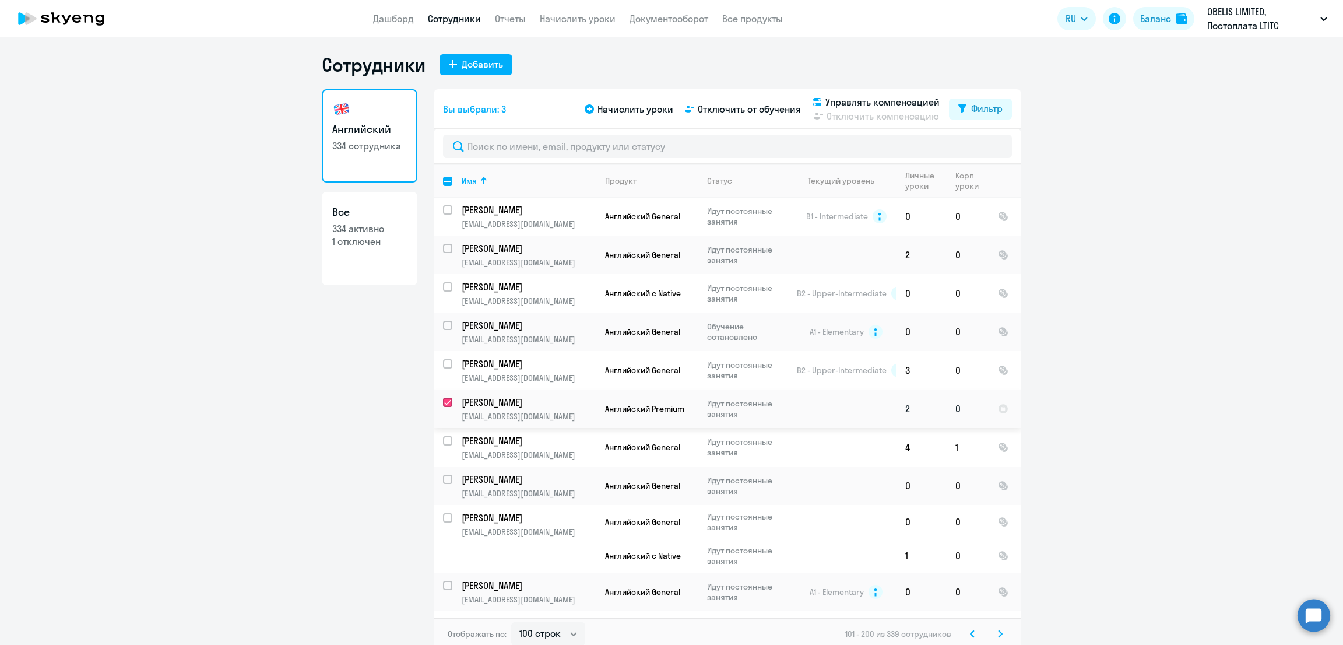
checkbox input "true"
click at [905, 101] on span "Управлять компенсацией" at bounding box center [882, 102] width 114 height 14
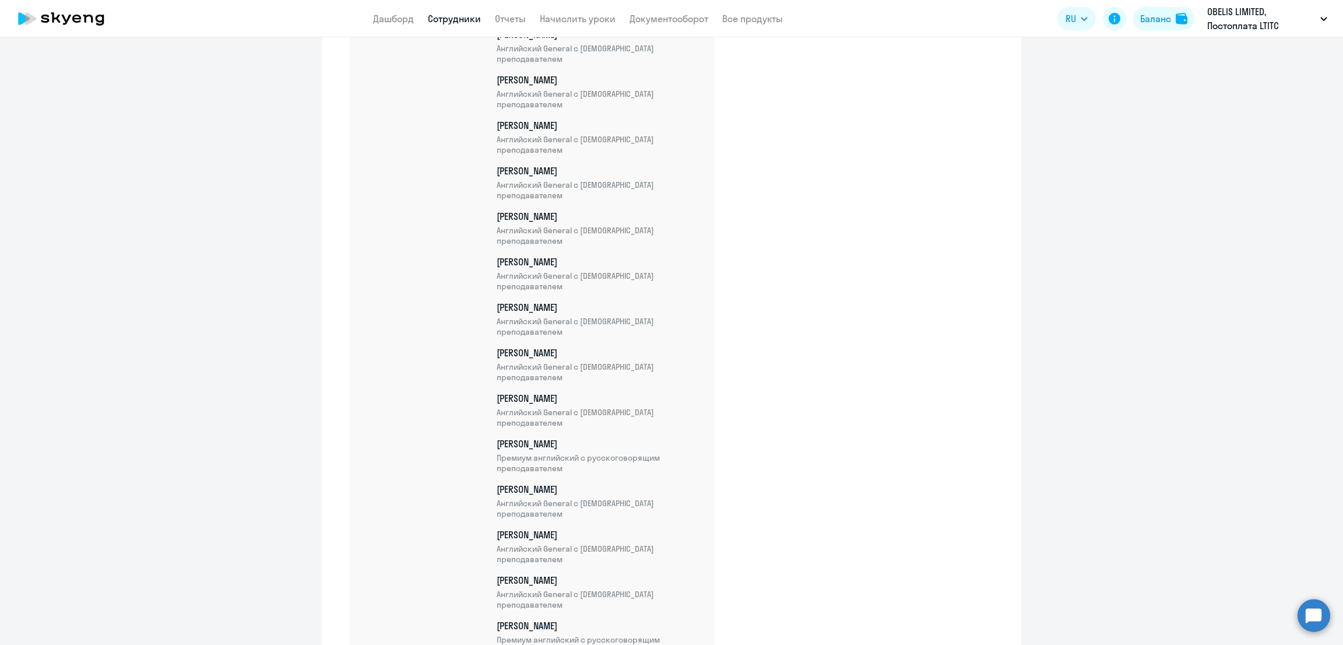
scroll to position [12664, 0]
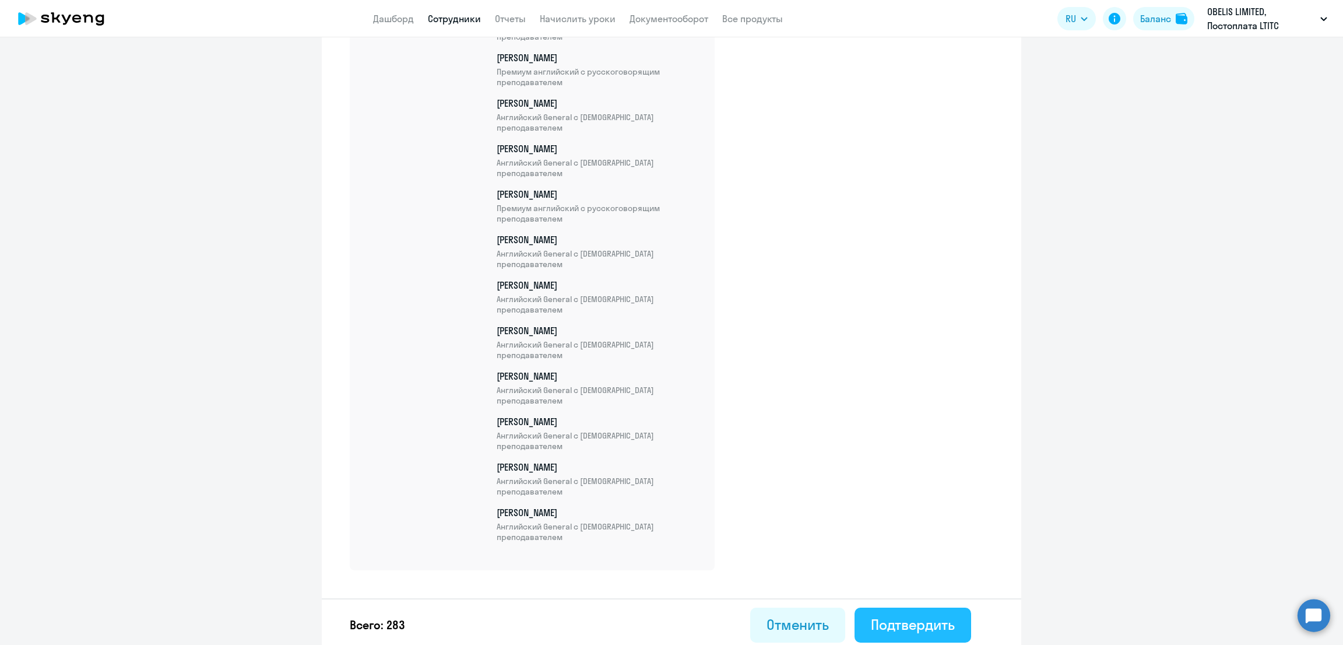
click at [877, 615] on div "Подтвердить" at bounding box center [913, 624] width 84 height 19
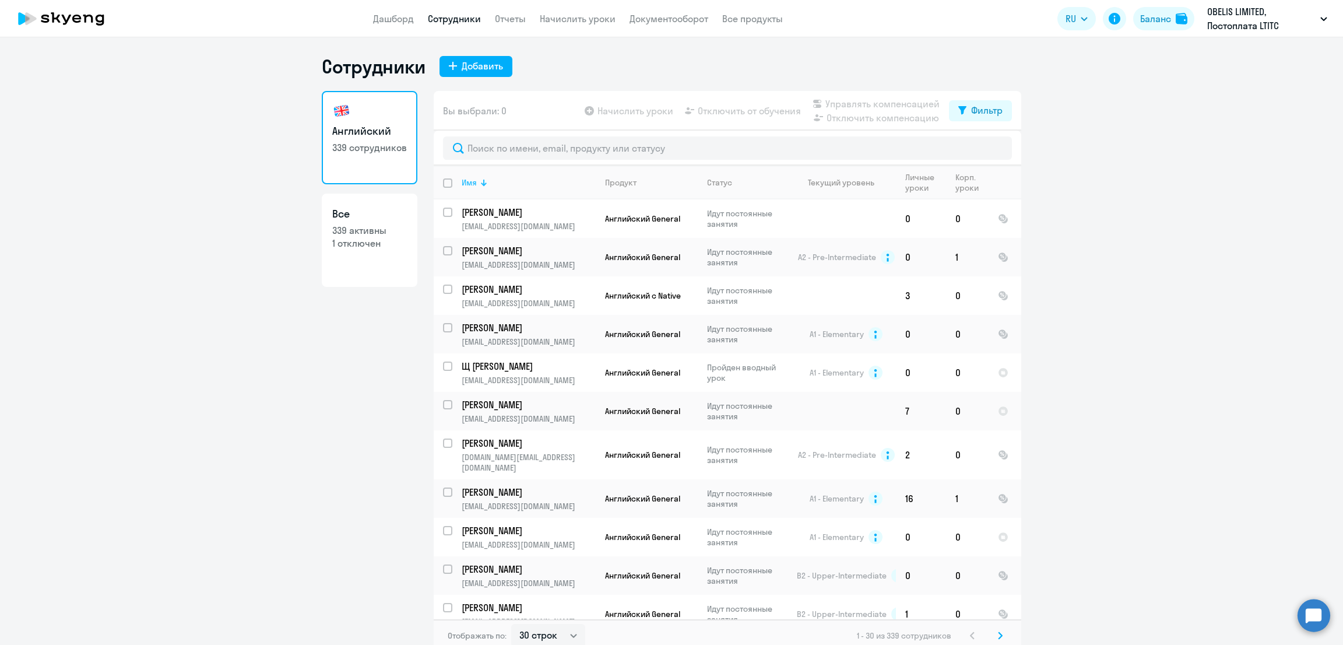
click at [483, 183] on div at bounding box center [484, 183] width 3 height 3
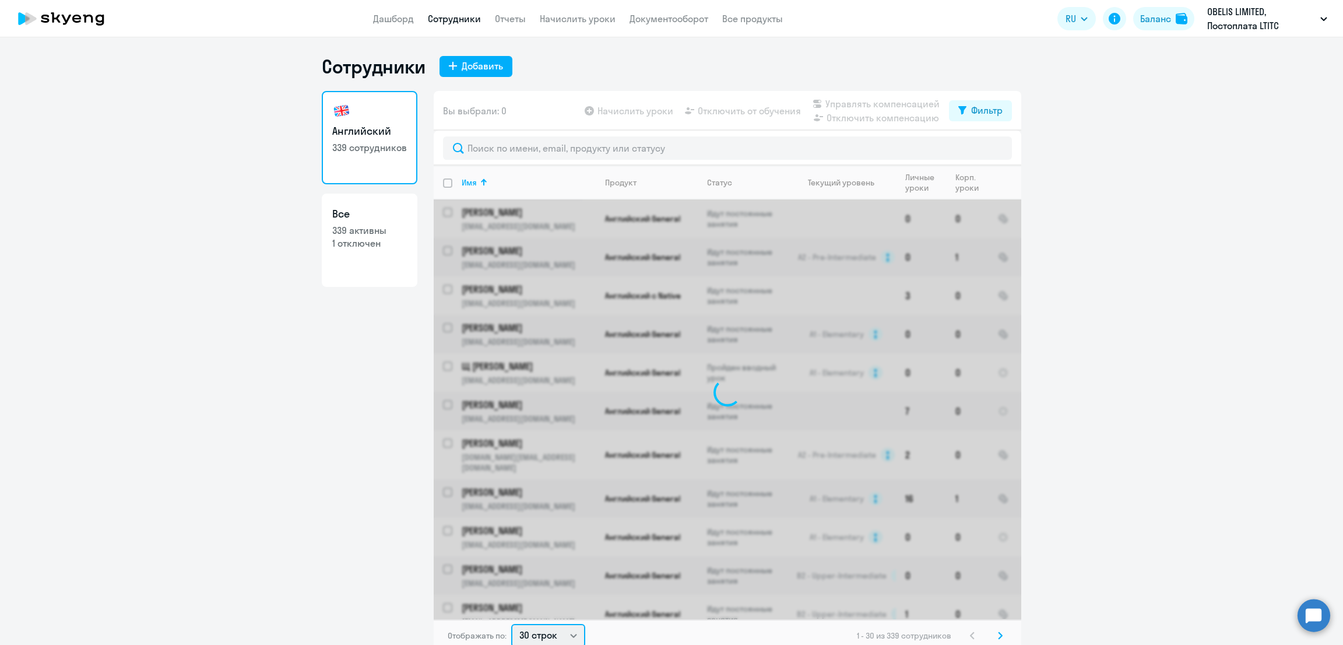
click at [538, 633] on select "30 строк 50 строк 100 строк" at bounding box center [548, 635] width 74 height 23
select select "100"
click at [511, 622] on select "30 строк 50 строк 100 строк" at bounding box center [548, 633] width 74 height 23
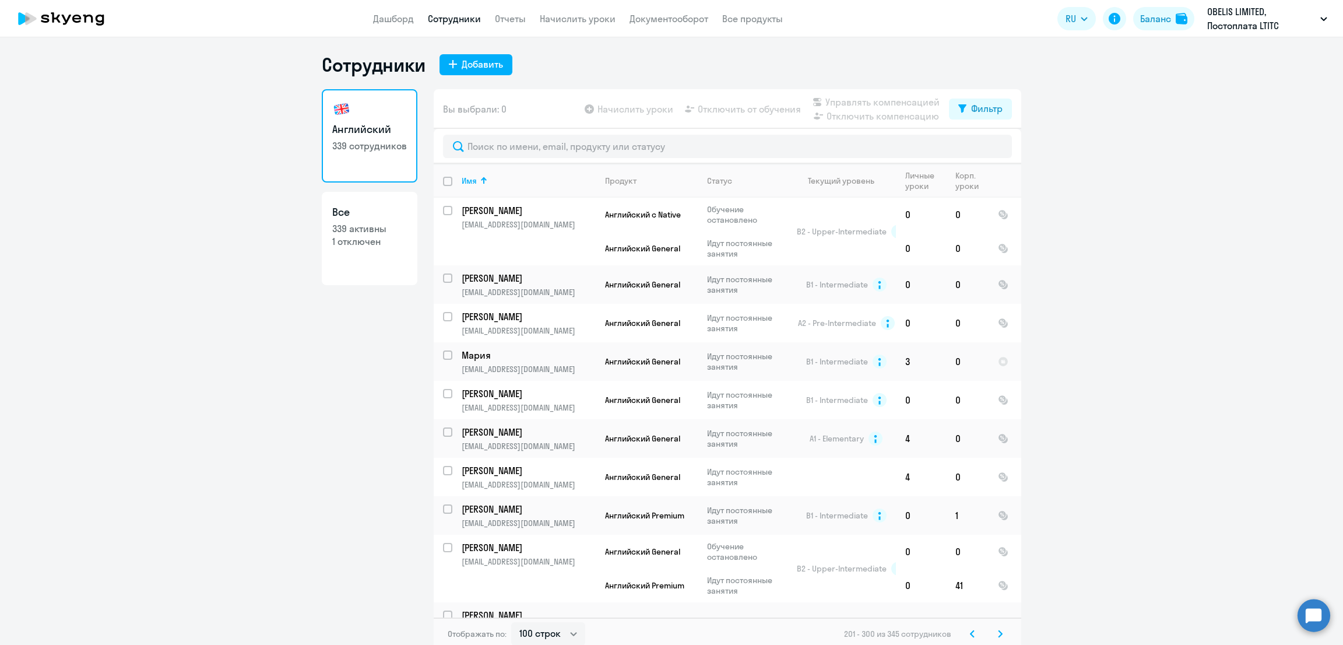
click at [970, 630] on icon at bounding box center [972, 634] width 5 height 8
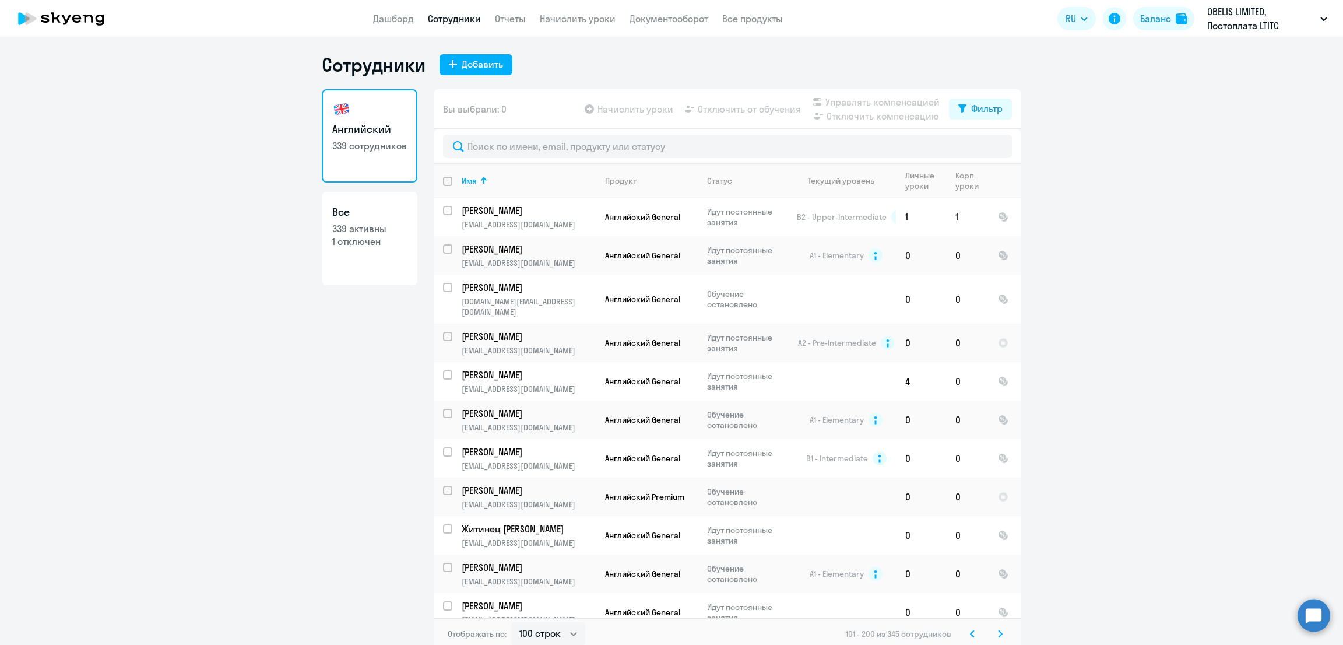
click at [971, 631] on icon at bounding box center [972, 633] width 3 height 6
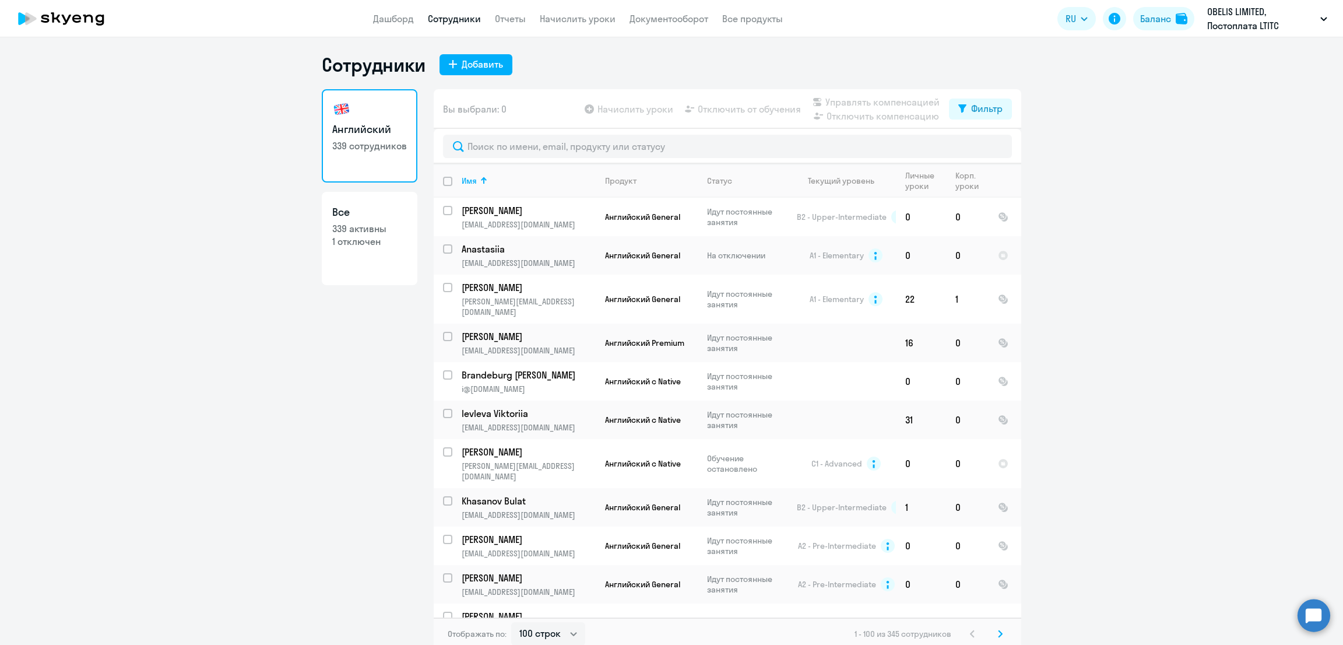
scroll to position [1685, 0]
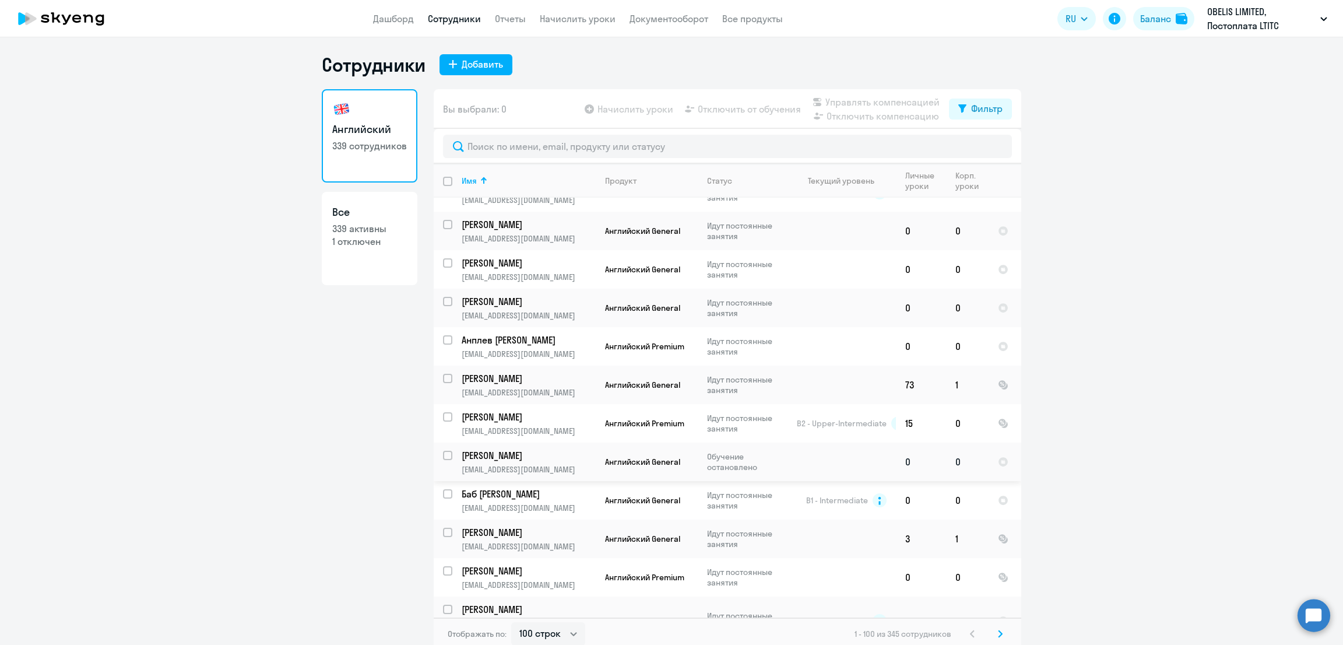
click at [443, 451] on input "select row 42155885" at bounding box center [454, 462] width 23 height 23
checkbox input "true"
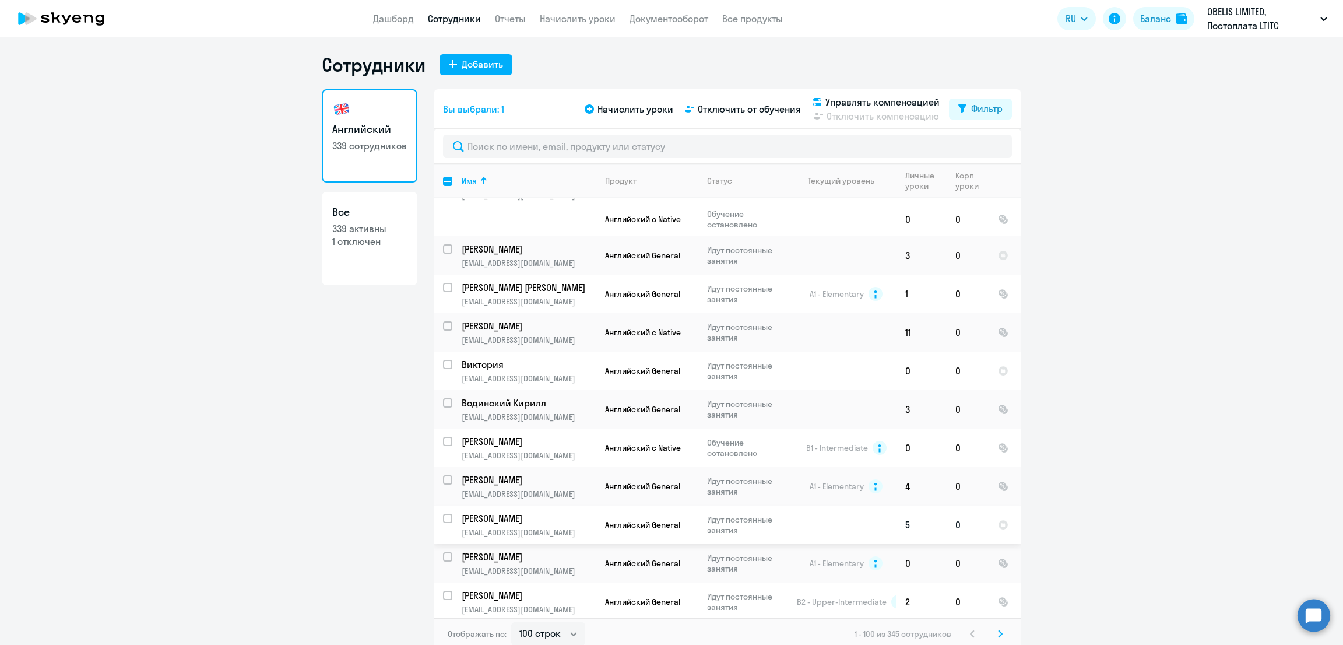
click at [443, 514] on input "select row 41176471" at bounding box center [454, 525] width 23 height 23
checkbox input "true"
click at [848, 103] on span "Управлять компенсацией" at bounding box center [882, 102] width 114 height 14
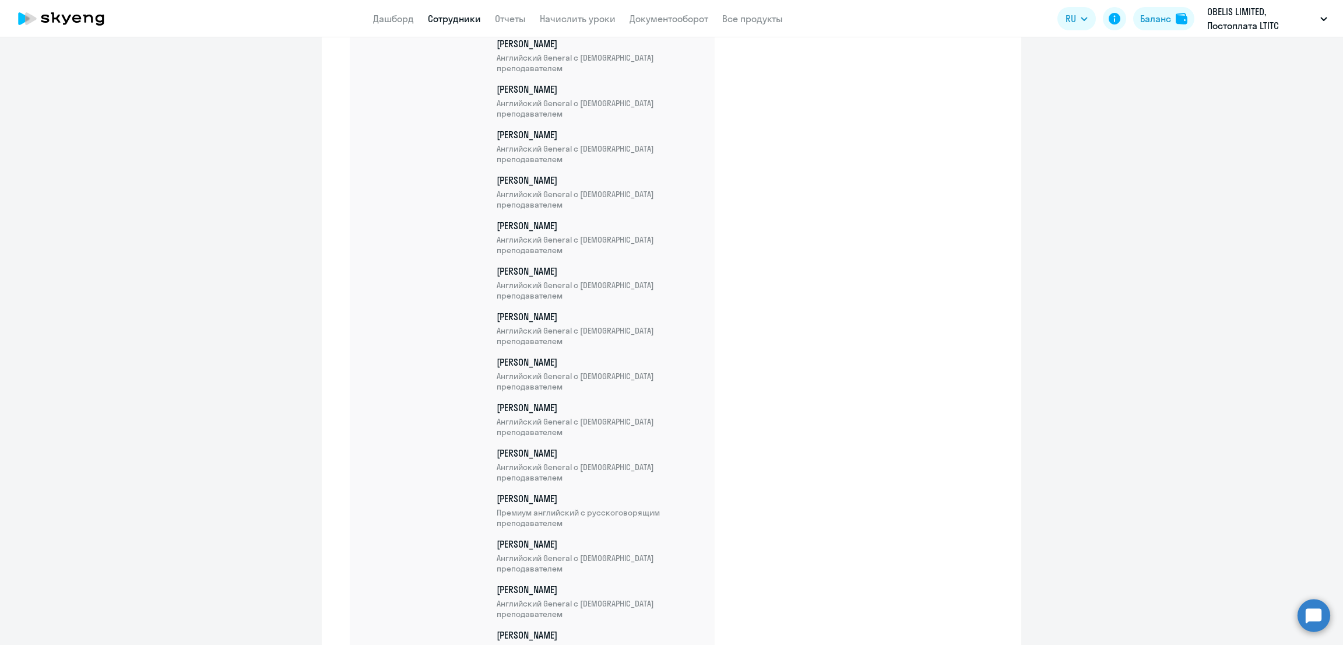
scroll to position [12892, 0]
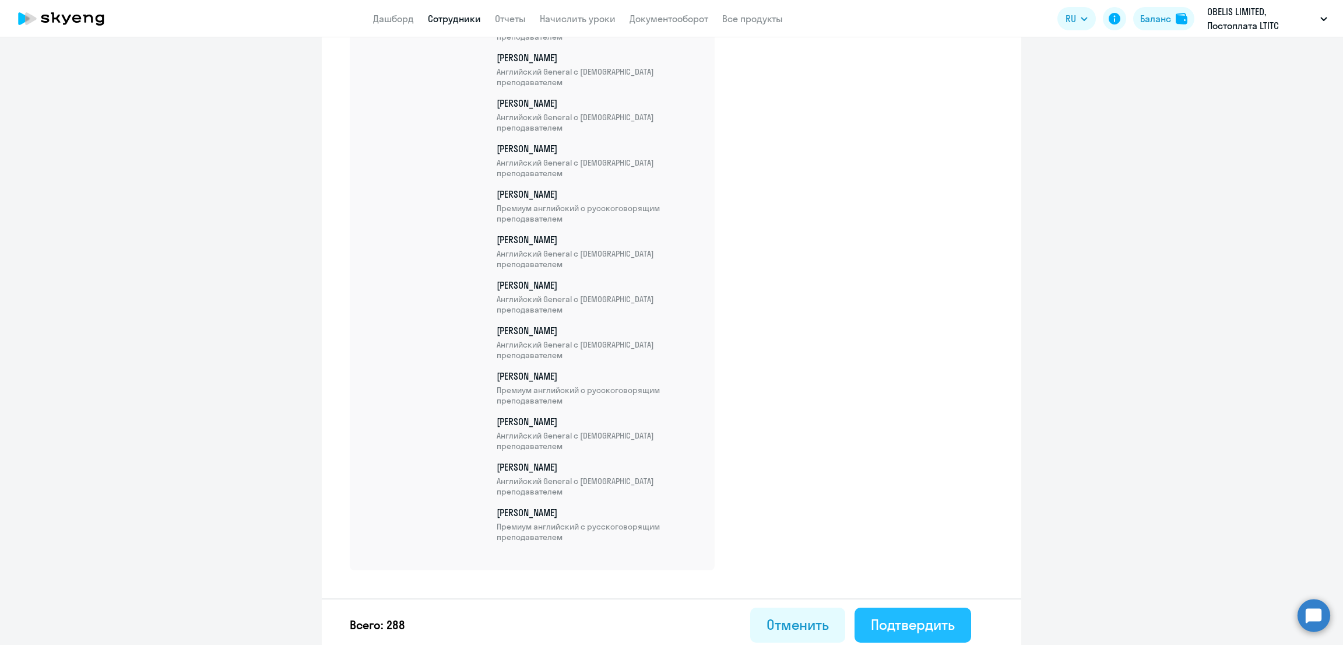
click at [908, 620] on div "Подтвердить" at bounding box center [913, 624] width 84 height 19
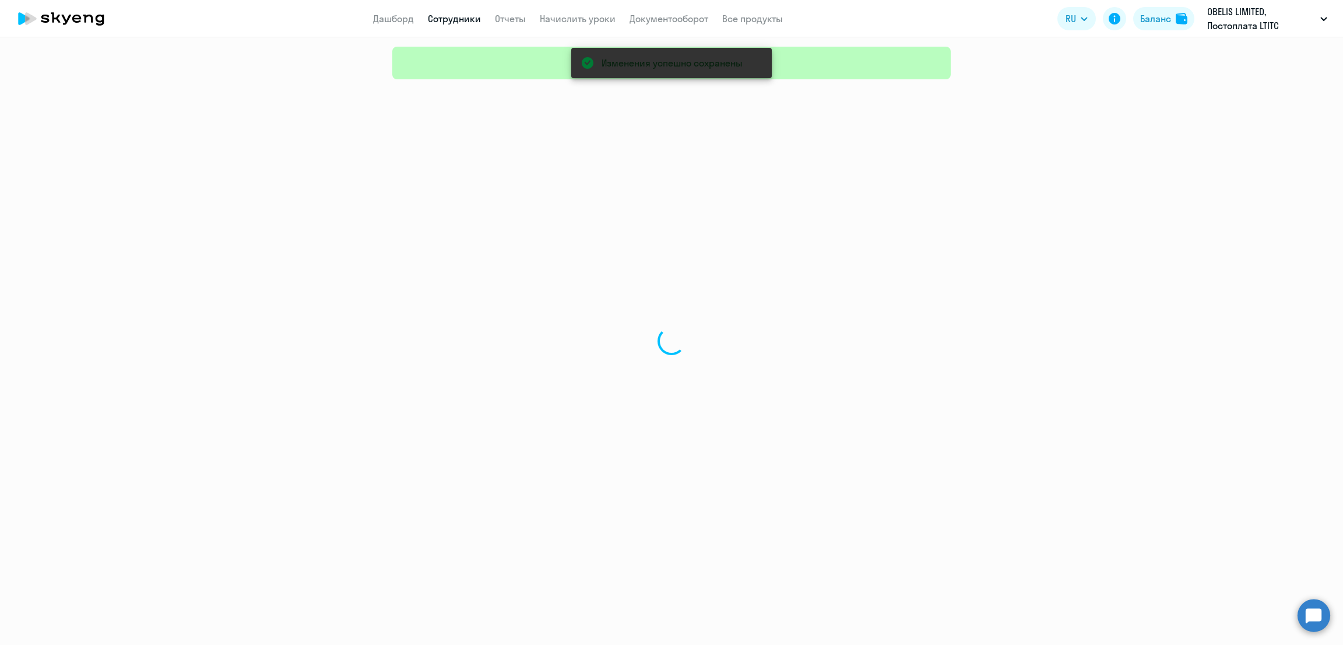
select select "30"
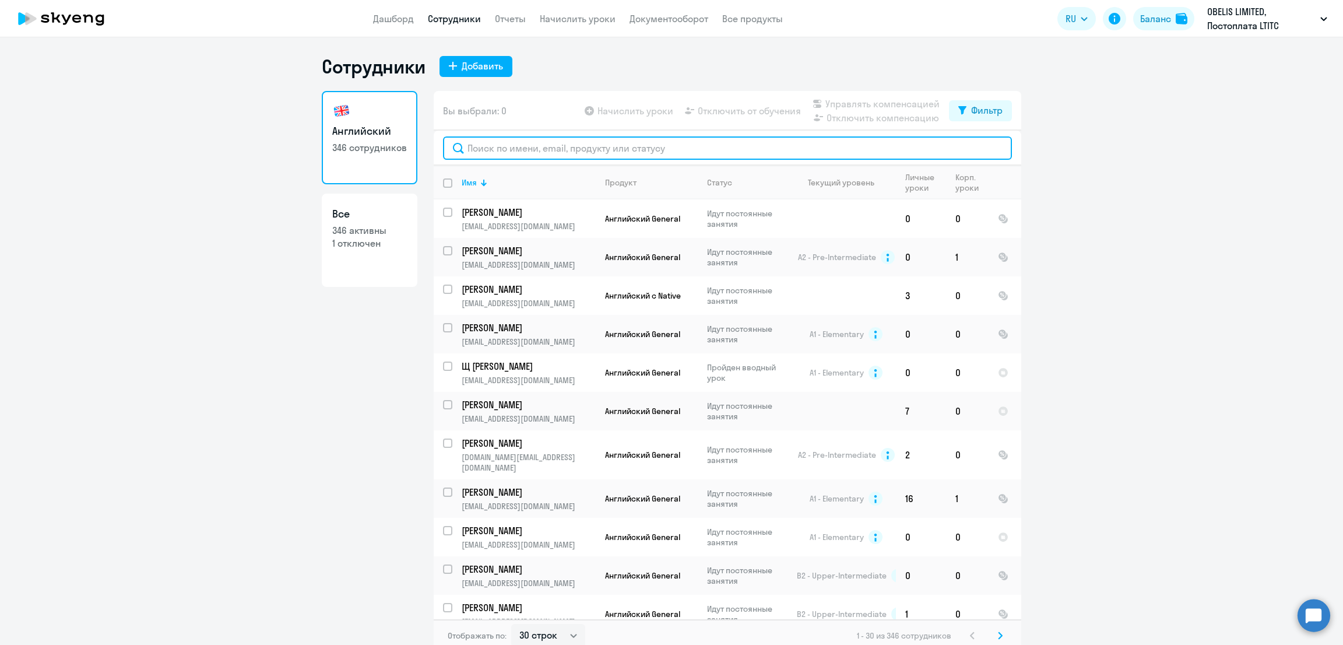
click at [489, 143] on input "text" at bounding box center [727, 147] width 569 height 23
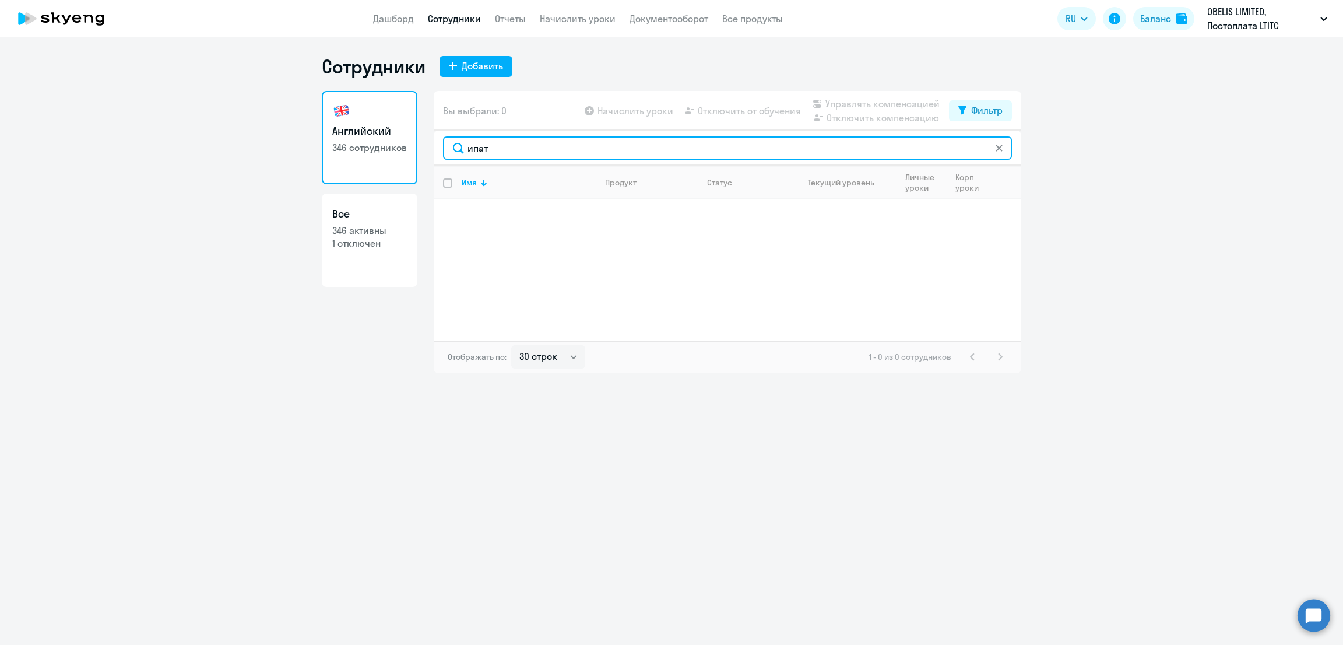
type input "ипат"
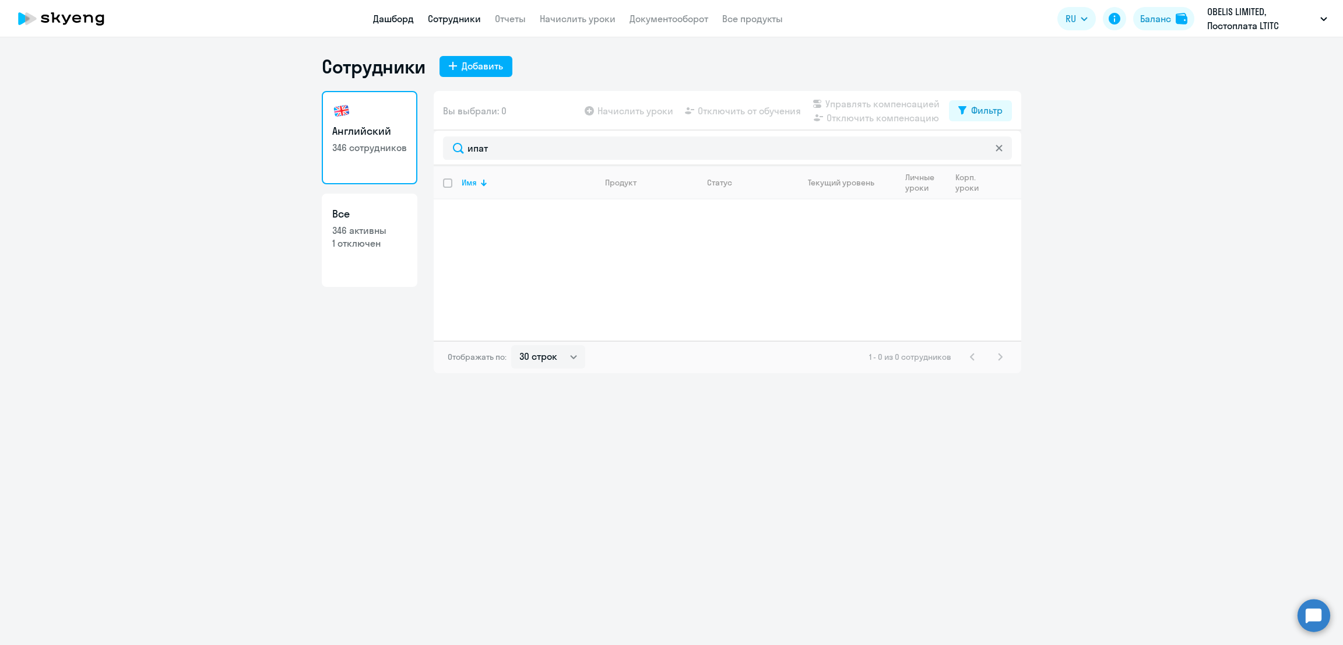
click at [394, 17] on link "Дашборд" at bounding box center [393, 19] width 41 height 12
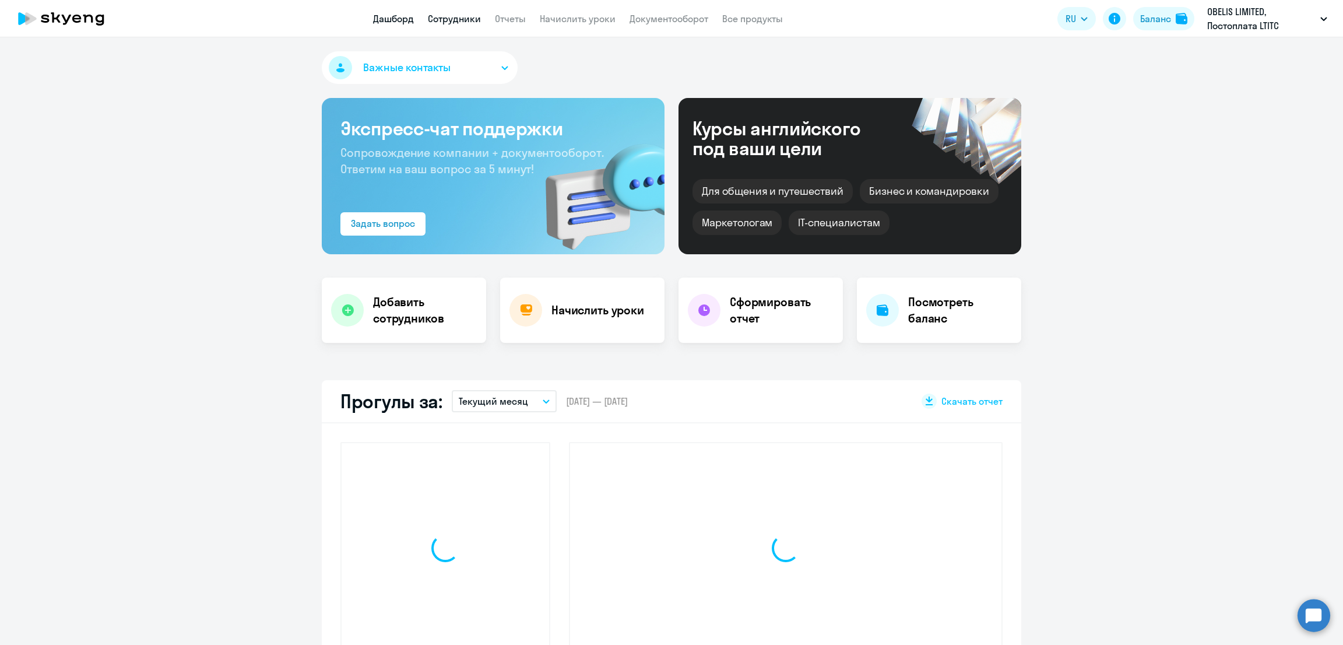
click at [465, 16] on link "Сотрудники" at bounding box center [454, 19] width 53 height 12
select select "30"
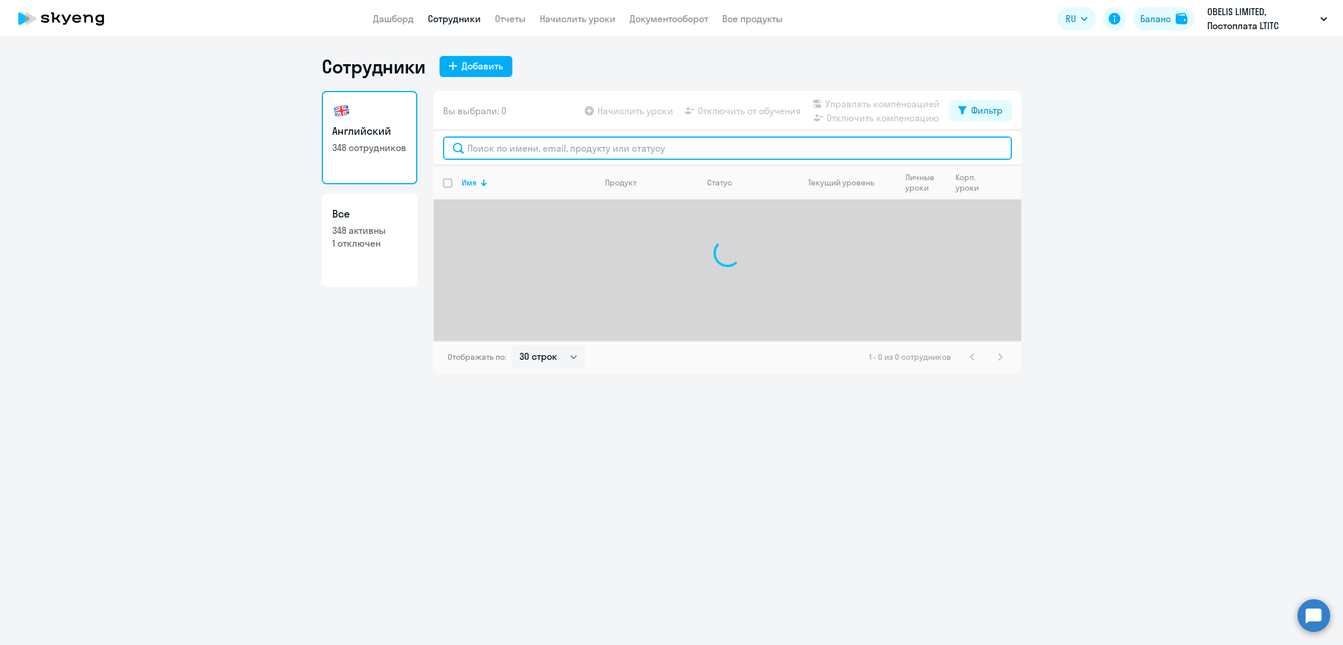
click at [496, 140] on input "text" at bounding box center [727, 147] width 569 height 23
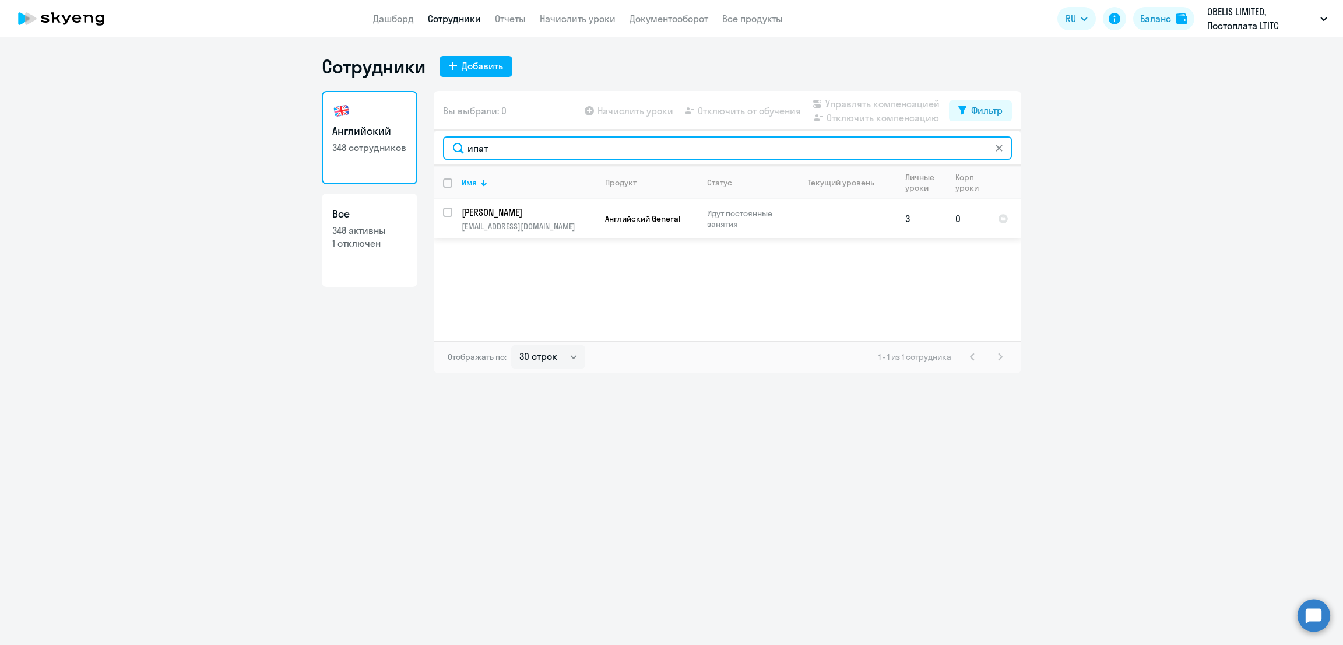
type input "ипат"
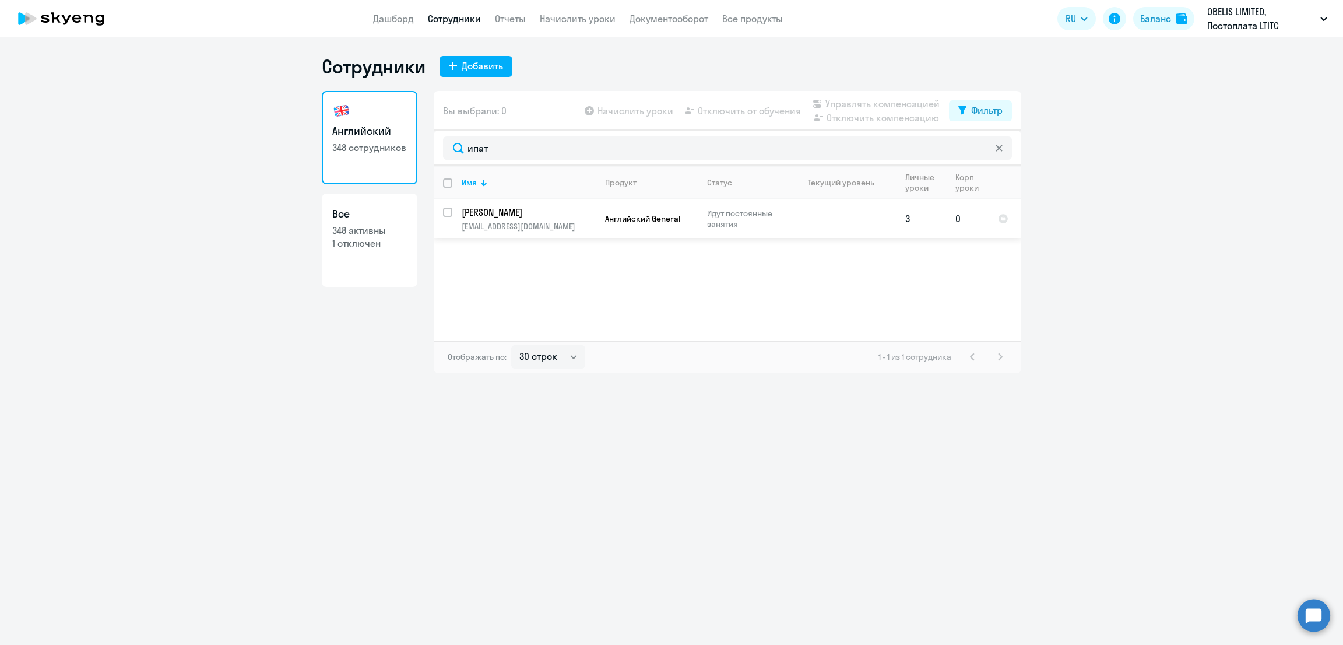
click at [449, 210] on input "select row 41504238" at bounding box center [454, 219] width 23 height 23
checkbox input "true"
click at [889, 105] on span "Управлять компенсацией" at bounding box center [882, 104] width 114 height 14
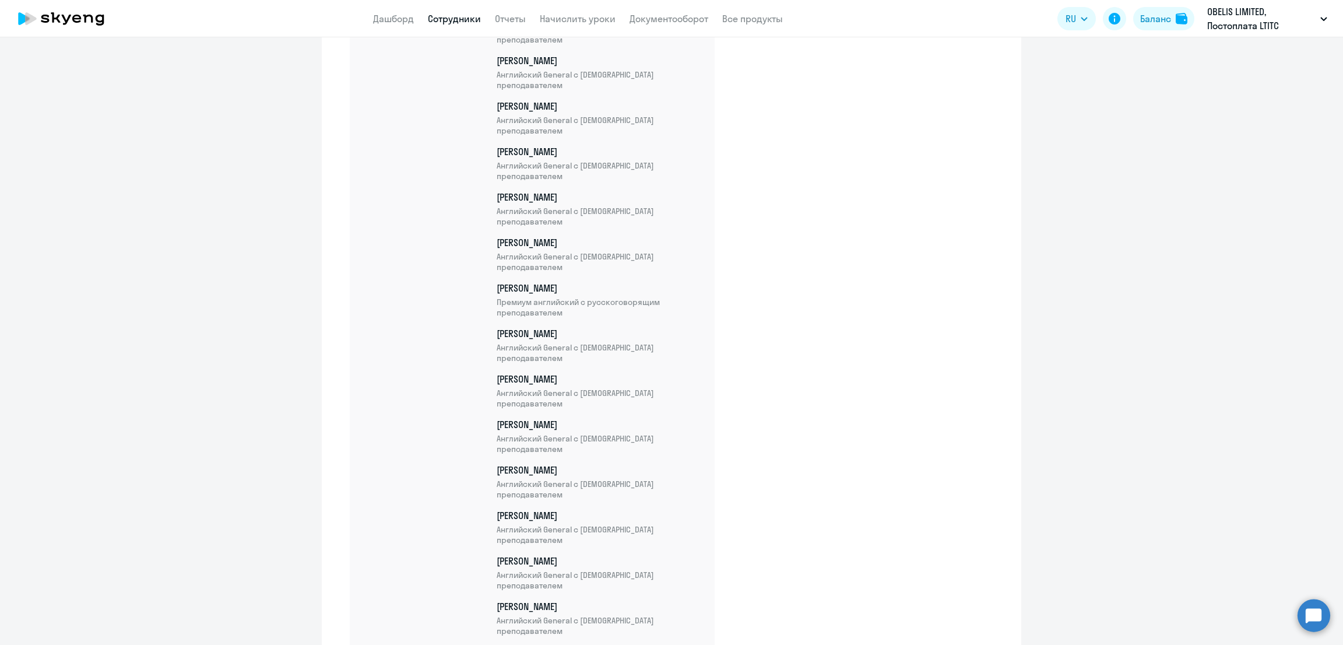
scroll to position [12982, 0]
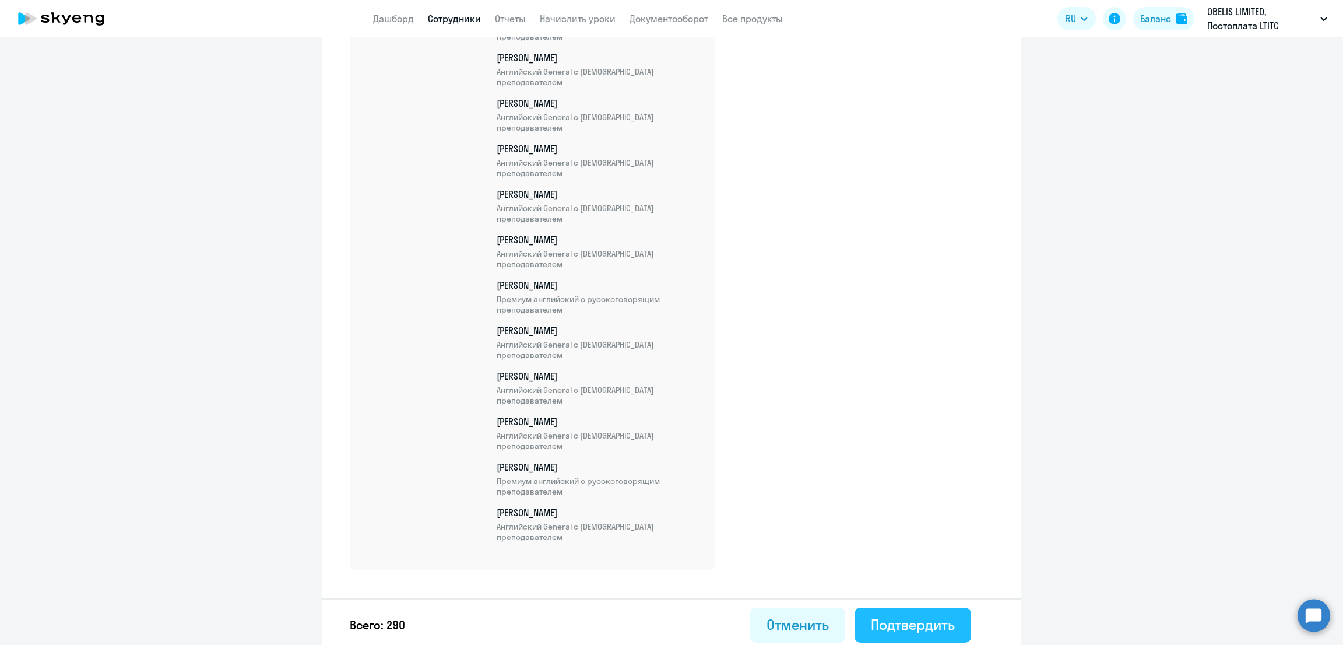
click at [905, 616] on div "Подтвердить" at bounding box center [913, 624] width 84 height 19
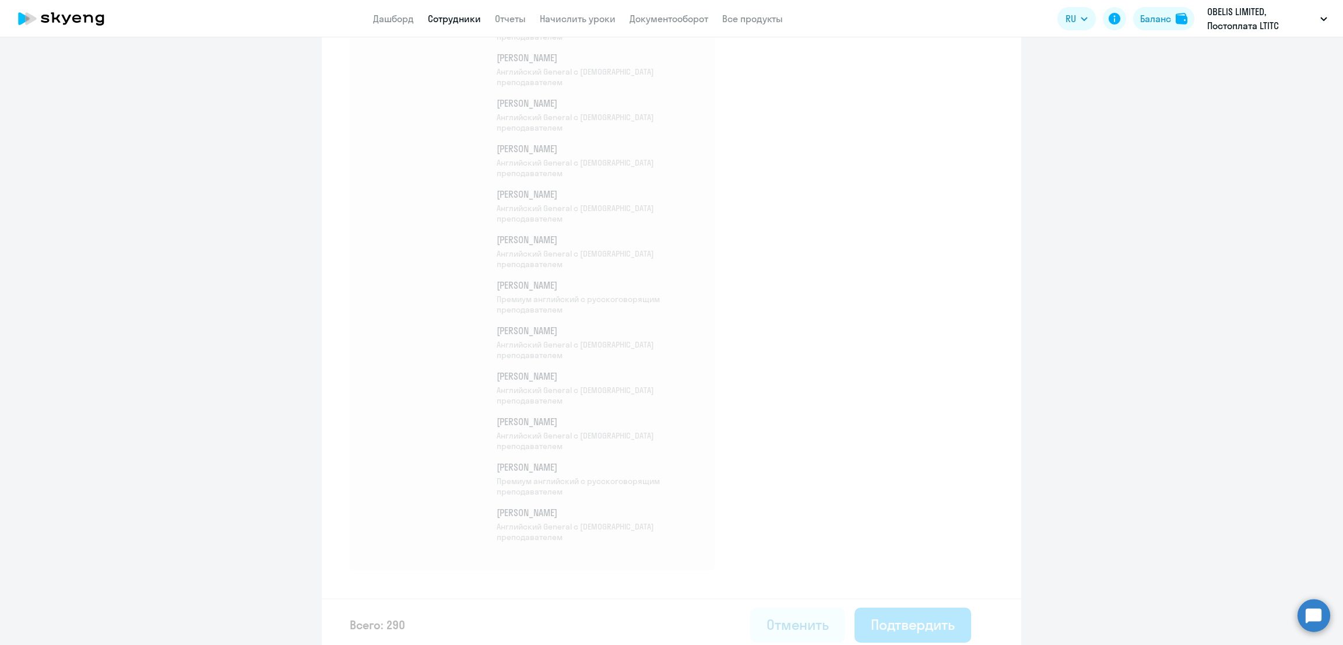
select select "30"
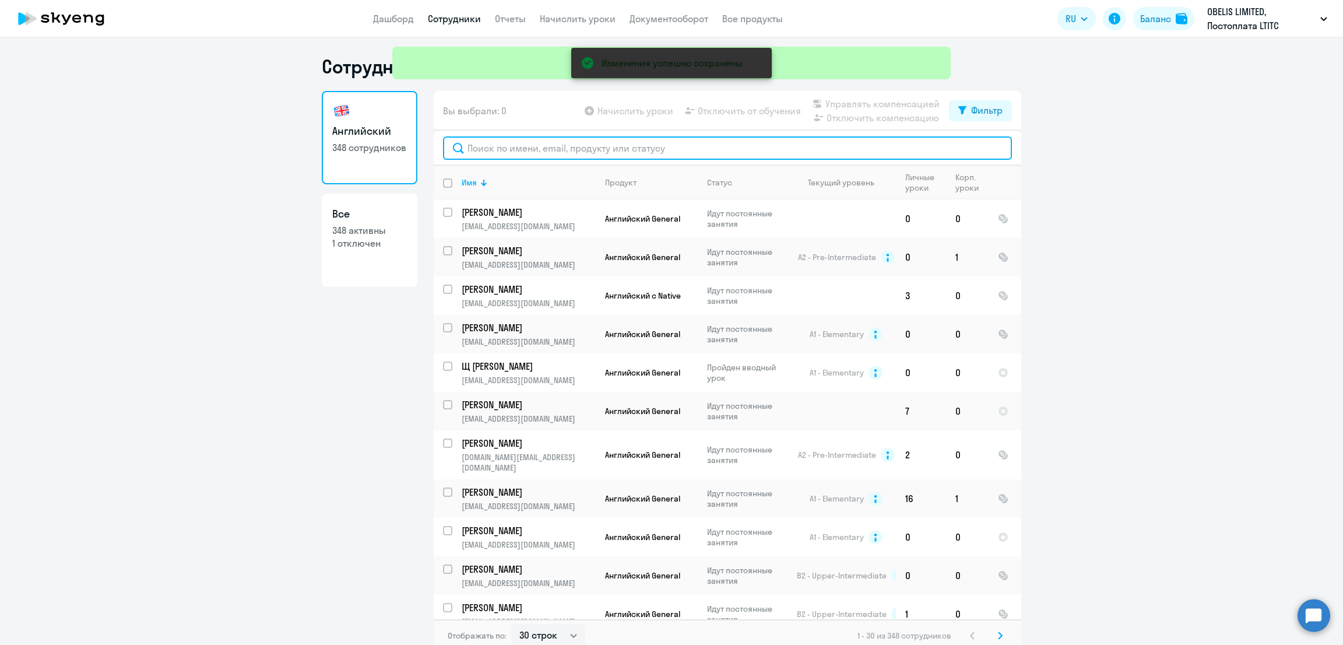
drag, startPoint x: 545, startPoint y: 144, endPoint x: 571, endPoint y: 143, distance: 26.2
click at [547, 143] on input "text" at bounding box center [727, 147] width 569 height 23
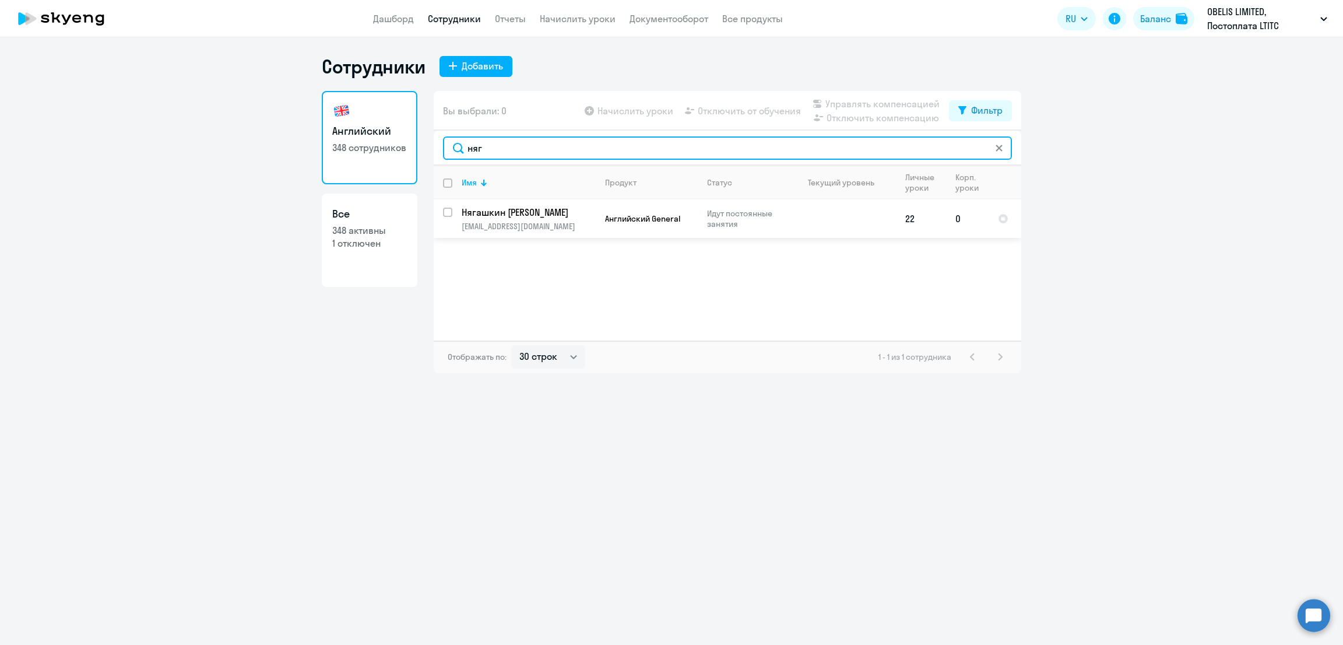
type input "няг"
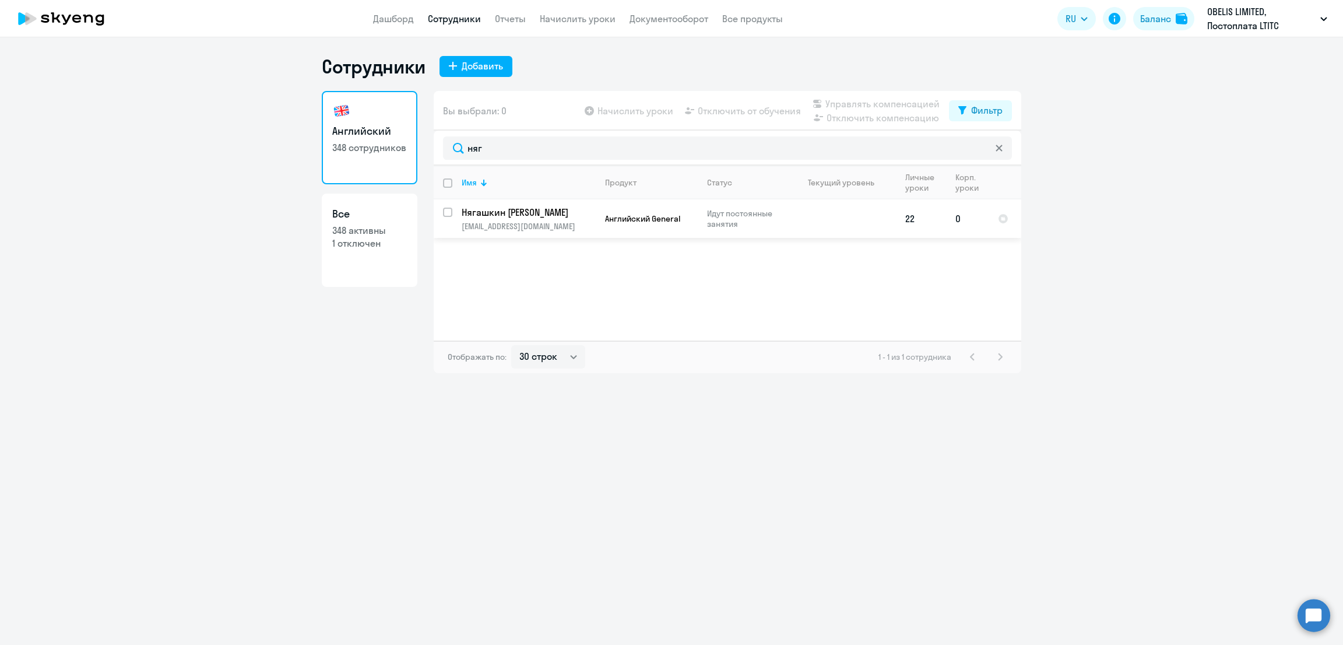
click at [447, 210] on input "select row 41431142" at bounding box center [454, 219] width 23 height 23
checkbox input "true"
click at [888, 100] on span "Управлять компенсацией" at bounding box center [882, 104] width 114 height 14
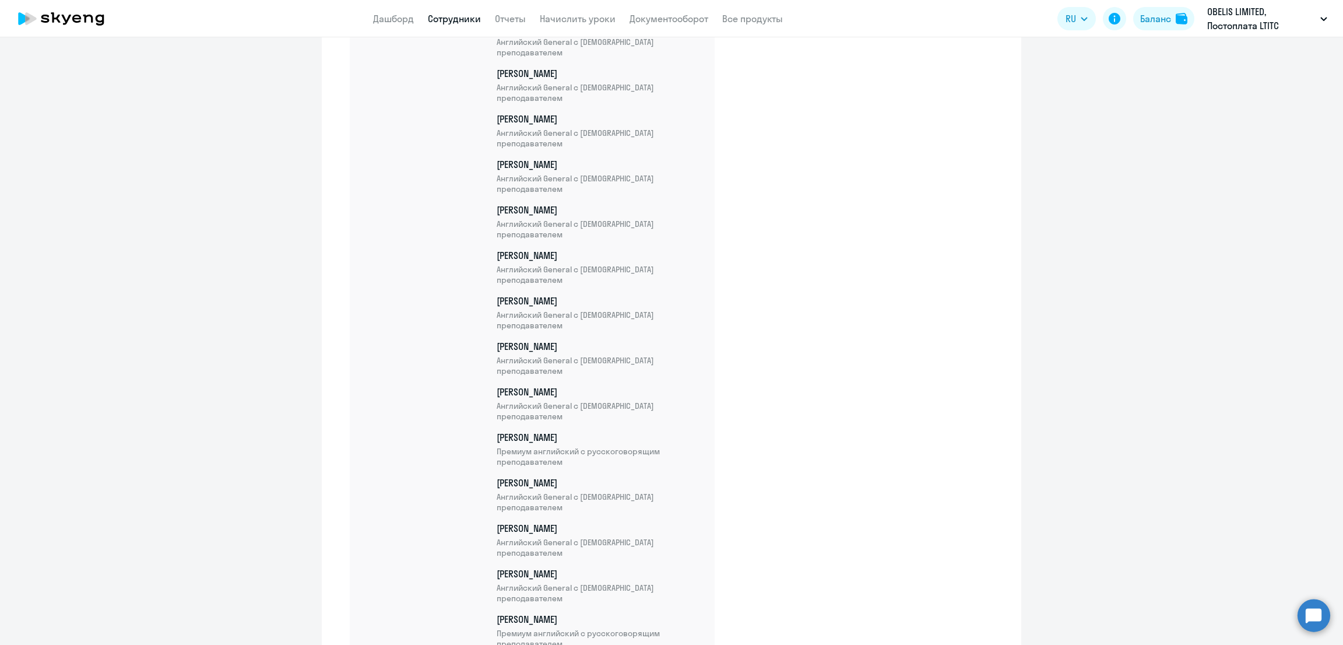
scroll to position [13028, 0]
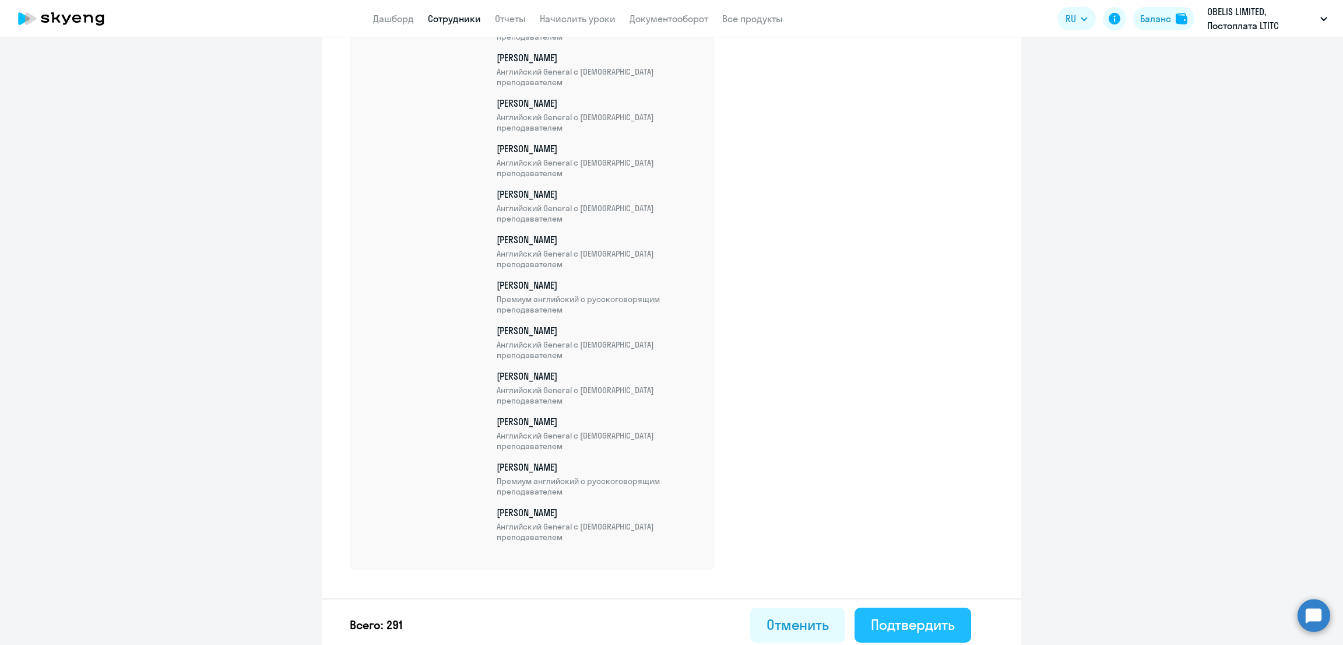
click at [871, 615] on div "Подтвердить" at bounding box center [913, 624] width 84 height 19
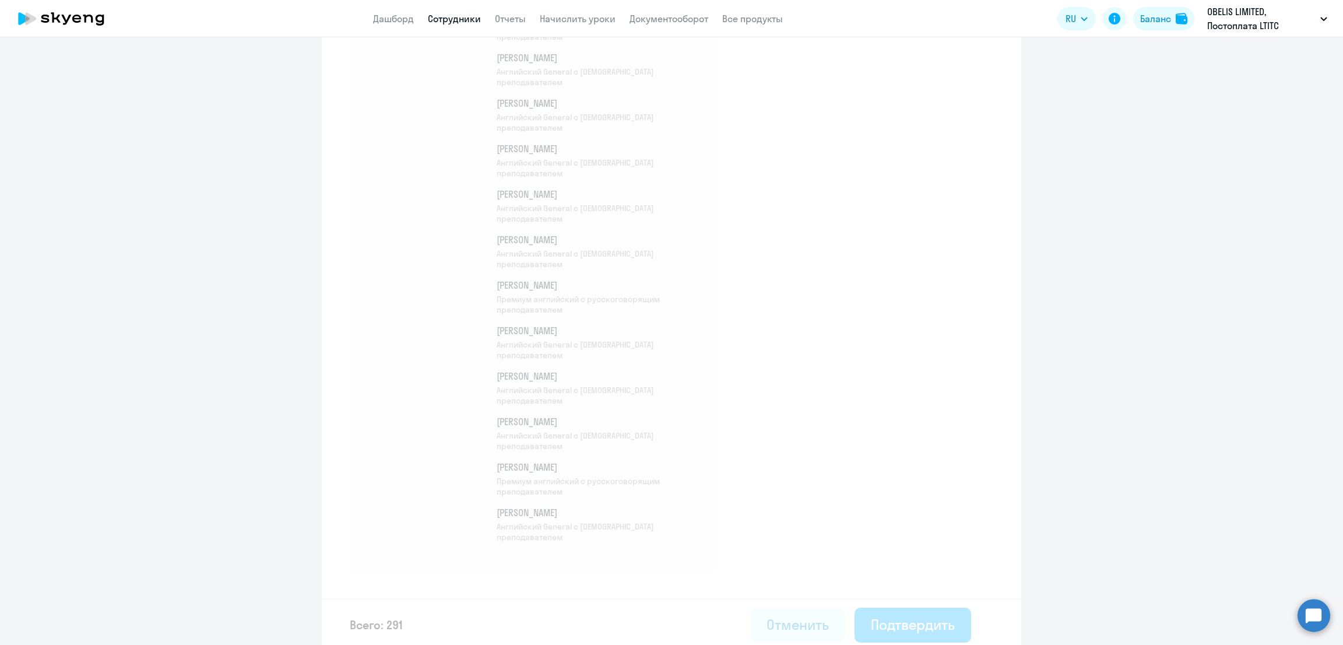
select select "30"
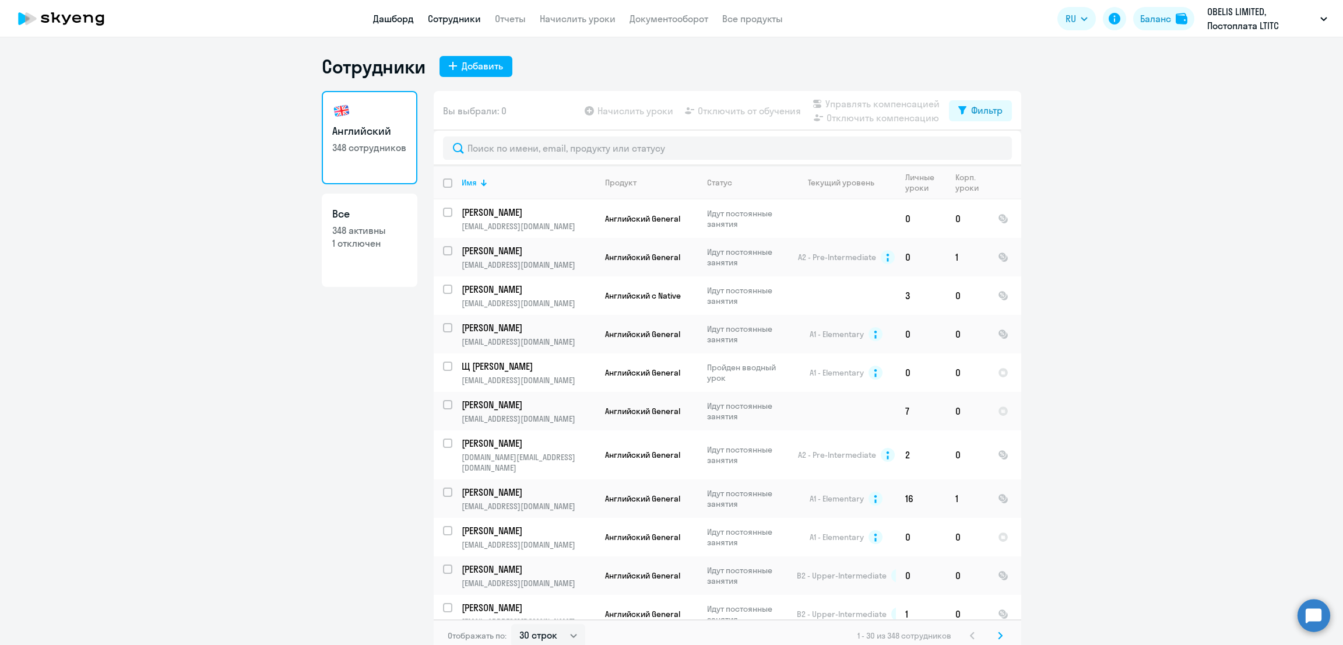
click at [395, 19] on link "Дашборд" at bounding box center [393, 19] width 41 height 12
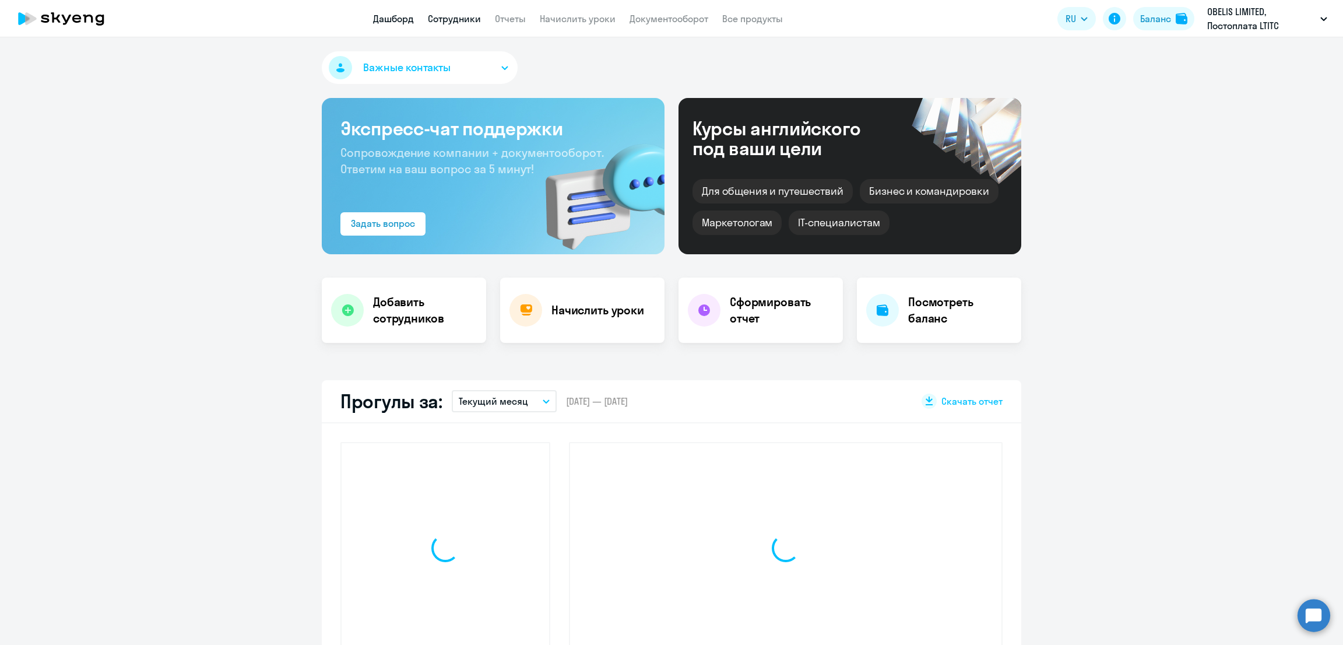
click at [445, 17] on link "Сотрудники" at bounding box center [454, 19] width 53 height 12
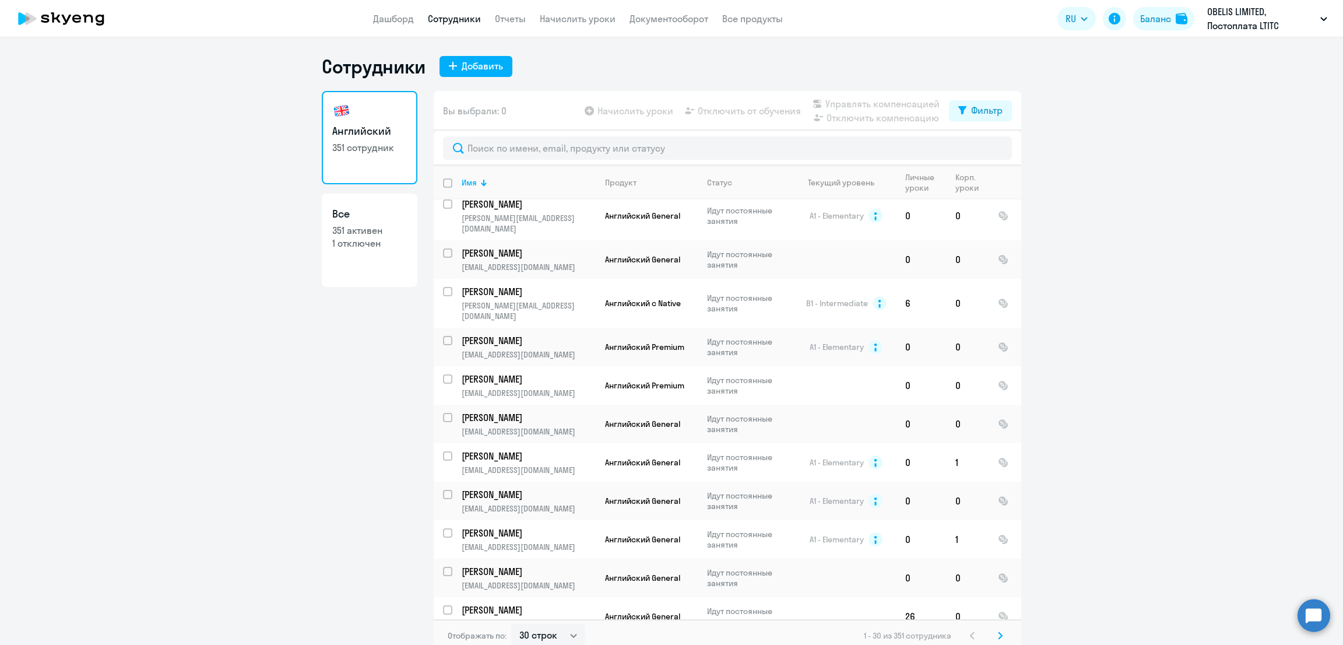
scroll to position [733, 0]
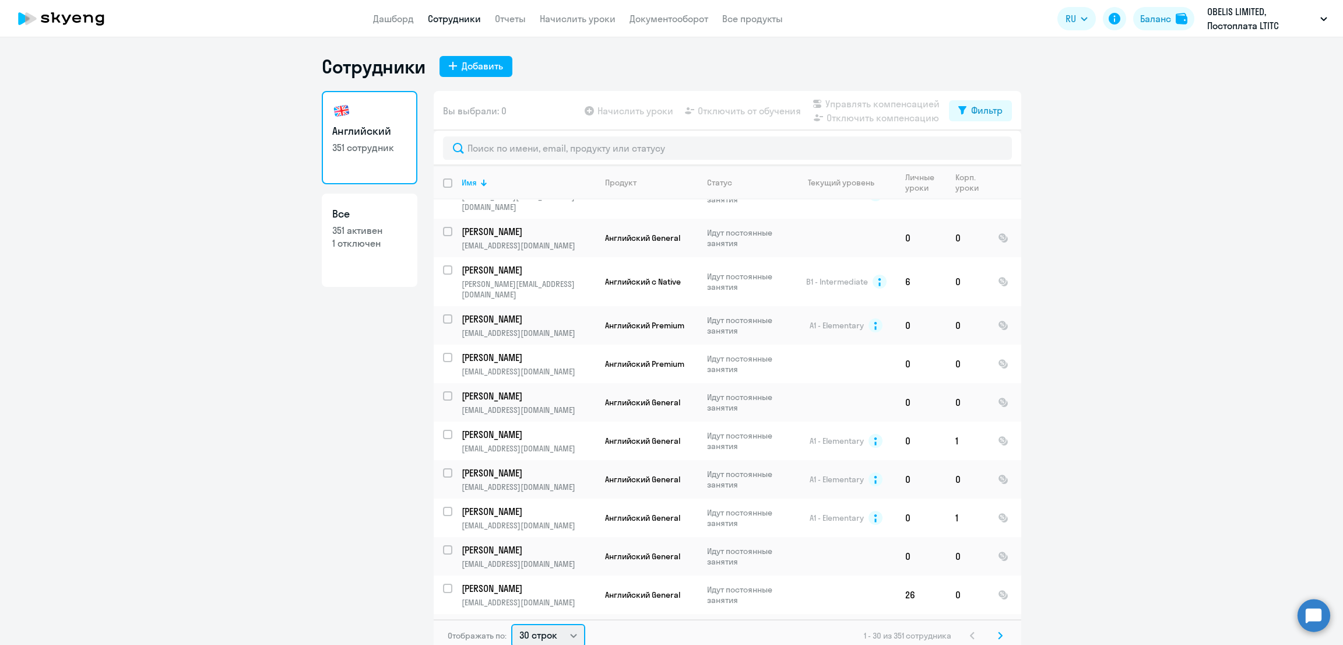
click at [515, 634] on select "30 строк 50 строк 100 строк" at bounding box center [548, 635] width 74 height 23
select select "100"
click at [511, 622] on select "30 строк 50 строк 100 строк" at bounding box center [548, 633] width 74 height 23
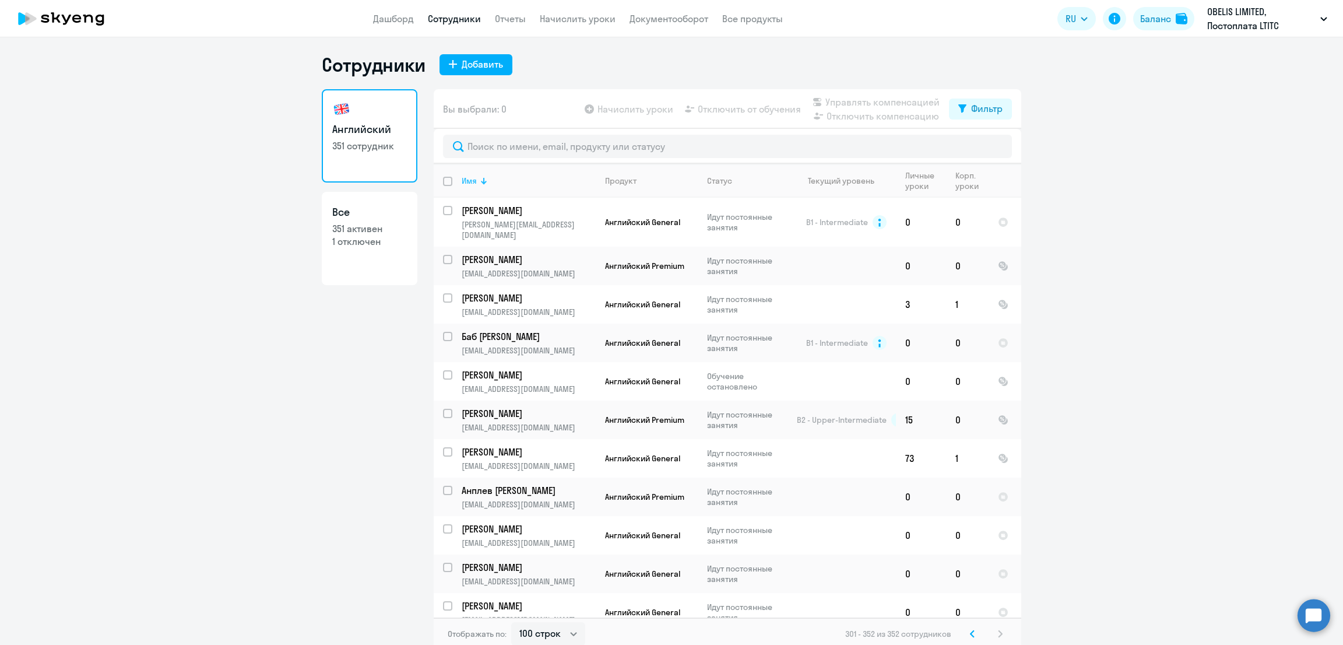
click at [481, 182] on div at bounding box center [482, 182] width 3 height 3
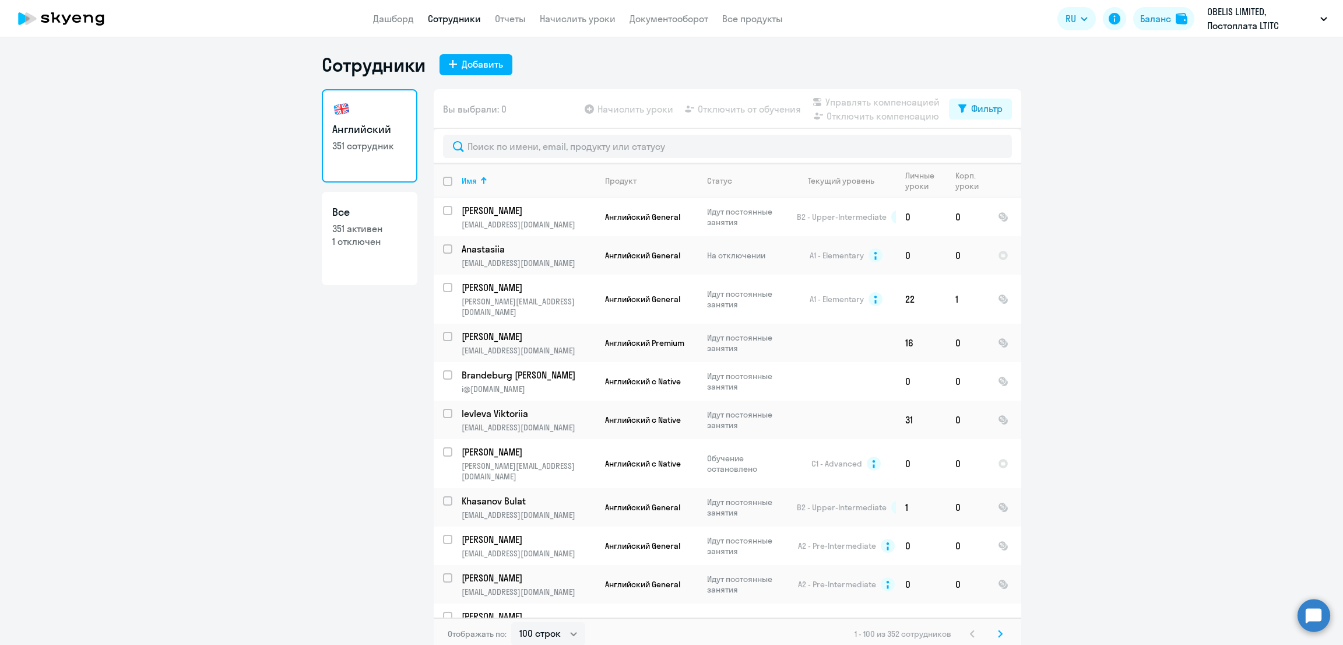
click at [999, 633] on icon at bounding box center [1000, 633] width 3 height 6
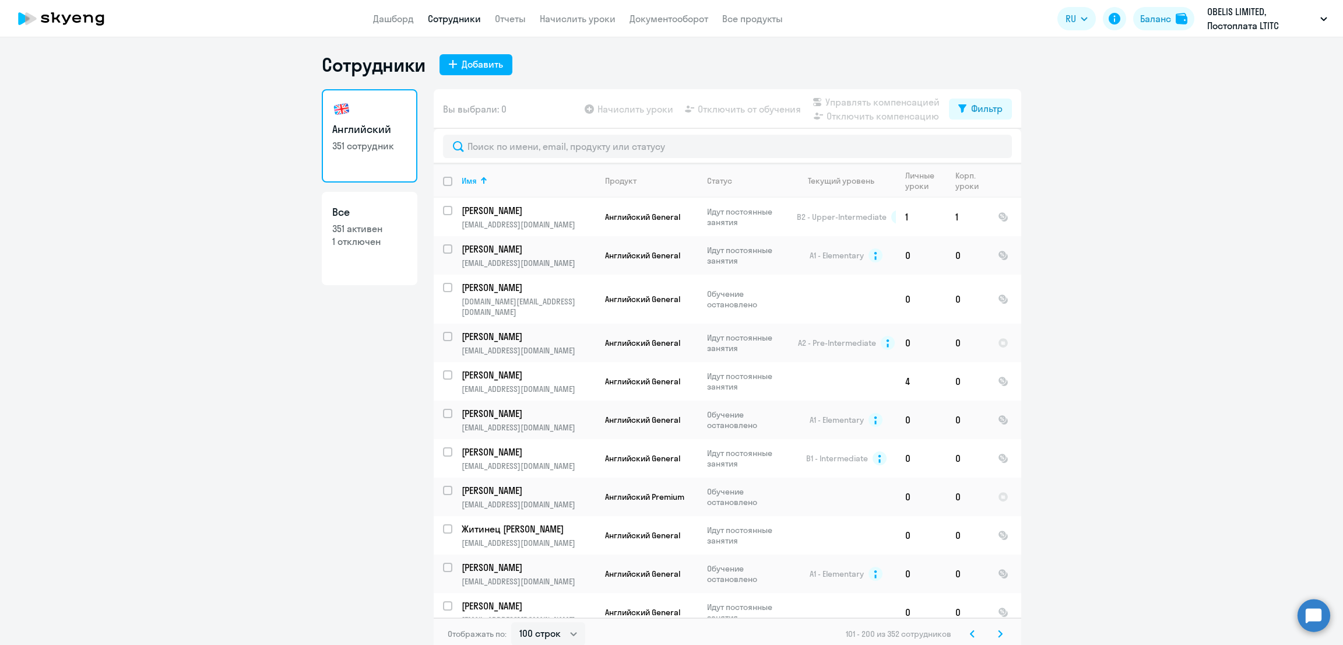
click at [998, 633] on icon at bounding box center [1000, 634] width 5 height 8
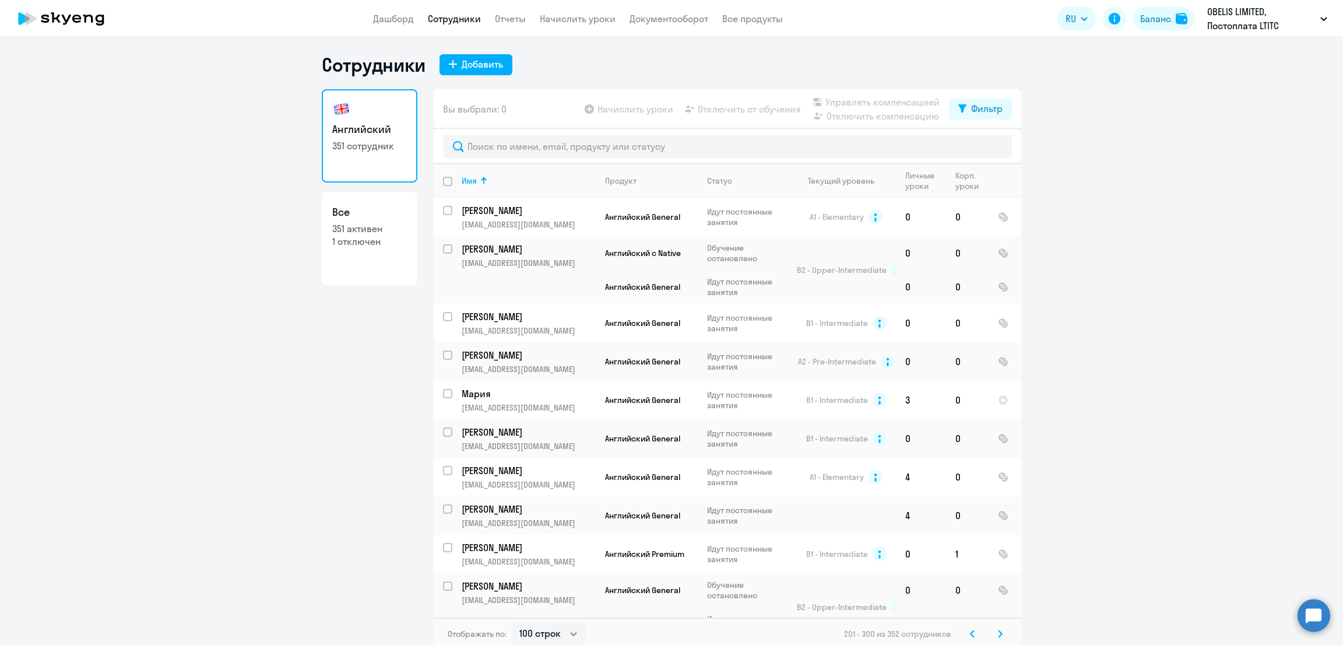
click at [998, 634] on icon at bounding box center [1000, 634] width 5 height 8
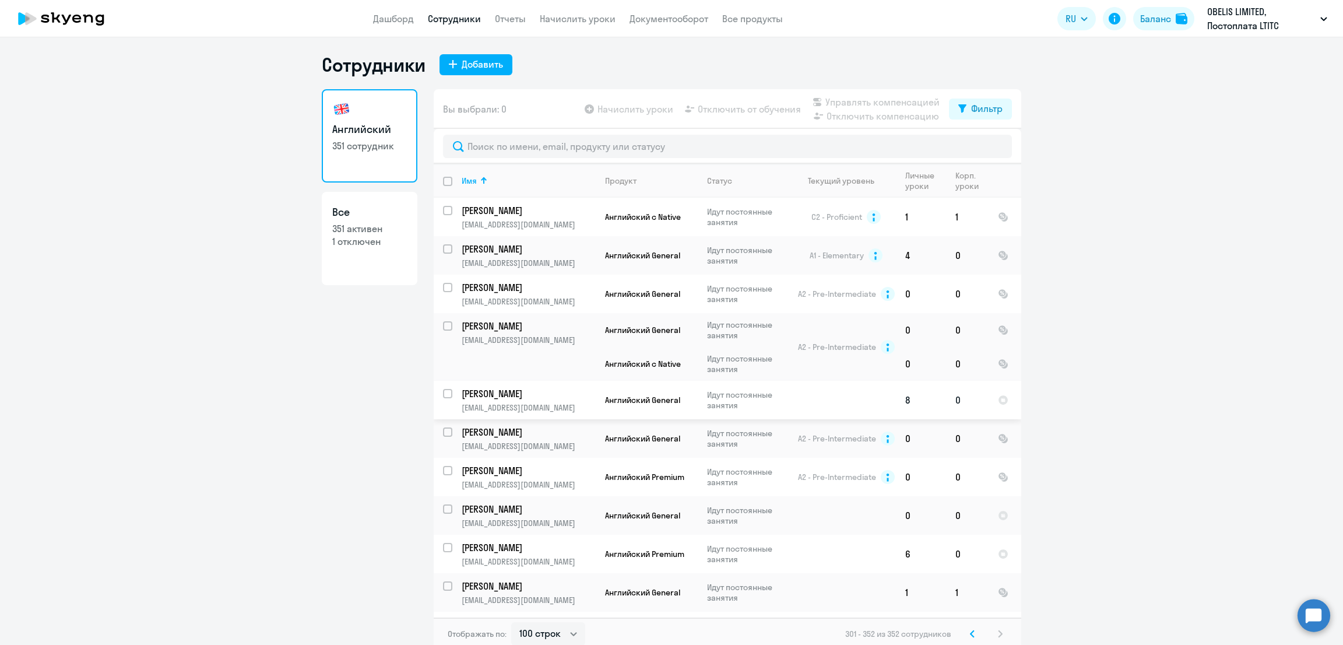
click at [443, 389] on input "select row 41893288" at bounding box center [454, 400] width 23 height 23
checkbox input "true"
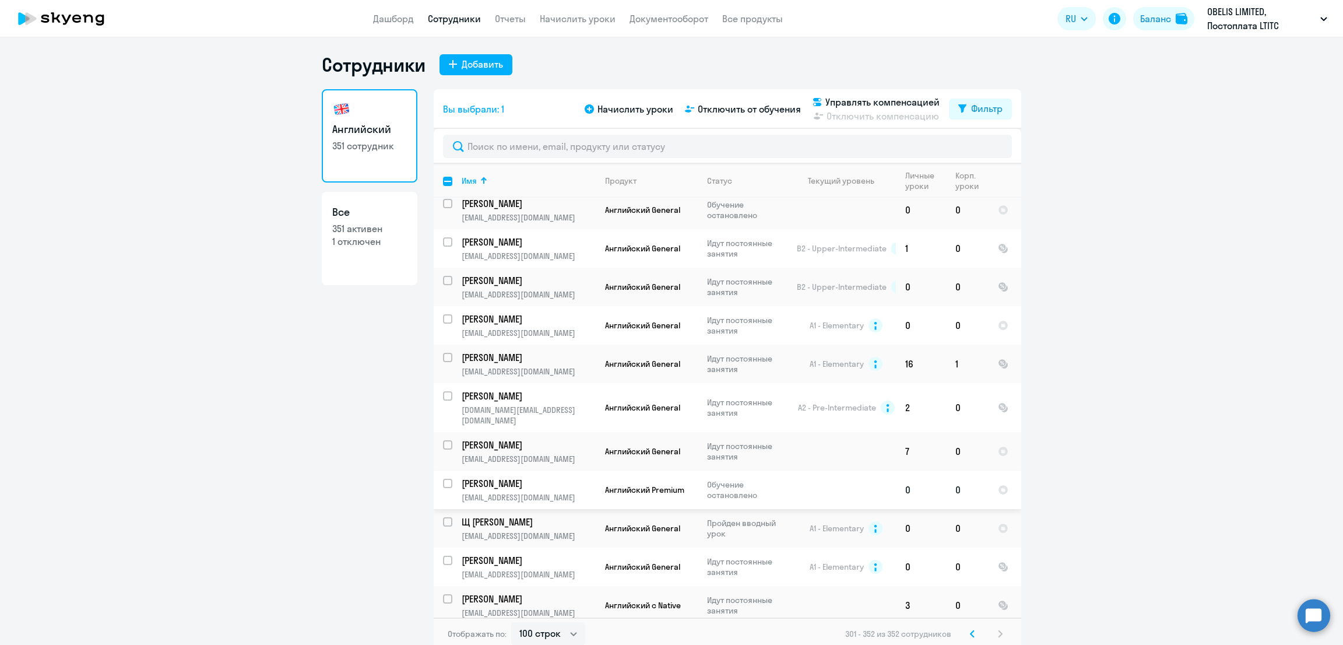
click at [443, 479] on input "select row 40590160" at bounding box center [454, 490] width 23 height 23
checkbox input "true"
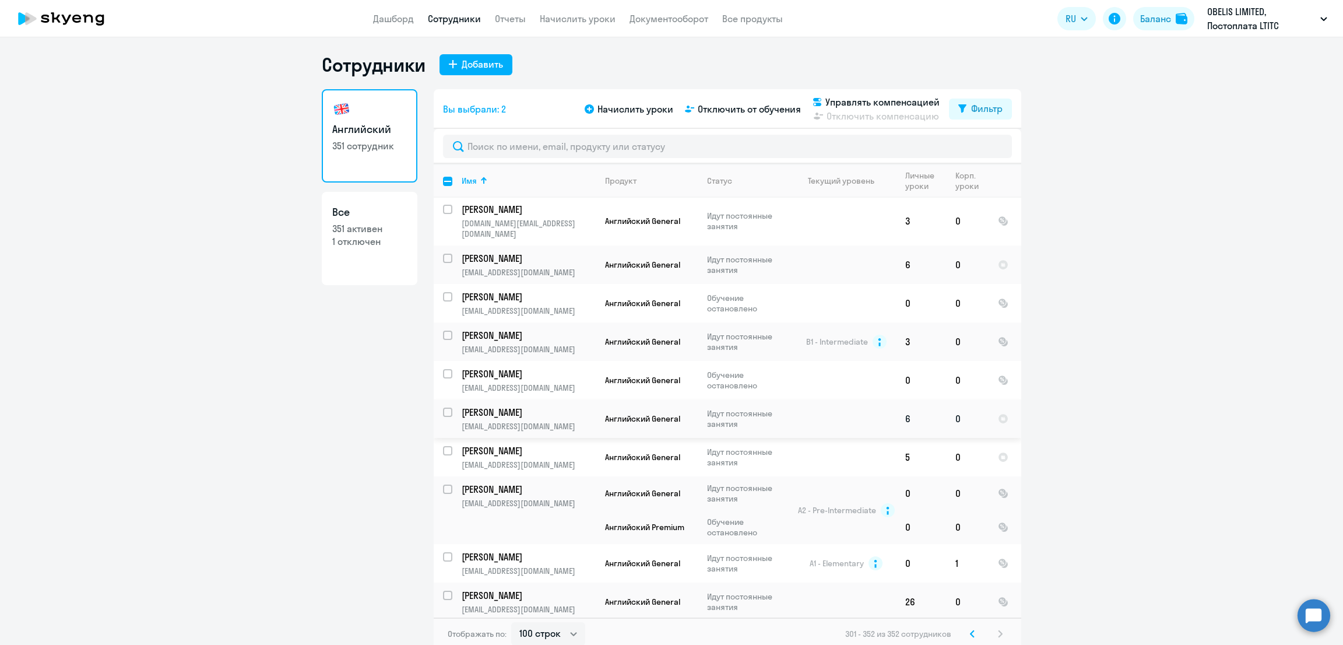
click at [443, 407] on input "select row 41791779" at bounding box center [454, 418] width 23 height 23
checkbox input "true"
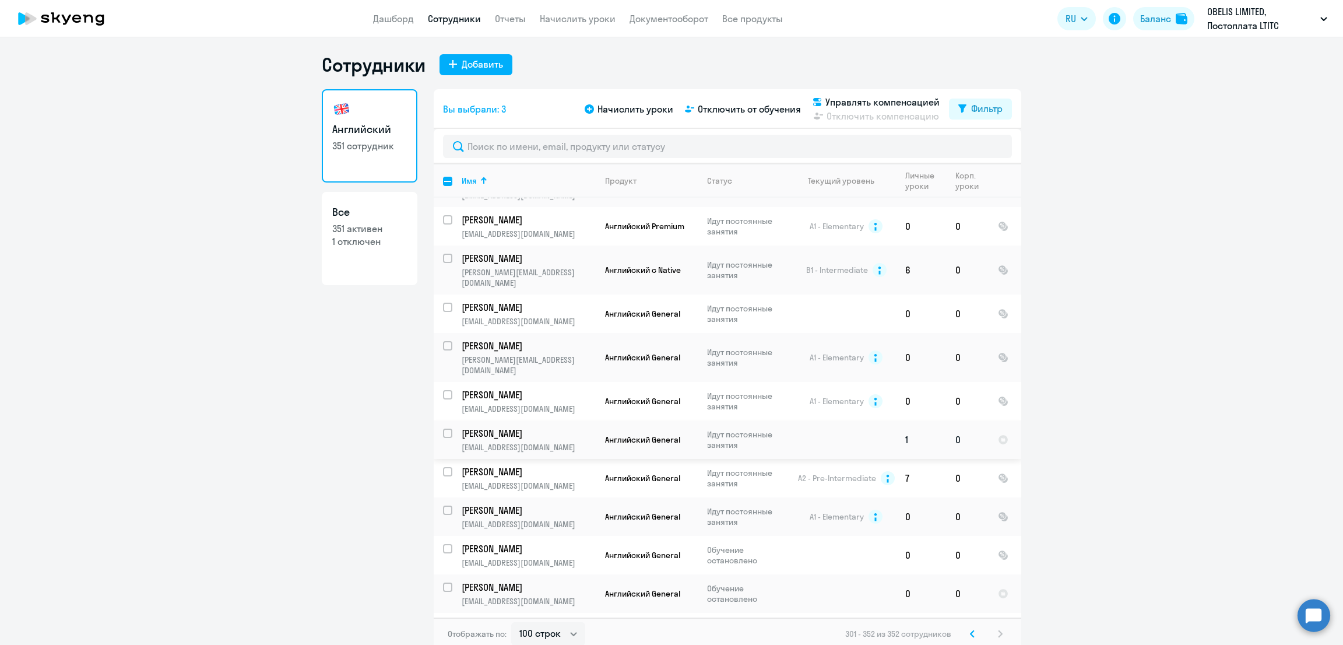
click at [443, 428] on input "select row 42155888" at bounding box center [454, 439] width 23 height 23
checkbox input "true"
click at [866, 96] on span "Управлять компенсацией" at bounding box center [882, 102] width 114 height 14
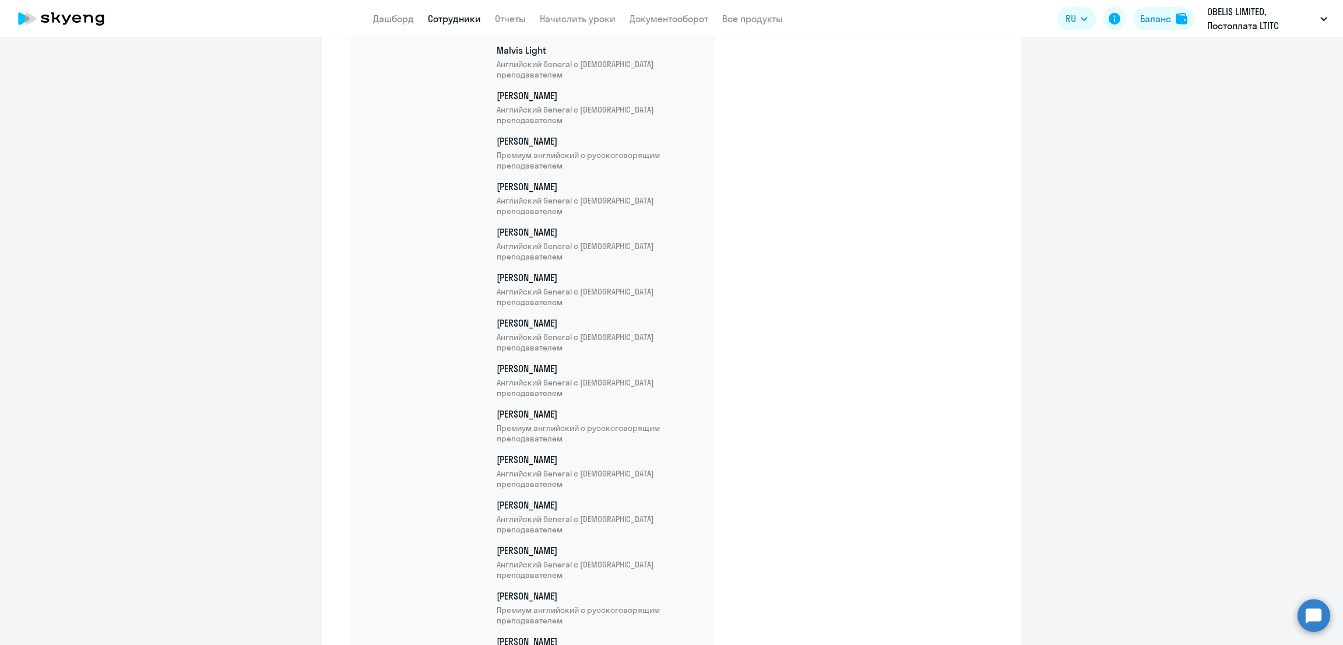
scroll to position [13210, 0]
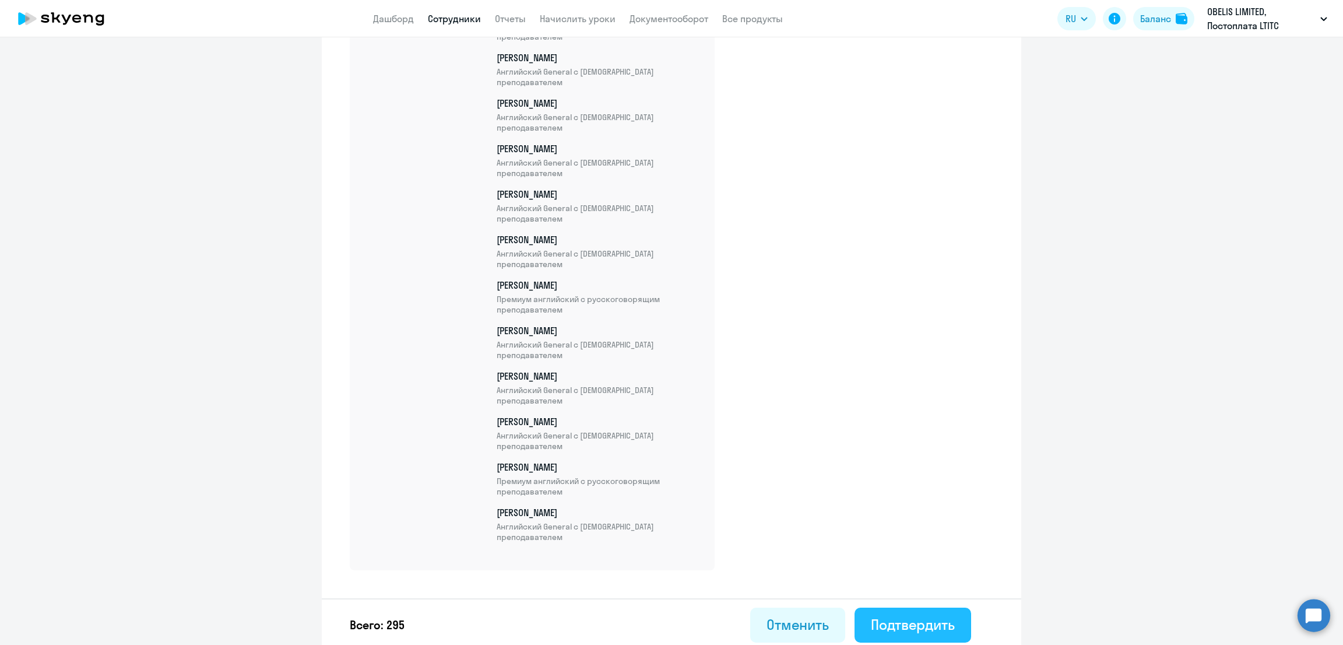
click at [912, 619] on div "Подтвердить" at bounding box center [913, 624] width 84 height 19
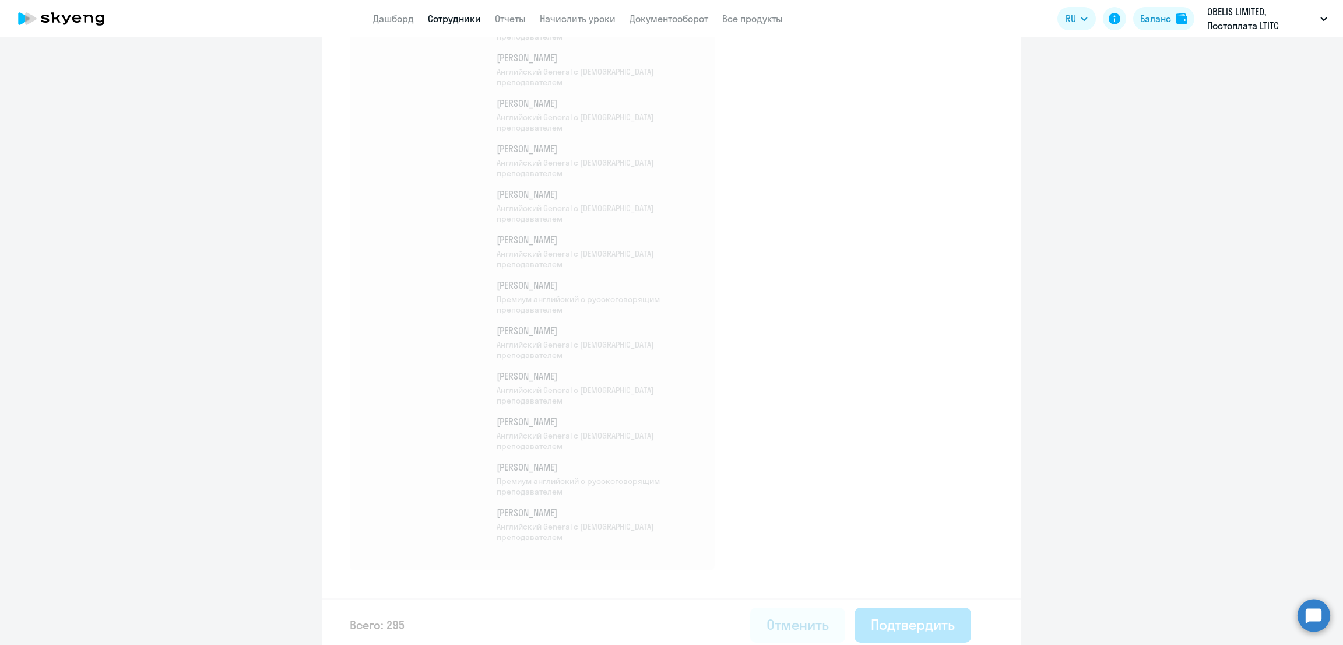
select select "30"
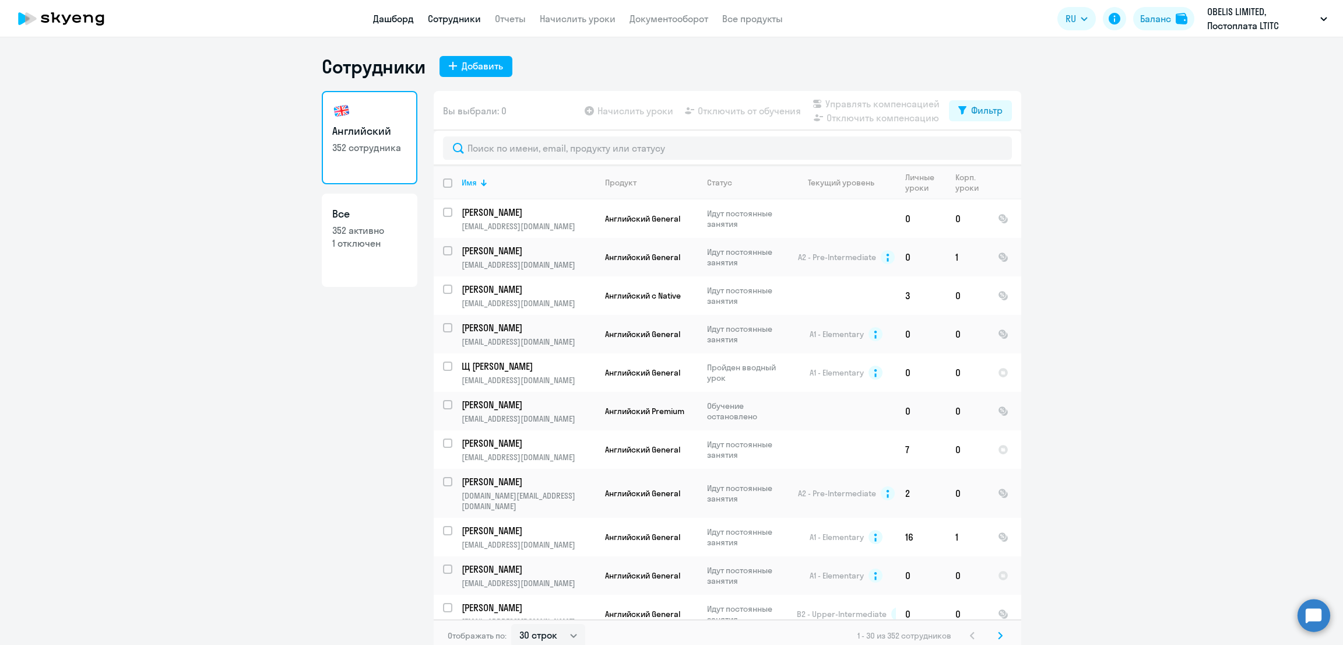
click at [379, 13] on link "Дашборд" at bounding box center [393, 19] width 41 height 12
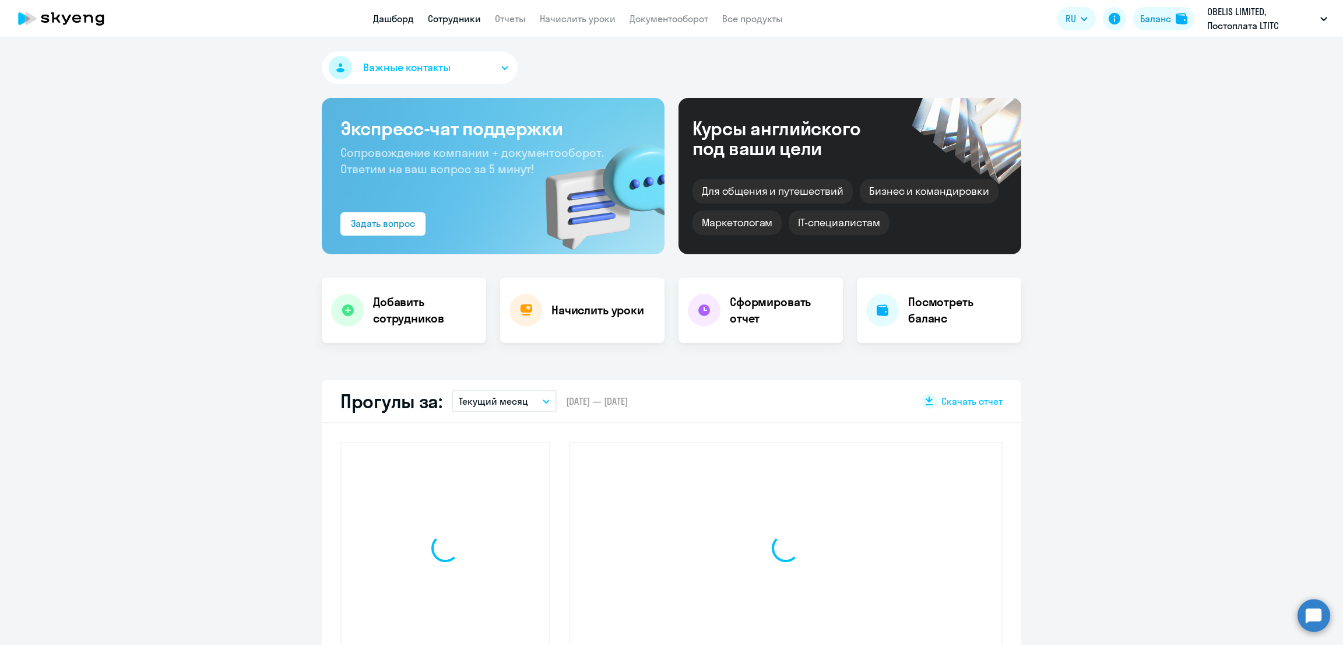
click at [443, 19] on link "Сотрудники" at bounding box center [454, 19] width 53 height 12
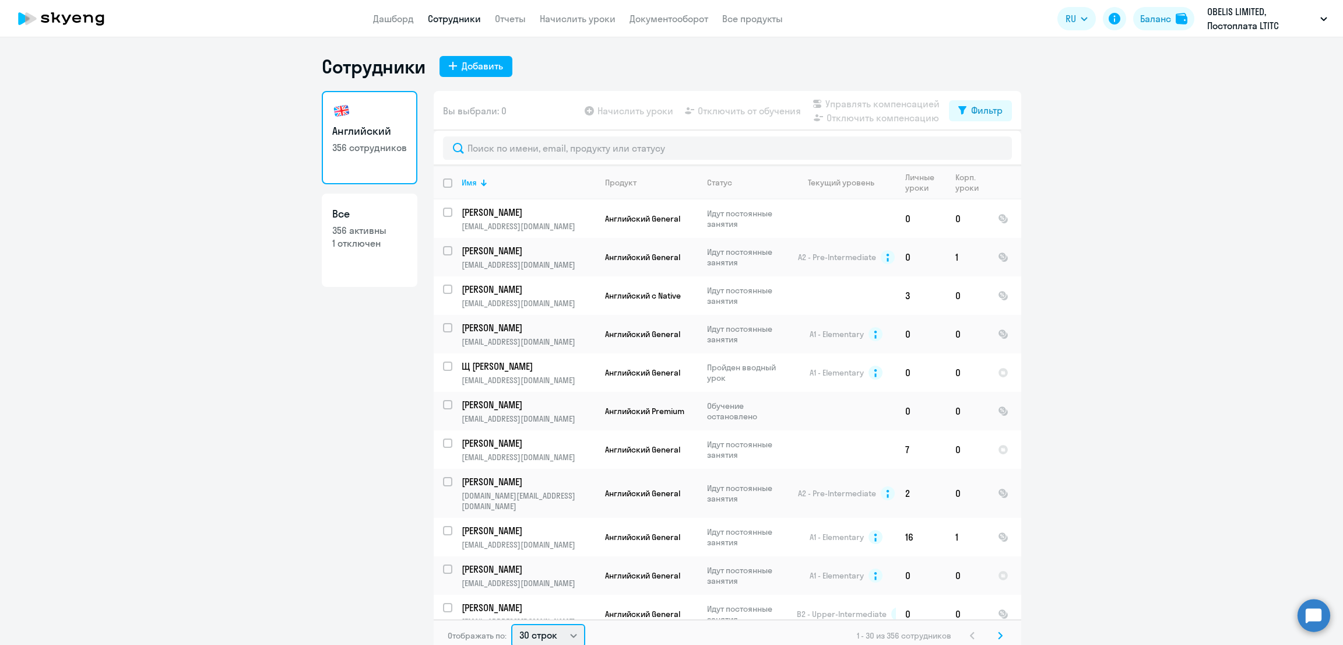
click at [525, 630] on select "30 строк 50 строк 100 строк" at bounding box center [548, 635] width 74 height 23
select select "100"
click at [511, 622] on select "30 строк 50 строк 100 строк" at bounding box center [548, 633] width 74 height 23
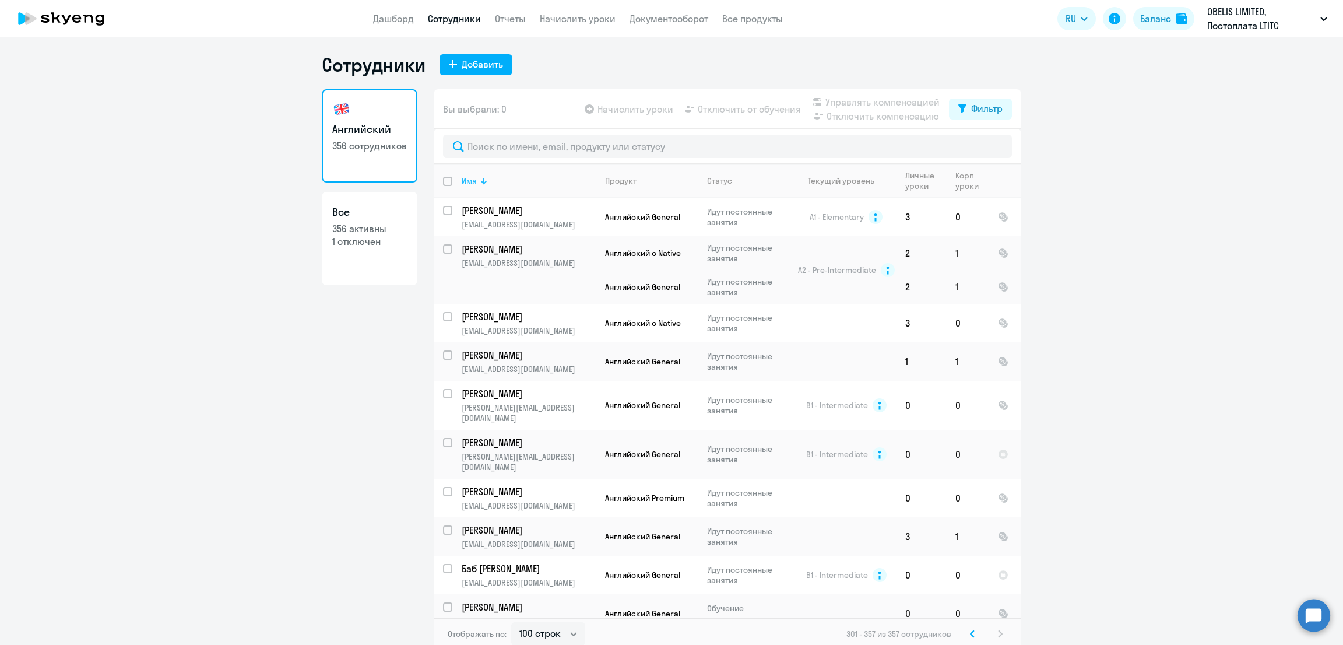
click at [480, 180] on div at bounding box center [483, 180] width 7 height 7
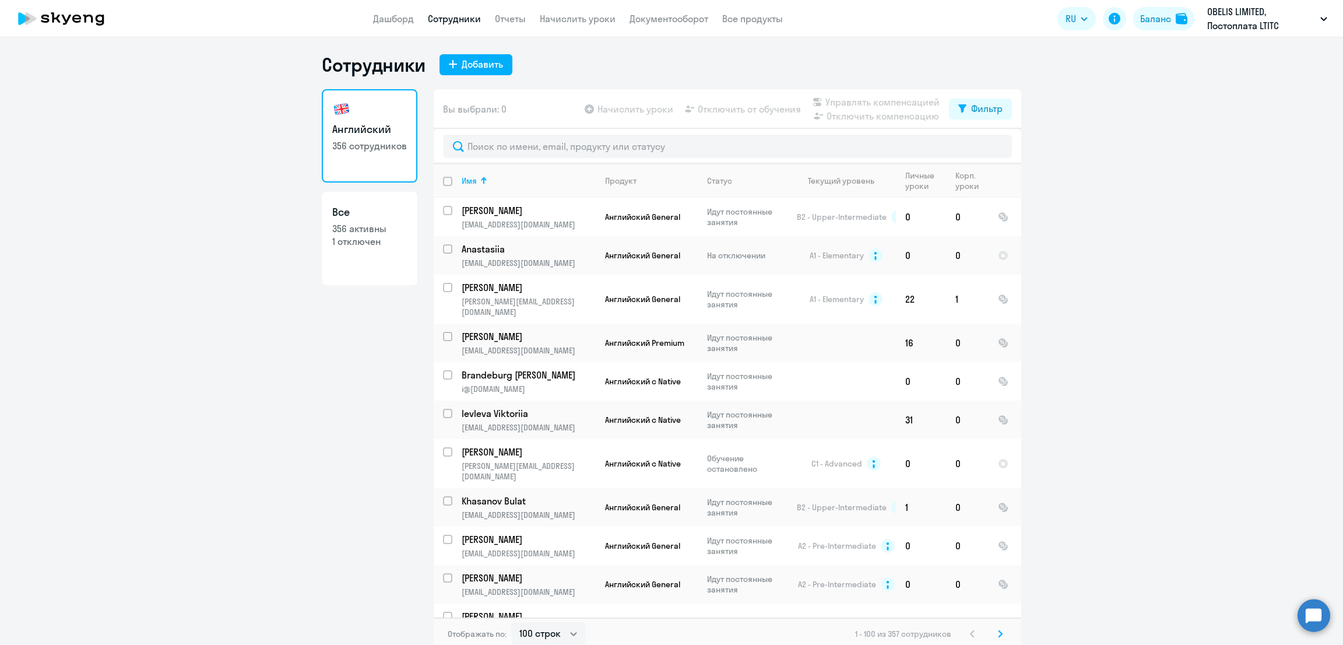
click at [998, 630] on icon at bounding box center [1000, 634] width 5 height 8
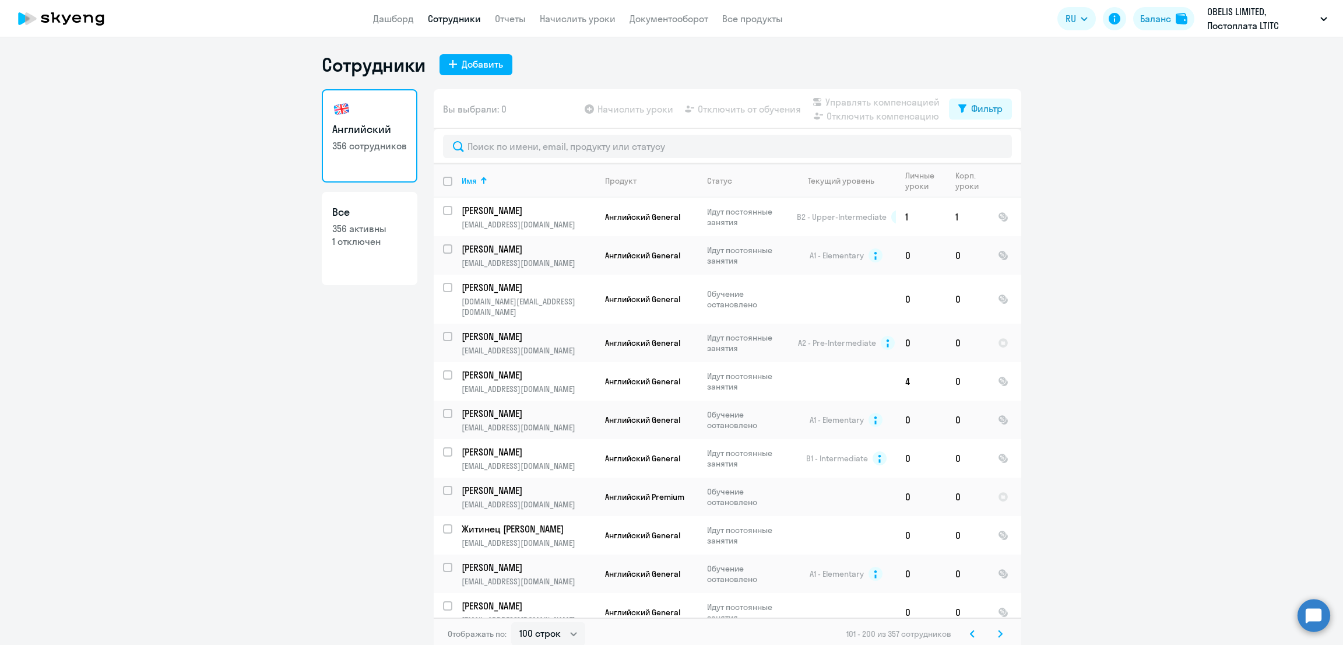
scroll to position [3600, 0]
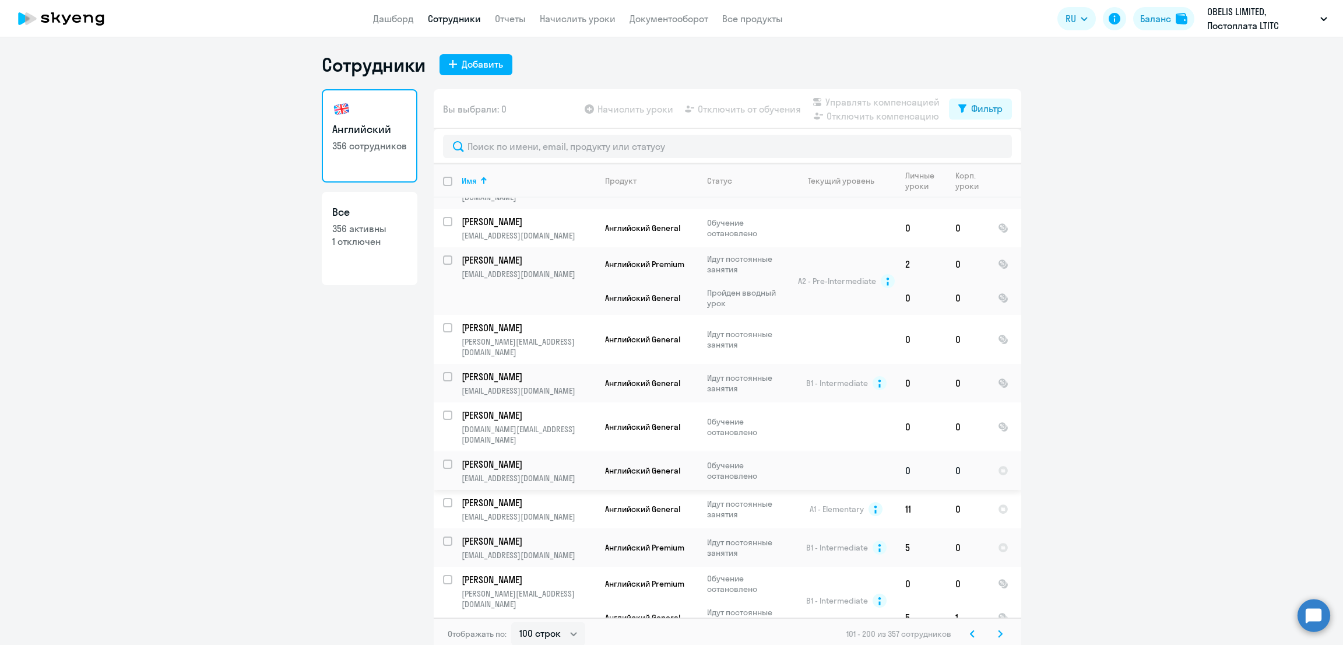
click at [443, 459] on input "select row 41940514" at bounding box center [454, 470] width 23 height 23
checkbox input "true"
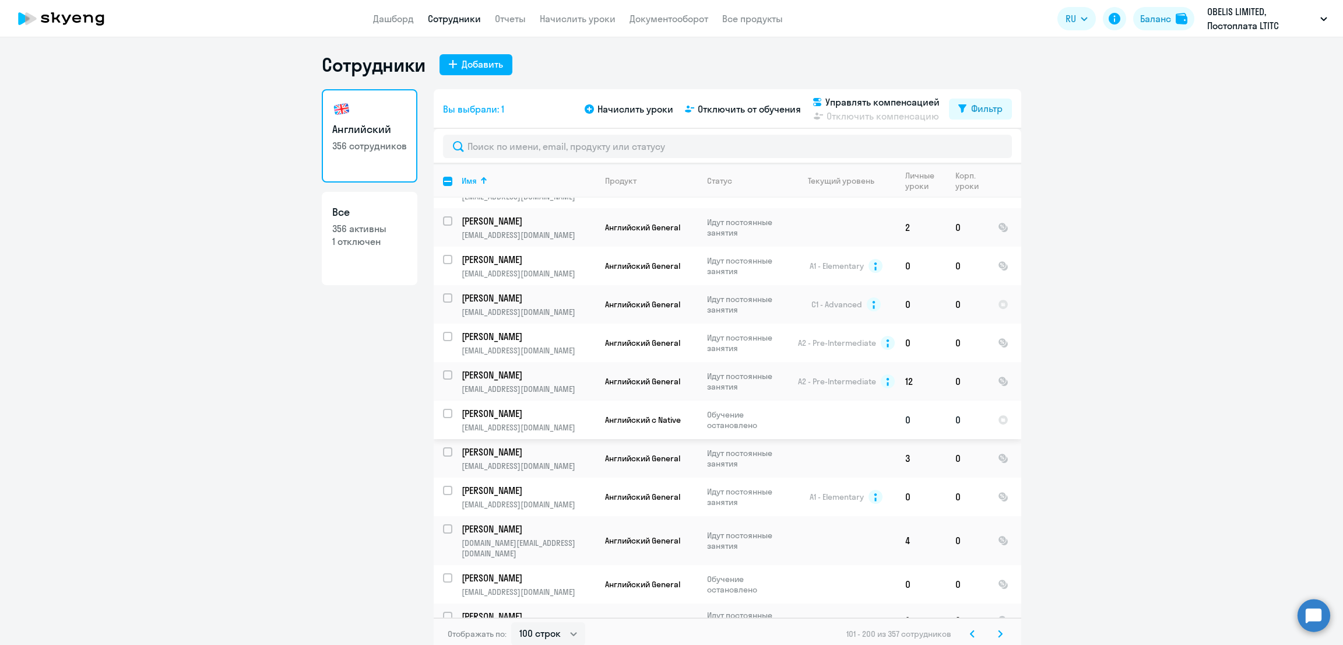
click at [443, 409] on input "select row 40496663" at bounding box center [454, 420] width 23 height 23
checkbox input "true"
click at [889, 99] on span "Управлять компенсацией" at bounding box center [882, 102] width 114 height 14
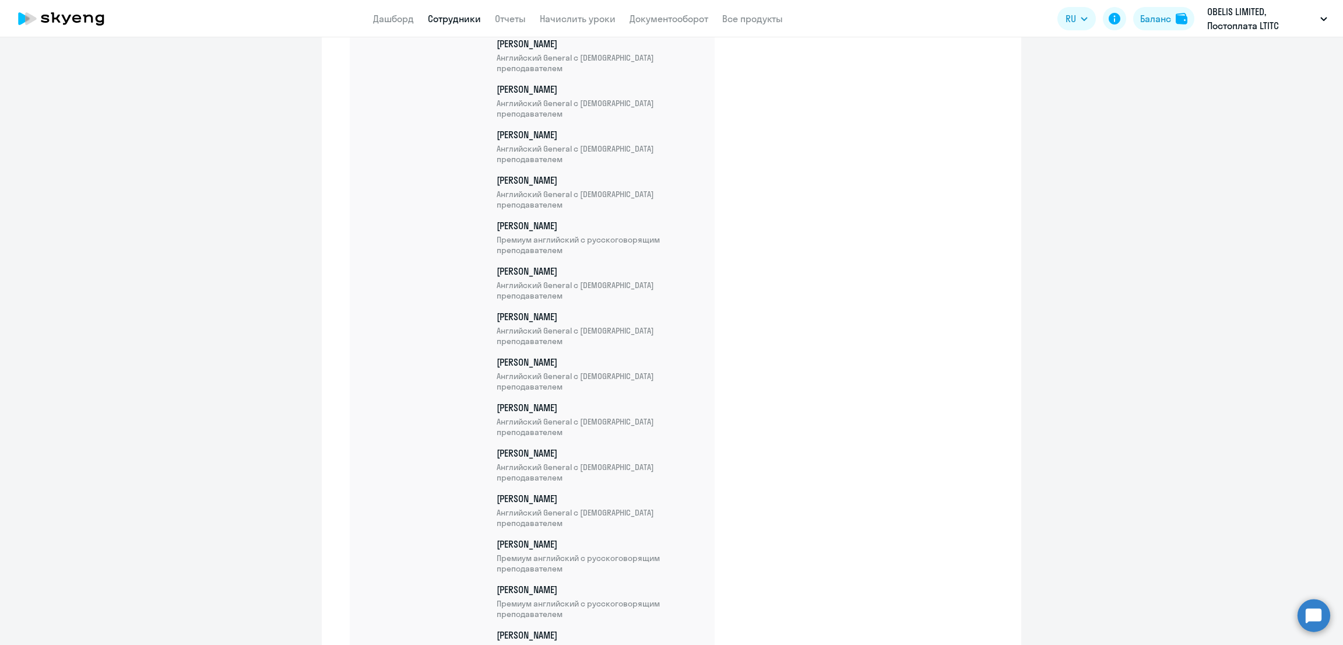
scroll to position [13301, 0]
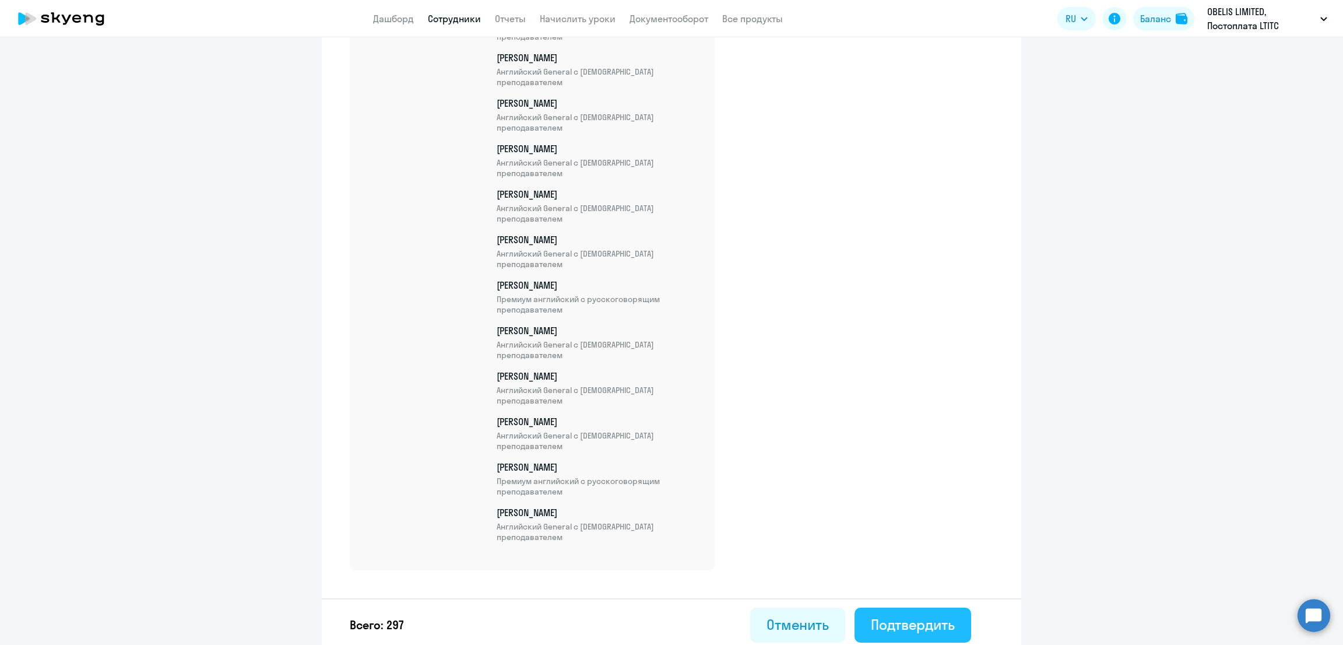
click at [896, 616] on div "Подтвердить" at bounding box center [913, 624] width 84 height 19
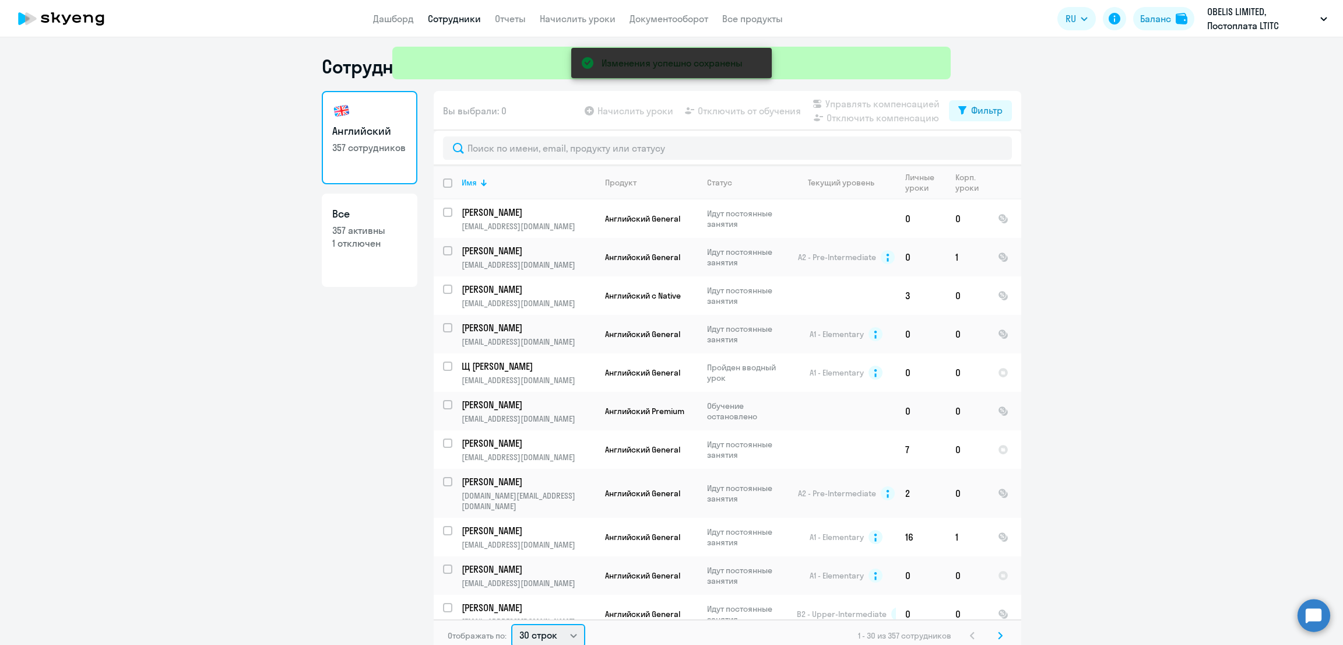
click at [533, 640] on select "30 строк 50 строк 100 строк" at bounding box center [548, 635] width 74 height 23
select select "100"
click at [511, 622] on select "30 строк 50 строк 100 строк" at bounding box center [548, 633] width 74 height 23
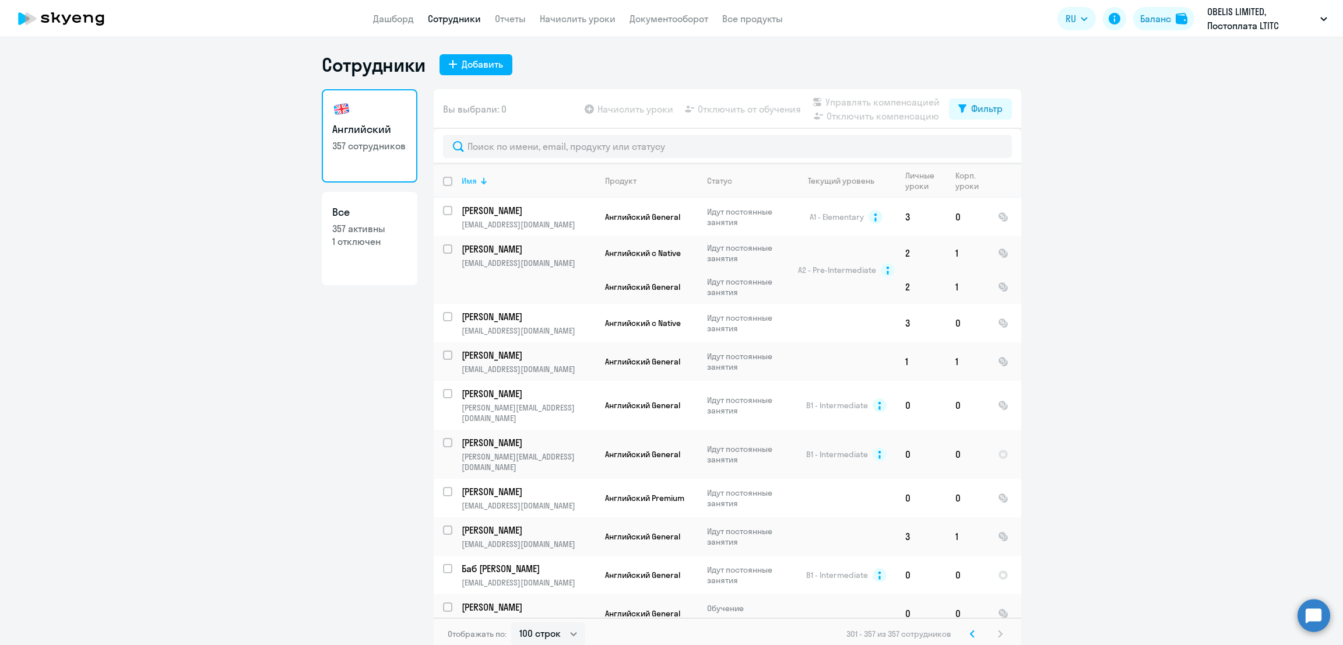
click at [480, 183] on div at bounding box center [483, 183] width 7 height 1
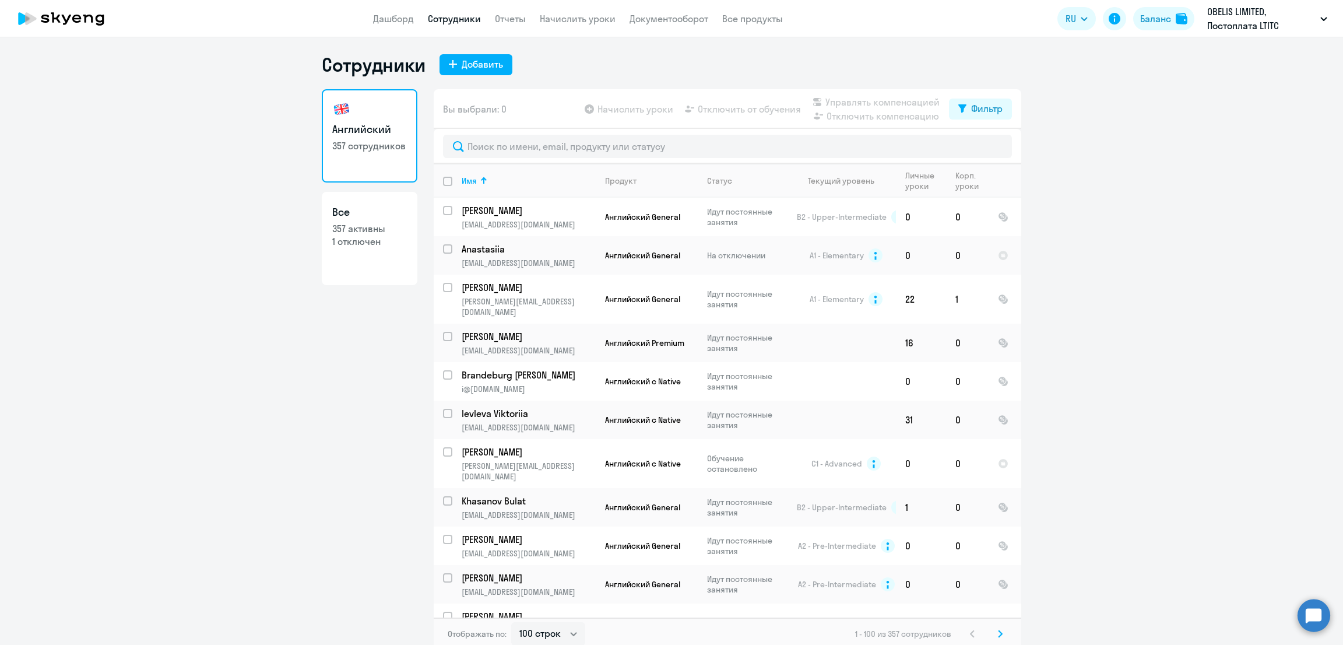
click at [993, 636] on svg-icon at bounding box center [1000, 634] width 14 height 14
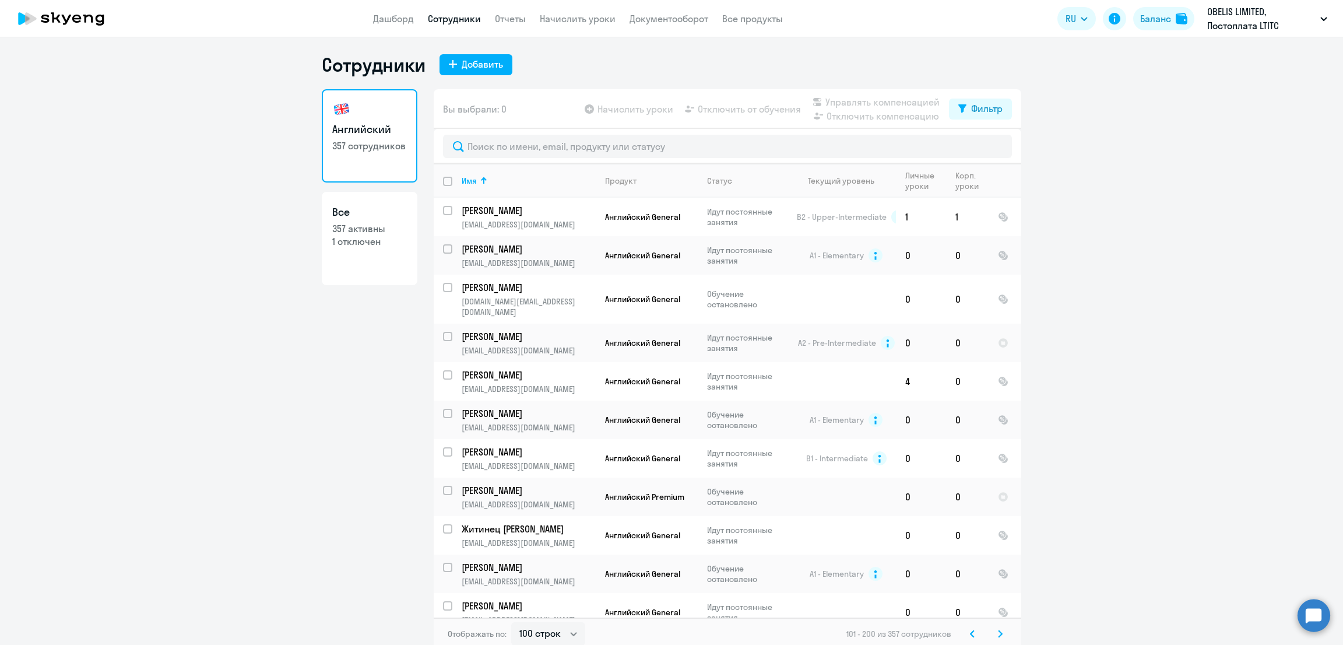
click at [993, 636] on svg-icon at bounding box center [1000, 634] width 14 height 14
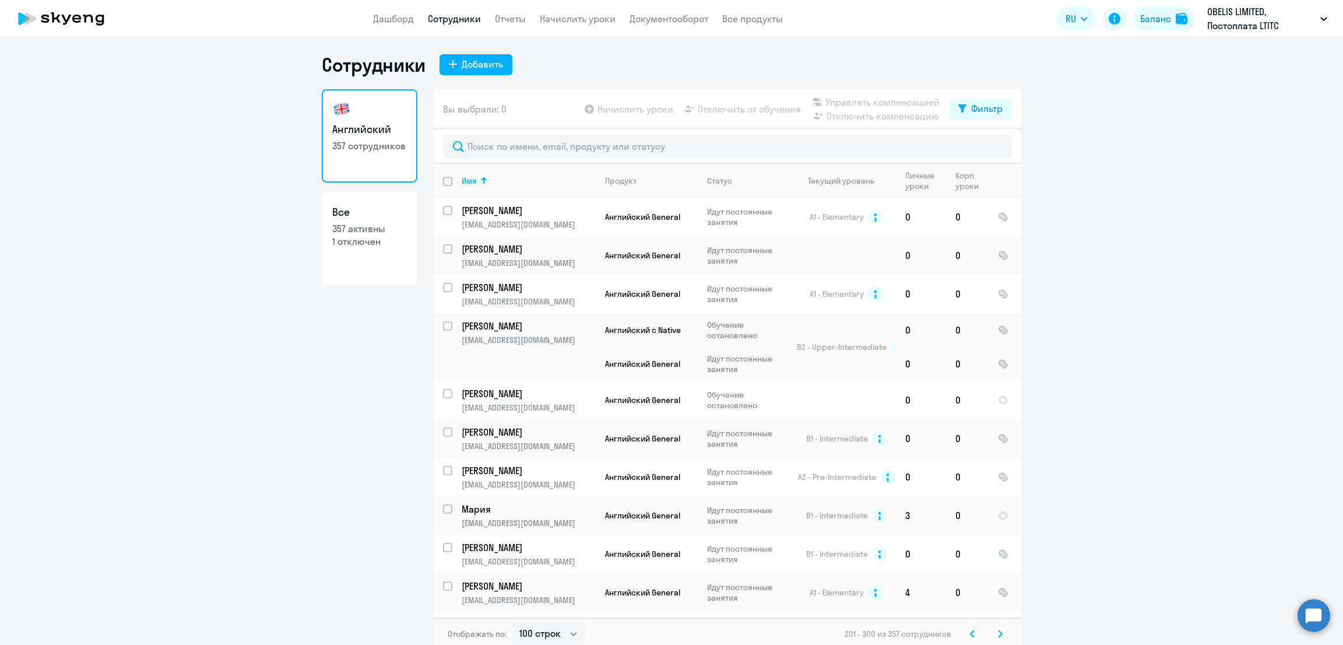
scroll to position [233, 0]
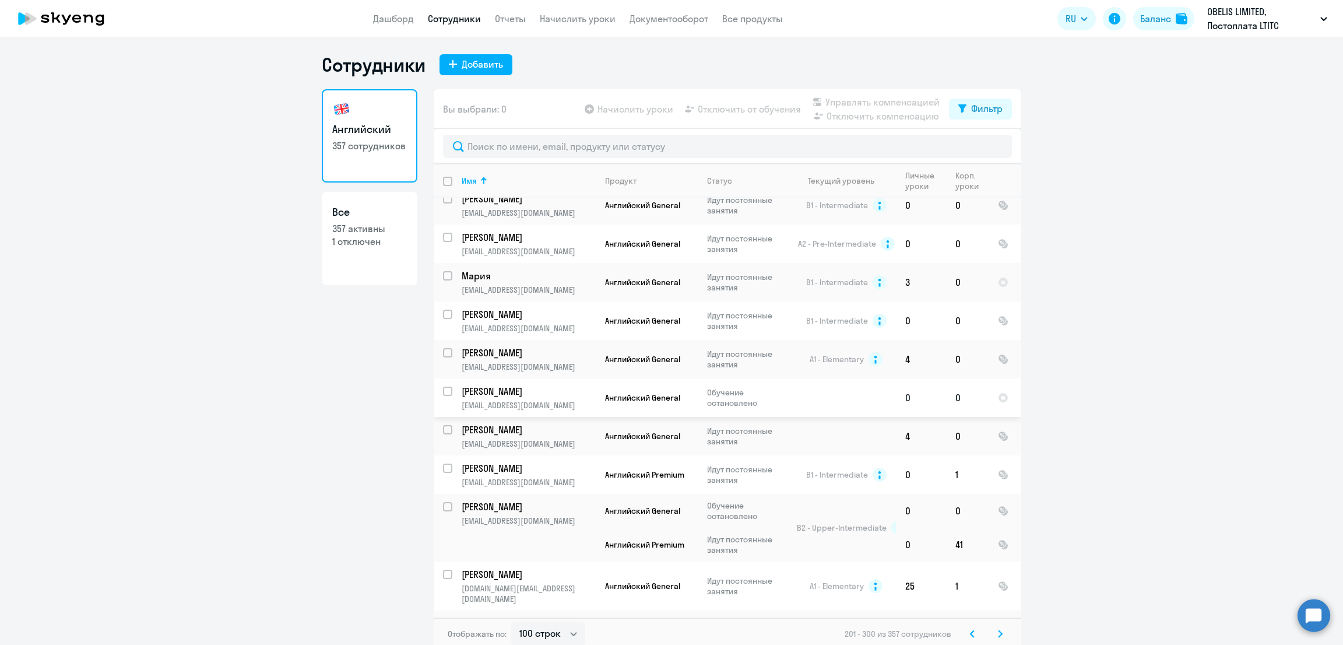
click at [443, 391] on input "select row 42130989" at bounding box center [454, 398] width 23 height 23
checkbox input "true"
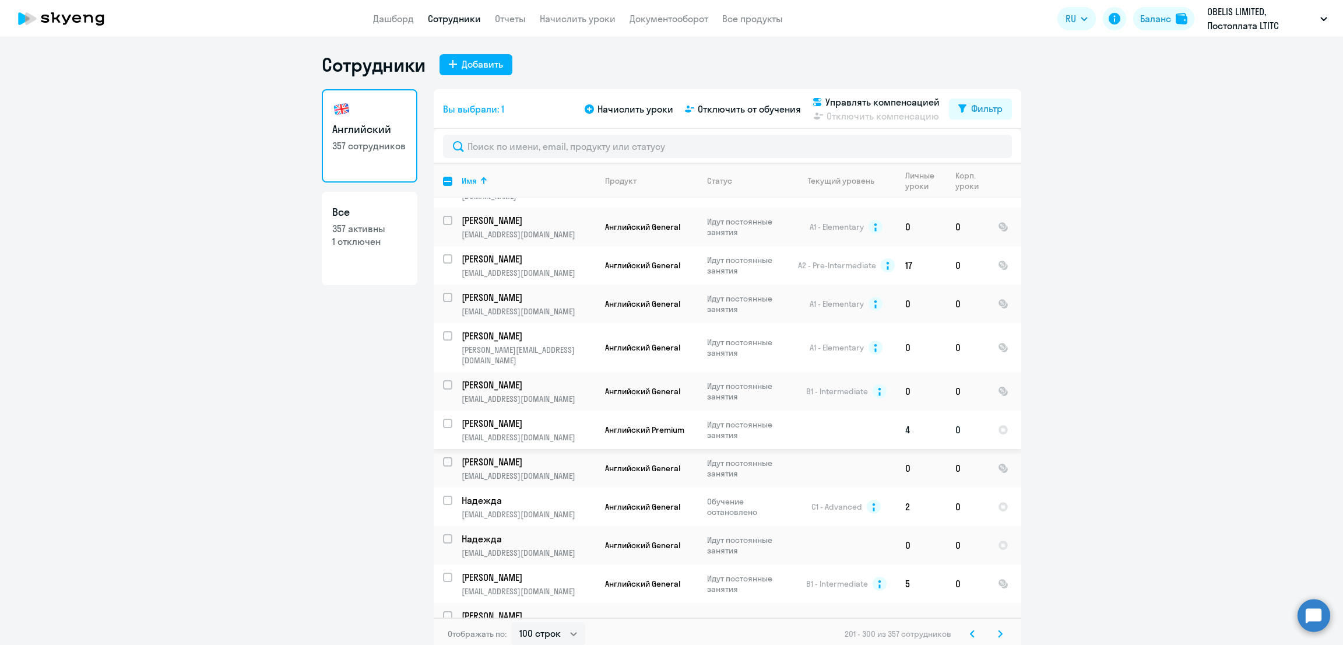
click at [443, 419] on input "select row 42265584" at bounding box center [454, 430] width 23 height 23
checkbox input "true"
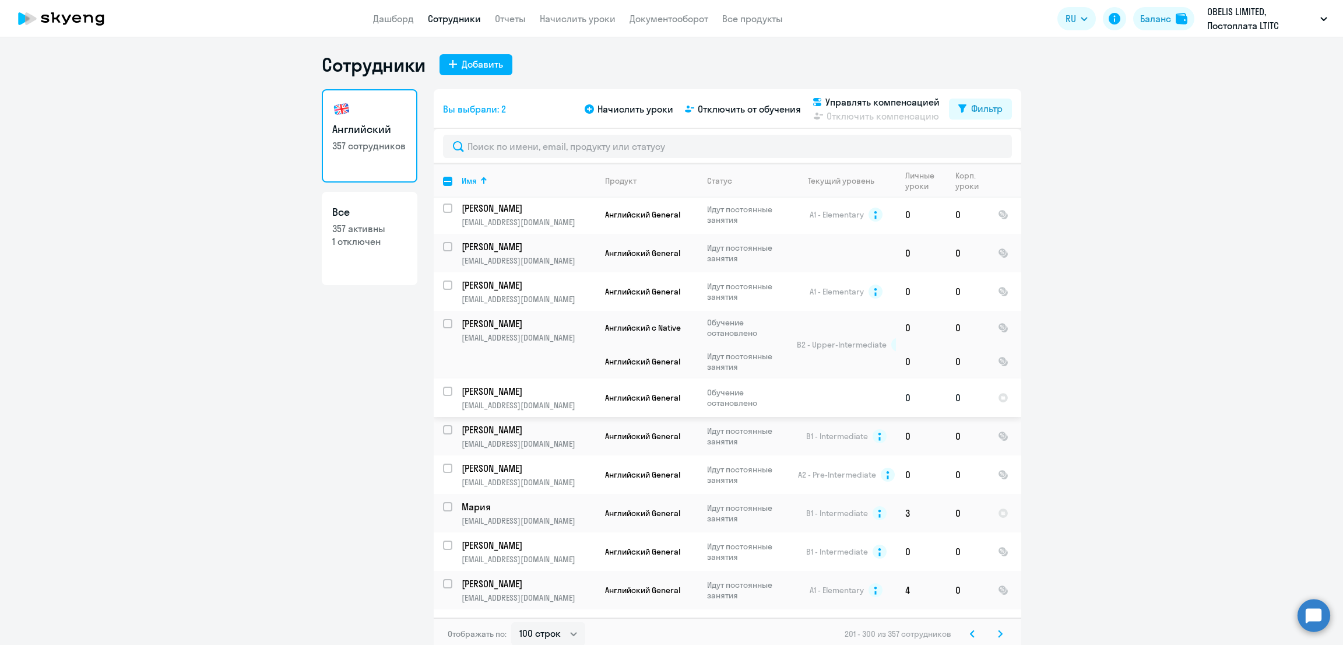
click at [443, 387] on input "select row 40564027" at bounding box center [454, 398] width 23 height 23
checkbox input "true"
click at [845, 103] on span "Управлять компенсацией" at bounding box center [882, 102] width 114 height 14
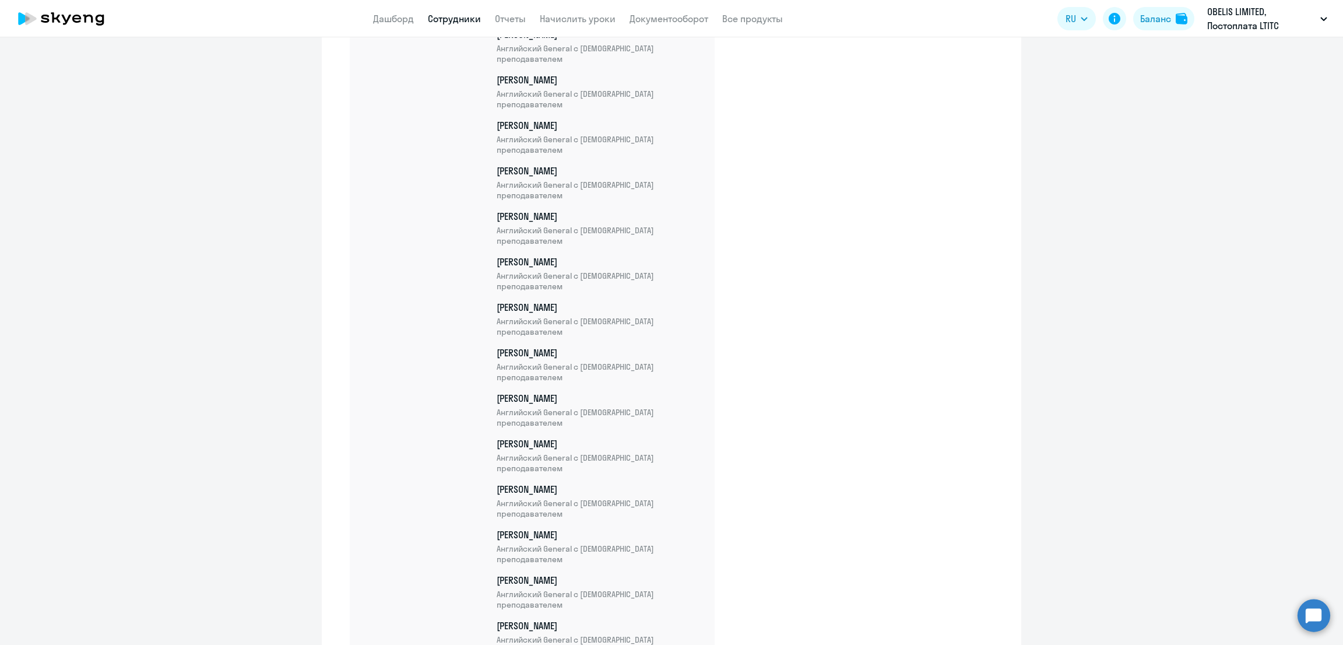
scroll to position [13437, 0]
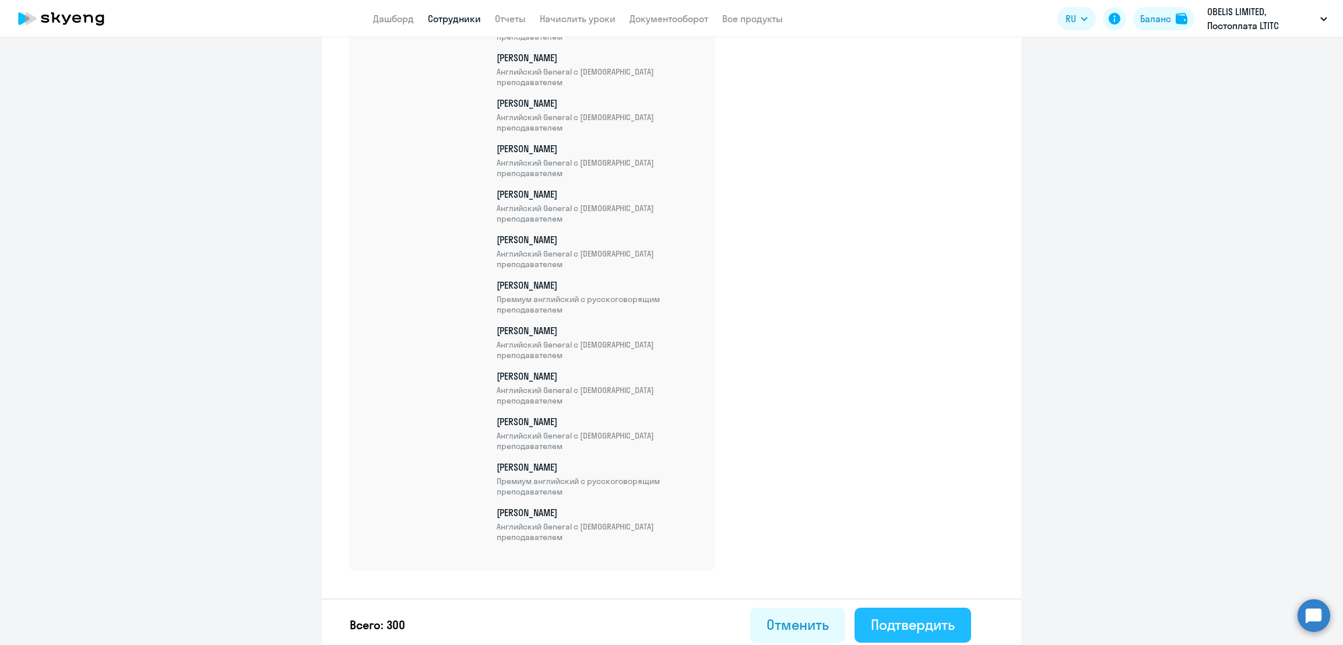
click at [893, 631] on button "Подтвердить" at bounding box center [913, 624] width 117 height 35
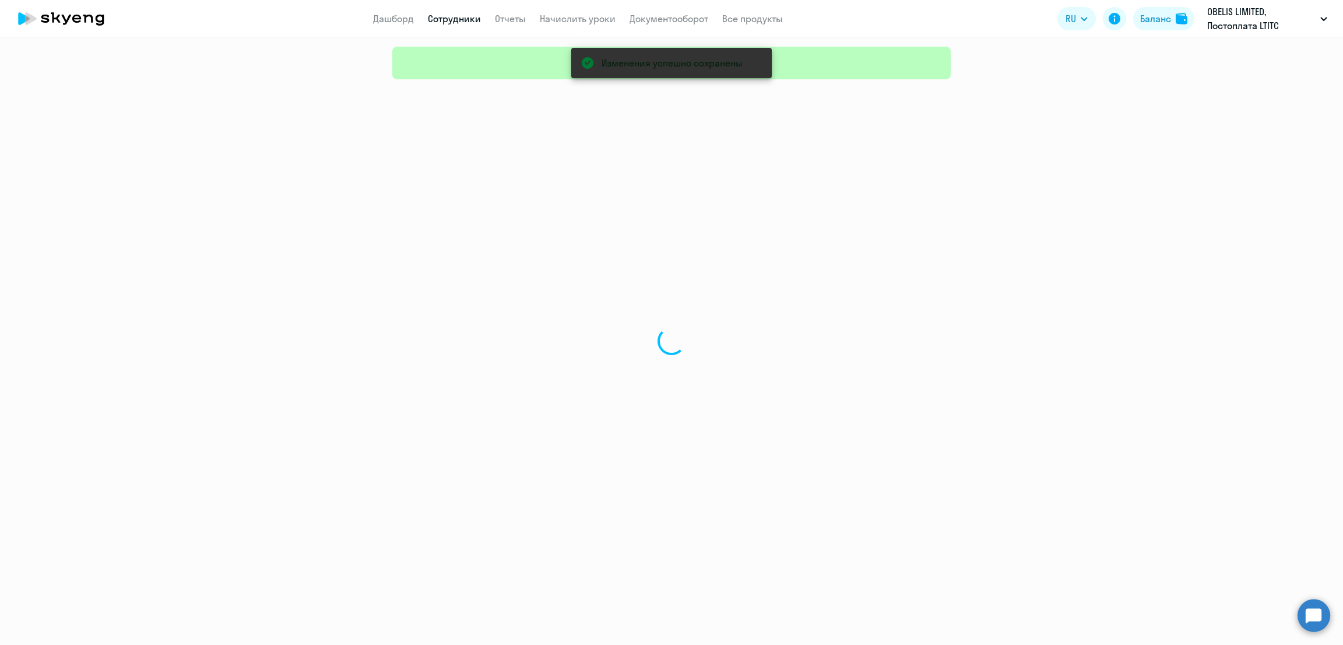
select select "30"
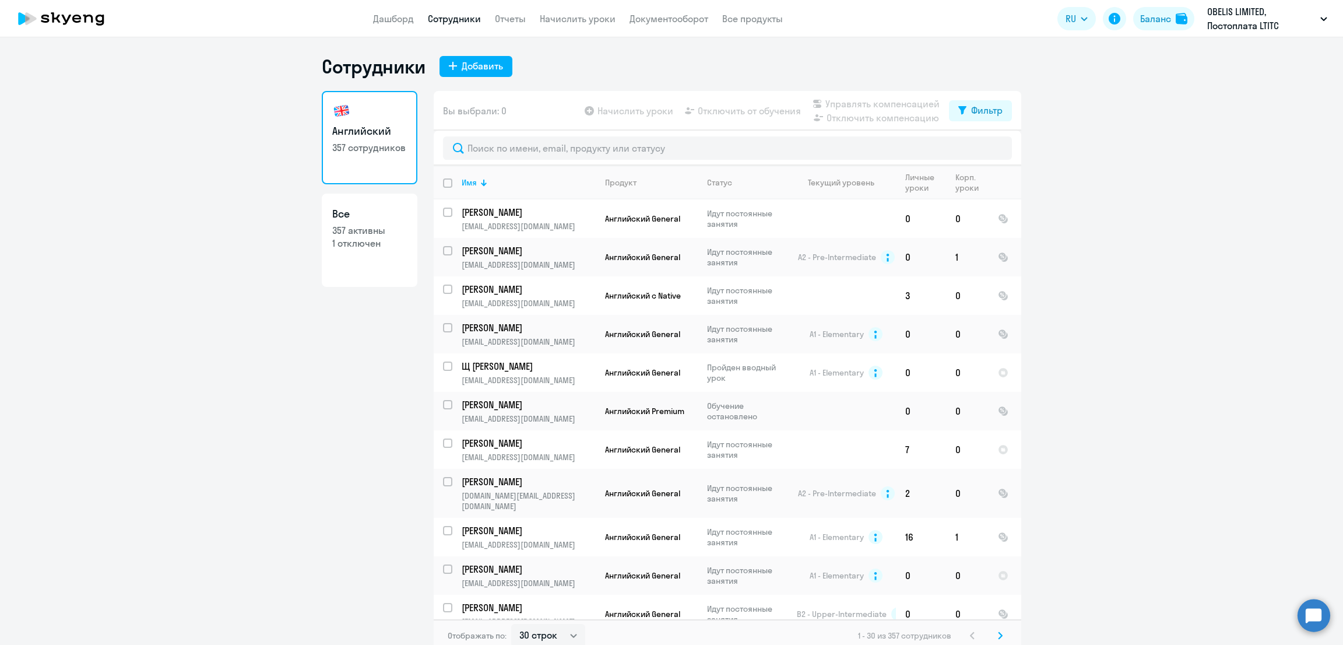
click at [398, 16] on link "Дашборд" at bounding box center [393, 19] width 41 height 12
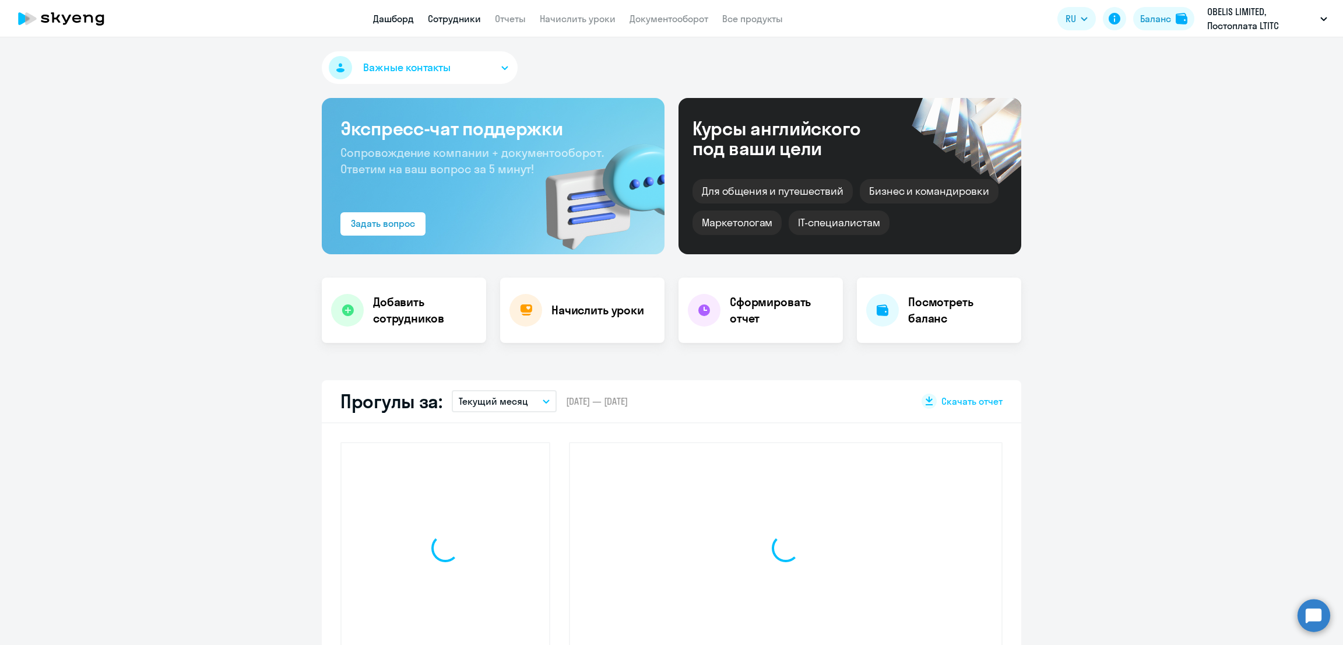
click at [463, 19] on link "Сотрудники" at bounding box center [454, 19] width 53 height 12
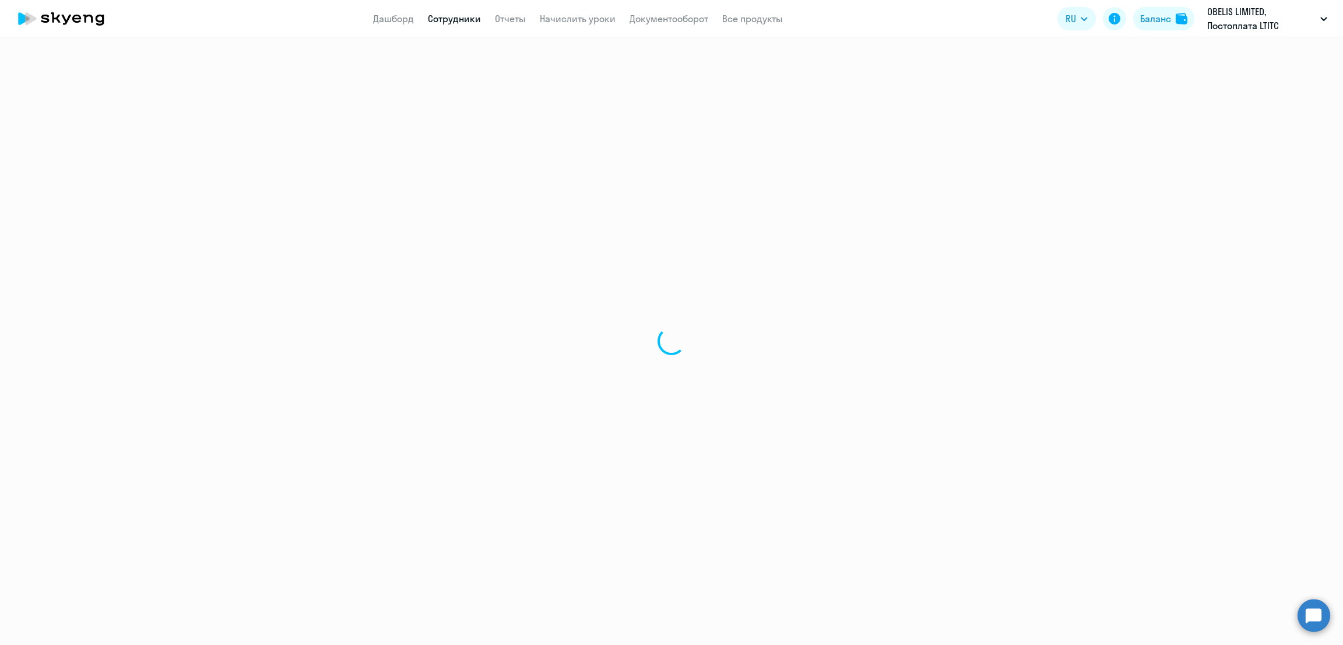
select select "30"
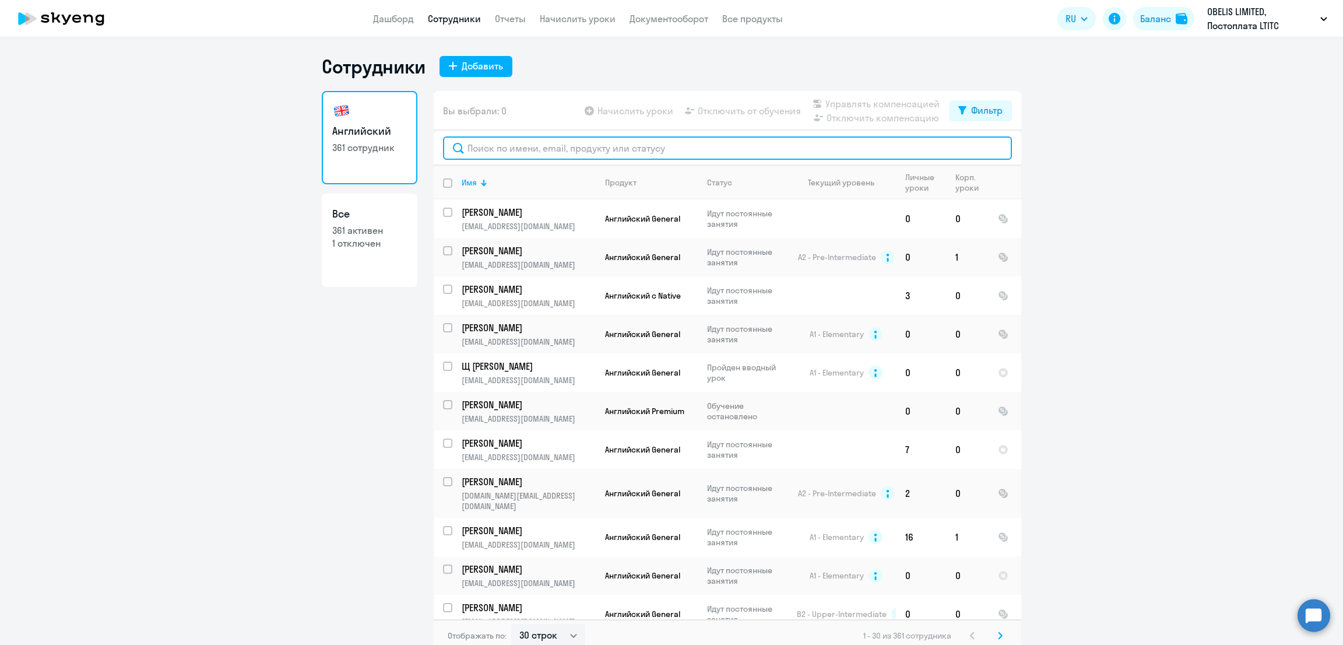
click at [527, 147] on input "text" at bounding box center [727, 147] width 569 height 23
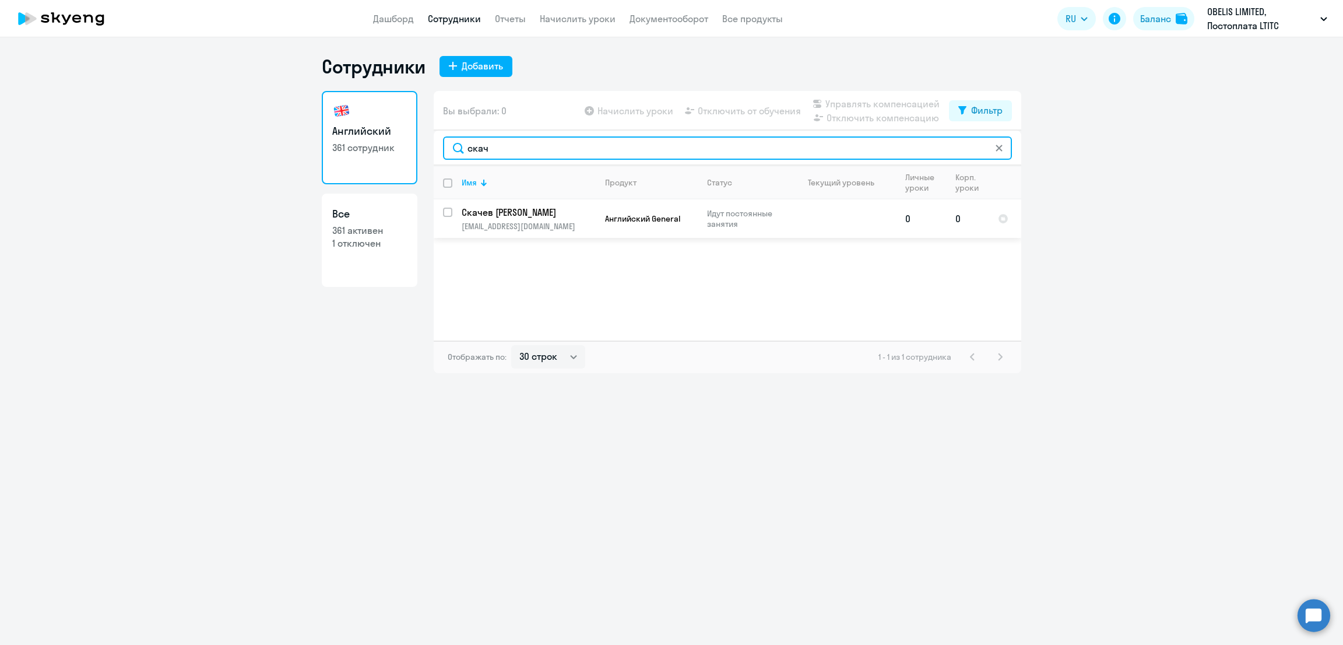
type input "скач"
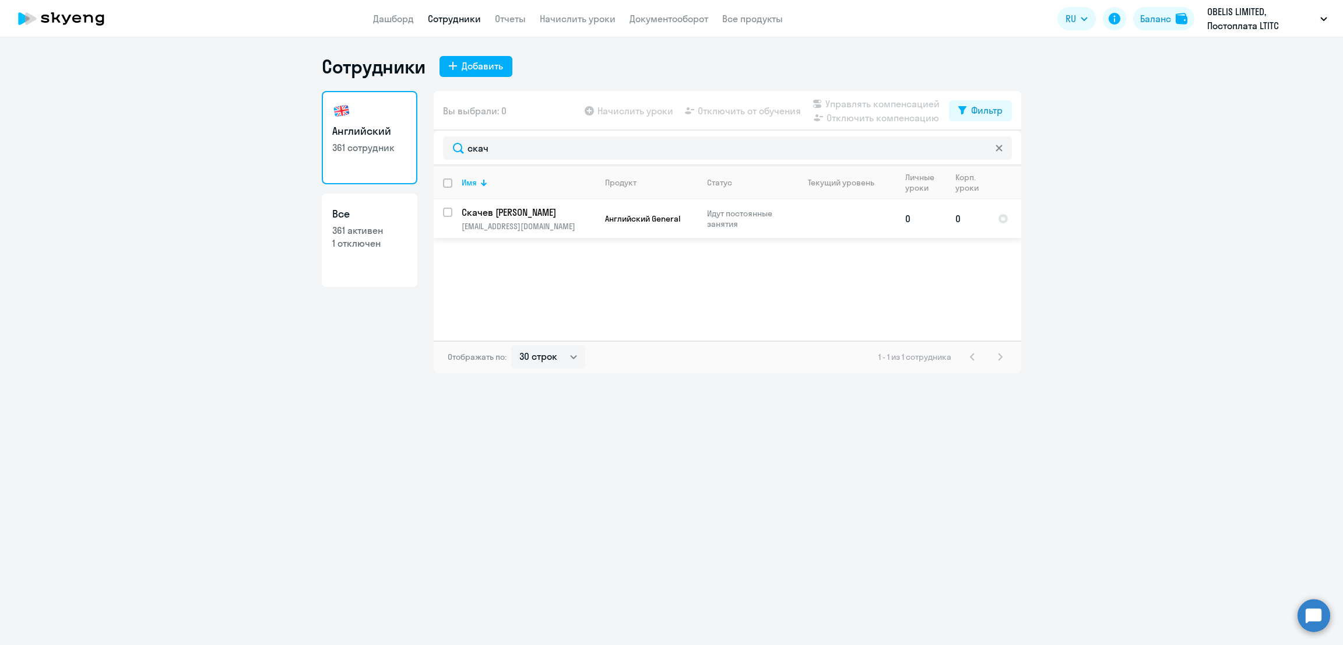
click at [451, 206] on div at bounding box center [448, 212] width 28 height 28
checkbox input "true"
click at [863, 99] on span "Управлять компенсацией" at bounding box center [882, 104] width 114 height 14
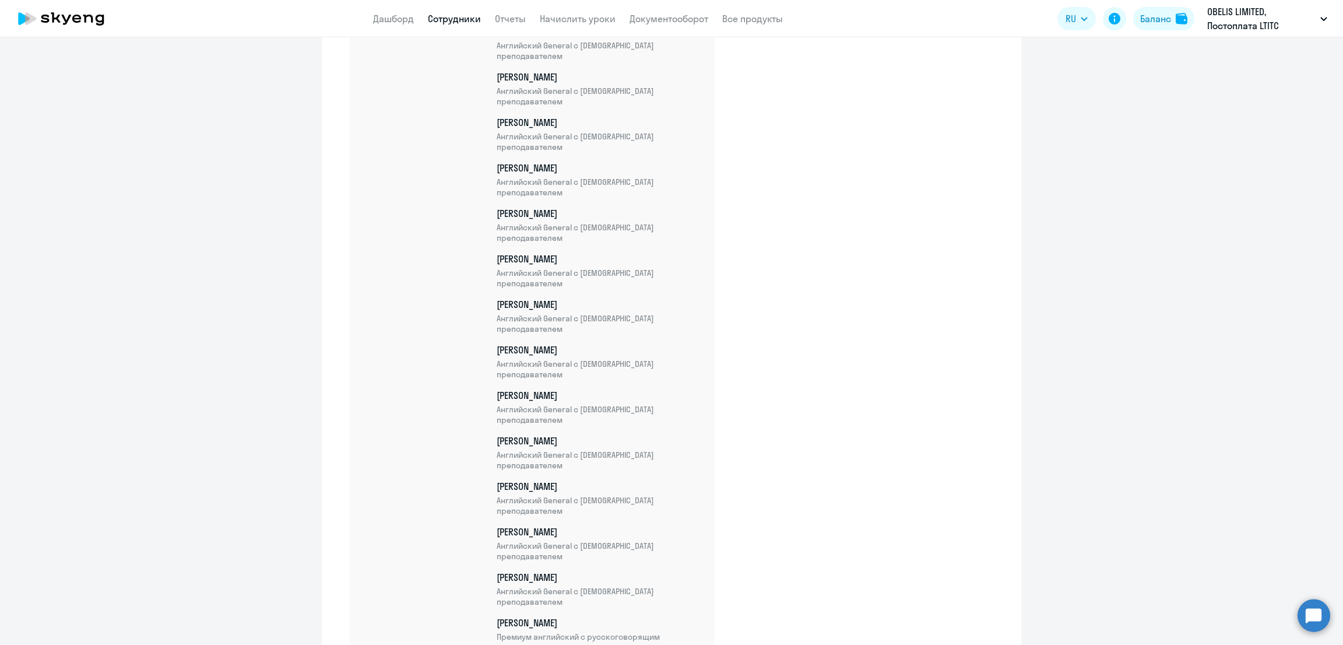
scroll to position [13483, 0]
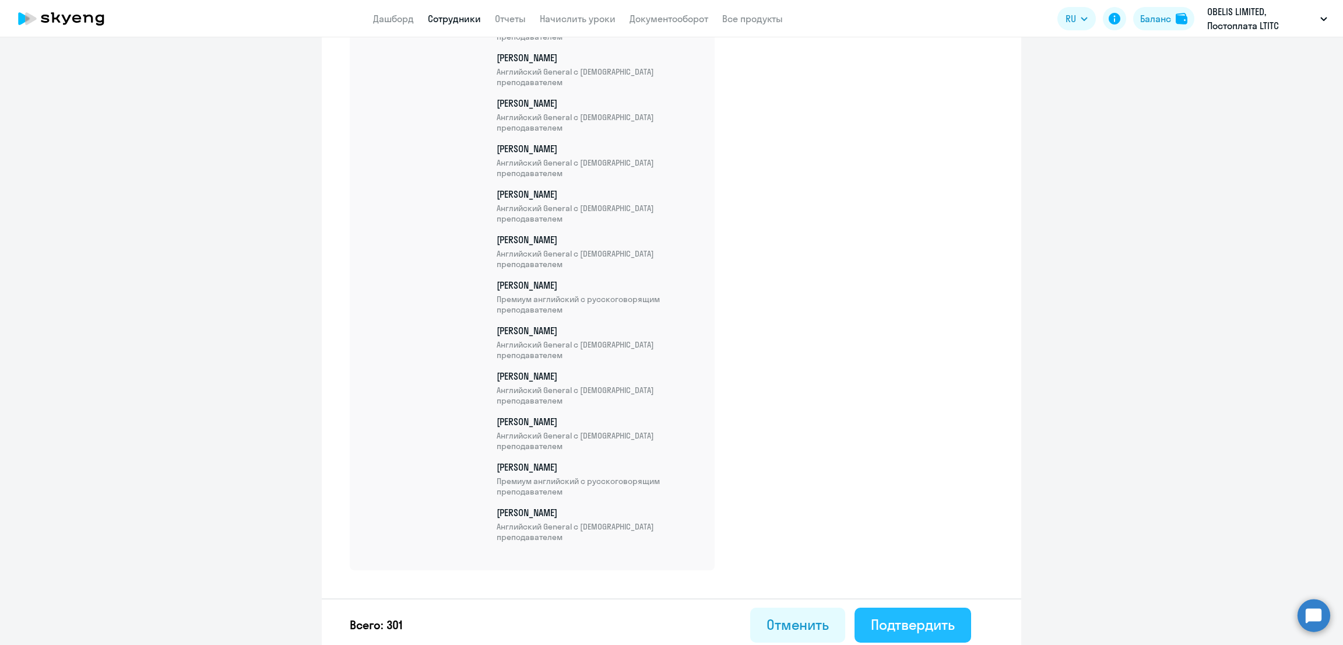
click at [915, 609] on button "Подтвердить" at bounding box center [913, 624] width 117 height 35
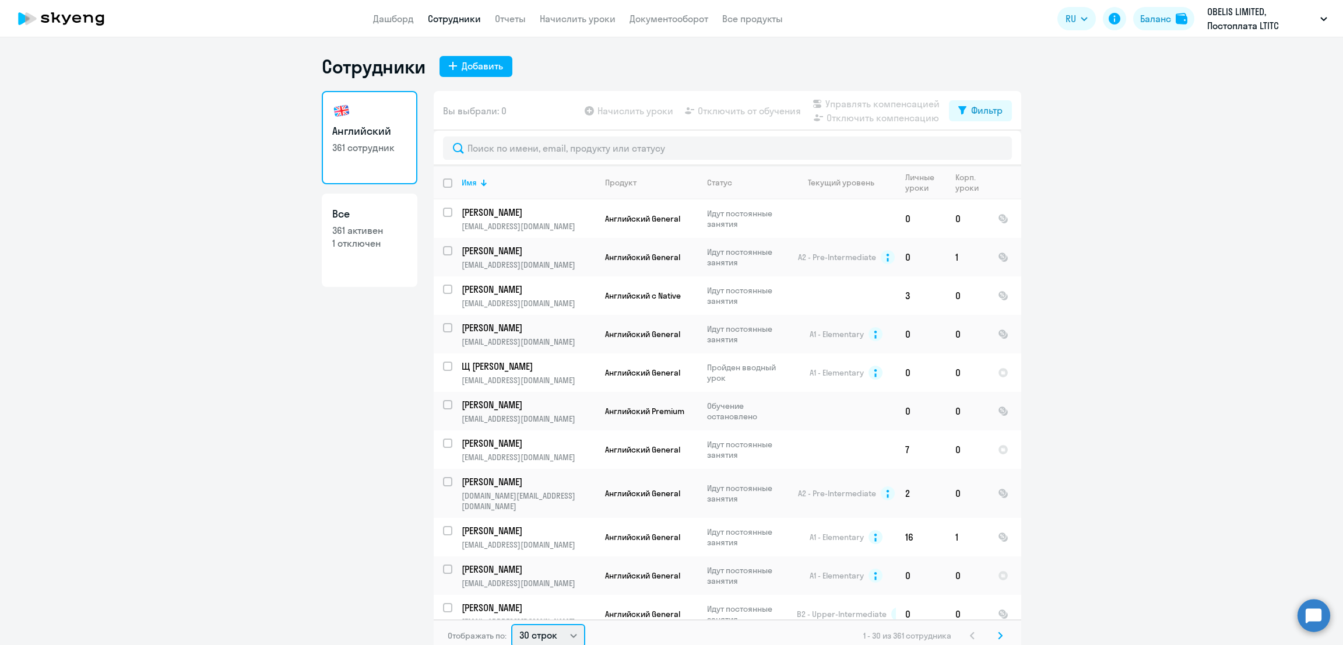
click at [544, 633] on select "30 строк 50 строк 100 строк" at bounding box center [548, 635] width 74 height 23
select select "100"
click at [511, 622] on select "30 строк 50 строк 100 строк" at bounding box center [548, 633] width 74 height 23
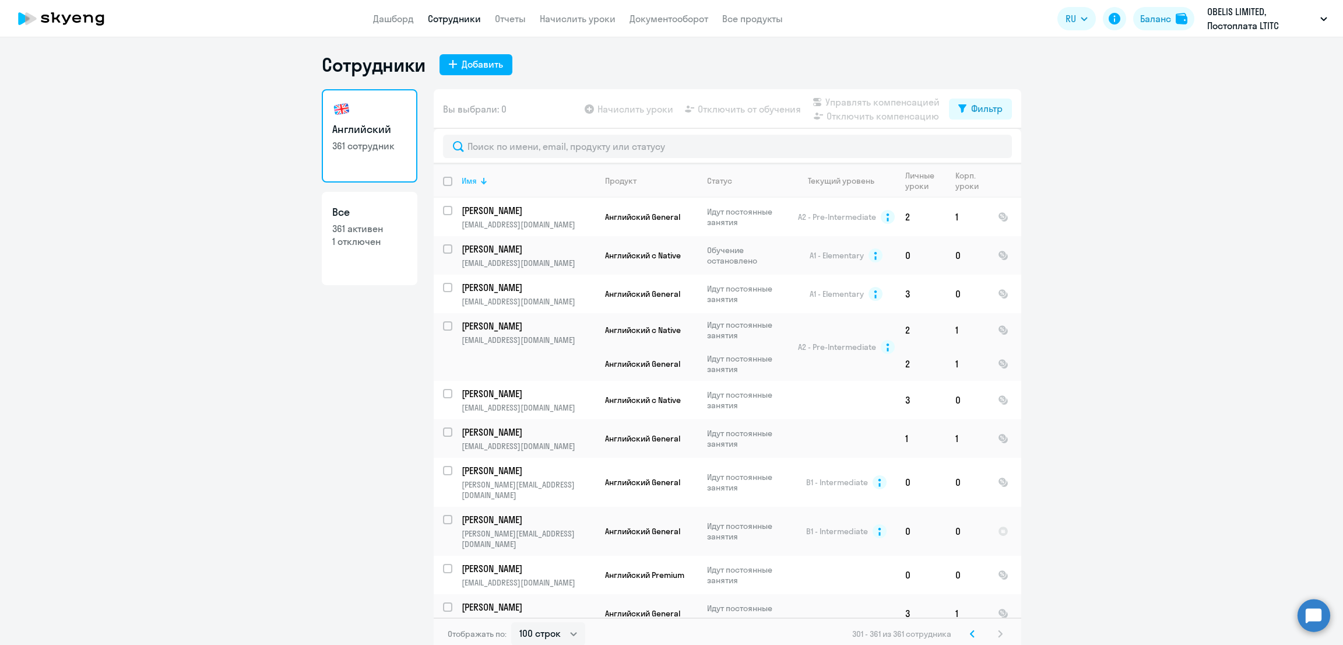
click at [471, 180] on div "Имя" at bounding box center [528, 180] width 133 height 10
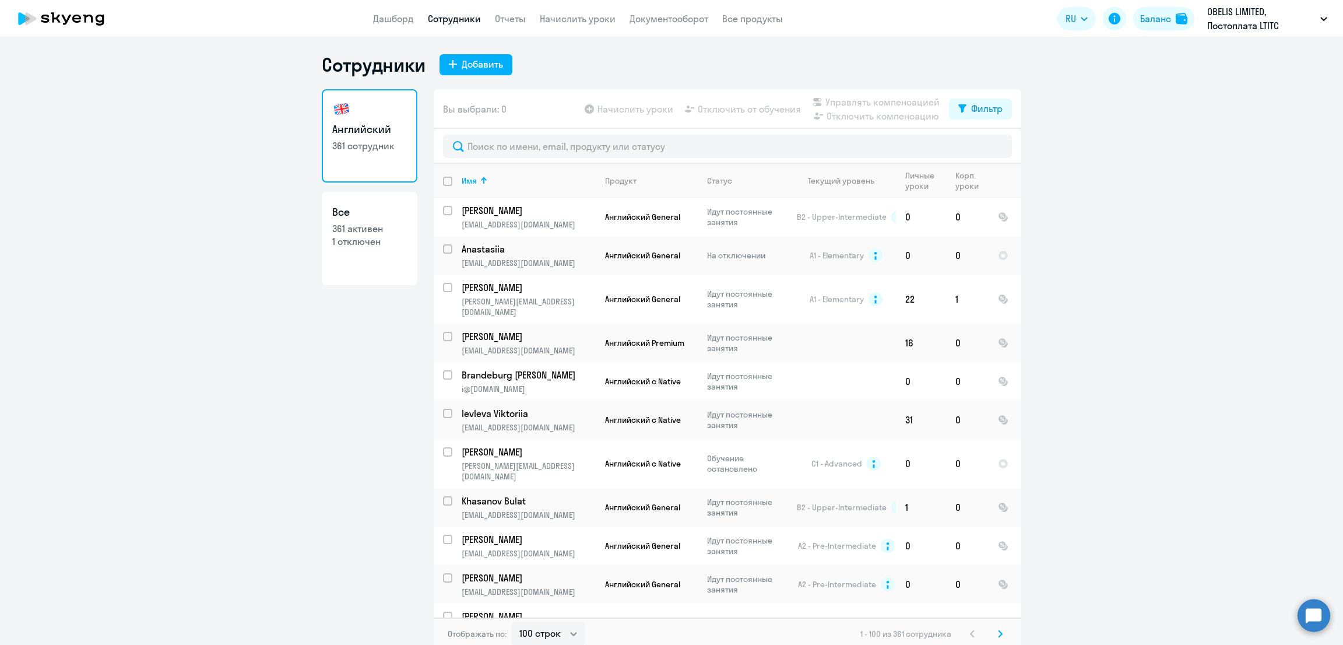
scroll to position [3167, 0]
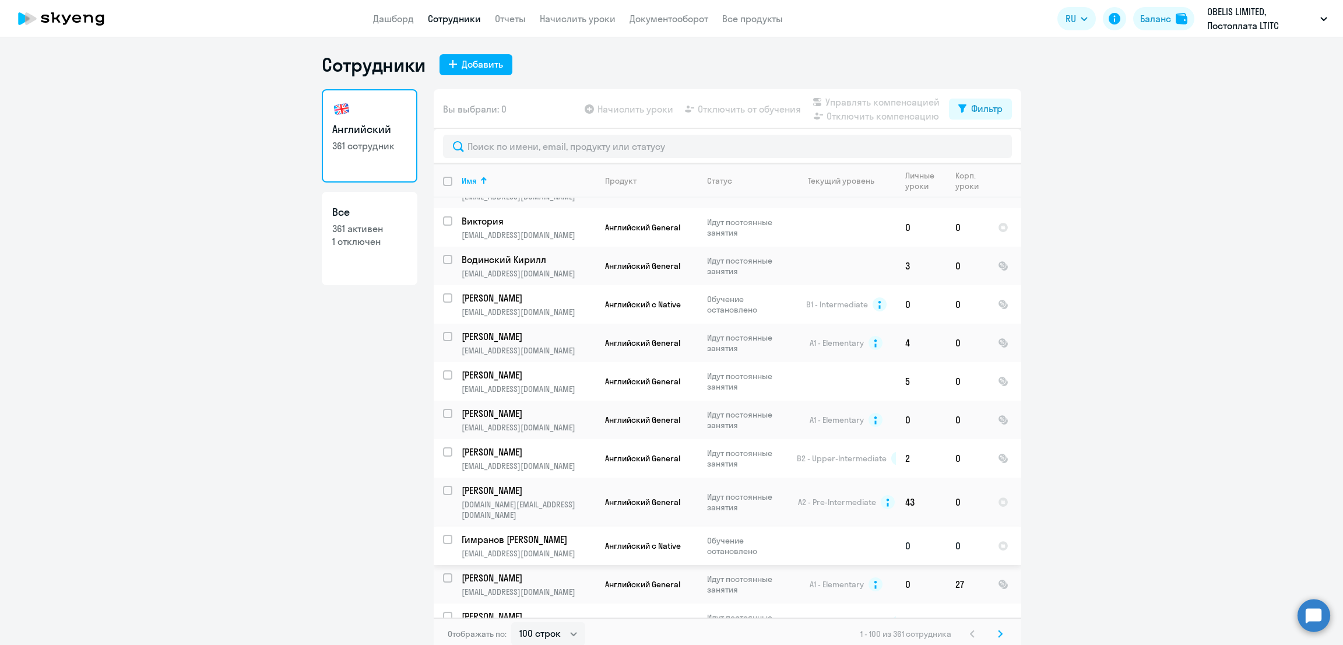
click at [443, 535] on input "select row 40824443" at bounding box center [454, 546] width 23 height 23
checkbox input "true"
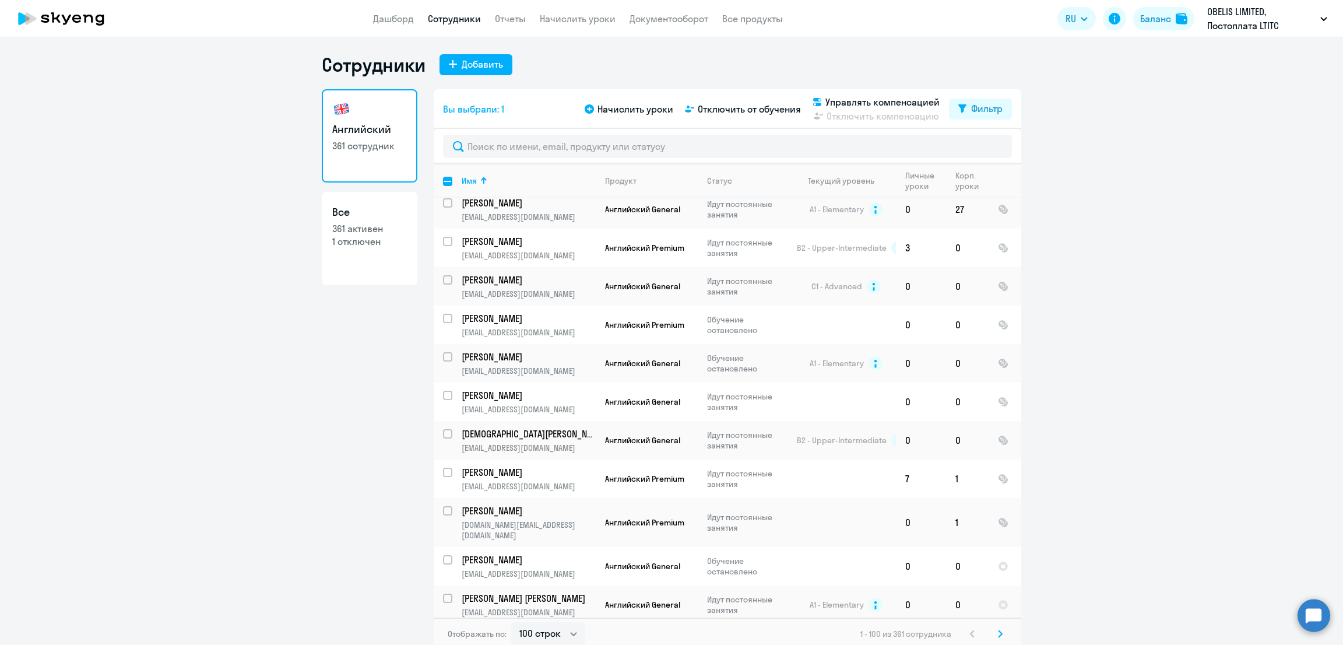
scroll to position [1493, 0]
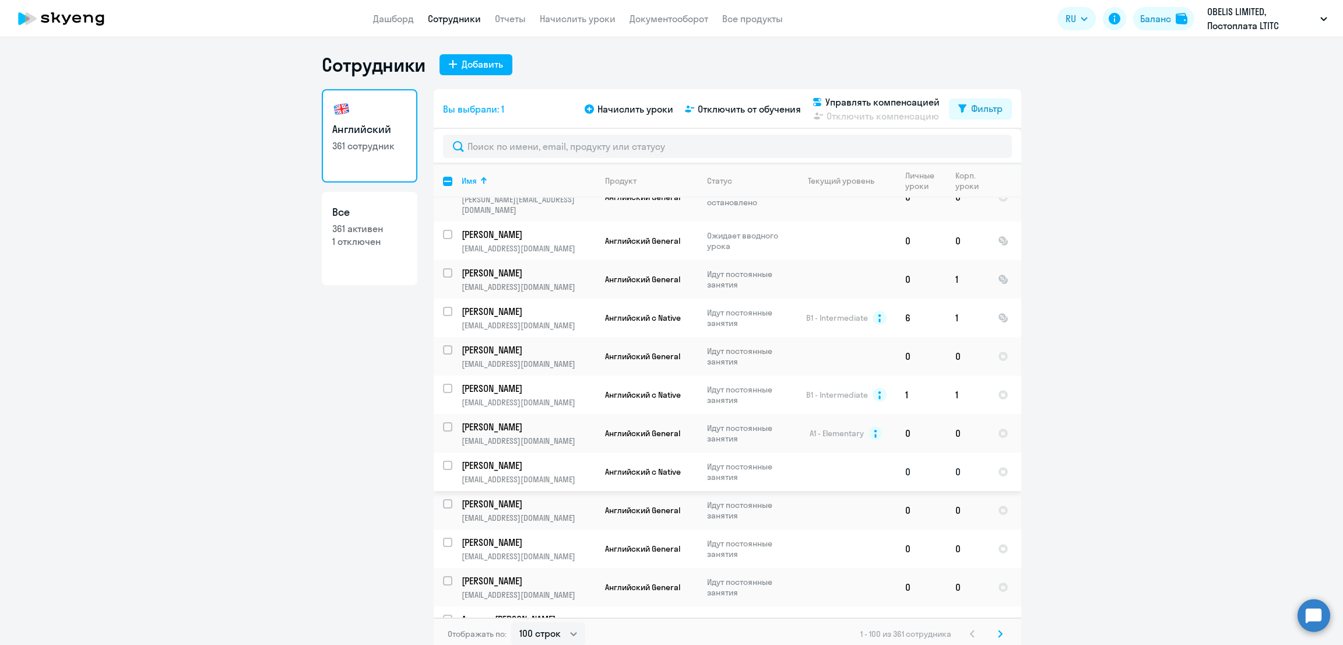
click at [443, 461] on input "select row 40928765" at bounding box center [454, 472] width 23 height 23
checkbox input "true"
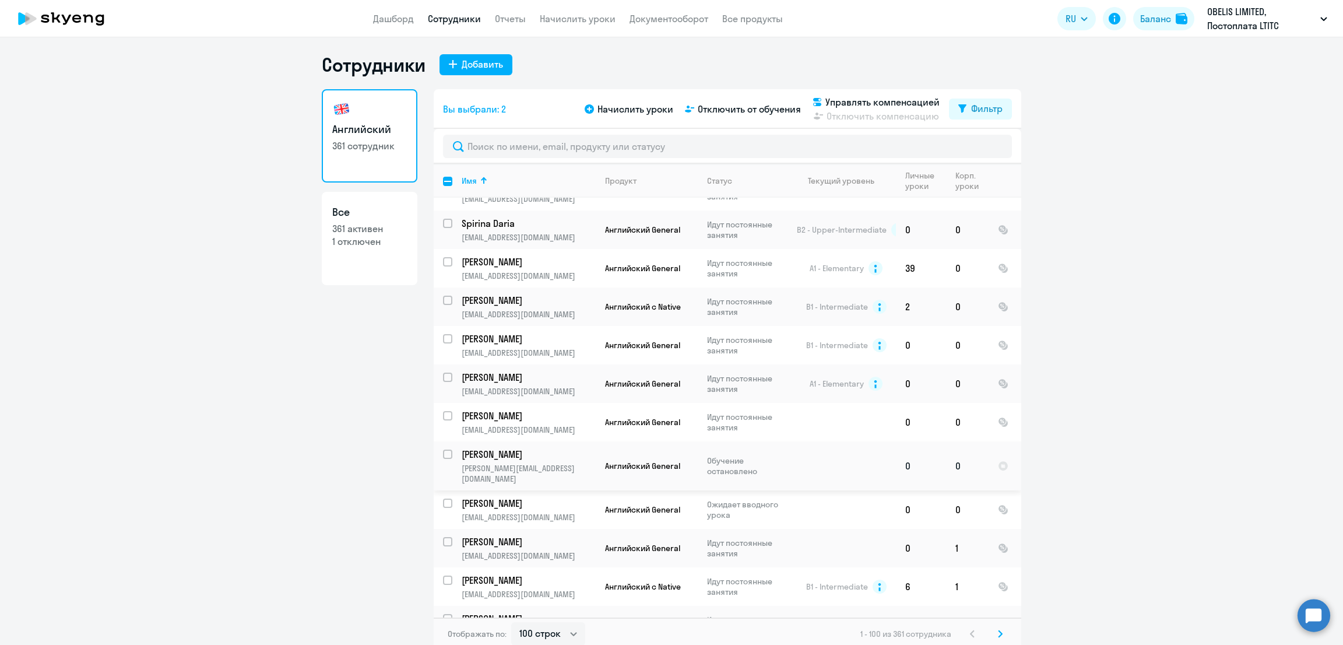
click at [443, 449] on input "select row 41128835" at bounding box center [454, 460] width 23 height 23
checkbox input "true"
click at [901, 101] on span "Управлять компенсацией" at bounding box center [882, 102] width 114 height 14
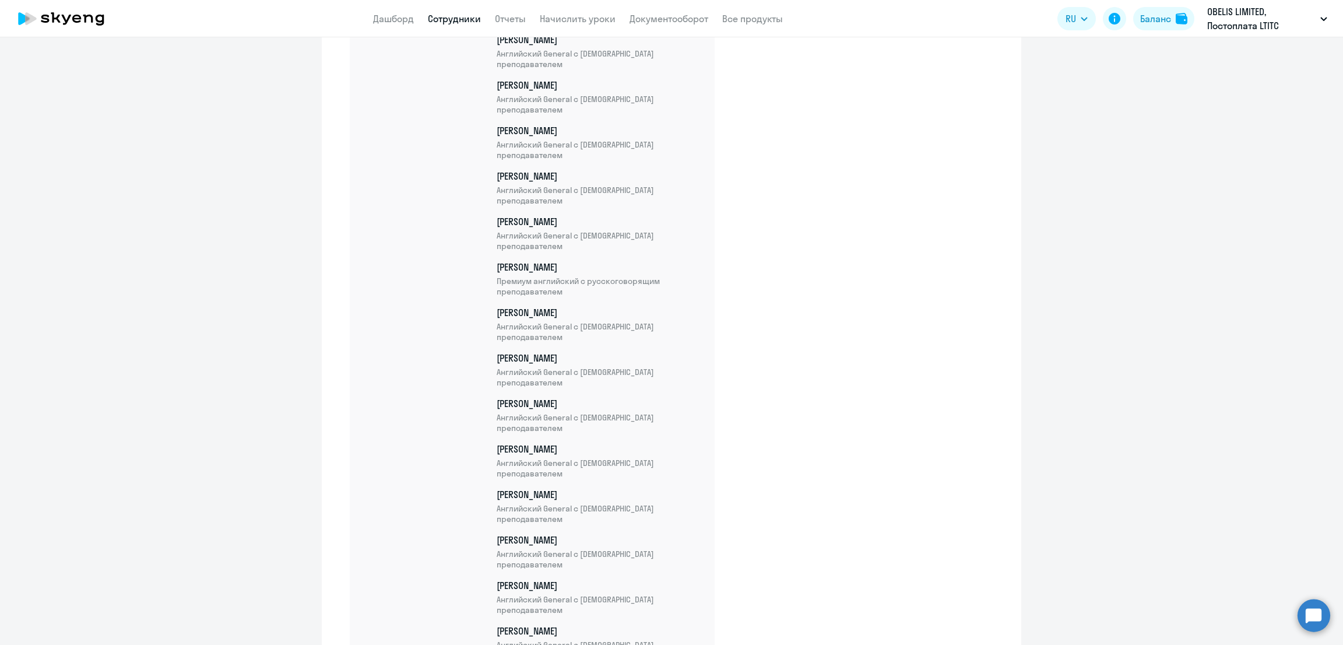
scroll to position [13619, 0]
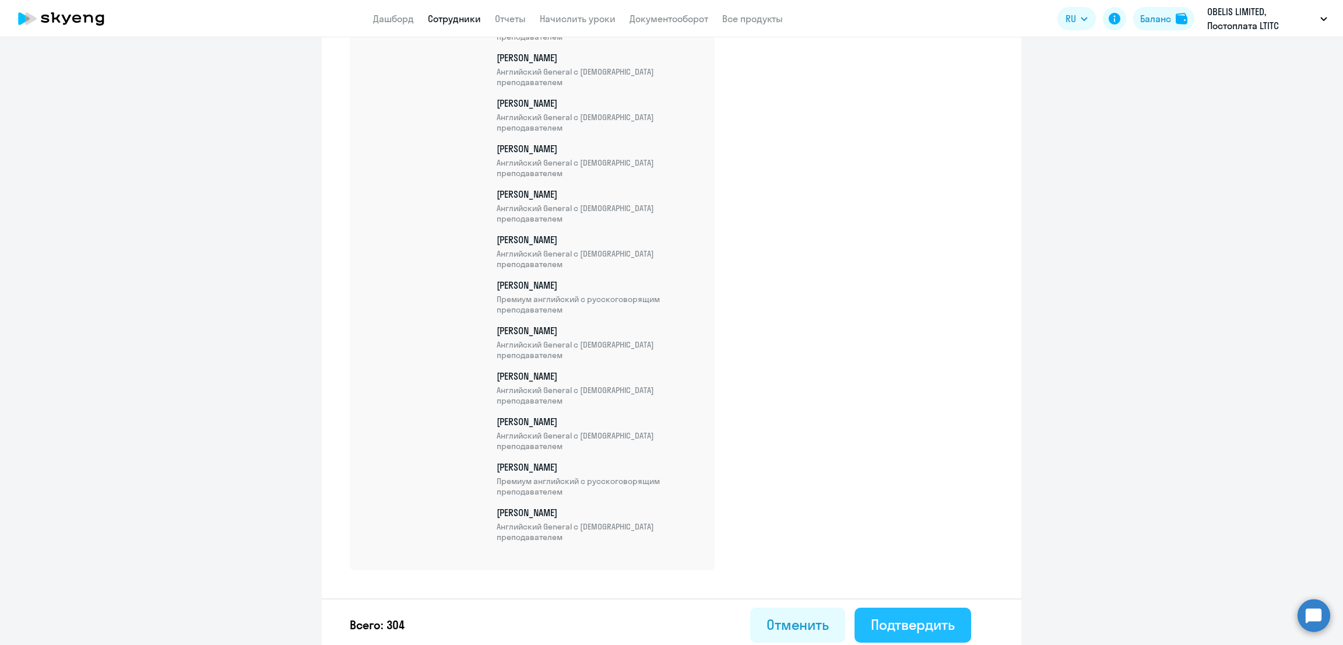
click at [904, 615] on div "Подтвердить" at bounding box center [913, 624] width 84 height 19
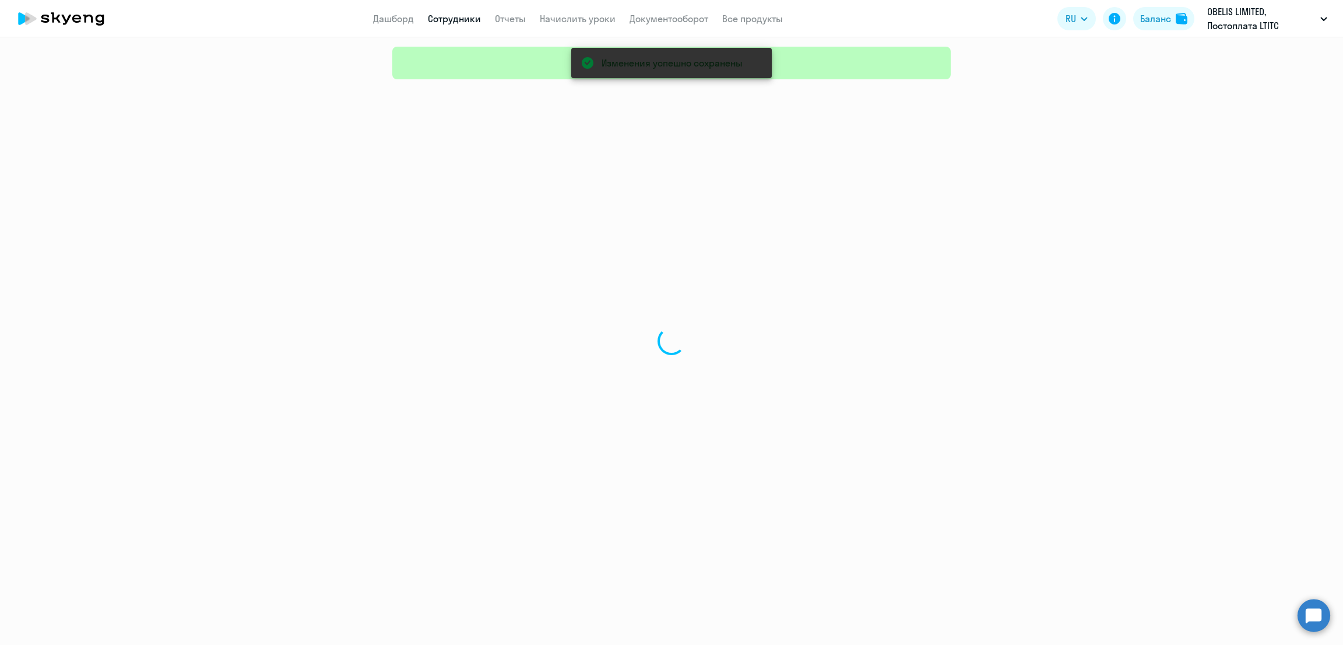
select select "30"
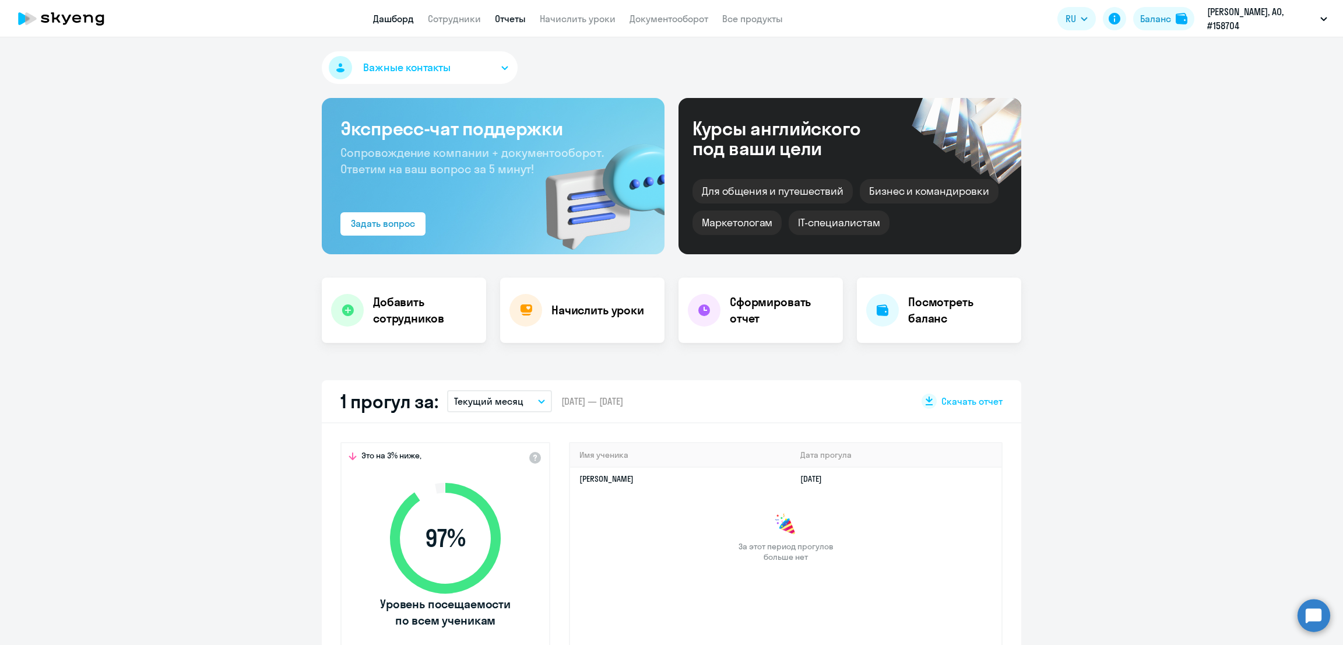
click at [514, 17] on link "Отчеты" at bounding box center [510, 19] width 31 height 12
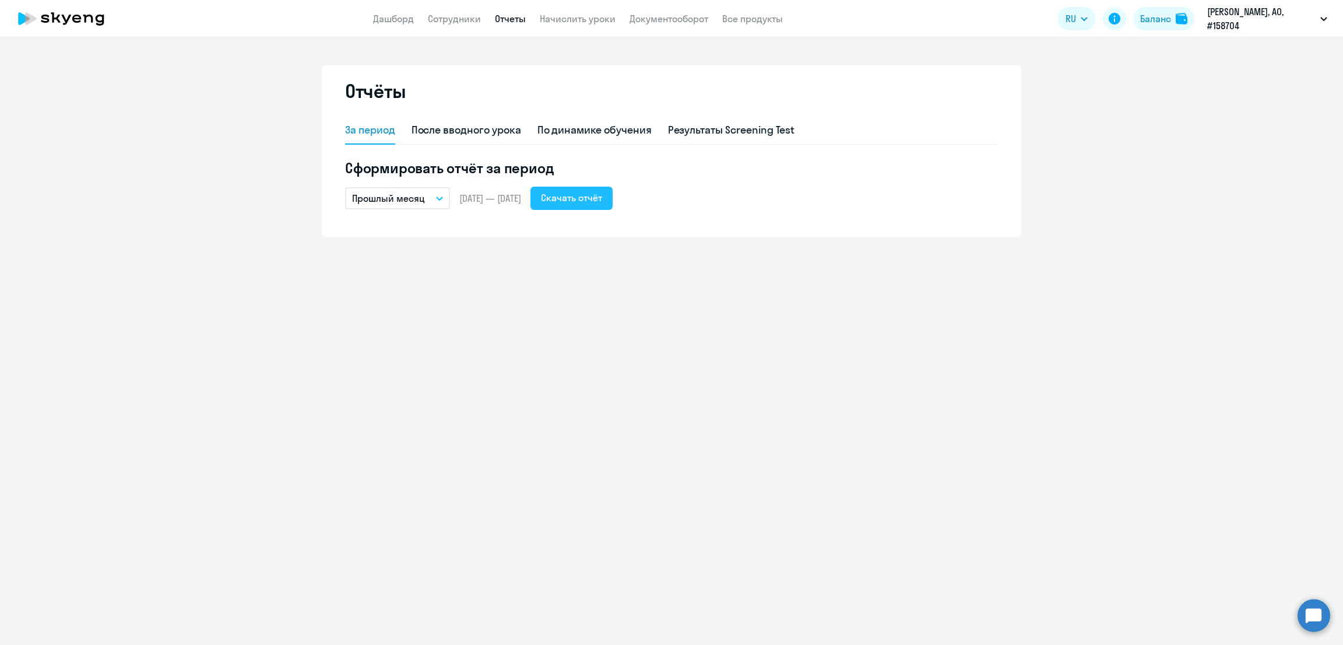
click at [592, 193] on div "Скачать отчёт" at bounding box center [571, 198] width 61 height 14
click at [642, 17] on link "Документооборот" at bounding box center [669, 19] width 79 height 12
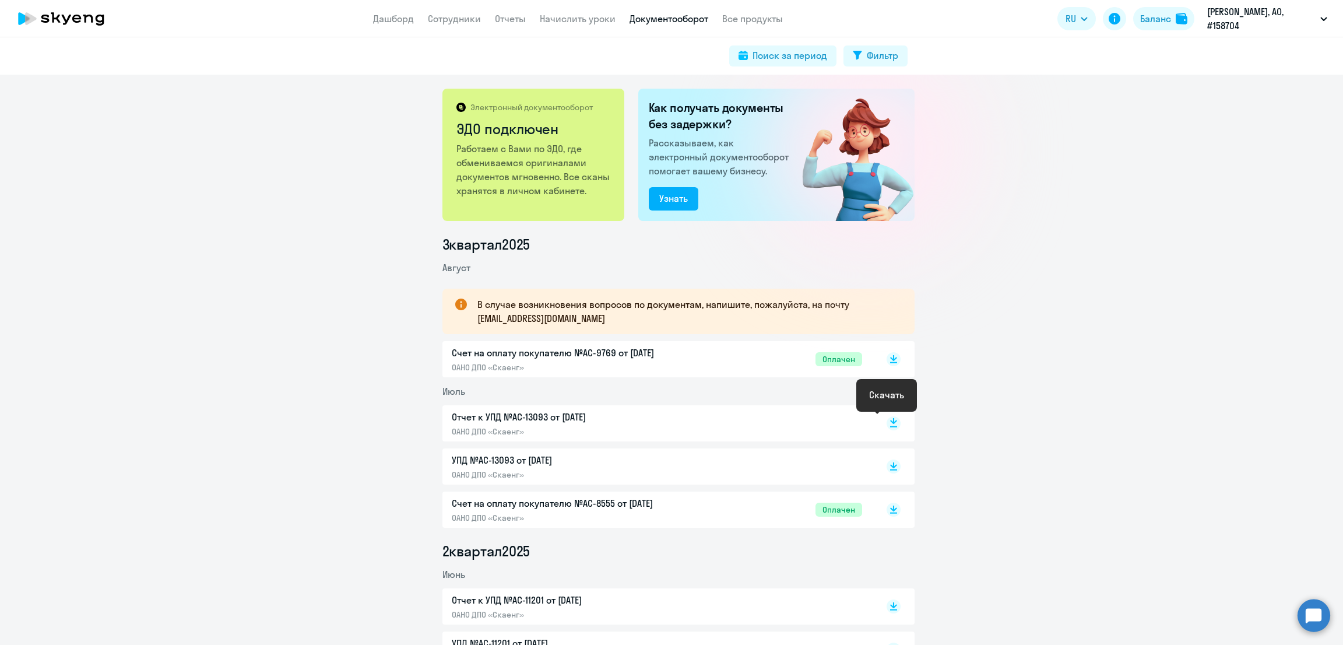
click at [887, 419] on rect at bounding box center [894, 423] width 14 height 14
